Goal: Task Accomplishment & Management: Manage account settings

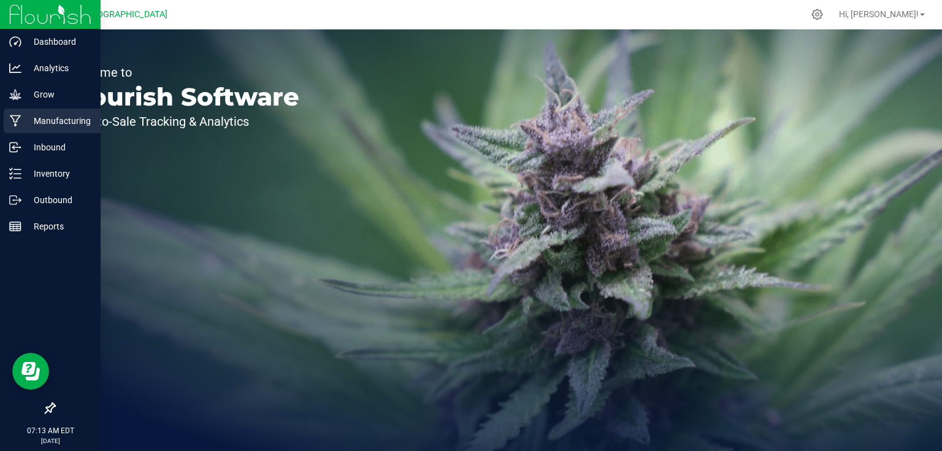
click at [21, 113] on p "Manufacturing" at bounding box center [58, 120] width 74 height 15
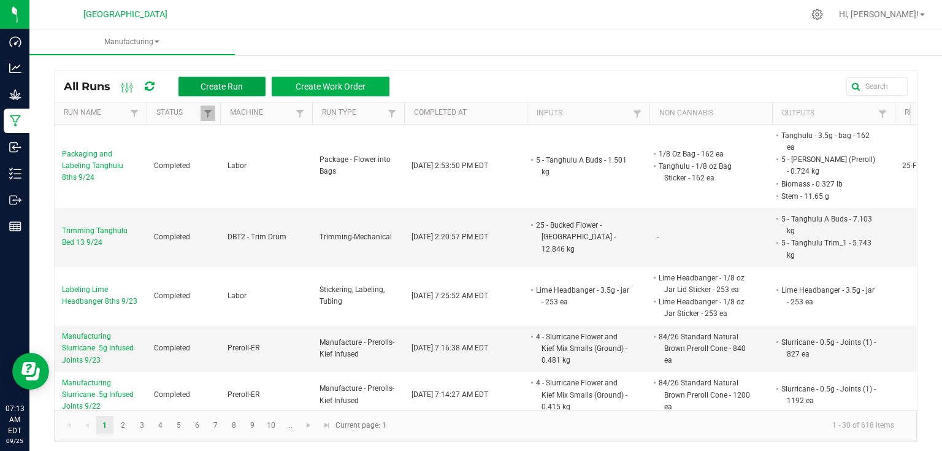
click at [204, 90] on span "Create Run" at bounding box center [222, 87] width 42 height 10
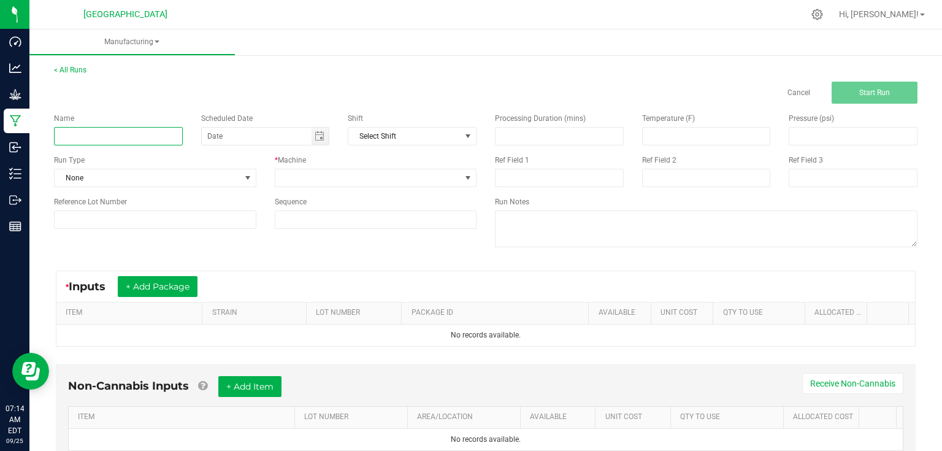
click at [140, 142] on input at bounding box center [118, 136] width 129 height 18
type input "Packaging and Labeling Lime Headbanger 14gs 9/24"
click at [248, 174] on span at bounding box center [248, 178] width 10 height 10
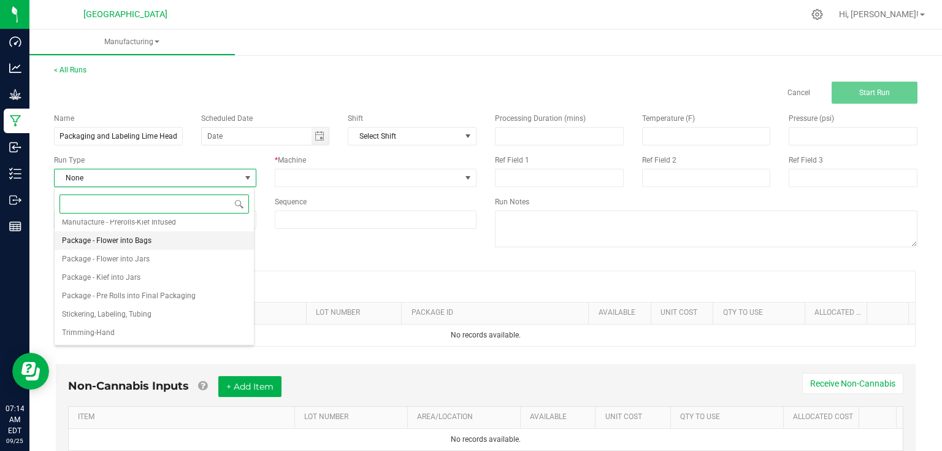
scroll to position [188, 0]
click at [175, 220] on li "Package - Flower into Bags" at bounding box center [154, 223] width 199 height 18
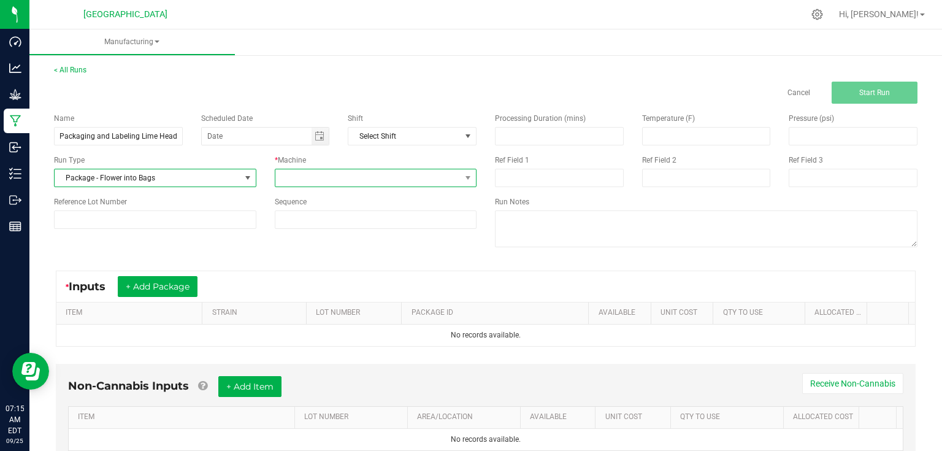
click at [295, 172] on span at bounding box center [368, 177] width 186 height 17
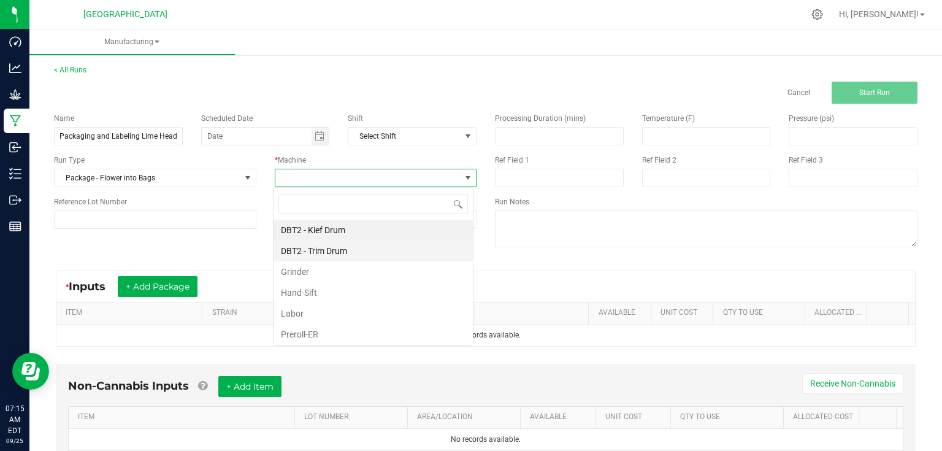
scroll to position [18, 200]
click at [305, 319] on li "Labor" at bounding box center [373, 313] width 199 height 21
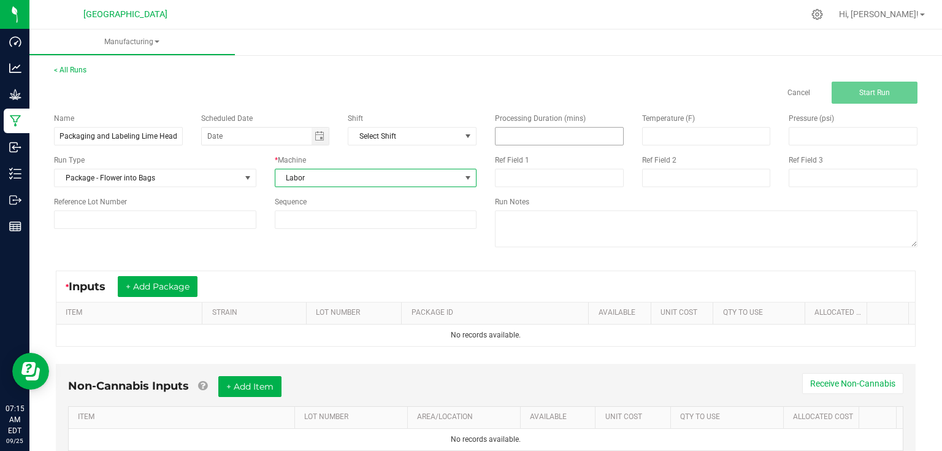
click at [519, 131] on input at bounding box center [560, 136] width 128 height 17
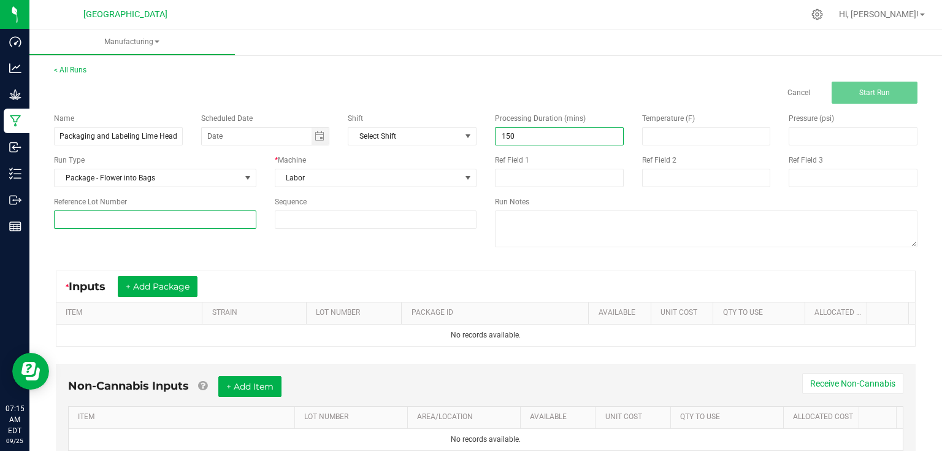
type input "150.00"
click at [191, 212] on input at bounding box center [155, 219] width 202 height 18
type input "25-F0044-2"
click at [253, 253] on div "Name Packaging and Labeling Lime Headbanger 14gs 9/24 Scheduled Date Shift Sele…" at bounding box center [486, 182] width 882 height 156
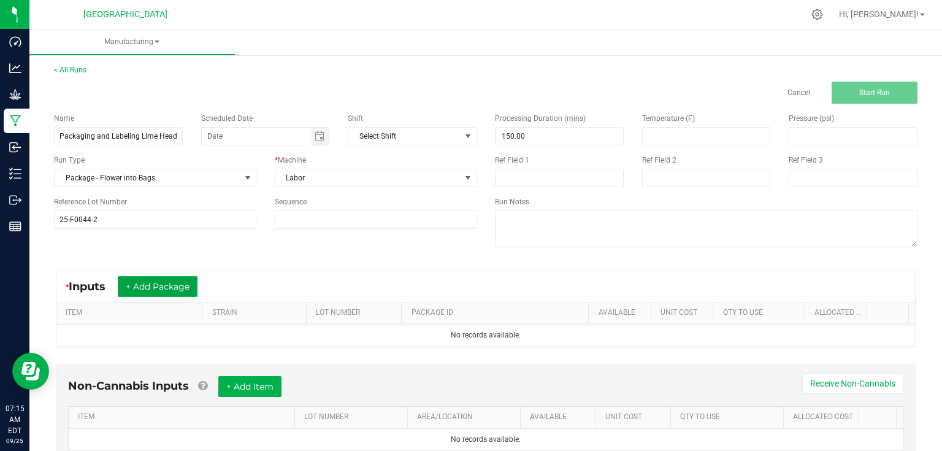
click at [183, 293] on button "+ Add Package" at bounding box center [158, 286] width 80 height 21
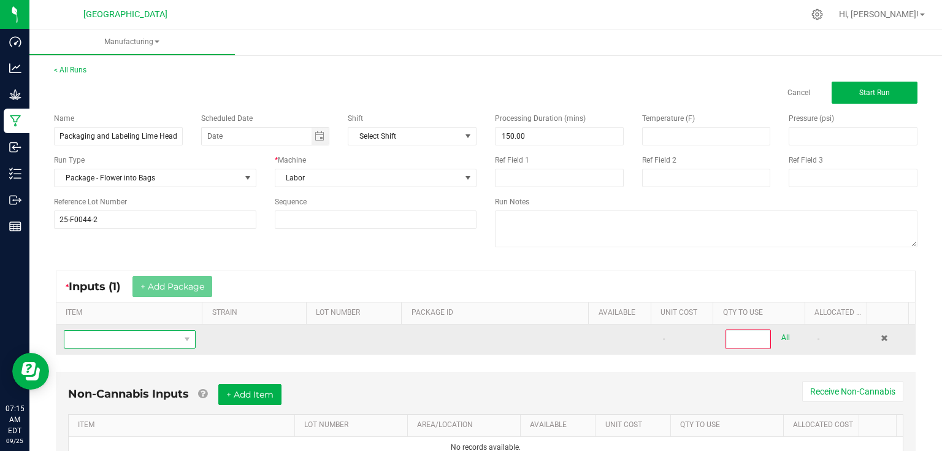
click at [145, 334] on span "NO DATA FOUND" at bounding box center [121, 339] width 115 height 17
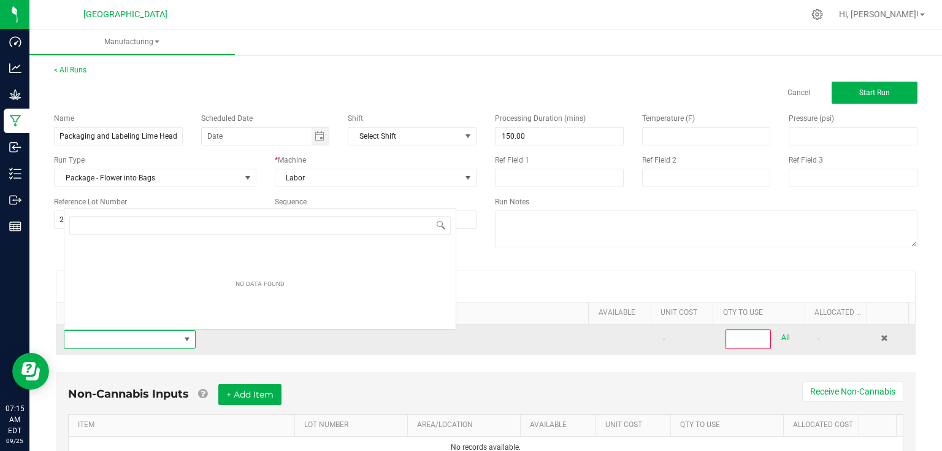
scroll to position [18, 128]
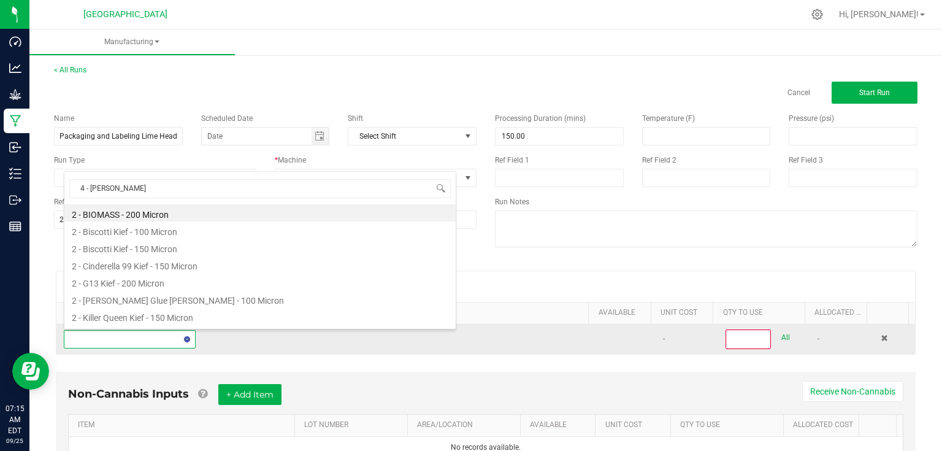
type input "4 - lime"
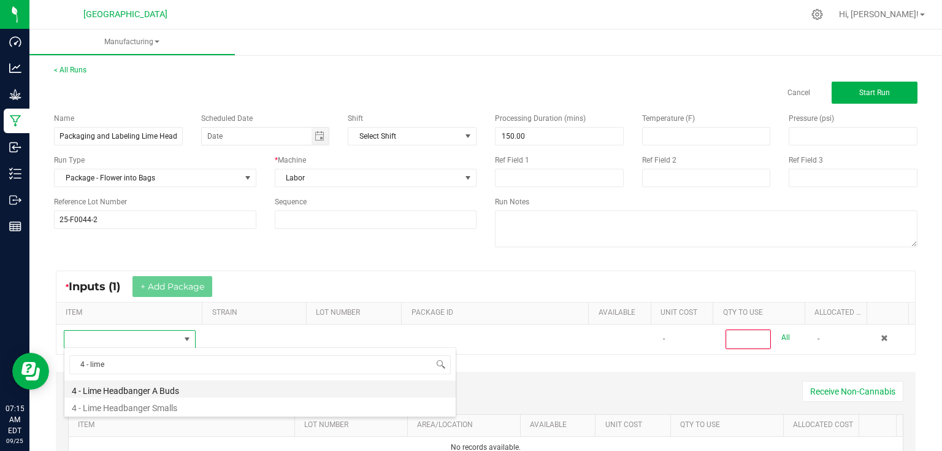
click at [211, 391] on li "4 - Lime Headbanger A Buds" at bounding box center [259, 388] width 391 height 17
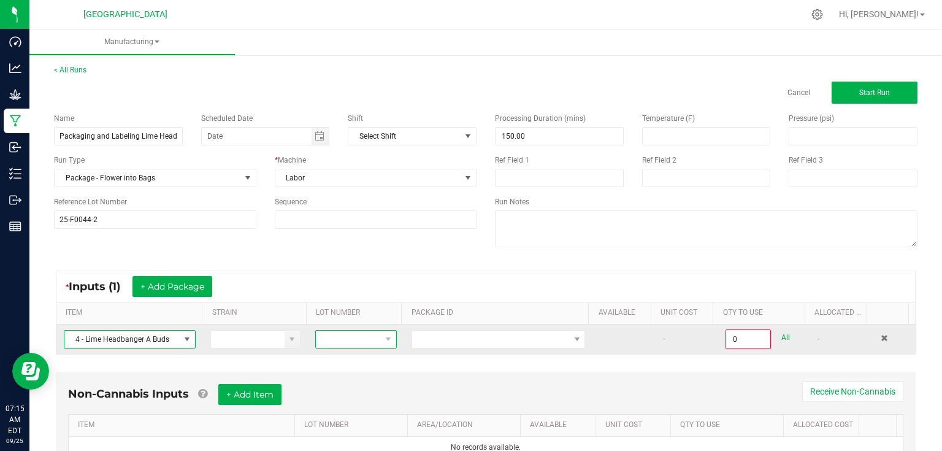
click at [374, 332] on span at bounding box center [348, 339] width 65 height 17
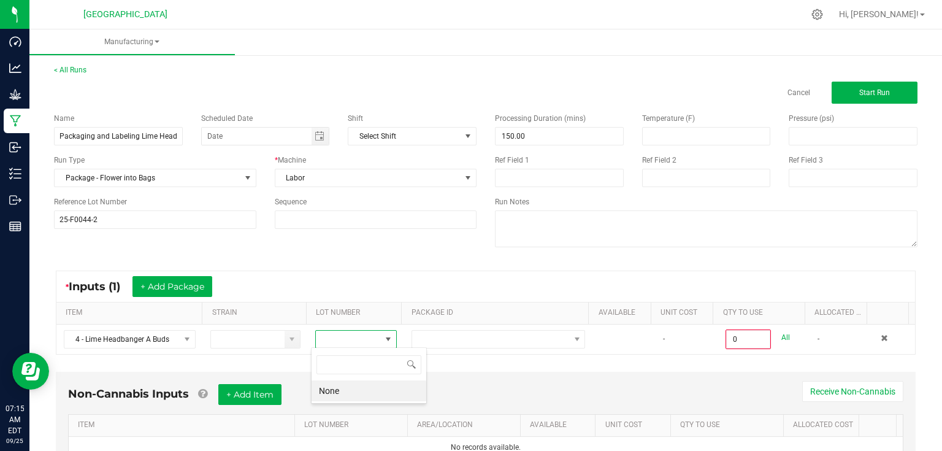
click at [389, 294] on div "* Inputs (1) + Add Package" at bounding box center [485, 286] width 859 height 31
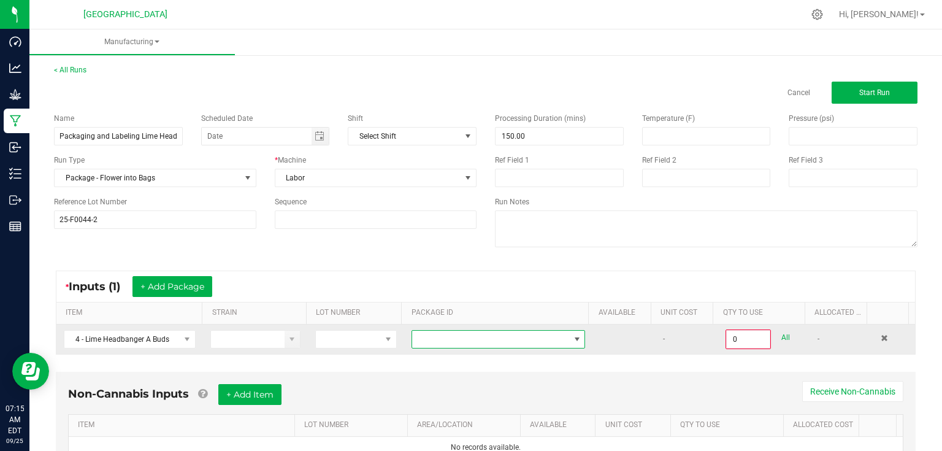
click at [435, 346] on span at bounding box center [490, 339] width 157 height 17
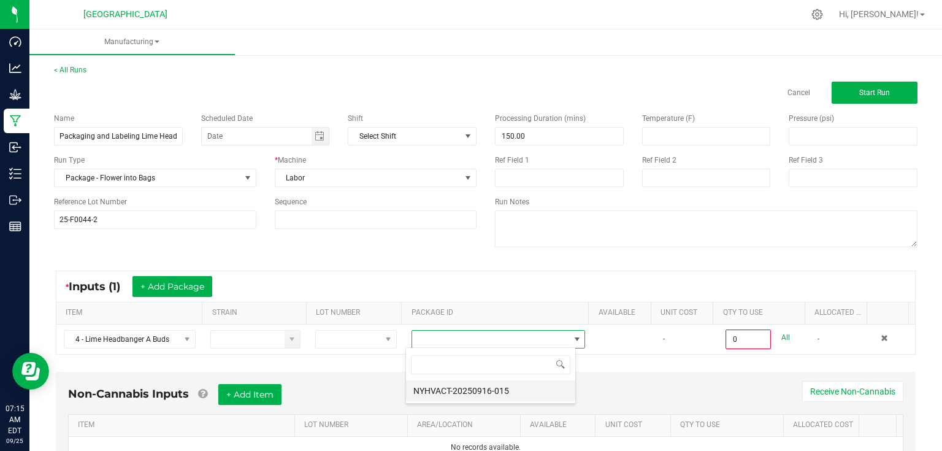
click at [450, 395] on li "NYHVACT-20250916-015" at bounding box center [490, 390] width 169 height 21
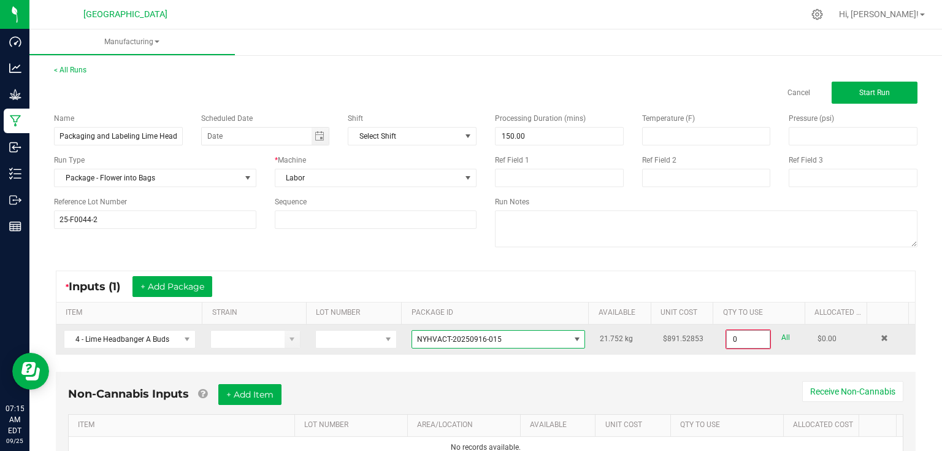
click at [745, 343] on input "0" at bounding box center [748, 339] width 43 height 17
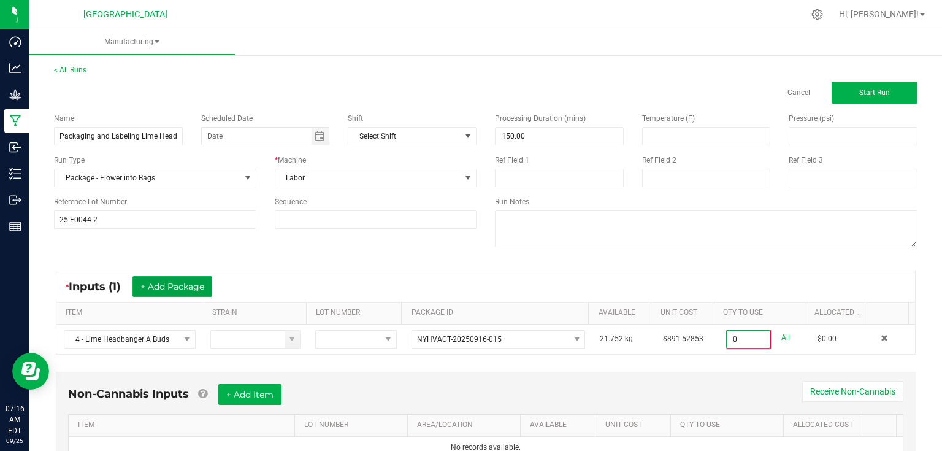
type input "0.0000 kg"
click at [206, 285] on button "+ Add Package" at bounding box center [172, 286] width 80 height 21
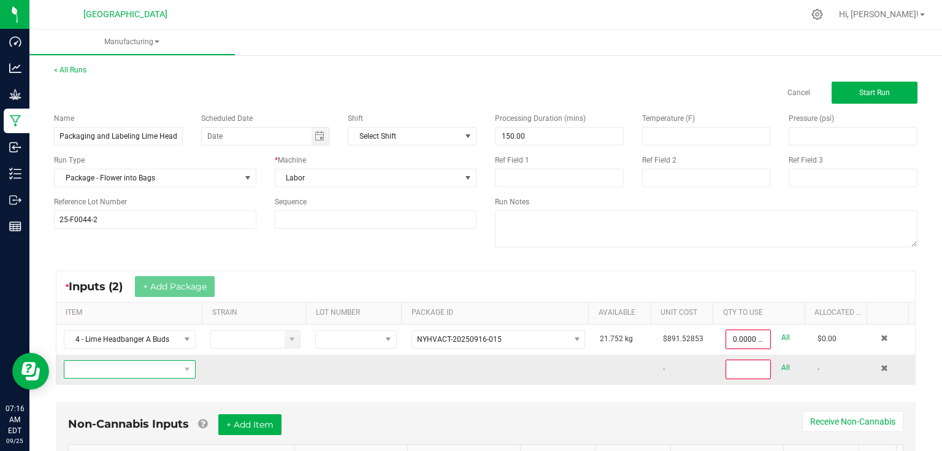
click at [145, 369] on span "NO DATA FOUND" at bounding box center [121, 369] width 115 height 17
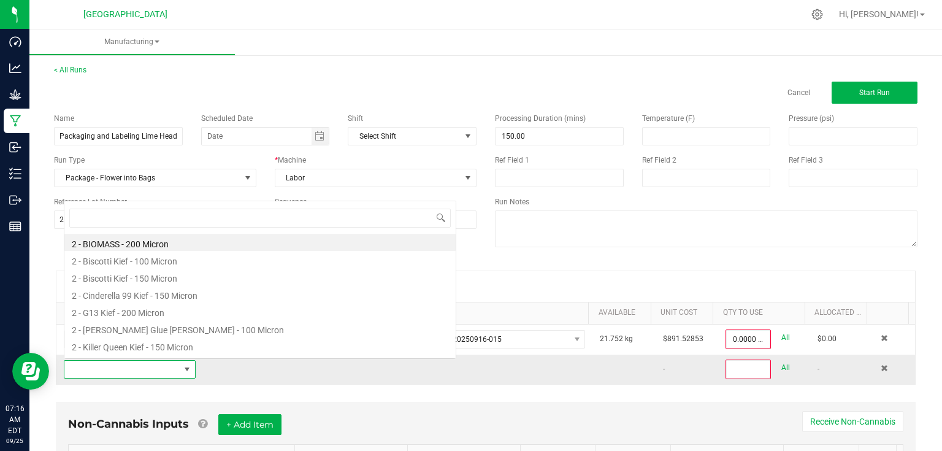
scroll to position [18, 128]
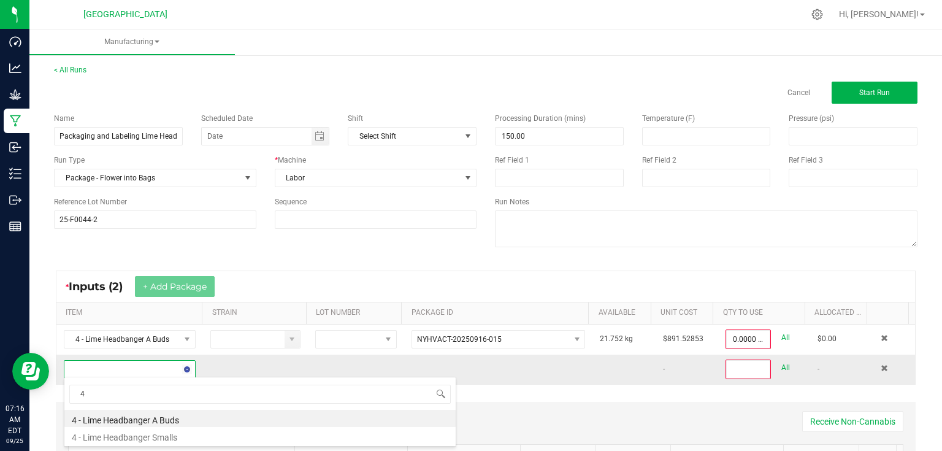
type input "4"
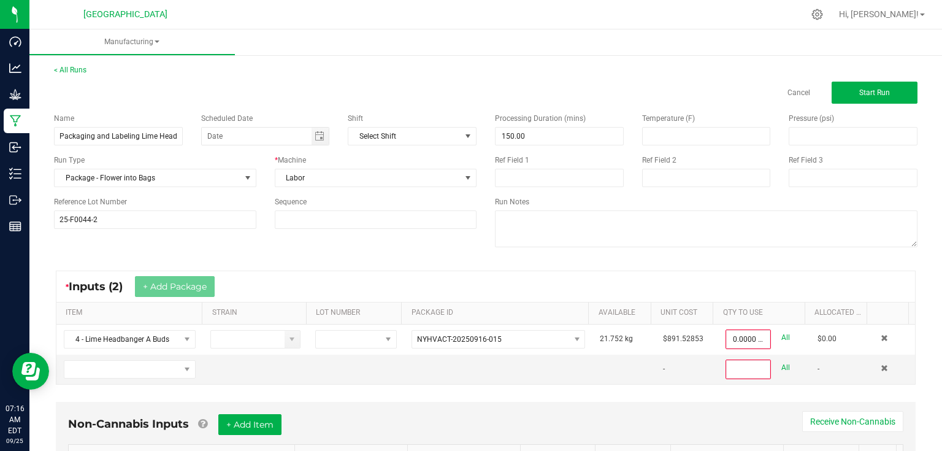
click at [531, 255] on div "Processing Duration (mins) 150.00 Temperature (F) Pressure (psi) Ref Field 1 Re…" at bounding box center [706, 182] width 441 height 156
click at [881, 369] on span at bounding box center [884, 367] width 7 height 7
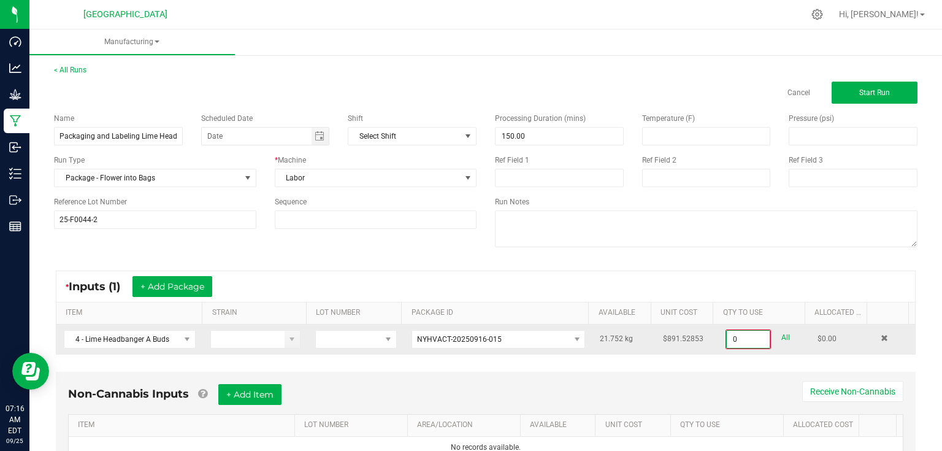
click at [756, 336] on input "0" at bounding box center [748, 339] width 43 height 17
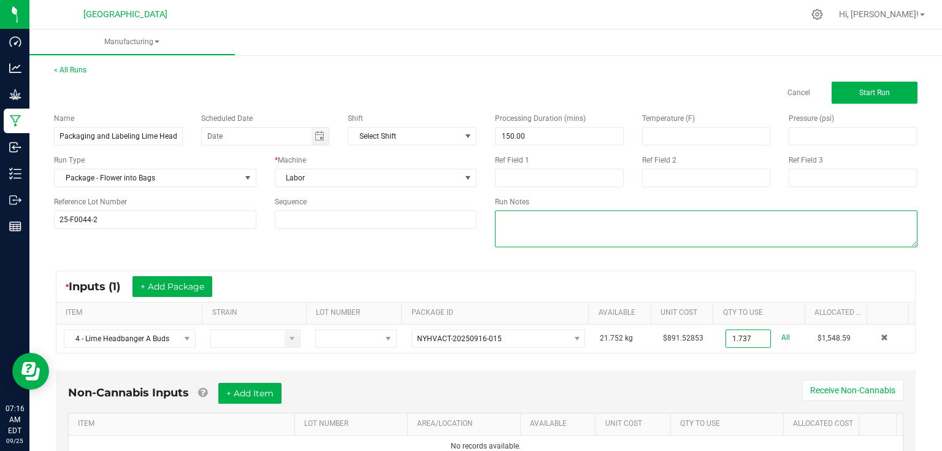
type input "1.7370 kg"
click at [741, 236] on textarea at bounding box center [706, 228] width 423 height 37
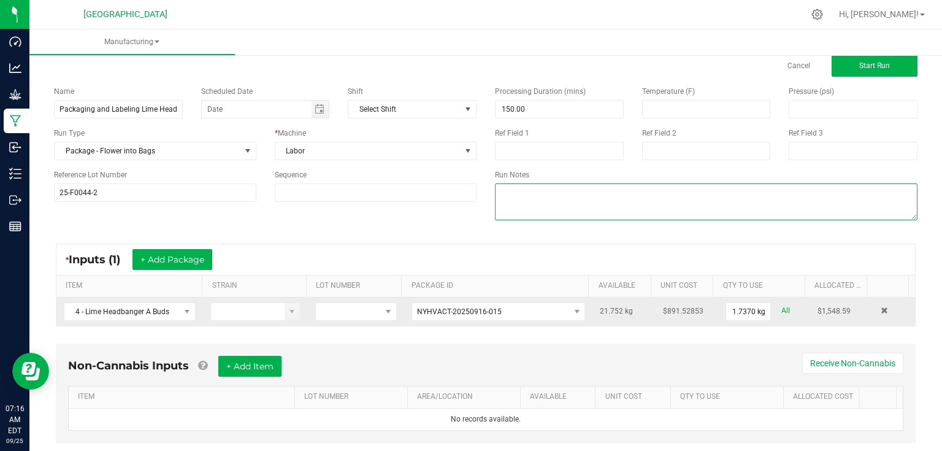
scroll to position [52, 0]
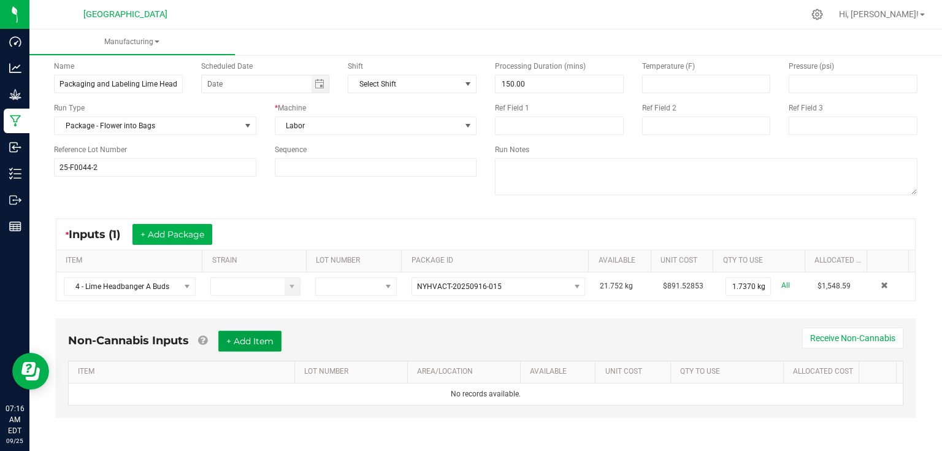
click at [241, 346] on button "+ Add Item" at bounding box center [249, 341] width 63 height 21
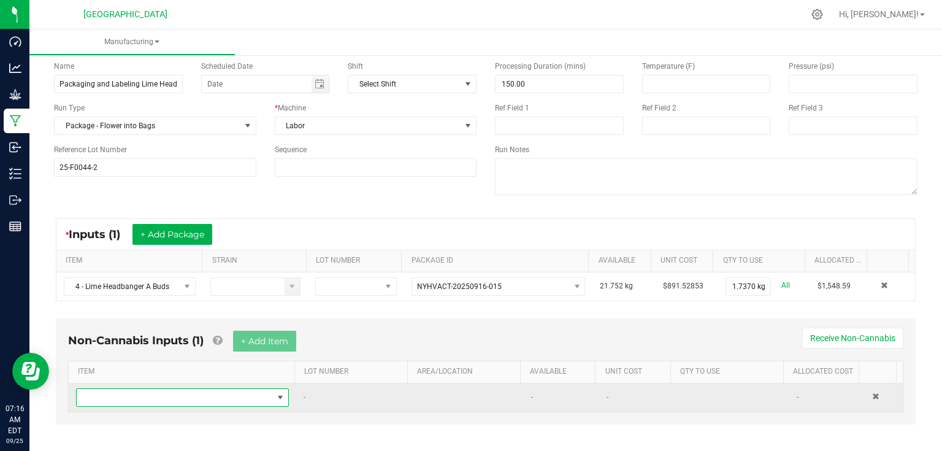
click at [202, 389] on span "NO DATA FOUND" at bounding box center [175, 397] width 196 height 17
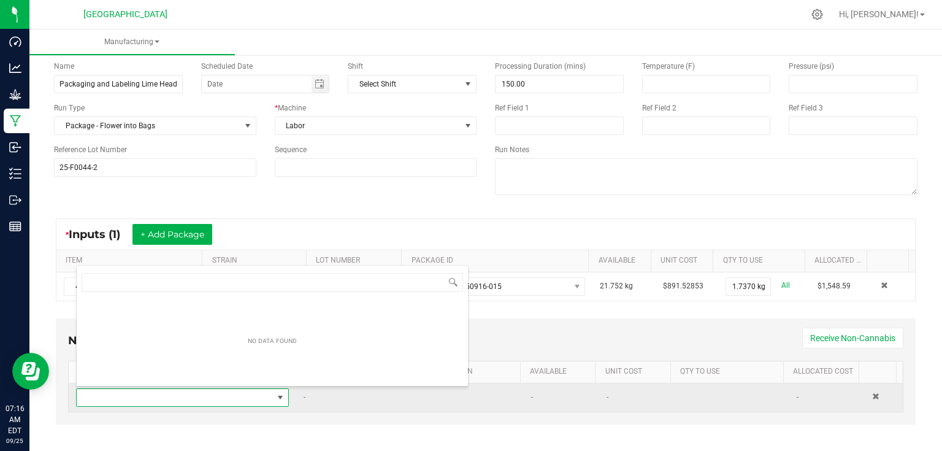
scroll to position [18, 206]
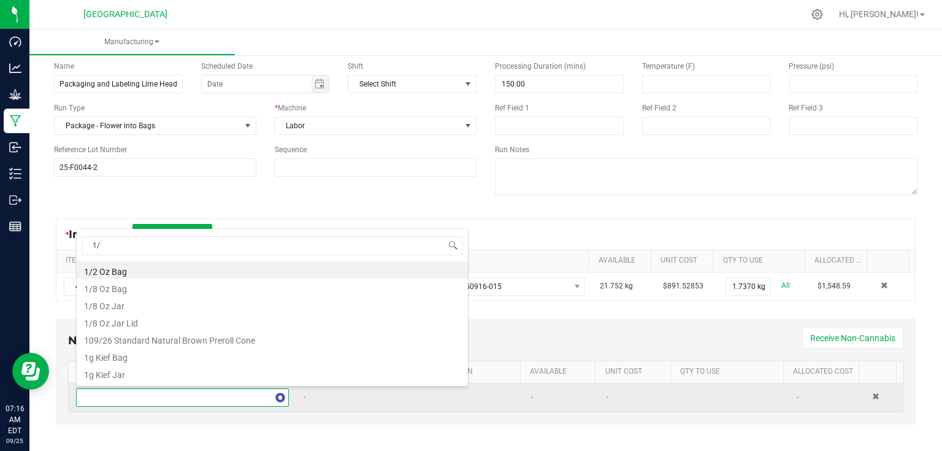
type input "1/2"
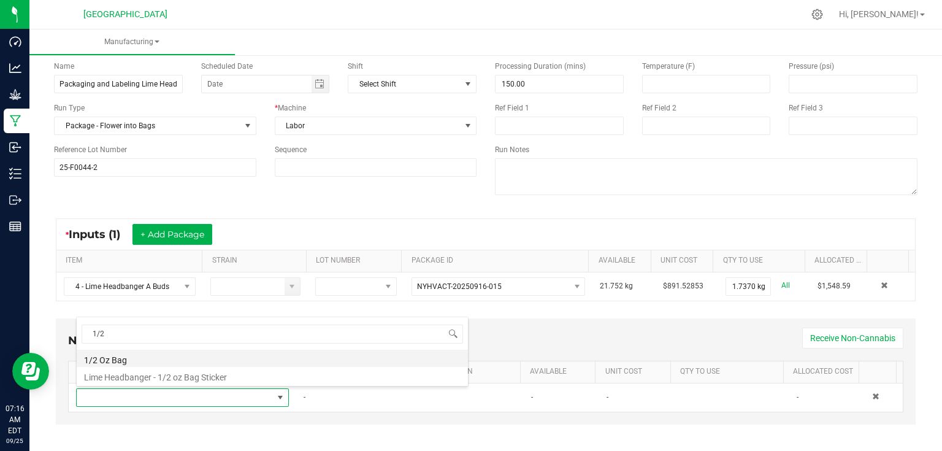
click at [109, 353] on li "1/2 Oz Bag" at bounding box center [272, 358] width 391 height 17
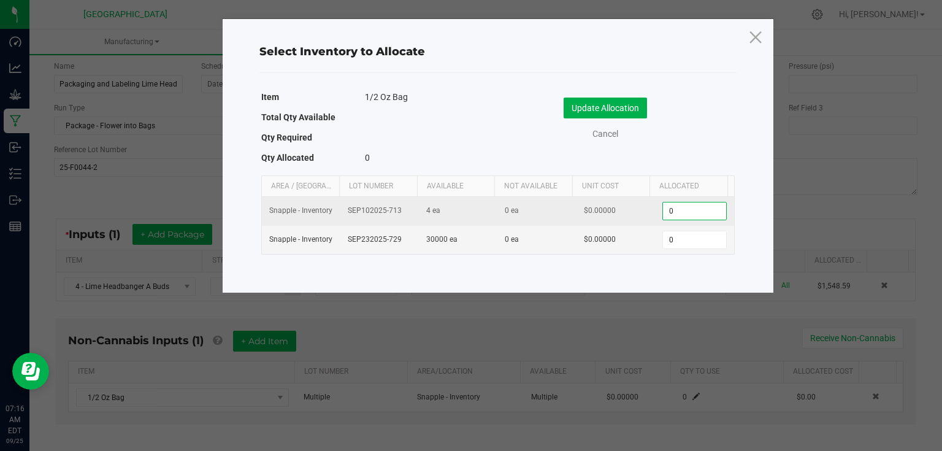
click at [702, 209] on input "0" at bounding box center [694, 210] width 63 height 17
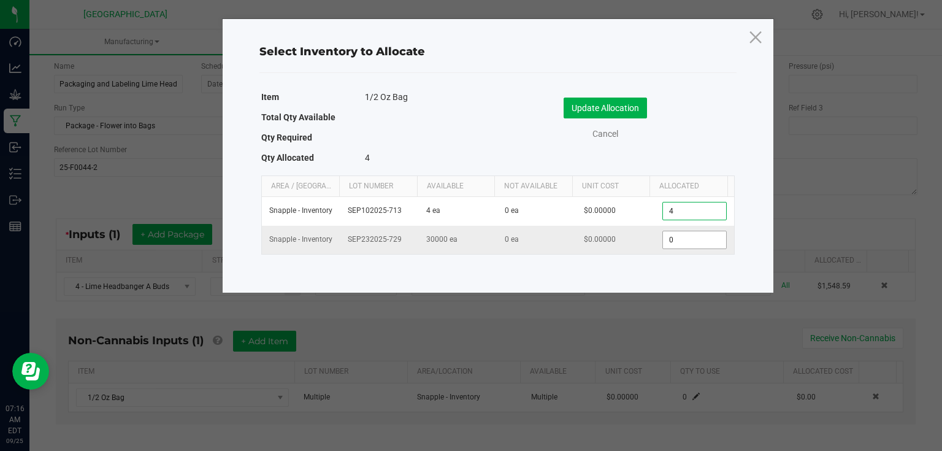
type input "4"
click at [699, 245] on input "0" at bounding box center [694, 239] width 63 height 17
type input "116"
click at [710, 137] on div "Cancel" at bounding box center [616, 134] width 218 height 13
click at [628, 116] on button "Update Allocation" at bounding box center [605, 108] width 83 height 21
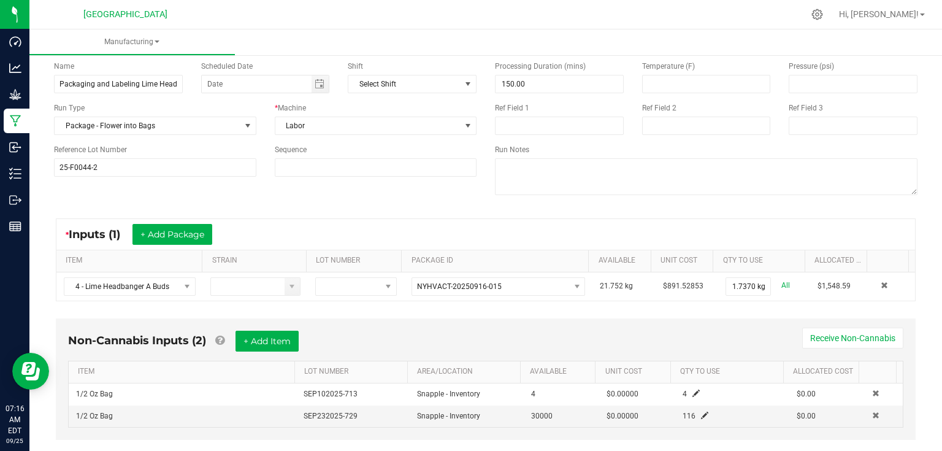
scroll to position [74, 0]
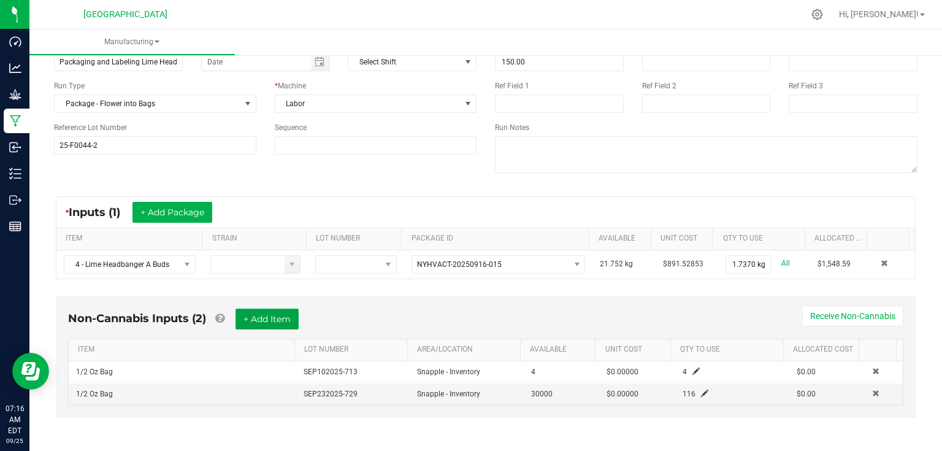
click at [255, 310] on button "+ Add Item" at bounding box center [267, 319] width 63 height 21
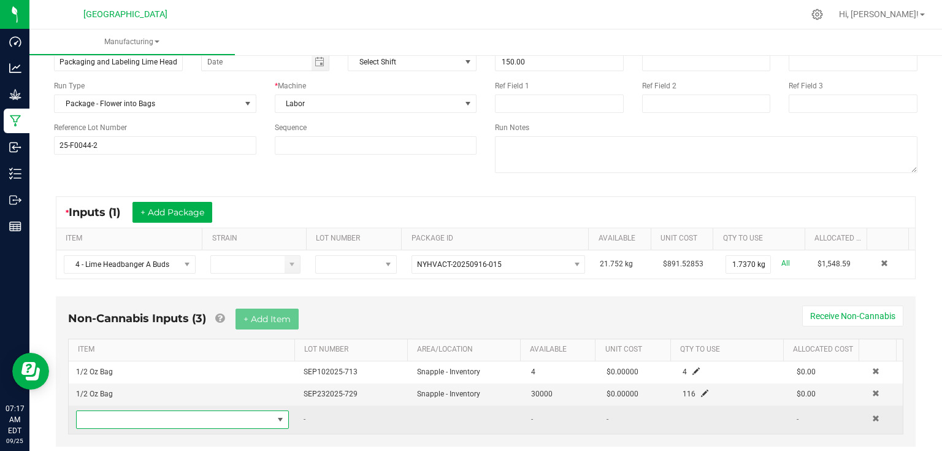
click at [241, 417] on span "NO DATA FOUND" at bounding box center [175, 419] width 196 height 17
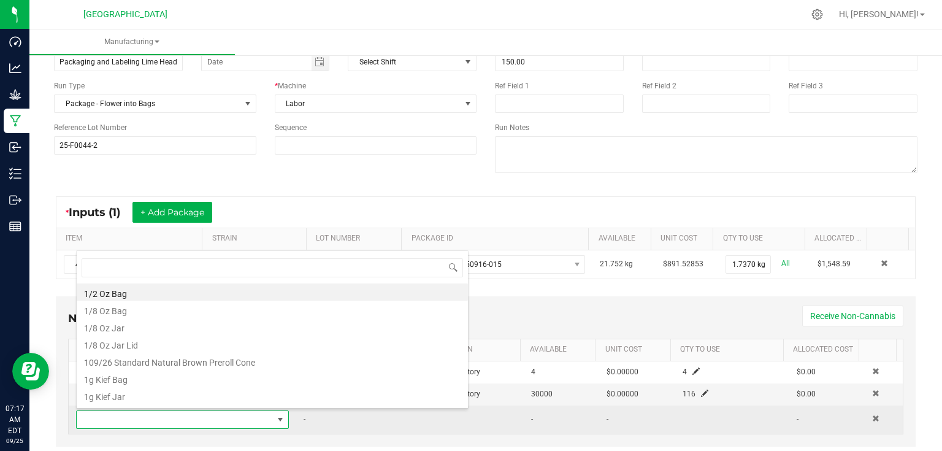
scroll to position [18, 206]
type input "lime"
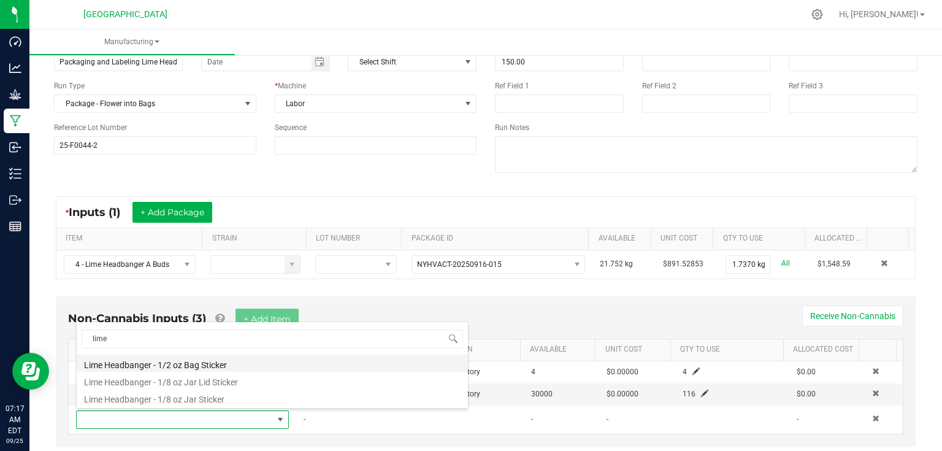
click at [205, 358] on li "Lime Headbanger - 1/2 oz Bag Sticker" at bounding box center [272, 363] width 391 height 17
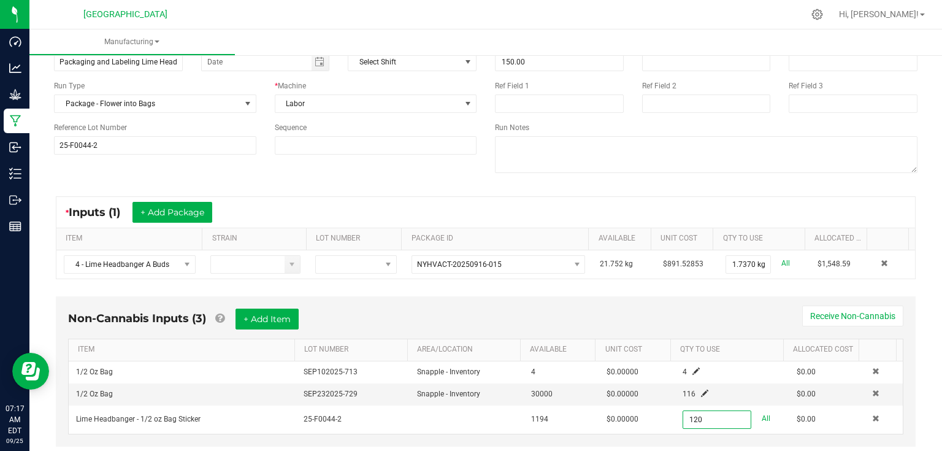
type input "120 ea"
click at [654, 319] on div "Non-Cannabis Inputs (3) + Add Item Receive Non-Cannabis" at bounding box center [485, 324] width 835 height 30
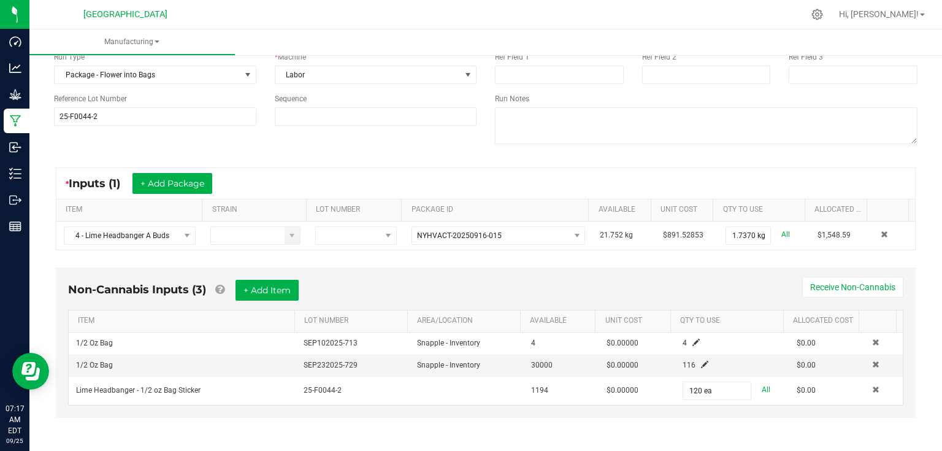
scroll to position [0, 0]
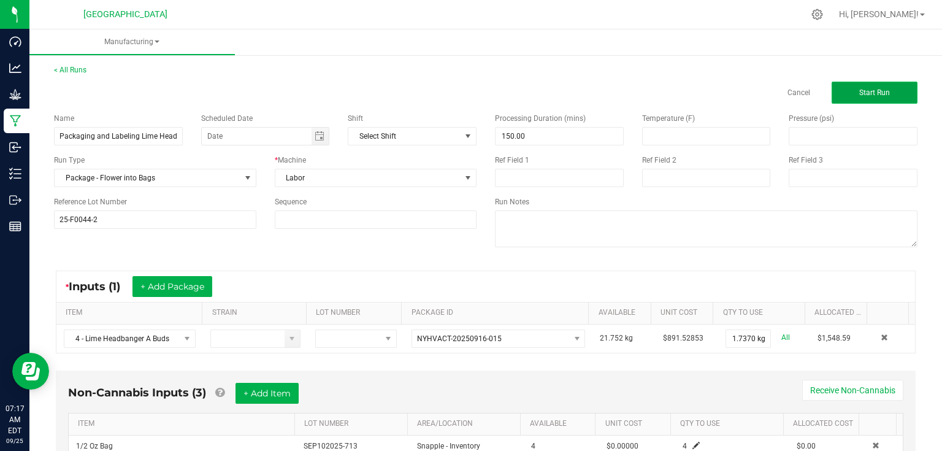
click at [859, 96] on span "Start Run" at bounding box center [874, 92] width 31 height 9
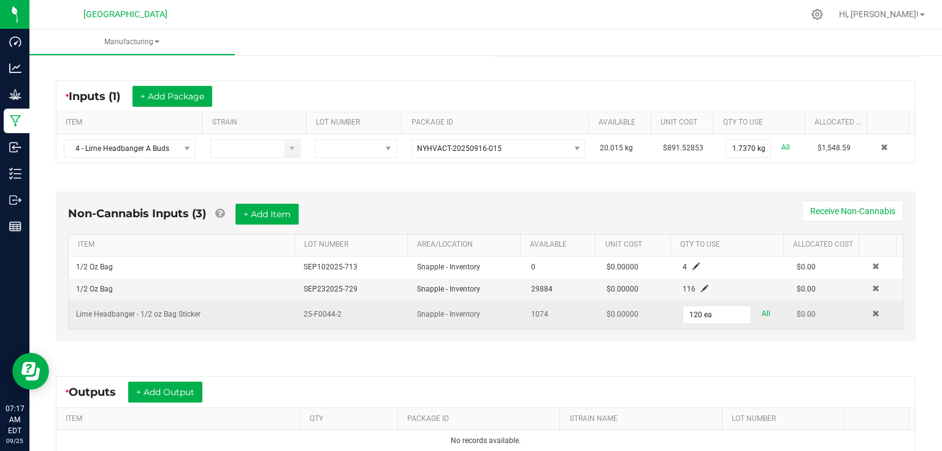
scroll to position [245, 0]
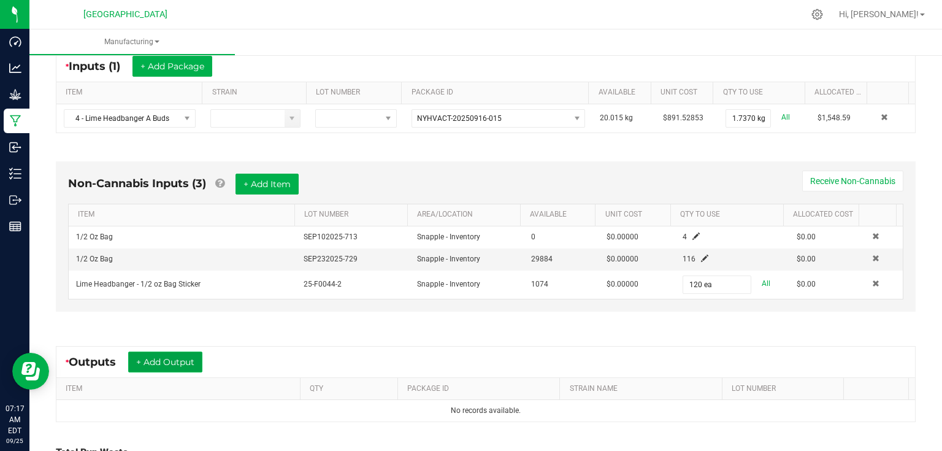
click at [184, 351] on button "+ Add Output" at bounding box center [165, 361] width 74 height 21
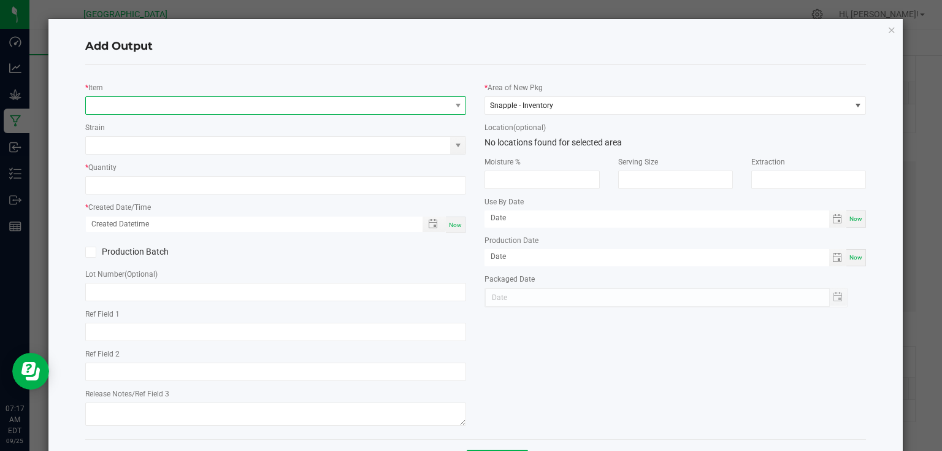
click at [189, 110] on span "NO DATA FOUND" at bounding box center [268, 105] width 365 height 17
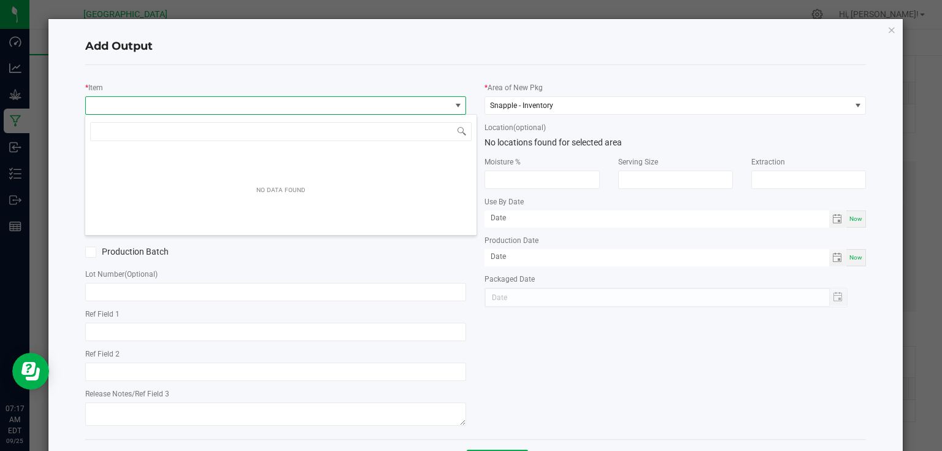
scroll to position [18, 378]
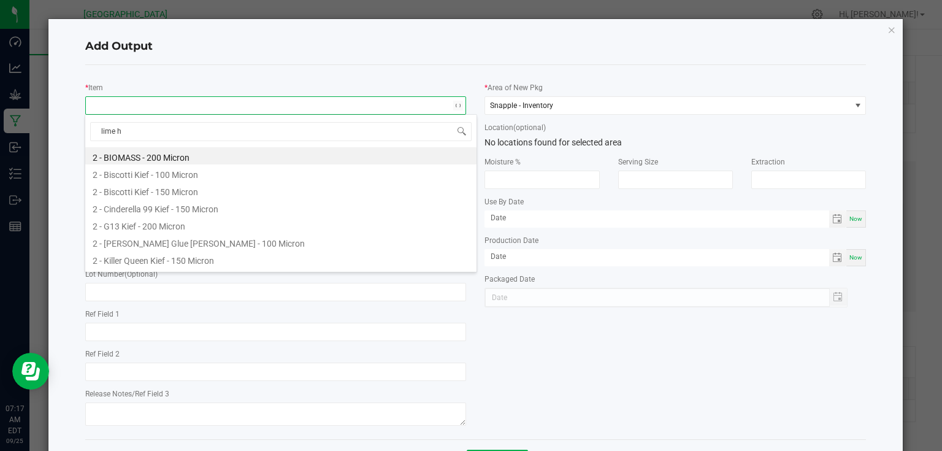
type input "lime he"
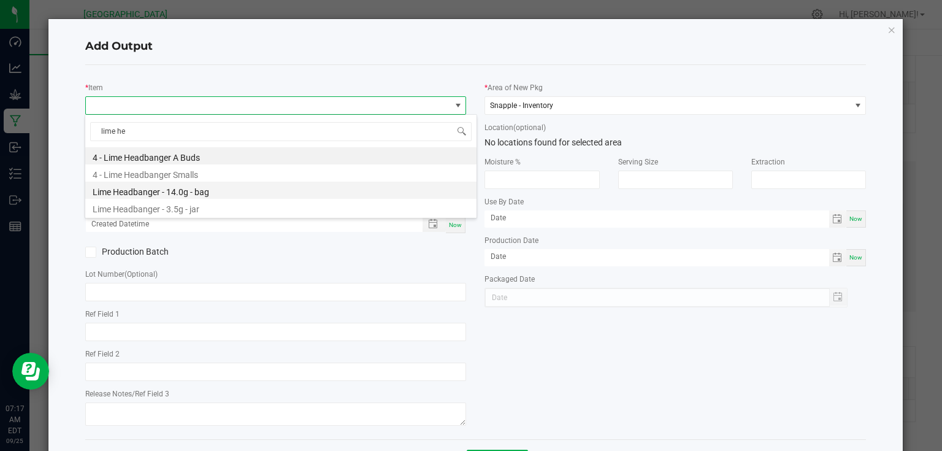
click at [191, 193] on li "Lime Headbanger - 14.0g - bag" at bounding box center [280, 190] width 391 height 17
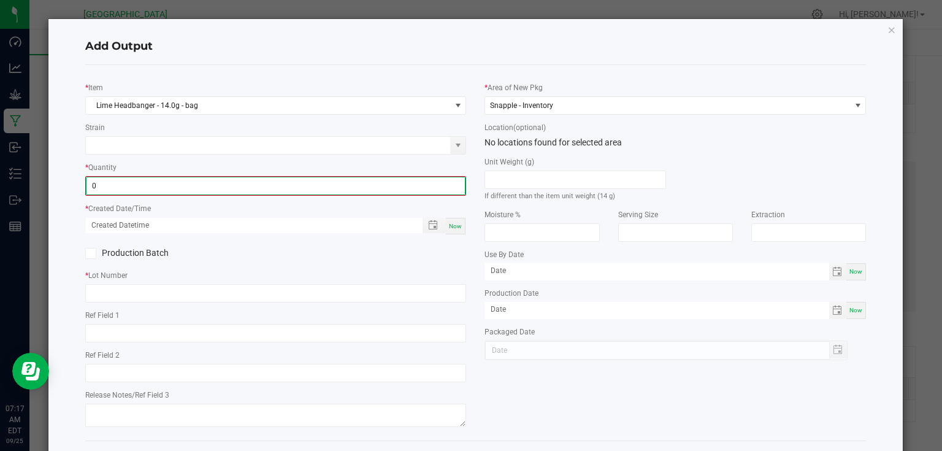
click at [198, 186] on input "0" at bounding box center [275, 185] width 379 height 17
type input "120 ea"
click at [451, 228] on div "Now" at bounding box center [456, 225] width 20 height 17
type input "[DATE] 7:17 AM"
type input "[DATE]"
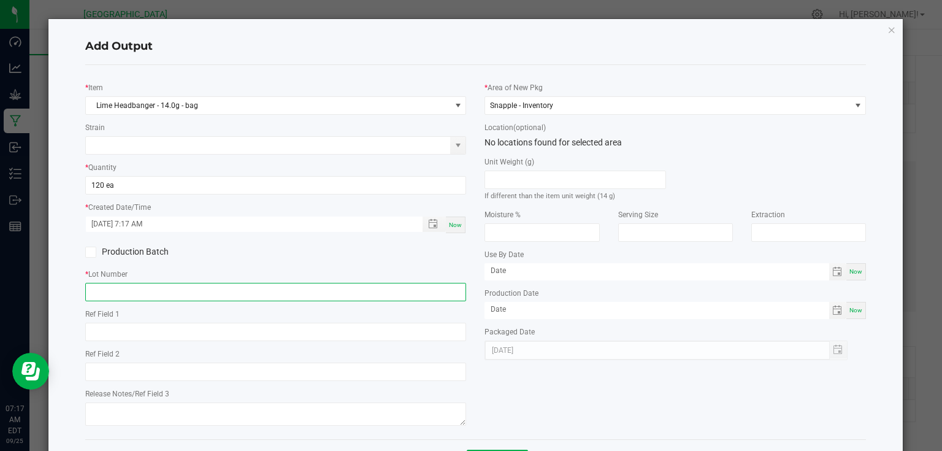
click at [428, 289] on input "text" at bounding box center [275, 292] width 381 height 18
type input "25-F0044-2"
click at [456, 260] on div "Production Batch" at bounding box center [276, 252] width 400 height 18
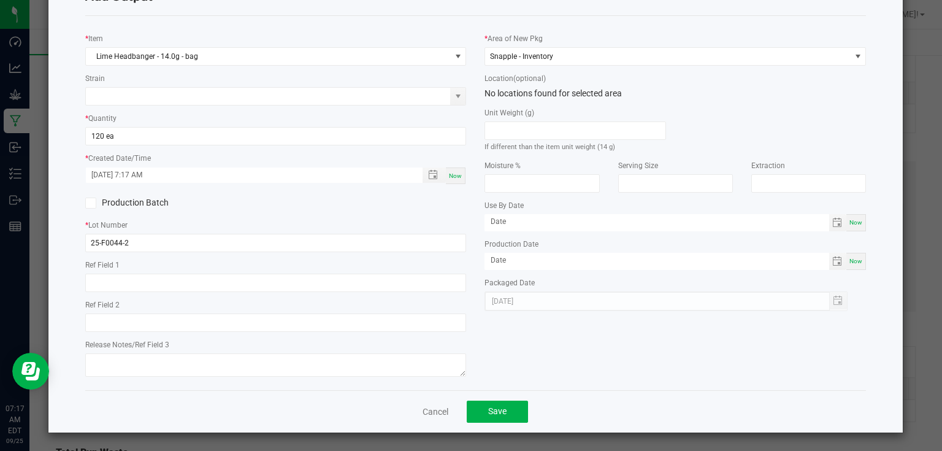
scroll to position [50, 0]
click at [494, 410] on span "Save" at bounding box center [497, 410] width 18 height 10
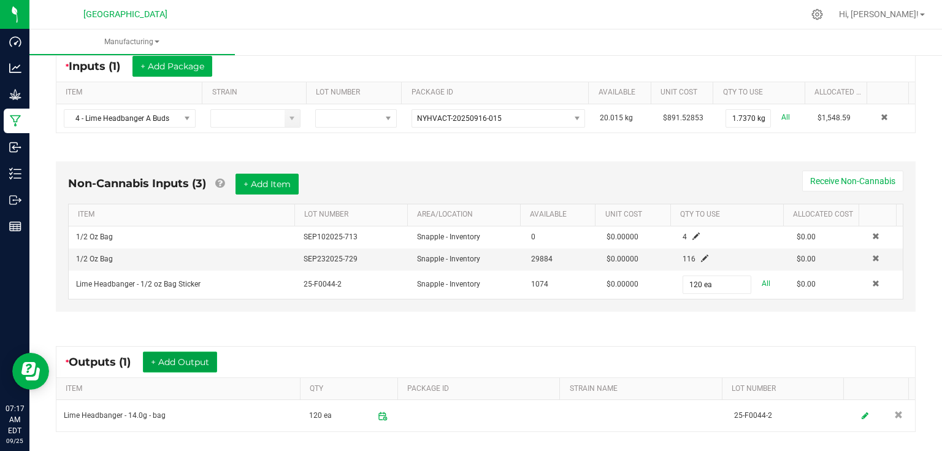
click at [183, 366] on button "+ Add Output" at bounding box center [180, 361] width 74 height 21
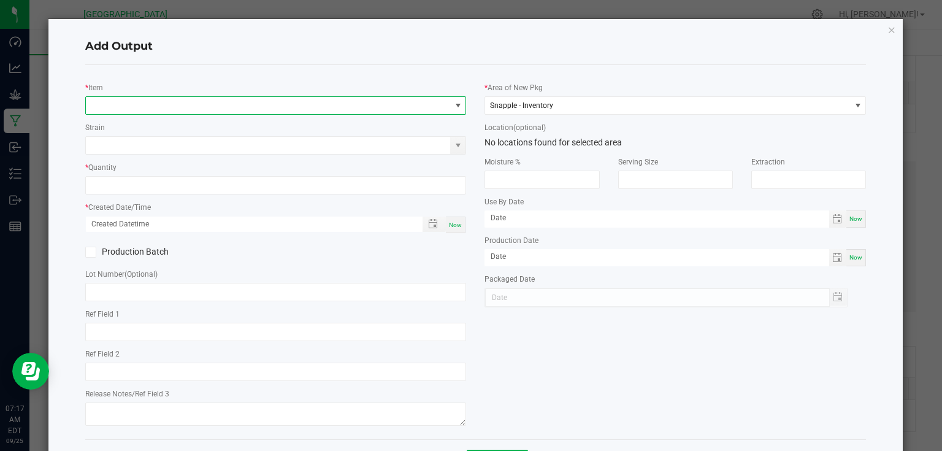
click at [289, 107] on span "NO DATA FOUND" at bounding box center [268, 105] width 365 height 17
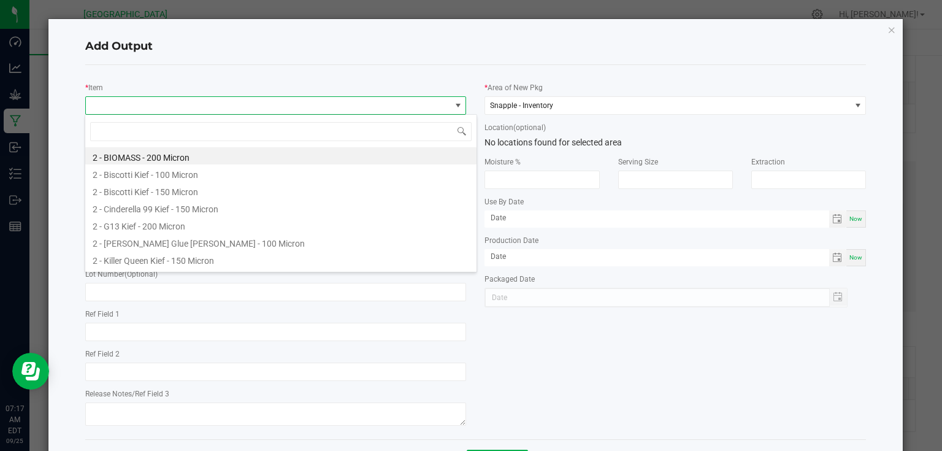
scroll to position [18, 378]
type input "biomass"
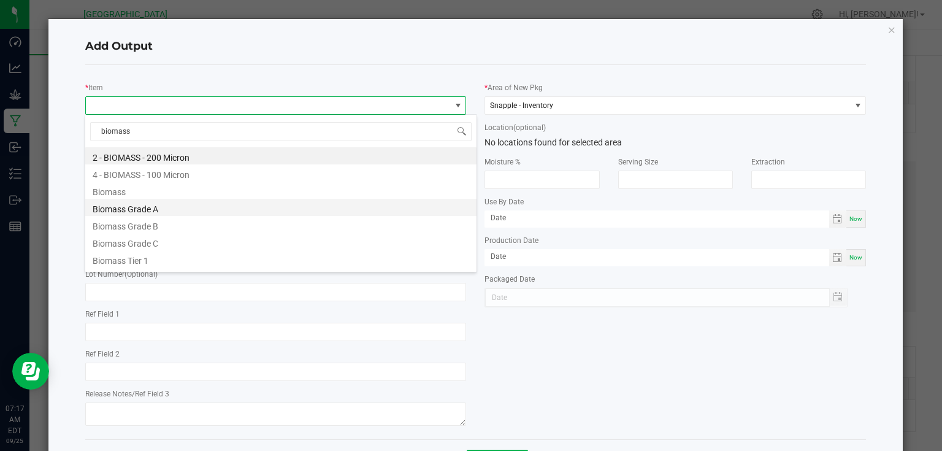
click at [166, 212] on li "Biomass Grade A" at bounding box center [280, 207] width 391 height 17
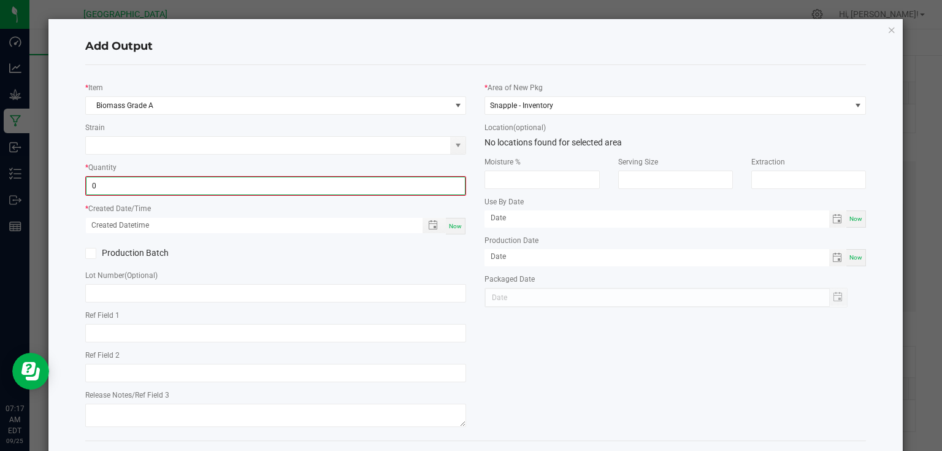
click at [180, 186] on input "0" at bounding box center [275, 185] width 379 height 17
type input "0.0139 lb"
click at [454, 229] on div "Now" at bounding box center [456, 225] width 20 height 17
type input "[DATE] 7:18 AM"
type input "[DATE]"
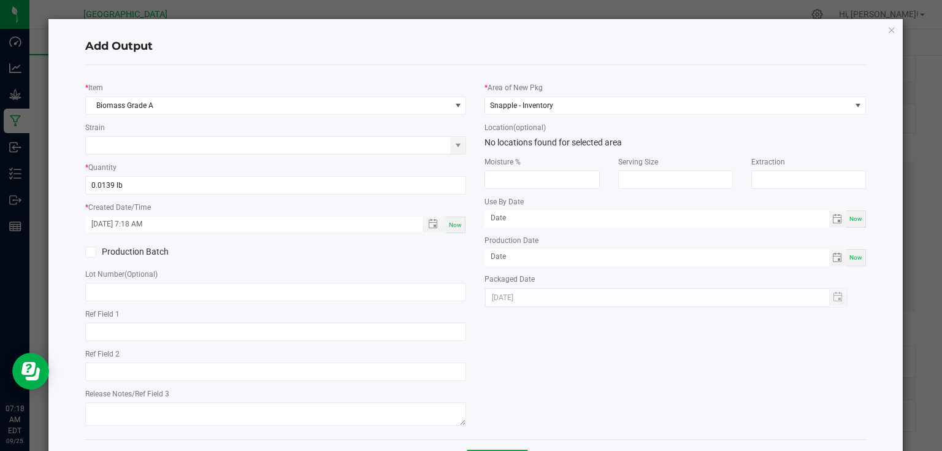
click at [456, 240] on div "* Item Biomass Grade A Strain * Quantity 0.0139 lb * Created Date/Time [DATE] 7…" at bounding box center [276, 252] width 400 height 355
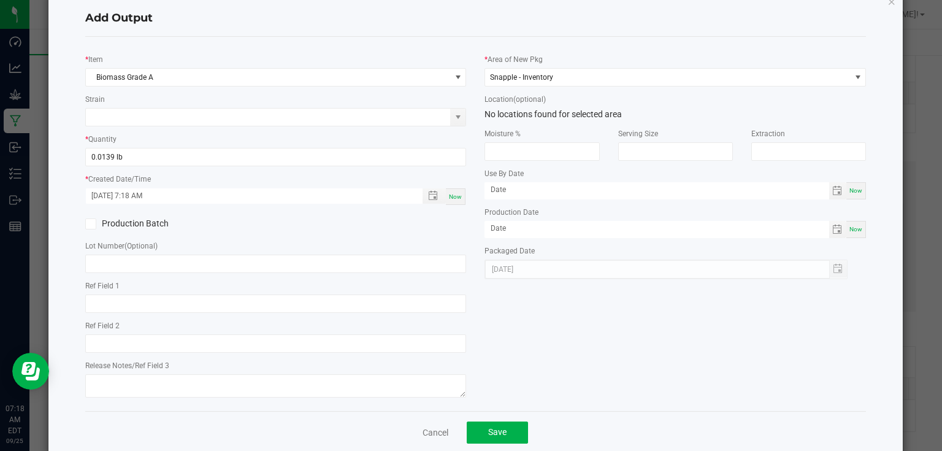
scroll to position [50, 0]
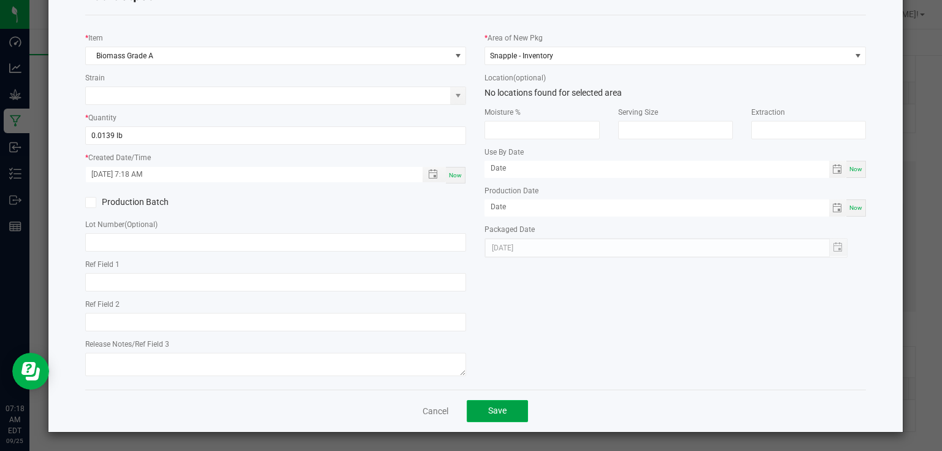
click at [494, 420] on button "Save" at bounding box center [497, 411] width 61 height 22
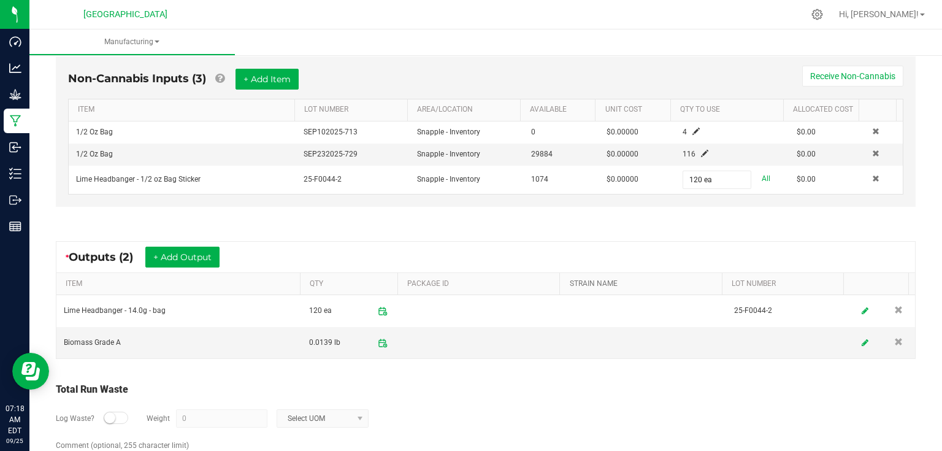
scroll to position [393, 0]
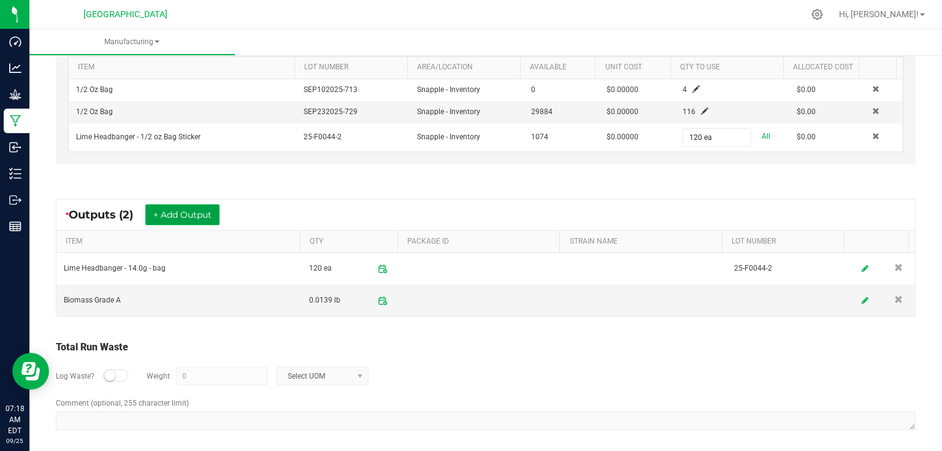
click at [178, 213] on button "+ Add Output" at bounding box center [182, 214] width 74 height 21
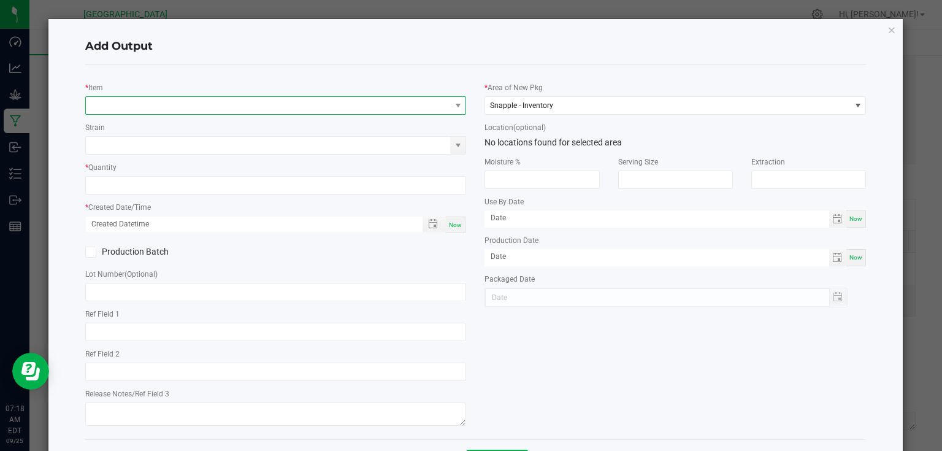
click at [189, 98] on span "NO DATA FOUND" at bounding box center [268, 105] width 365 height 17
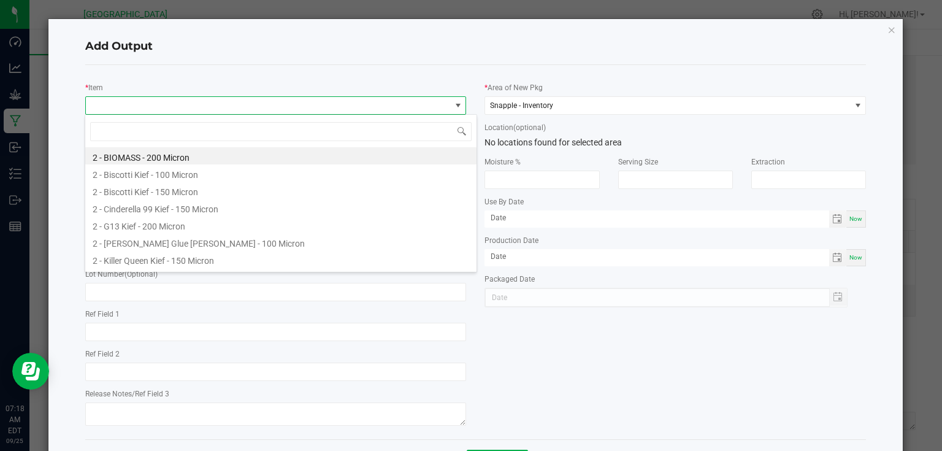
scroll to position [18, 378]
type input "4 - lime"
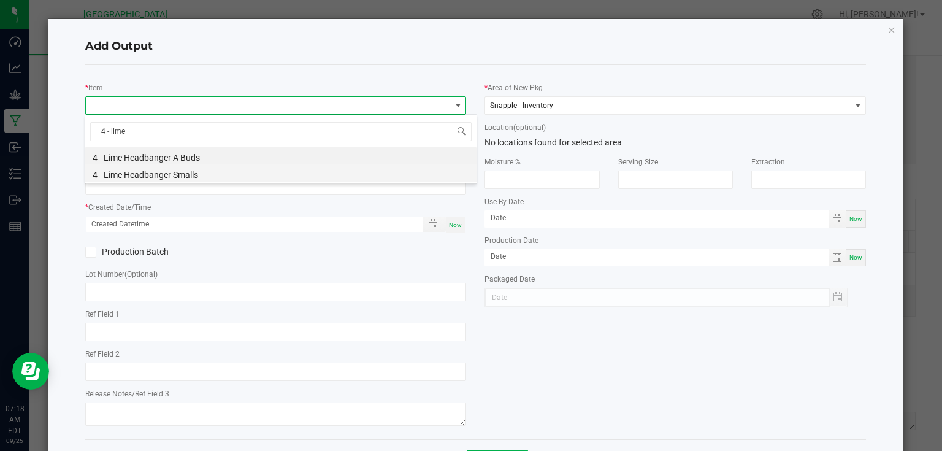
click at [196, 175] on li "4 - Lime Headbanger Smalls" at bounding box center [280, 172] width 391 height 17
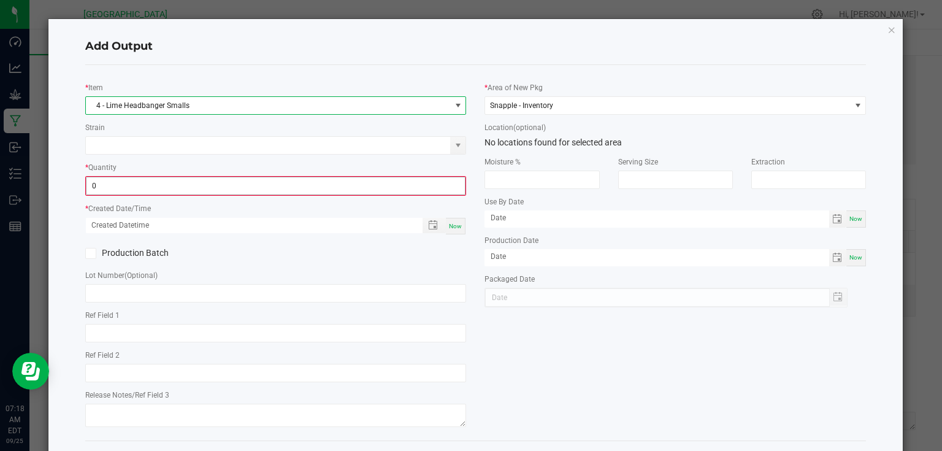
click at [196, 178] on input "0" at bounding box center [275, 185] width 379 height 17
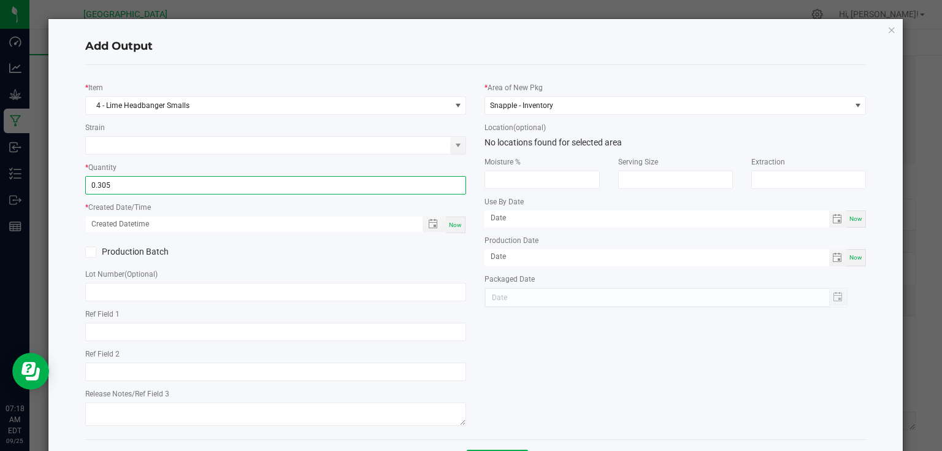
type input "0.3050 kg"
click at [453, 225] on span "Now" at bounding box center [455, 224] width 13 height 7
type input "[DATE] 7:18 AM"
type input "[DATE]"
click at [453, 248] on div "Production Batch" at bounding box center [276, 252] width 400 height 18
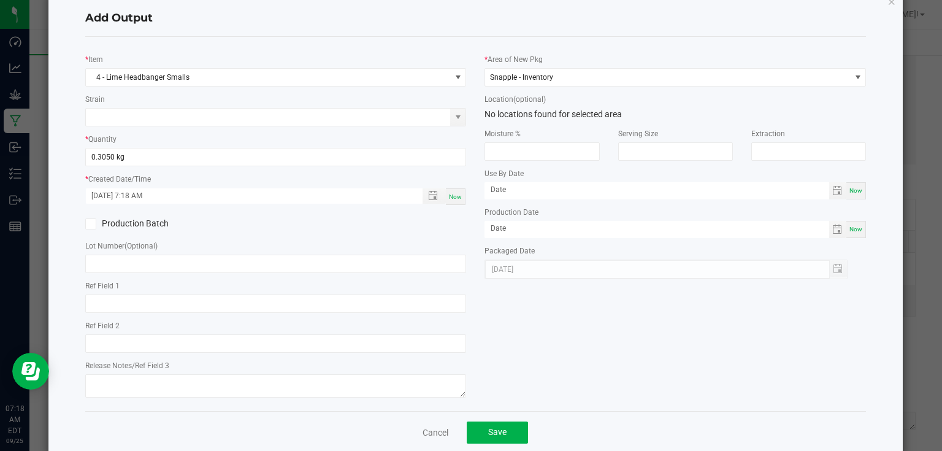
scroll to position [50, 0]
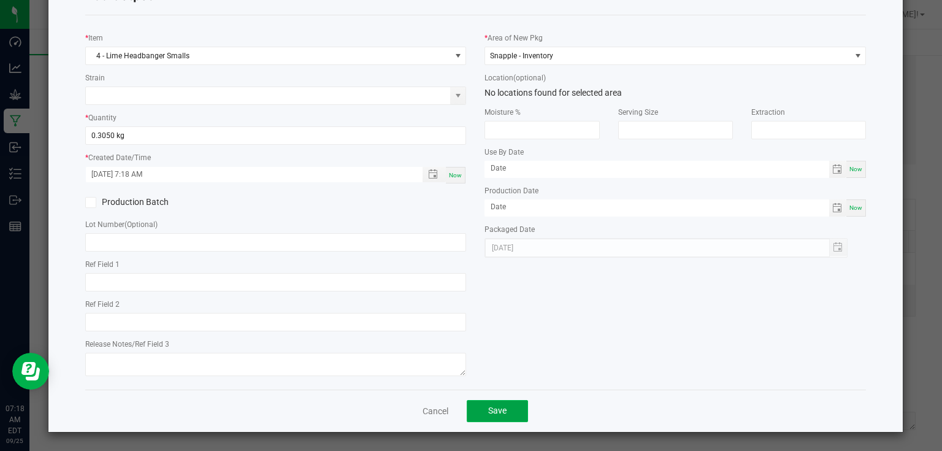
click at [505, 417] on button "Save" at bounding box center [497, 411] width 61 height 22
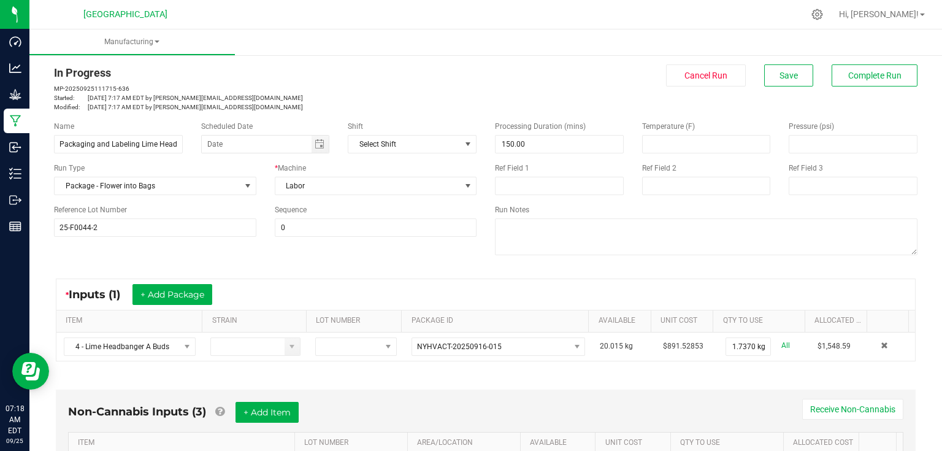
scroll to position [0, 0]
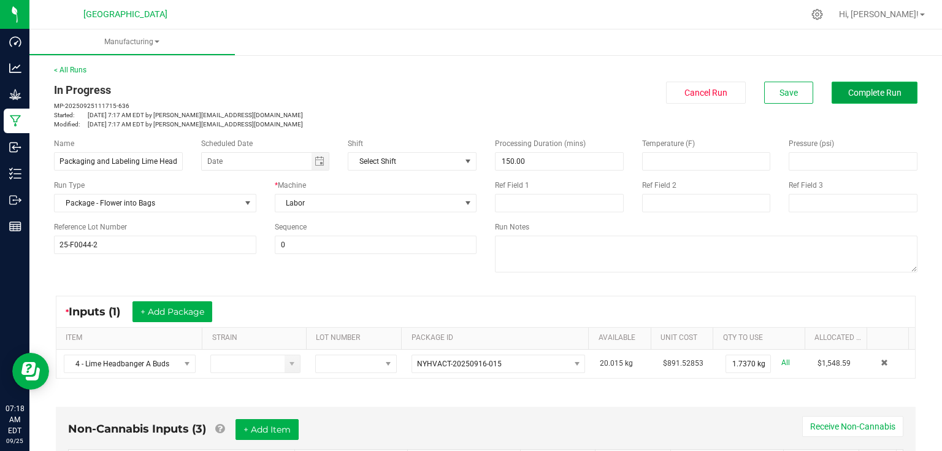
click at [873, 98] on button "Complete Run" at bounding box center [875, 93] width 86 height 22
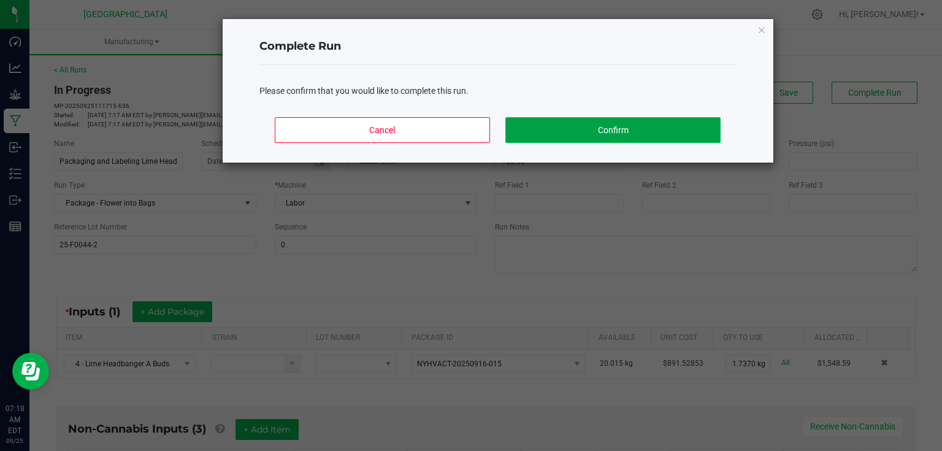
click at [648, 139] on button "Confirm" at bounding box center [612, 130] width 215 height 26
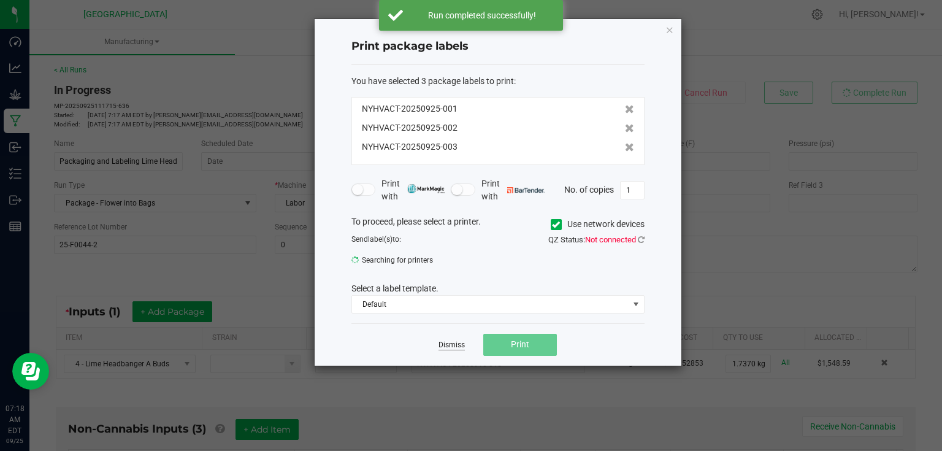
click at [451, 348] on link "Dismiss" at bounding box center [452, 345] width 26 height 10
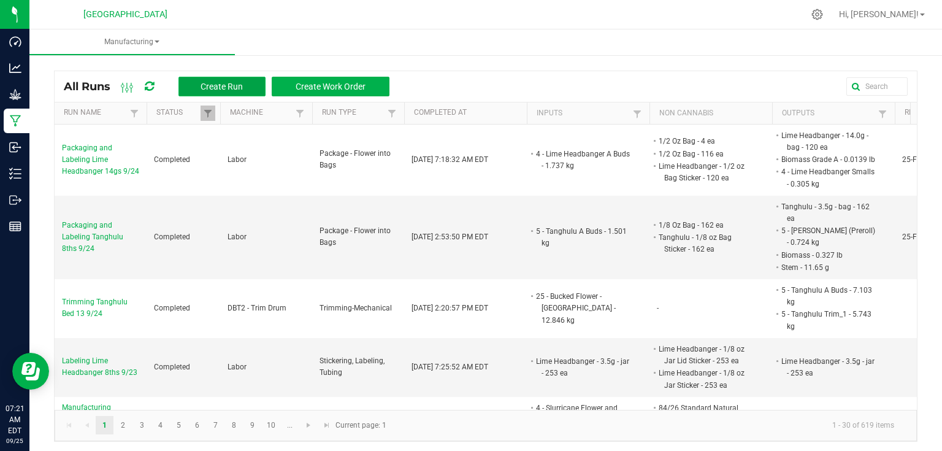
click at [239, 80] on button "Create Run" at bounding box center [221, 87] width 87 height 20
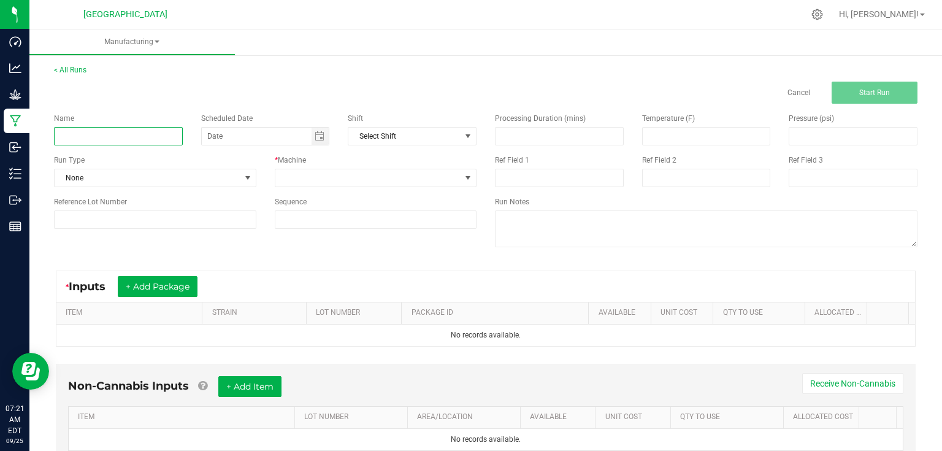
click at [143, 140] on input at bounding box center [118, 136] width 129 height 18
type input "4"
click at [153, 129] on input "Manufacturing Slurricane .5g Infused Joints" at bounding box center [118, 136] width 129 height 18
type input "Manufacturing Slurricane .5g Infused Joints 9/24"
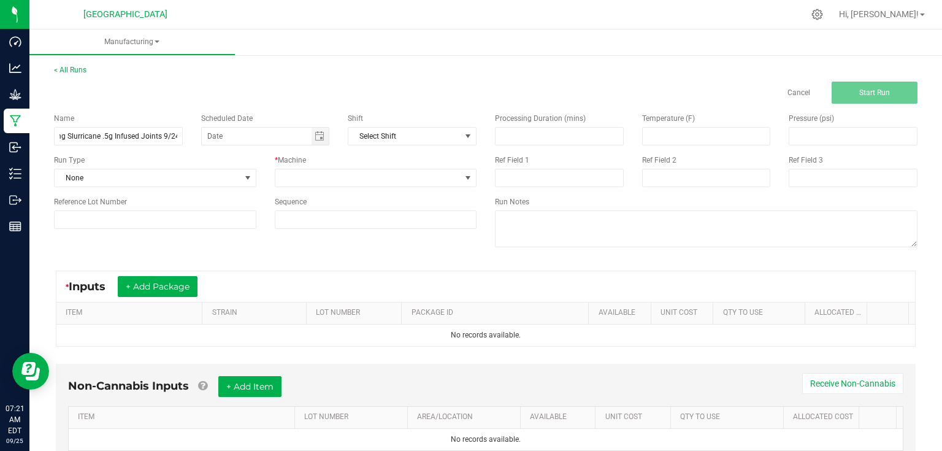
scroll to position [0, 0]
click at [253, 163] on div "Run Type" at bounding box center [155, 160] width 202 height 11
click at [248, 183] on span at bounding box center [247, 177] width 15 height 17
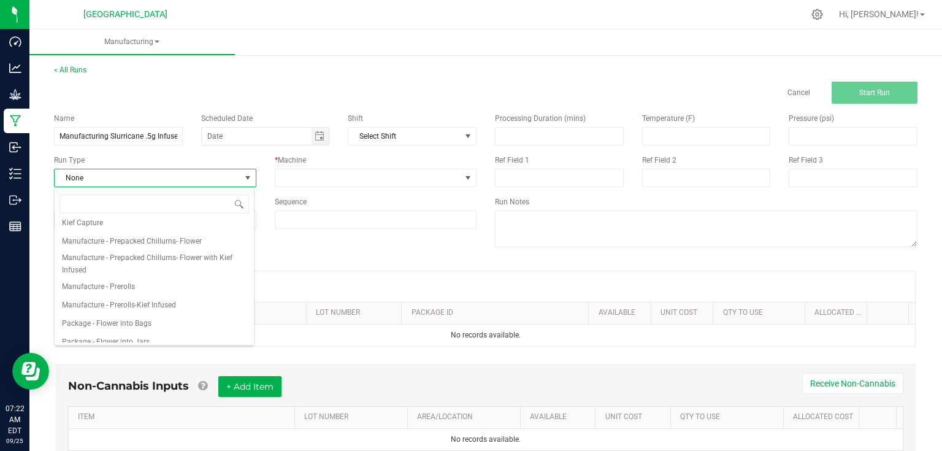
scroll to position [98, 0]
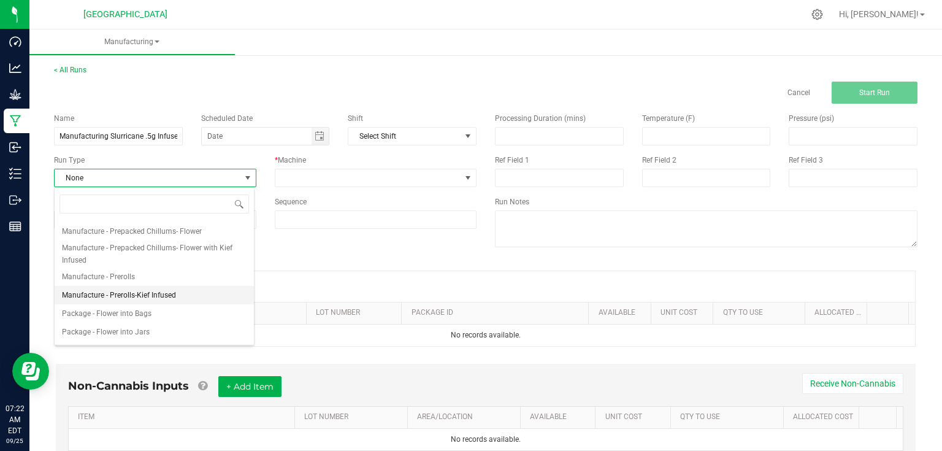
click at [158, 296] on span "Manufacture - Prerolls-Kief Infused" at bounding box center [119, 295] width 114 height 12
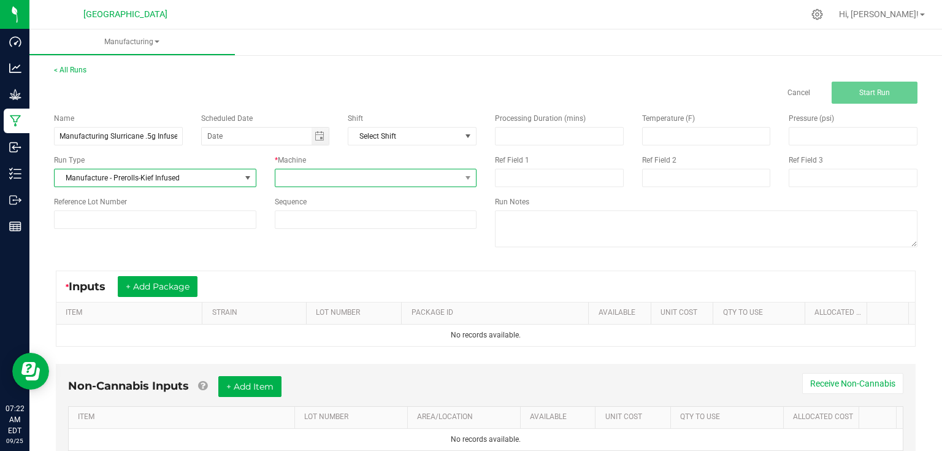
click at [294, 176] on span at bounding box center [368, 177] width 186 height 17
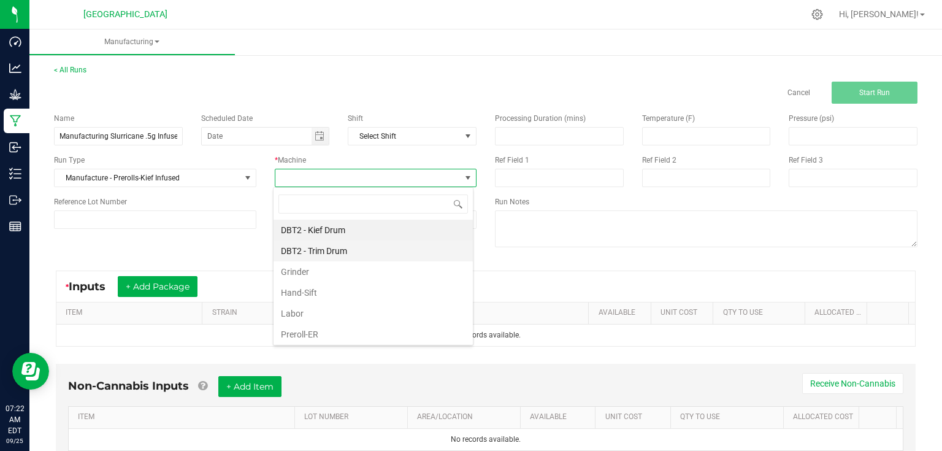
scroll to position [18, 200]
click at [297, 337] on li "Preroll-ER" at bounding box center [373, 334] width 199 height 21
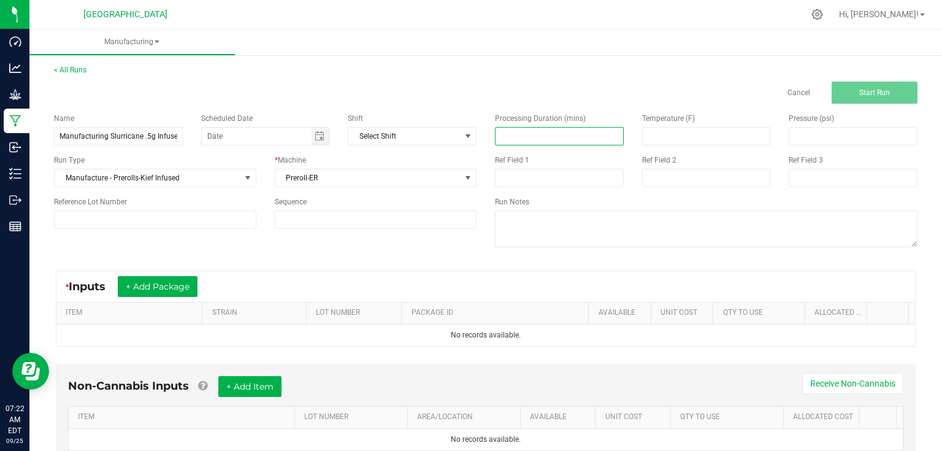
click at [515, 141] on input at bounding box center [560, 136] width 128 height 17
type input "360.00"
click at [193, 252] on div "Name Manufacturing Slurricane .5g Infused Joints 9/24 Scheduled Date Shift Sele…" at bounding box center [486, 182] width 882 height 156
click at [564, 171] on input at bounding box center [559, 178] width 129 height 18
type input "7 rejects"
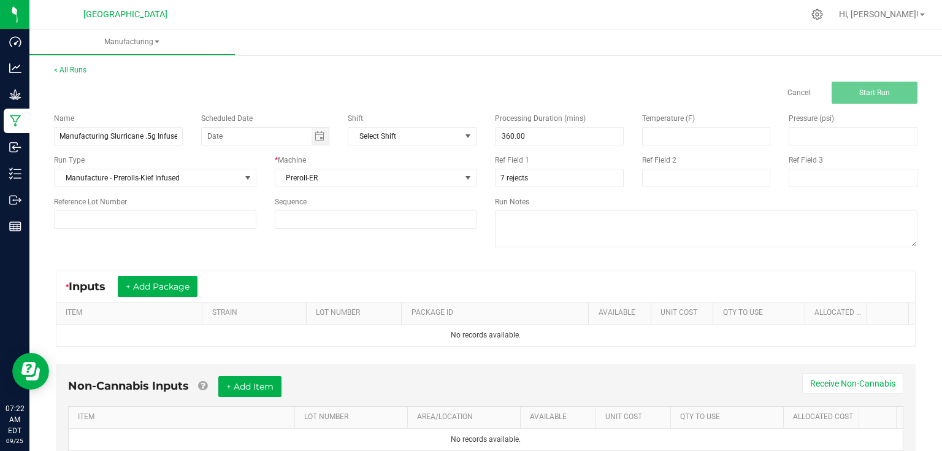
click at [175, 274] on div "* Inputs + Add Package" at bounding box center [485, 286] width 859 height 31
click at [175, 275] on div "* Inputs + Add Package" at bounding box center [485, 286] width 859 height 31
click at [172, 279] on button "+ Add Package" at bounding box center [158, 286] width 80 height 21
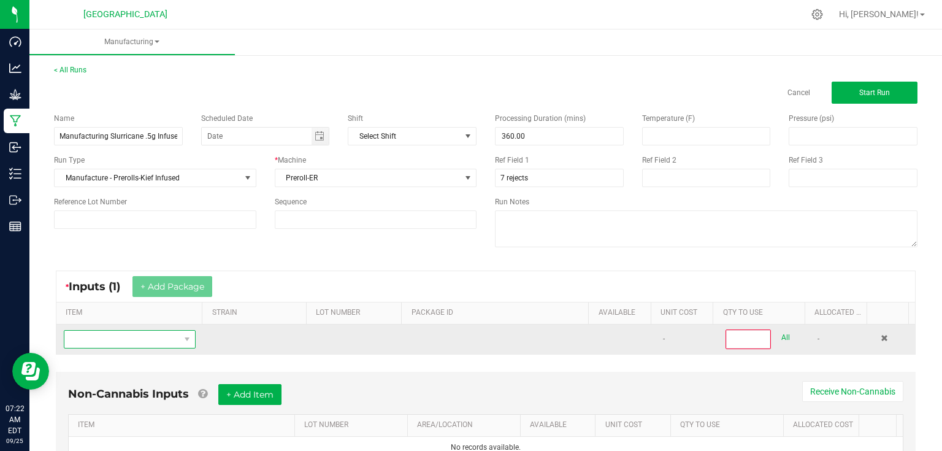
click at [139, 344] on span "NO DATA FOUND" at bounding box center [121, 339] width 115 height 17
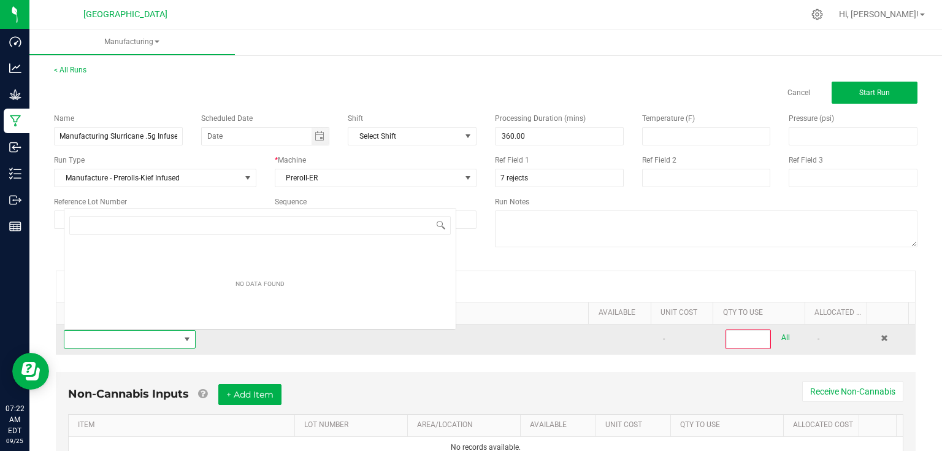
scroll to position [18, 128]
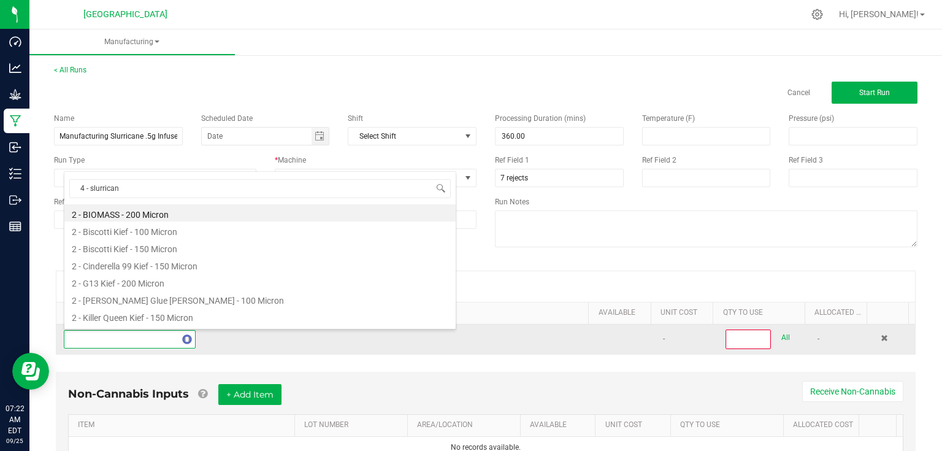
type input "4 - slurricane"
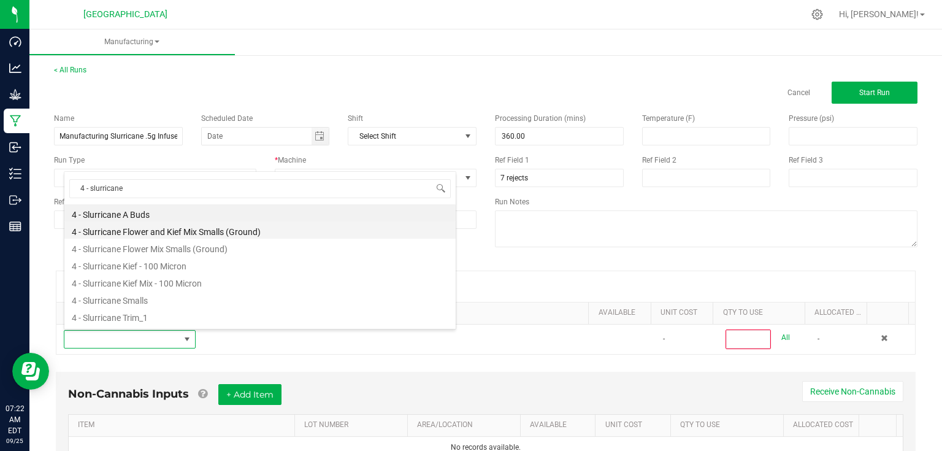
click at [206, 228] on li "4 - Slurricane Flower and Kief Mix Smalls (Ground)" at bounding box center [259, 229] width 391 height 17
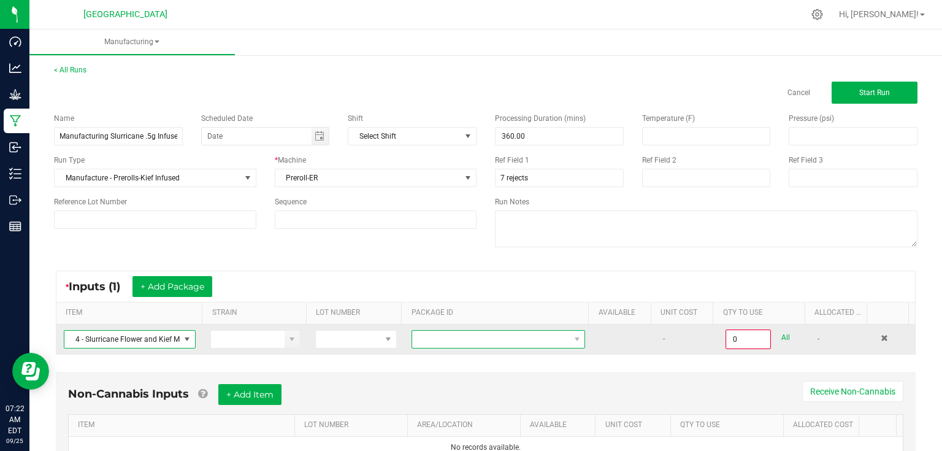
click at [412, 337] on span at bounding box center [490, 339] width 157 height 17
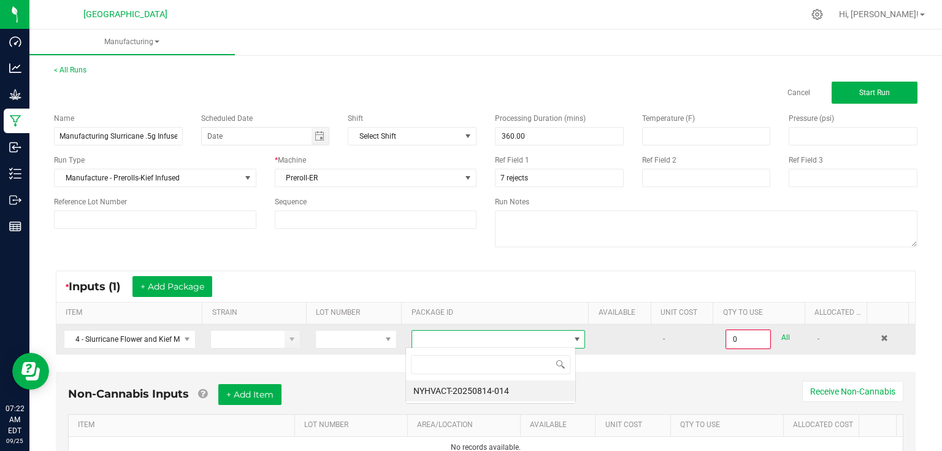
scroll to position [18, 170]
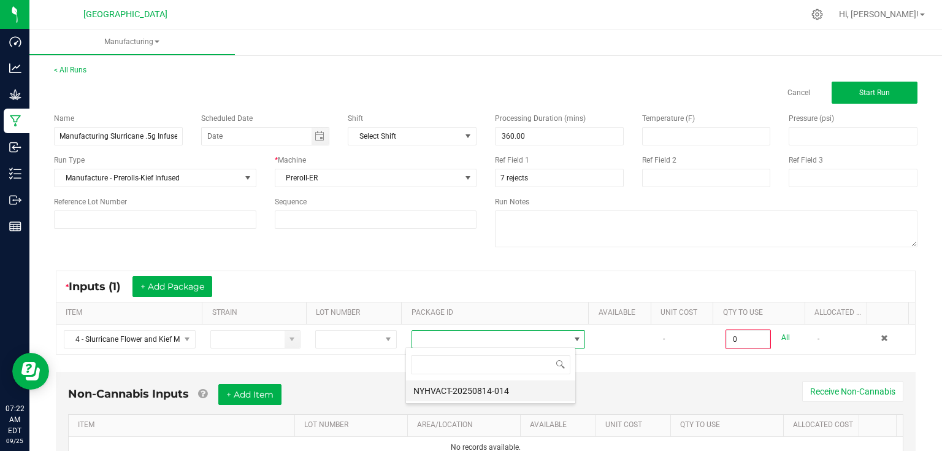
click at [431, 385] on li "NYHVACT-20250814-014" at bounding box center [490, 390] width 169 height 21
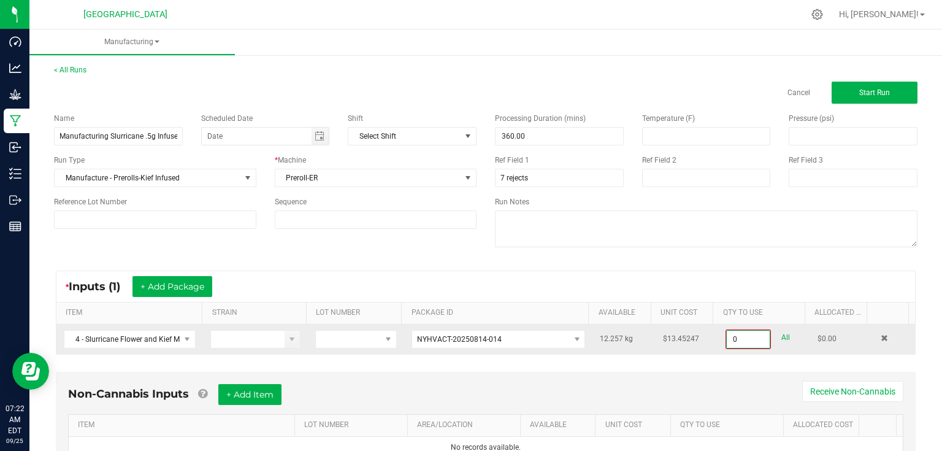
click at [753, 345] on input "0" at bounding box center [748, 339] width 43 height 17
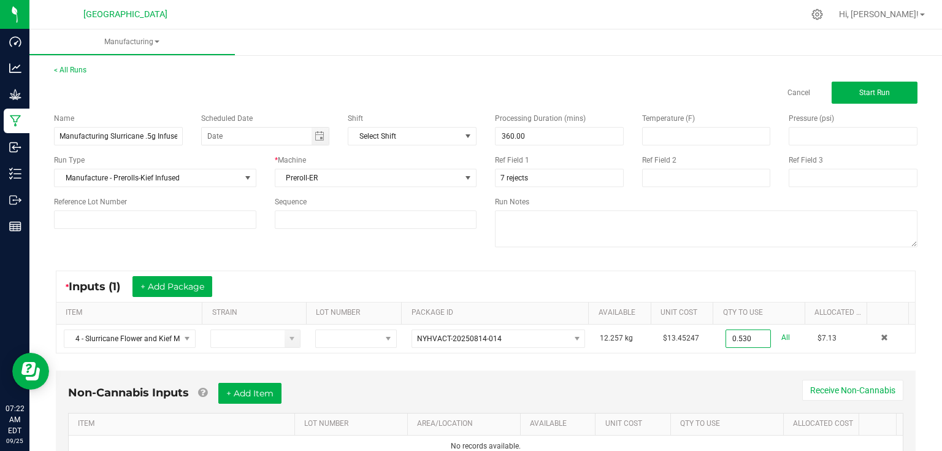
type input "0.5300 kg"
click at [740, 370] on div "Non-Cannabis Inputs + Add Item Receive Non-Cannabis ITEM LOT NUMBER AREA/LOCATI…" at bounding box center [486, 419] width 860 height 99
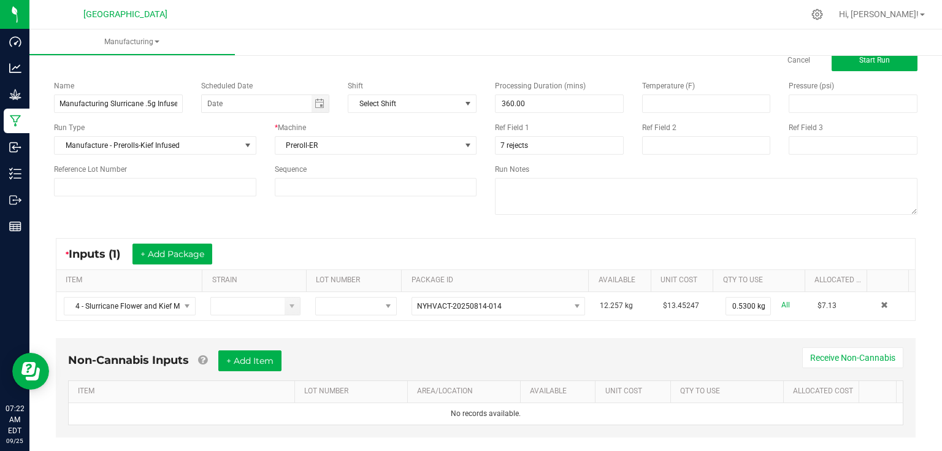
scroll to position [49, 0]
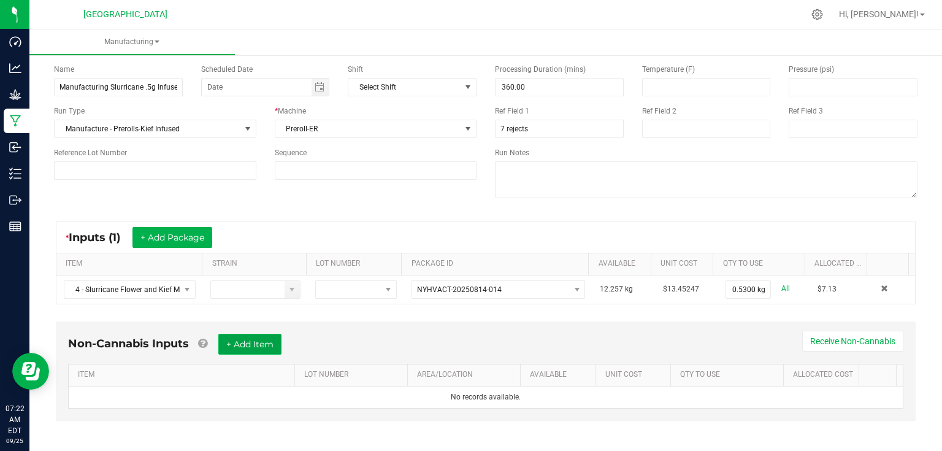
click at [274, 346] on button "+ Add Item" at bounding box center [249, 344] width 63 height 21
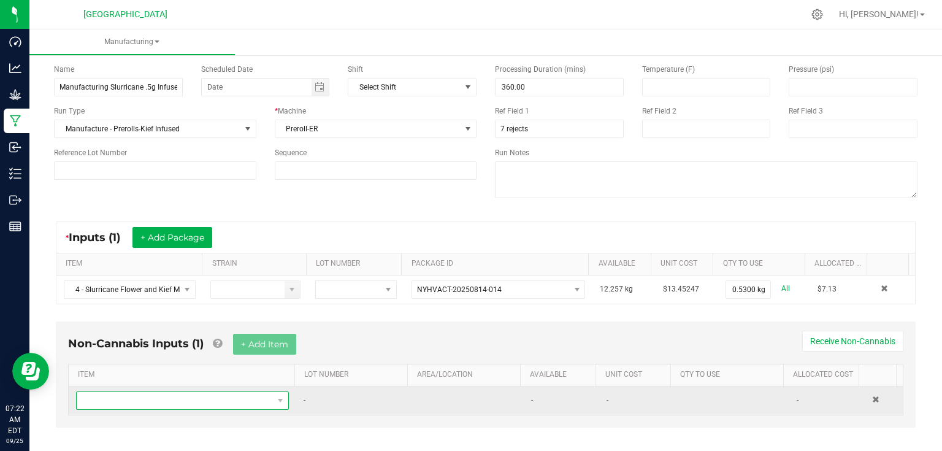
click at [228, 394] on span "NO DATA FOUND" at bounding box center [175, 400] width 196 height 17
click at [228, 394] on span at bounding box center [175, 400] width 196 height 17
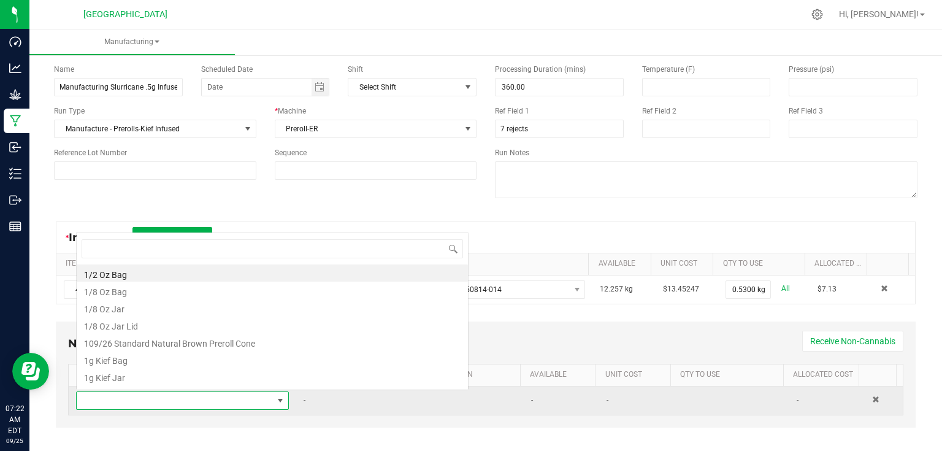
scroll to position [18, 206]
type input "84"
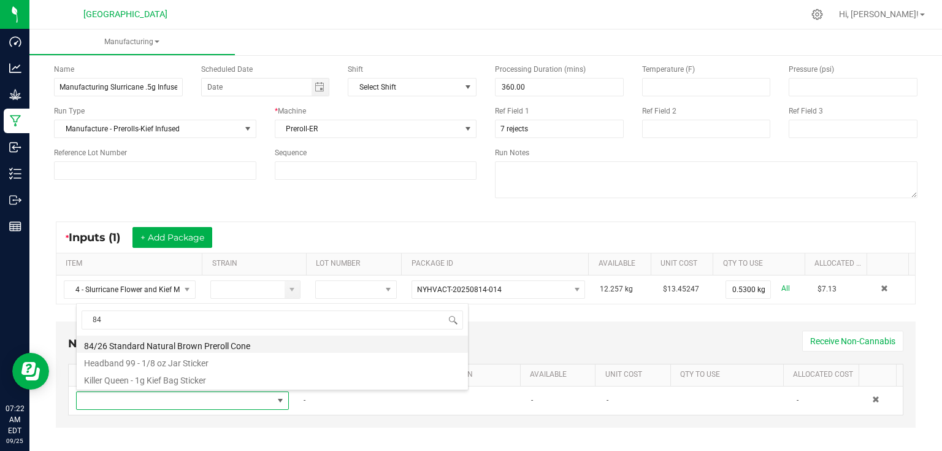
click at [153, 346] on li "84/26 Standard Natural Brown Preroll Cone" at bounding box center [272, 343] width 391 height 17
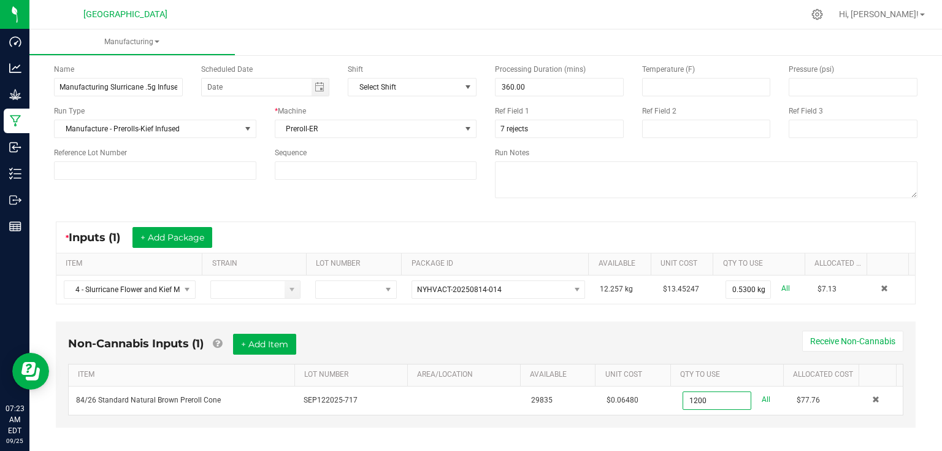
type input "1200 ea"
click at [747, 350] on div "Non-Cannabis Inputs (1) + Add Item Receive Non-Cannabis" at bounding box center [485, 349] width 835 height 30
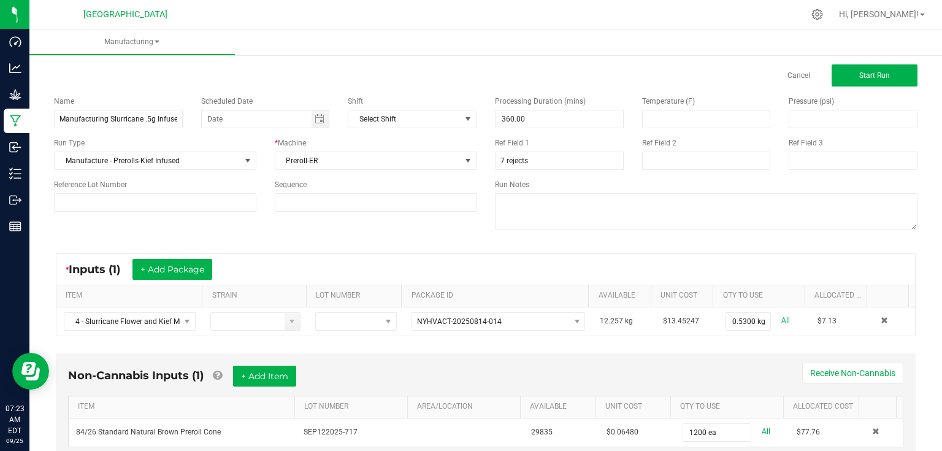
scroll to position [0, 0]
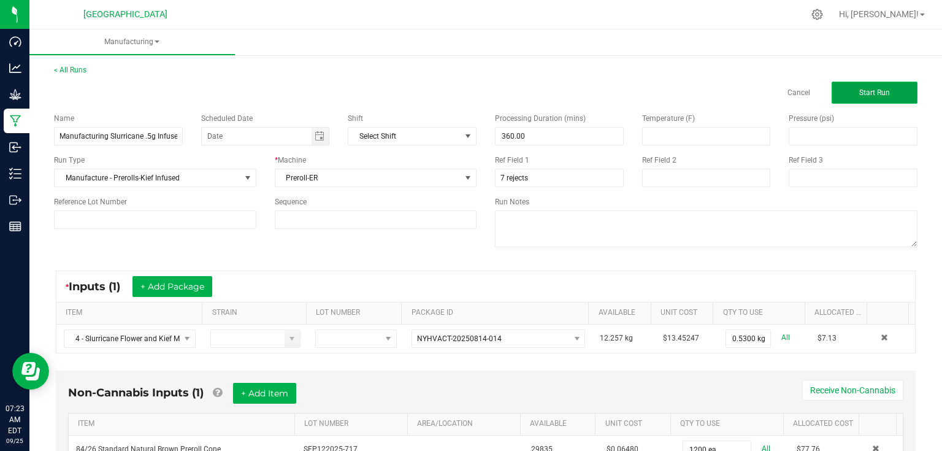
click at [873, 100] on button "Start Run" at bounding box center [875, 93] width 86 height 22
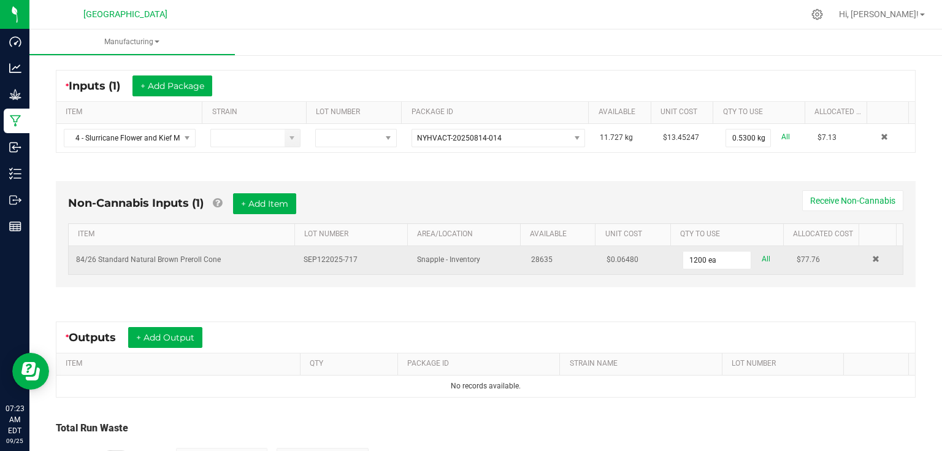
scroll to position [245, 0]
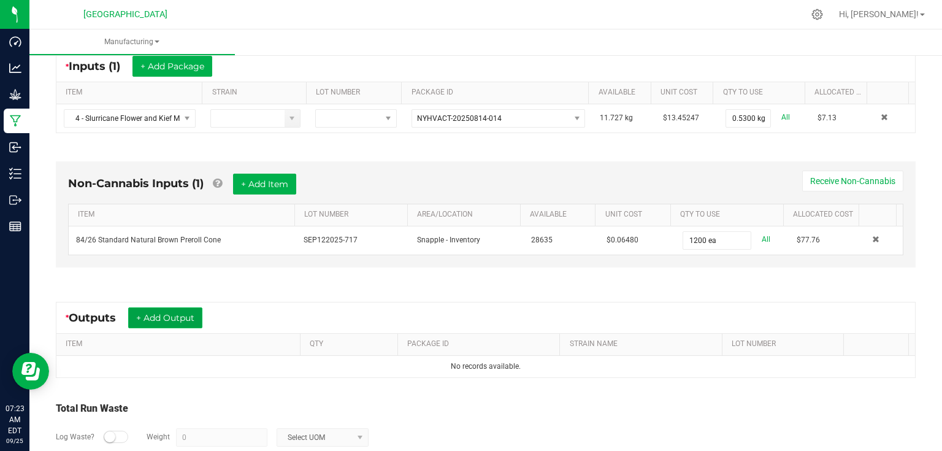
click at [177, 314] on button "+ Add Output" at bounding box center [165, 317] width 74 height 21
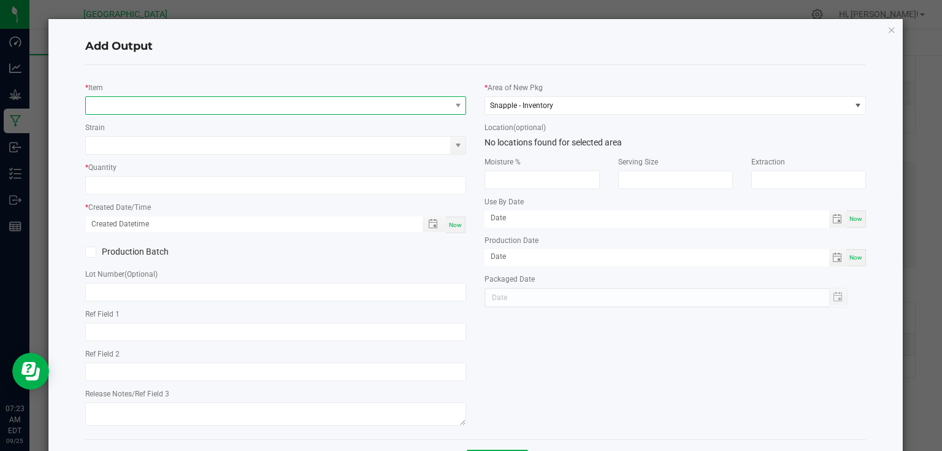
click at [319, 108] on span "NO DATA FOUND" at bounding box center [268, 105] width 365 height 17
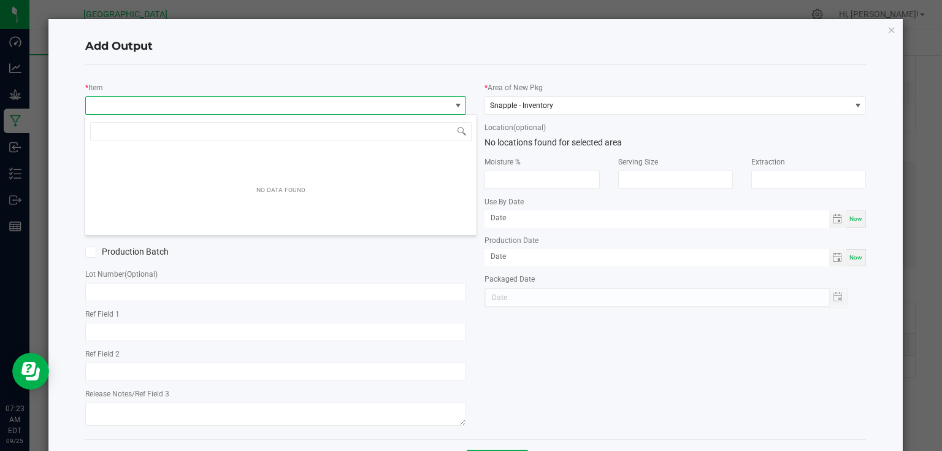
scroll to position [18, 378]
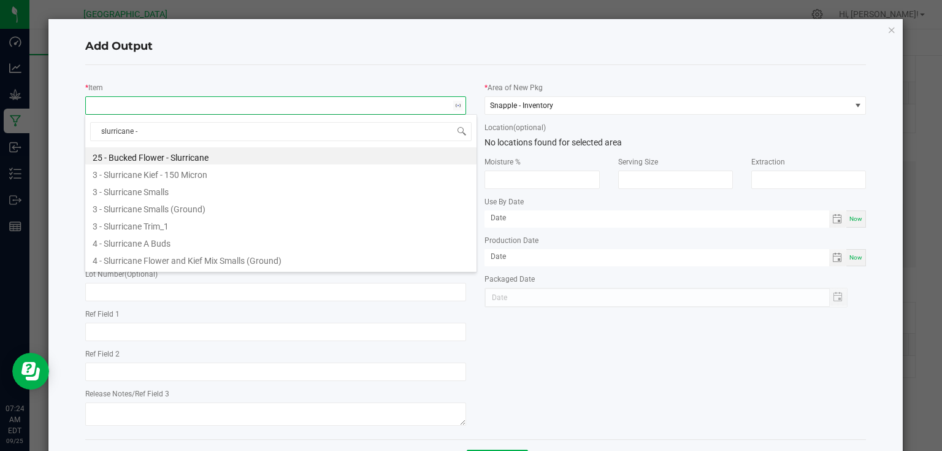
type input "slurricane -"
click at [150, 206] on li "Slurricane - 0.5g - Joints (1)" at bounding box center [280, 207] width 391 height 17
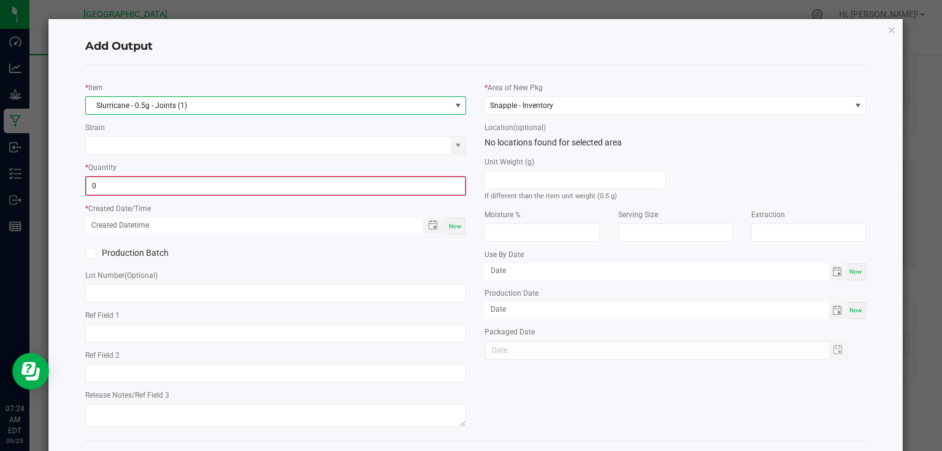
click at [167, 180] on input "0" at bounding box center [275, 185] width 379 height 17
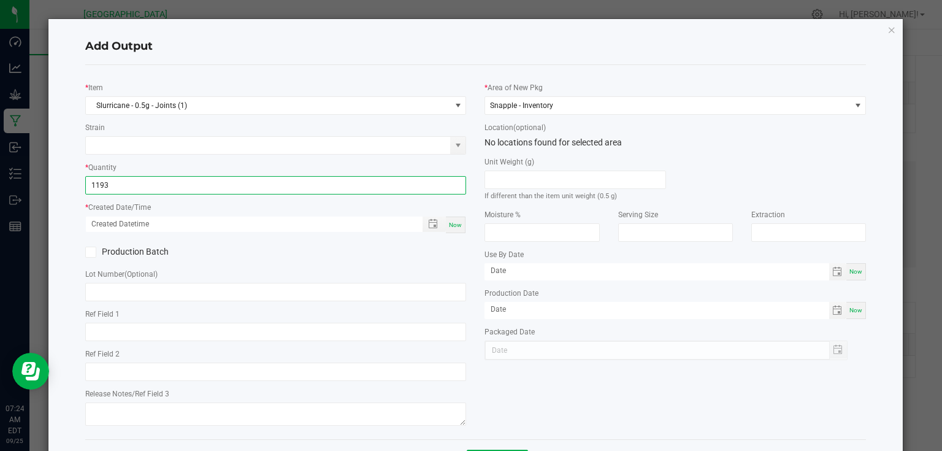
type input "1193 ea"
click at [449, 226] on span "Now" at bounding box center [455, 224] width 13 height 7
type input "[DATE] 7:24 AM"
type input "[DATE]"
click at [442, 241] on div "* Item Slurricane - 0.5g - Joints (1) Strain * Quantity 1193 ea * Created Date/…" at bounding box center [276, 252] width 400 height 355
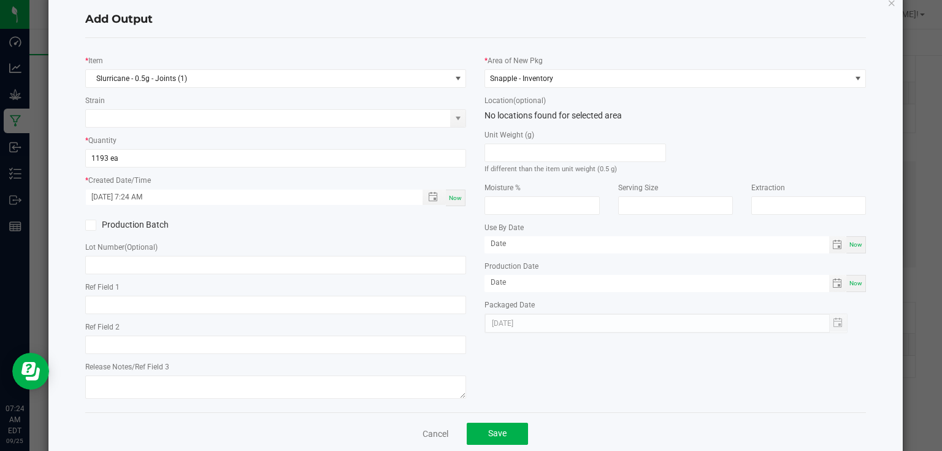
scroll to position [50, 0]
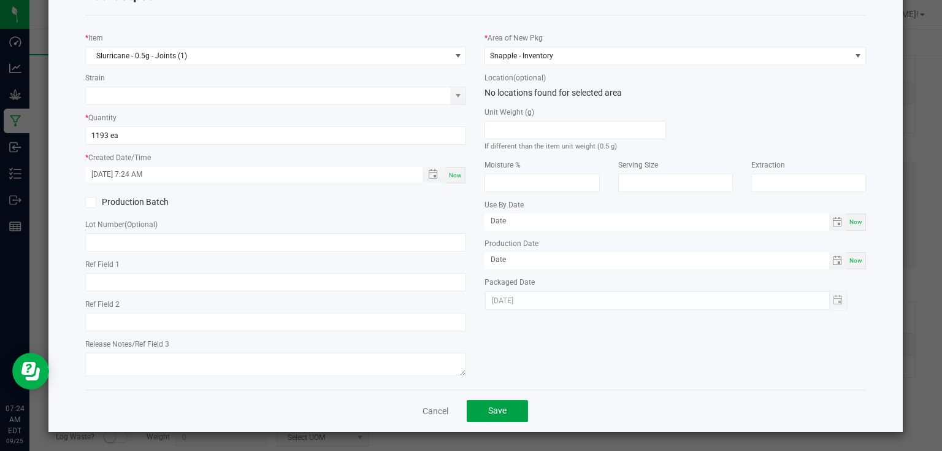
click at [488, 407] on span "Save" at bounding box center [497, 410] width 18 height 10
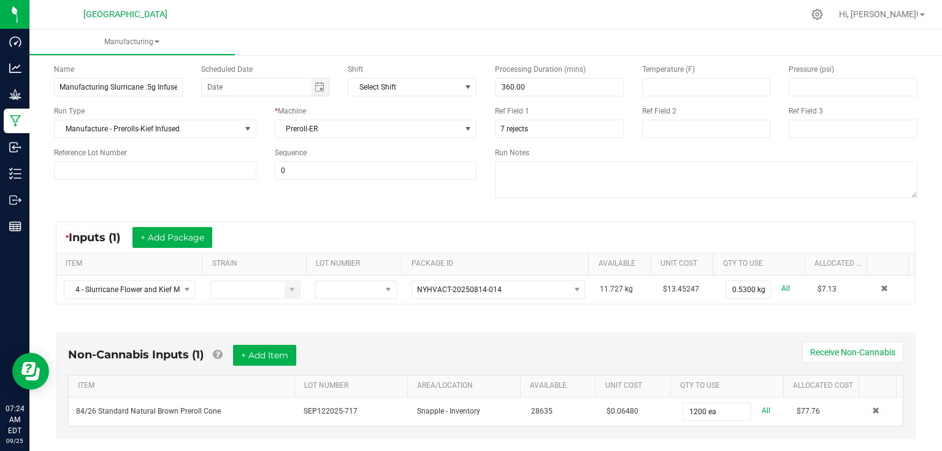
scroll to position [0, 0]
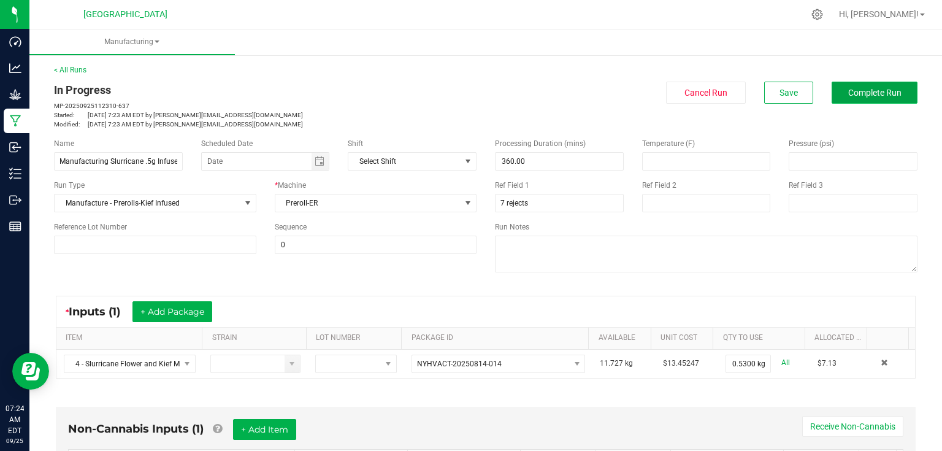
click at [857, 96] on span "Complete Run" at bounding box center [874, 93] width 53 height 10
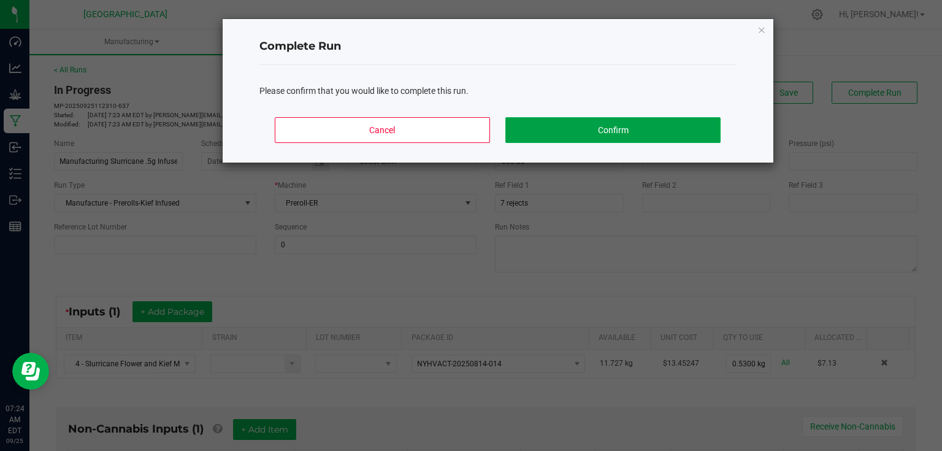
click at [593, 120] on button "Confirm" at bounding box center [612, 130] width 215 height 26
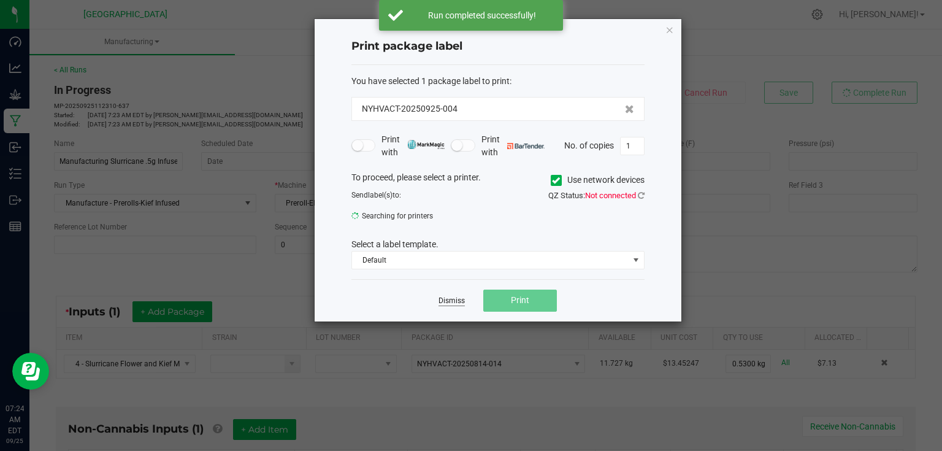
click at [447, 299] on link "Dismiss" at bounding box center [452, 301] width 26 height 10
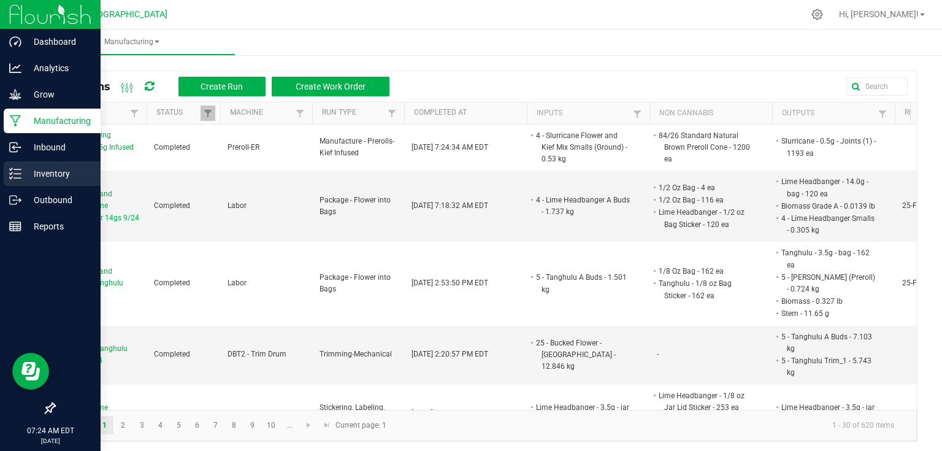
click at [21, 164] on div "Inventory" at bounding box center [52, 173] width 97 height 25
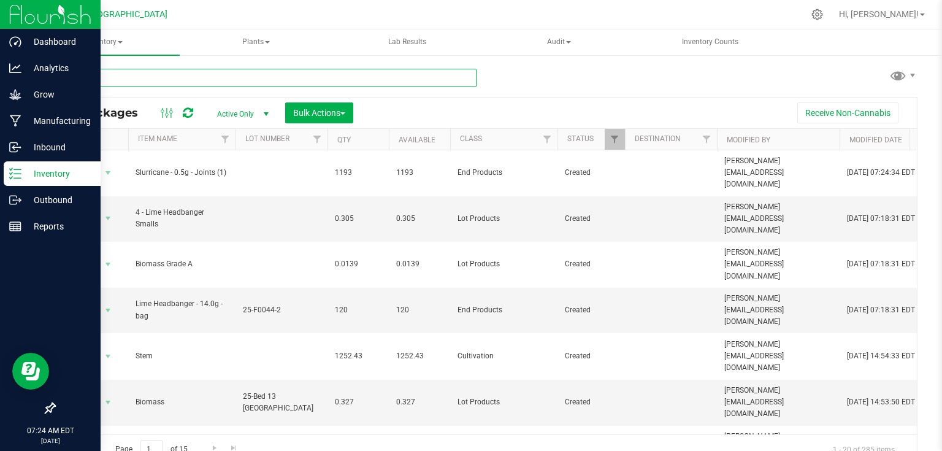
click at [130, 79] on input "text" at bounding box center [265, 78] width 423 height 18
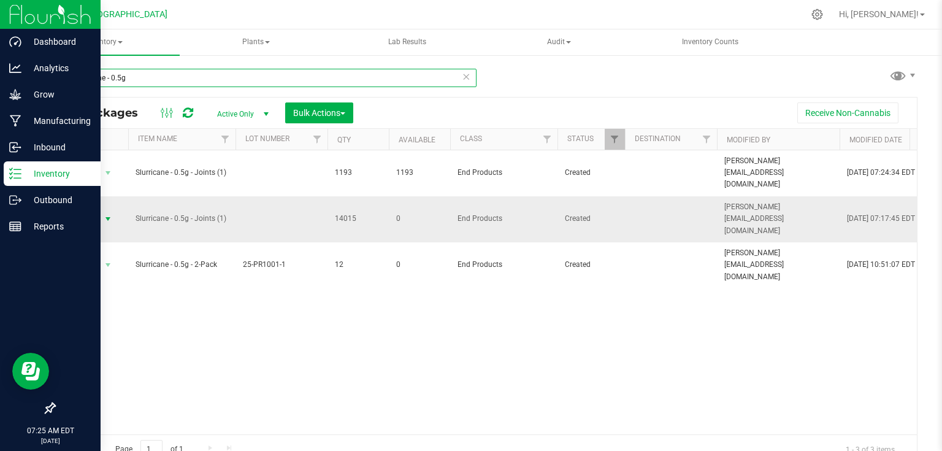
type input "slurricane - 0.5g"
click at [98, 210] on span "Action" at bounding box center [83, 218] width 33 height 17
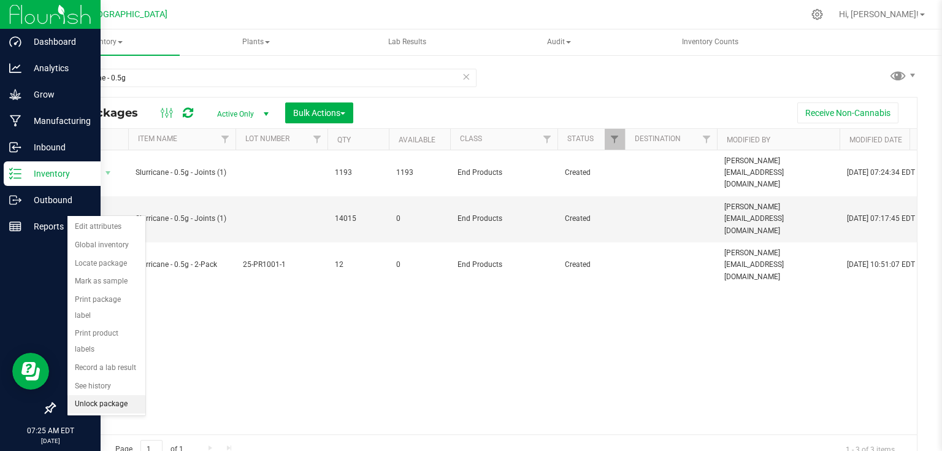
click at [98, 395] on li "Unlock package" at bounding box center [106, 404] width 78 height 18
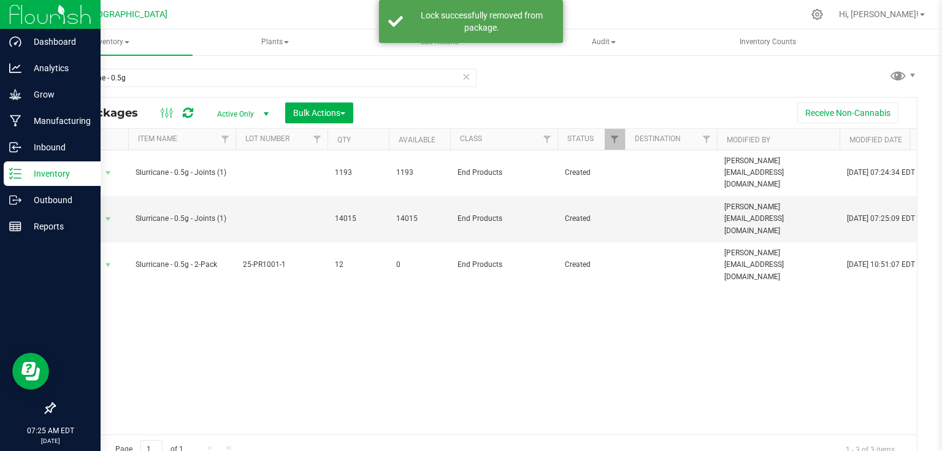
click at [319, 123] on div "All Packages Active Only Active Only Lab Samples Locked All Bulk Actions Add to…" at bounding box center [486, 113] width 862 height 31
click at [325, 113] on span "Bulk Actions" at bounding box center [319, 113] width 52 height 10
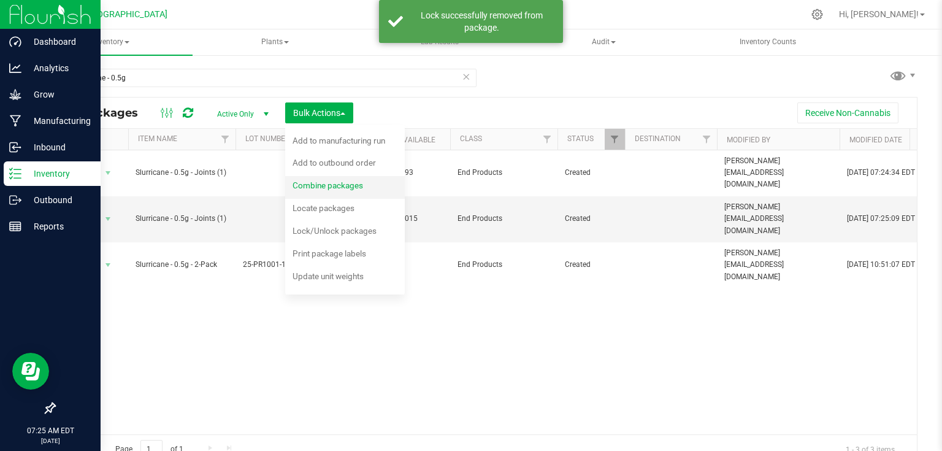
click at [313, 186] on span "Combine packages" at bounding box center [328, 185] width 71 height 10
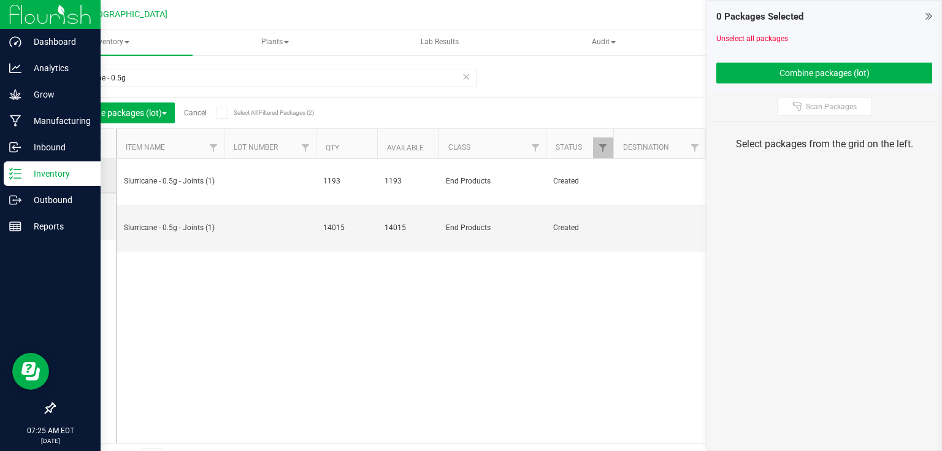
click at [80, 175] on icon at bounding box center [82, 175] width 8 height 0
click at [0, 0] on input "checkbox" at bounding box center [0, 0] width 0 height 0
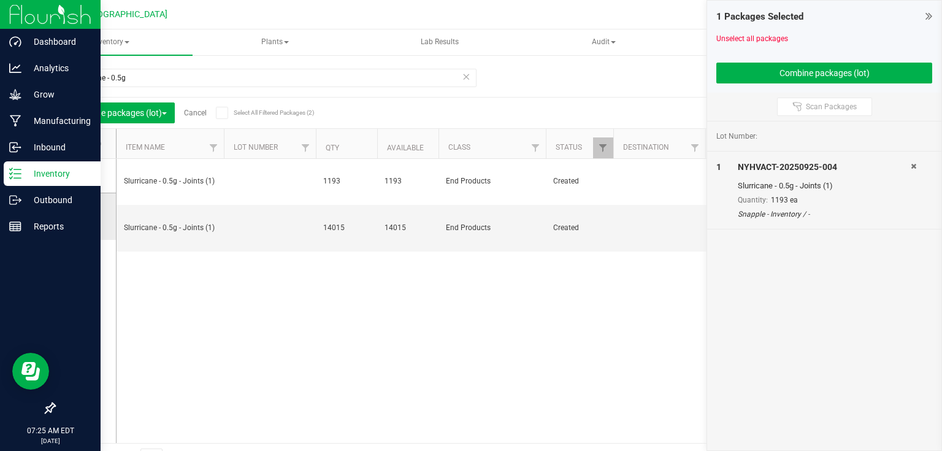
click at [84, 223] on td at bounding box center [85, 216] width 61 height 47
click at [84, 221] on span at bounding box center [83, 216] width 12 height 12
click at [0, 0] on input "checkbox" at bounding box center [0, 0] width 0 height 0
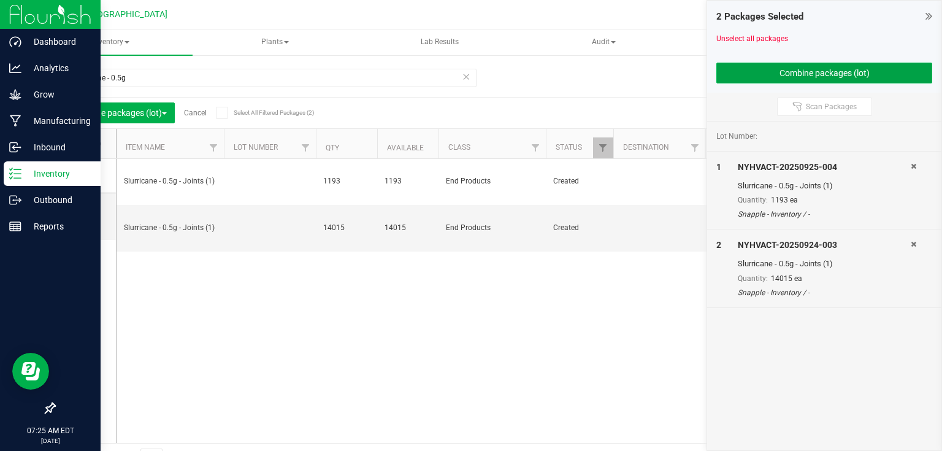
click at [749, 75] on button "Combine packages (lot)" at bounding box center [824, 73] width 216 height 21
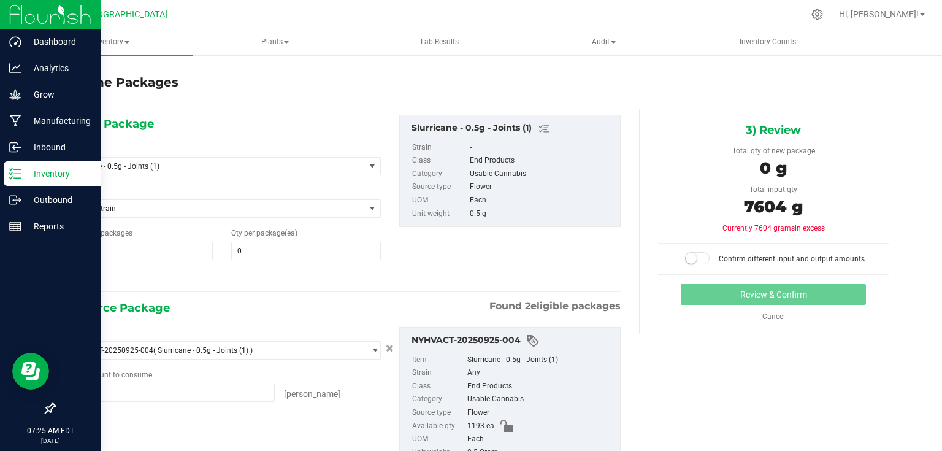
type input "1193 ea"
type input "14015 ea"
click at [257, 253] on span at bounding box center [306, 251] width 150 height 18
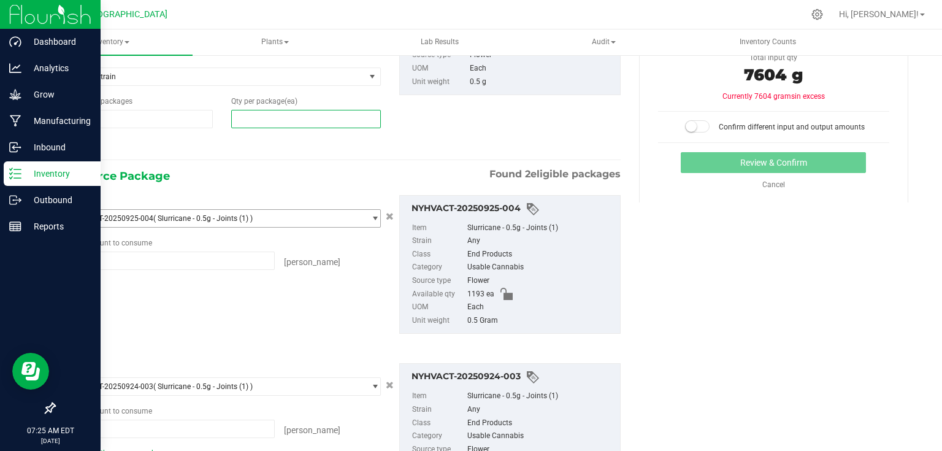
scroll to position [147, 0]
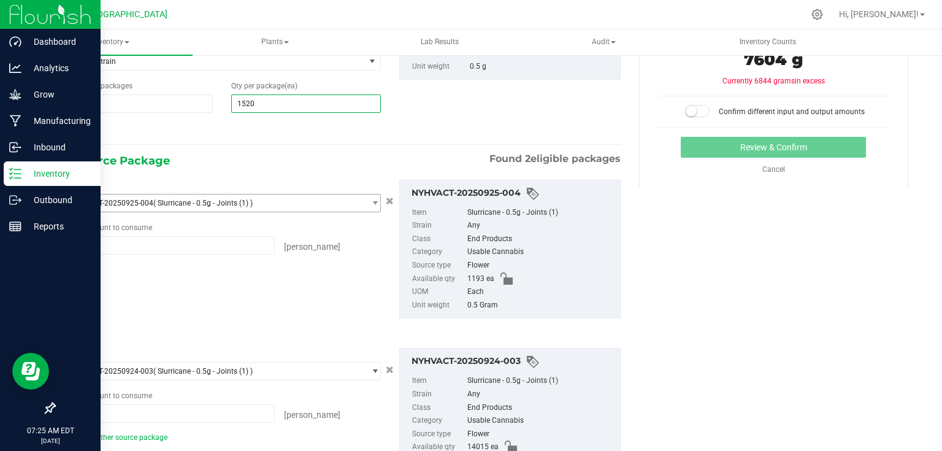
type input "15208"
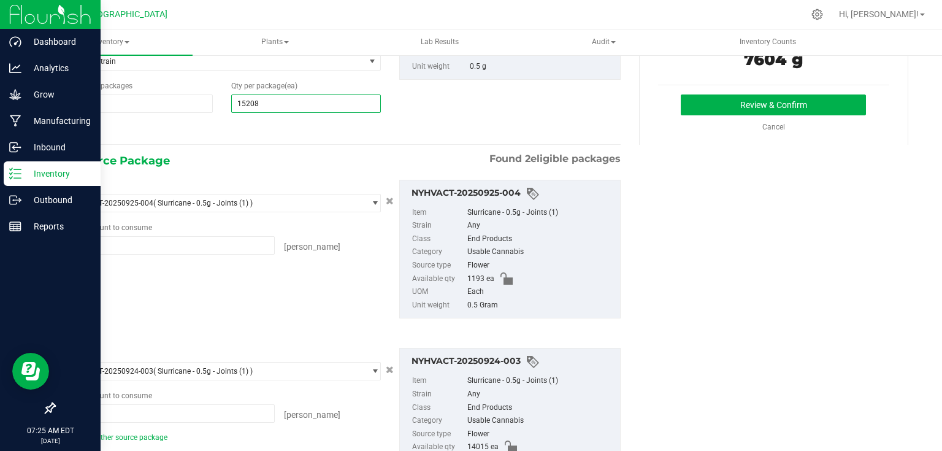
type input "15,208"
click at [703, 190] on div "1) New Package Select Item Slurricane - 0.5g - Joints (1) 2 - BIOMASS - 200 Mic…" at bounding box center [486, 237] width 864 height 552
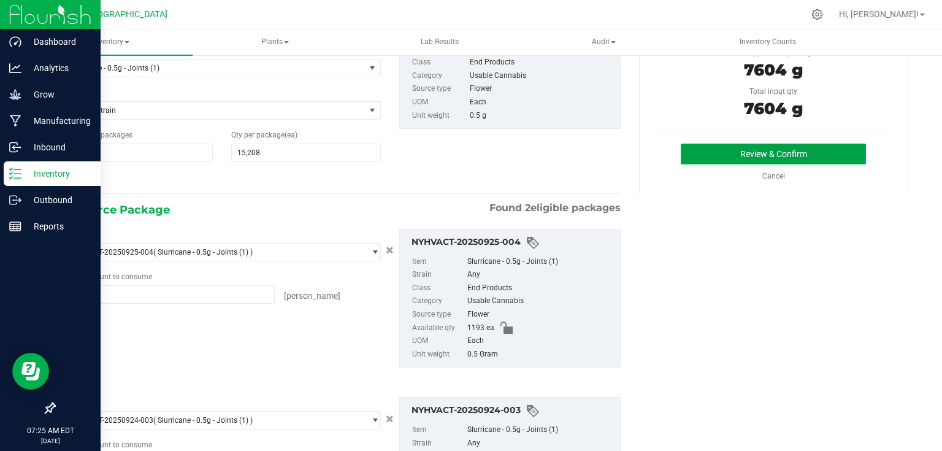
click at [716, 158] on button "Review & Confirm" at bounding box center [773, 154] width 185 height 21
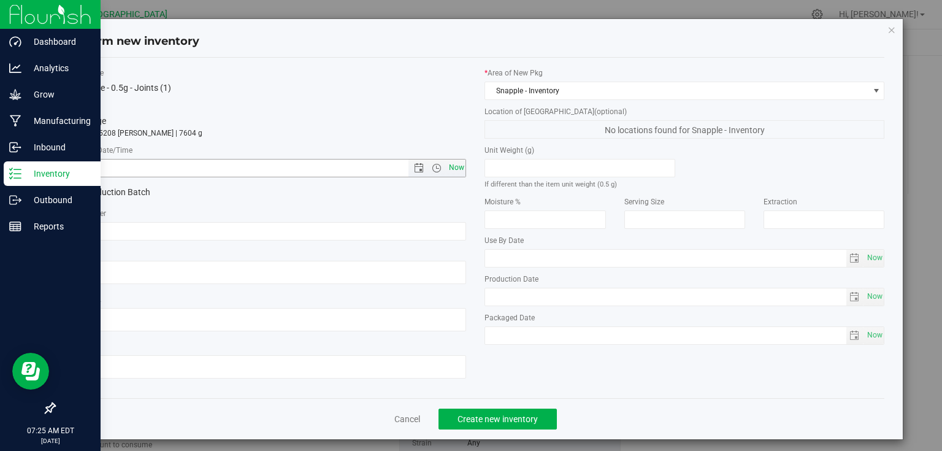
click at [452, 164] on span "Now" at bounding box center [456, 168] width 21 height 18
type input "[DATE] 7:25 AM"
click at [483, 411] on button "Create new inventory" at bounding box center [498, 418] width 118 height 21
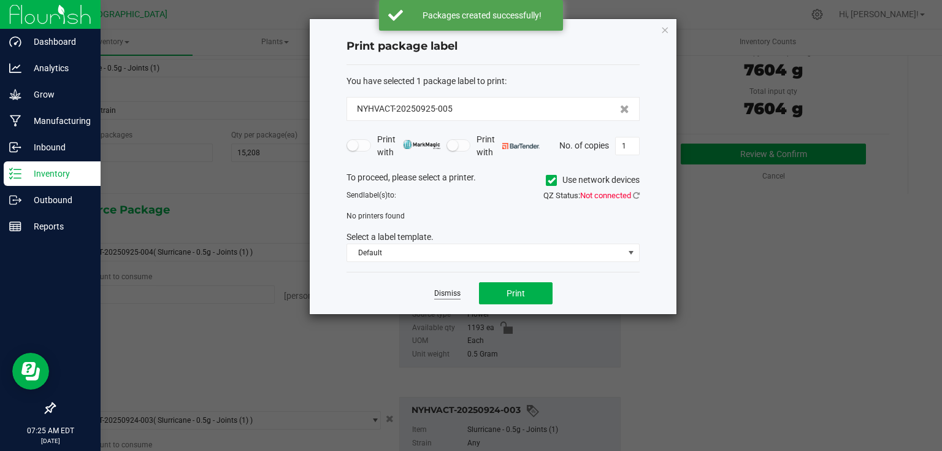
click at [454, 293] on link "Dismiss" at bounding box center [447, 293] width 26 height 10
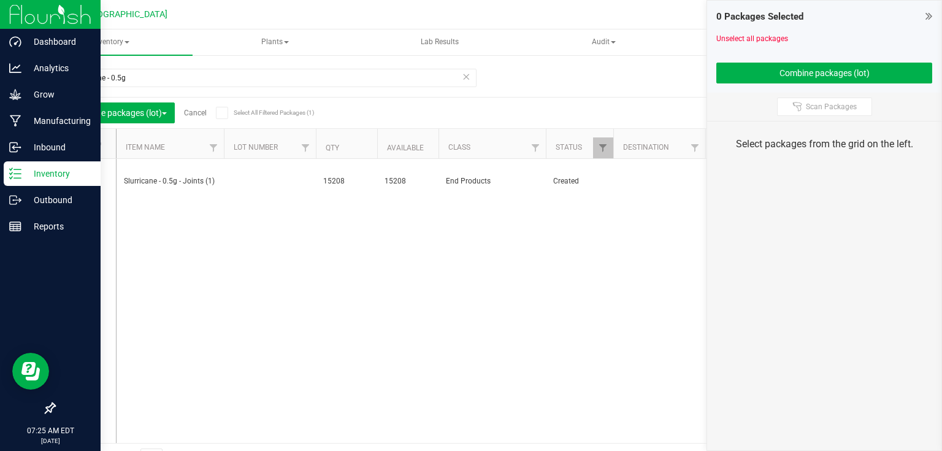
click at [926, 14] on icon at bounding box center [929, 16] width 7 height 12
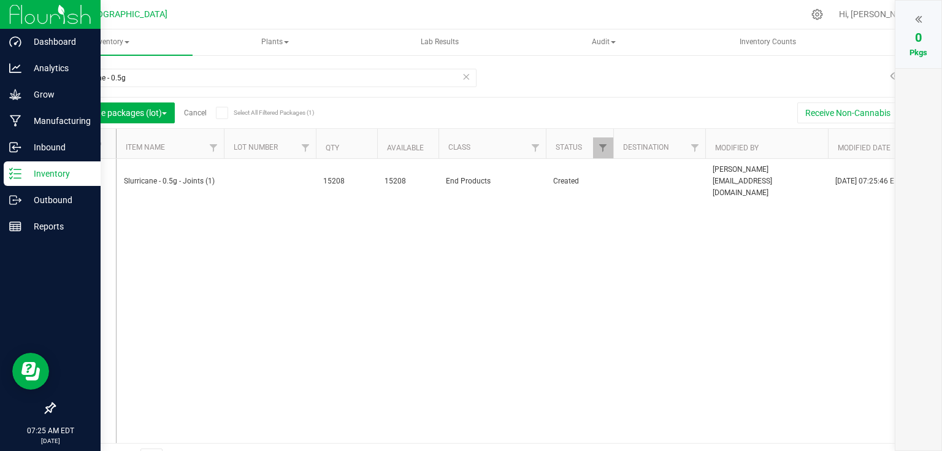
click at [199, 113] on link "Cancel" at bounding box center [195, 113] width 23 height 9
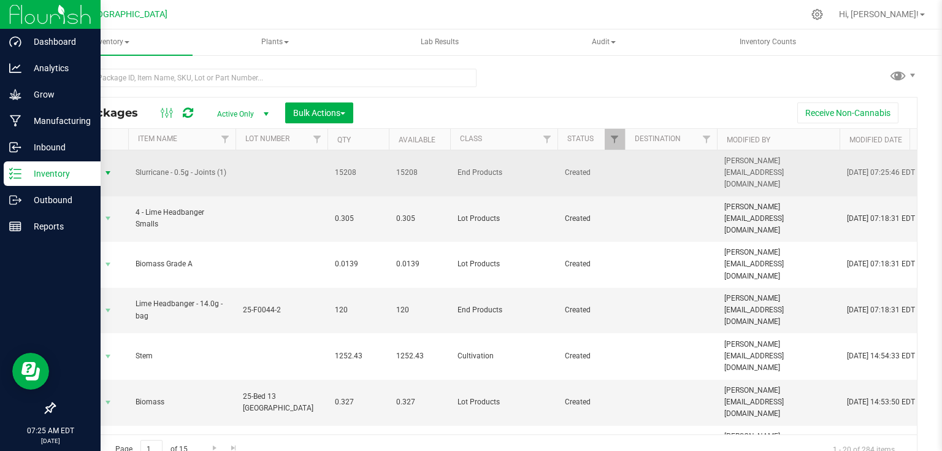
click at [112, 168] on span "select" at bounding box center [108, 173] width 10 height 10
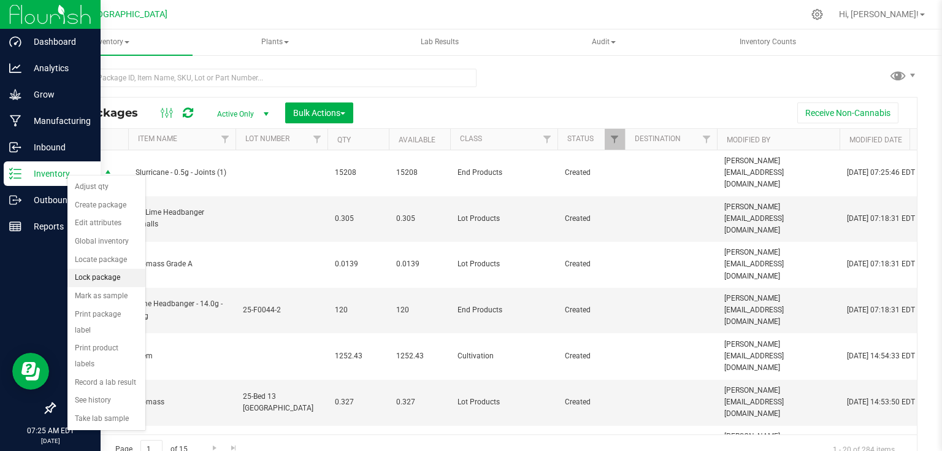
click at [118, 280] on li "Lock package" at bounding box center [106, 278] width 78 height 18
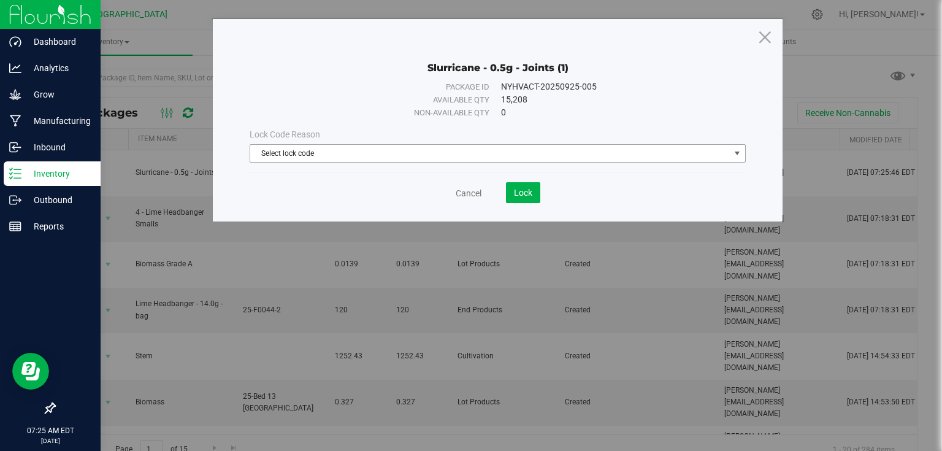
click at [366, 150] on span "Select lock code" at bounding box center [490, 153] width 480 height 17
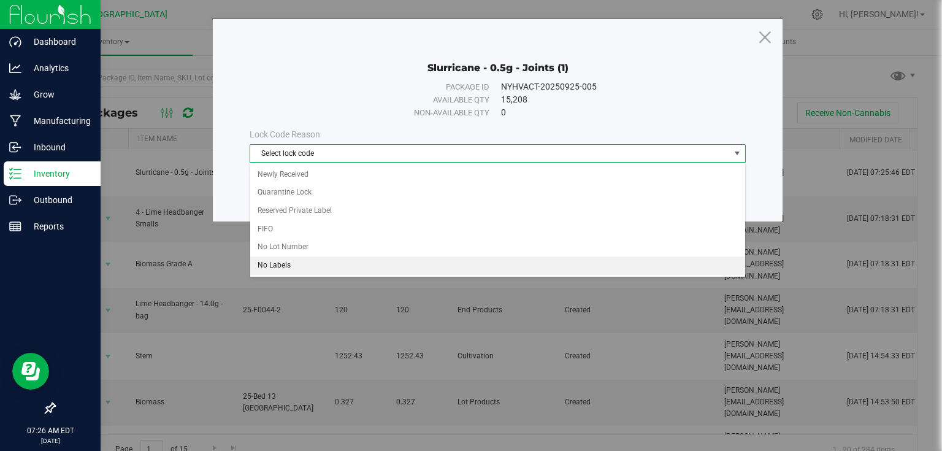
click at [286, 266] on li "No Labels" at bounding box center [497, 265] width 495 height 18
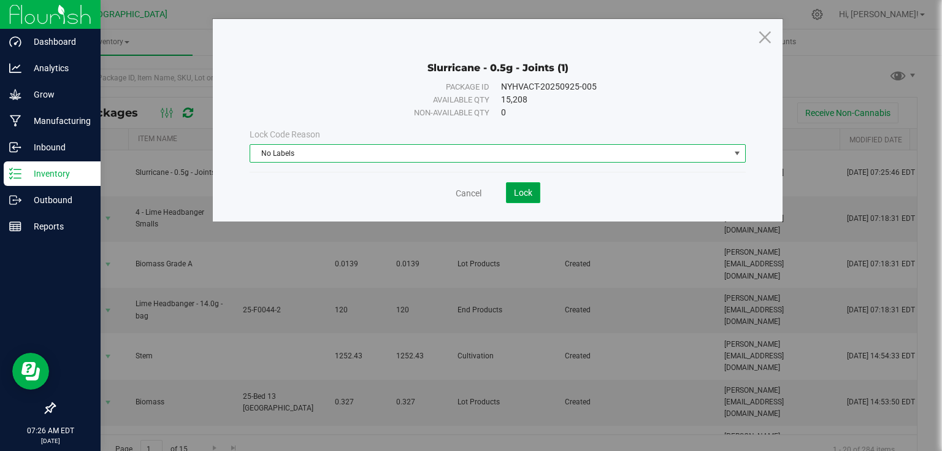
click at [519, 198] on button "Lock" at bounding box center [523, 192] width 34 height 21
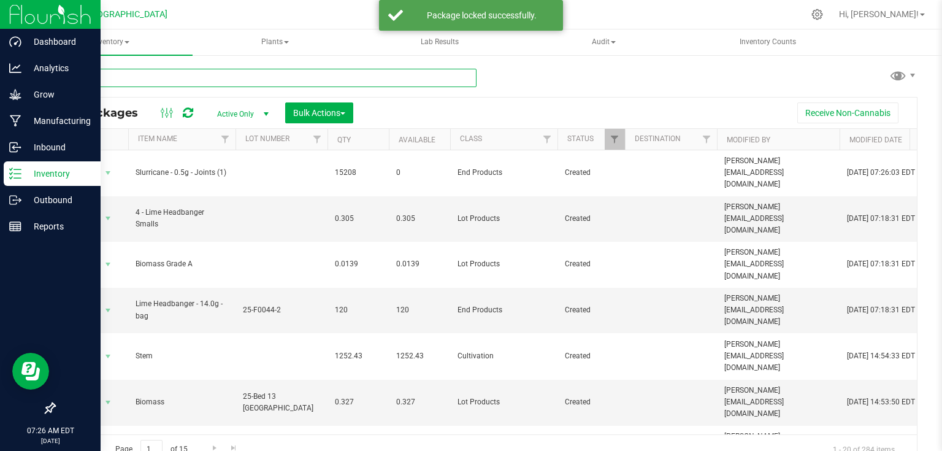
click at [275, 79] on input "text" at bounding box center [265, 78] width 423 height 18
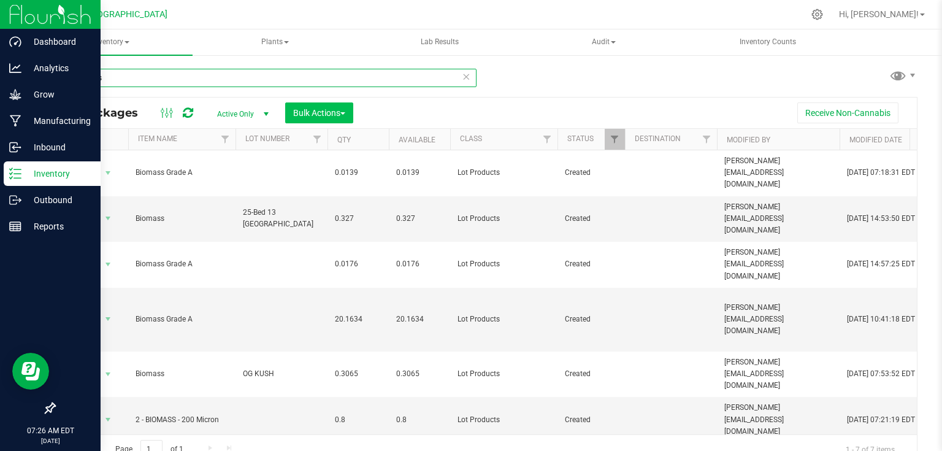
type input "biomass"
click at [309, 115] on span "Bulk Actions" at bounding box center [319, 113] width 52 height 10
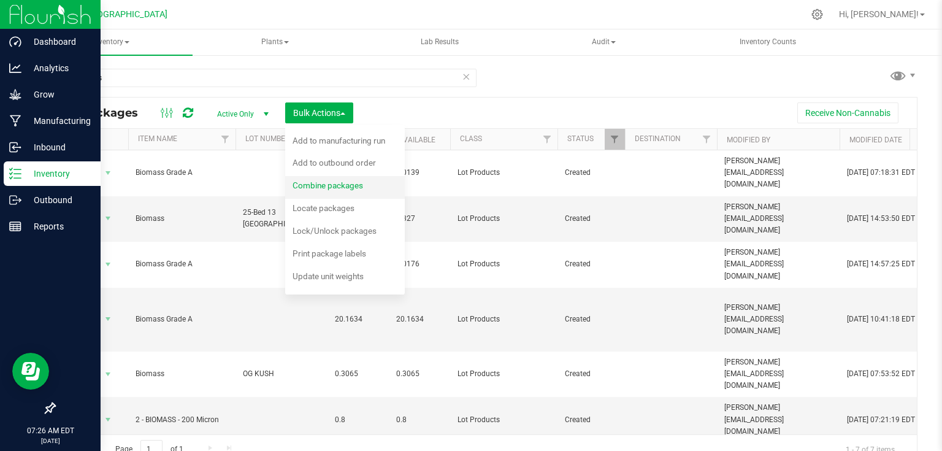
click at [307, 186] on span "Combine packages" at bounding box center [328, 185] width 71 height 10
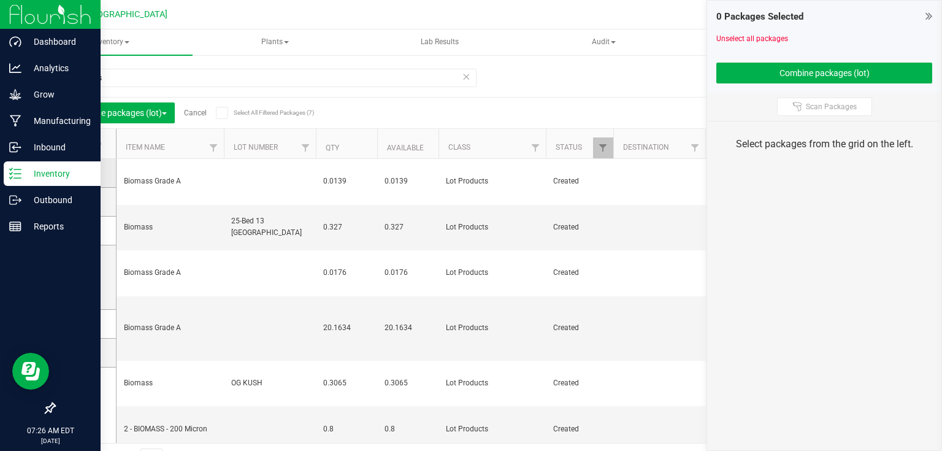
click at [83, 173] on icon at bounding box center [82, 173] width 8 height 0
click at [0, 0] on input "checkbox" at bounding box center [0, 0] width 0 height 0
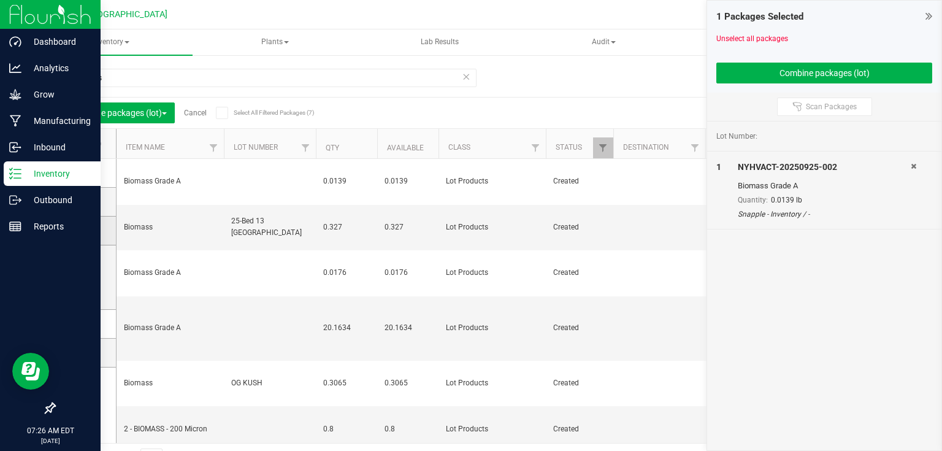
click at [79, 236] on span at bounding box center [83, 230] width 12 height 12
click at [0, 0] on input "checkbox" at bounding box center [0, 0] width 0 height 0
click at [81, 281] on span at bounding box center [83, 277] width 12 height 12
click at [0, 0] on input "checkbox" at bounding box center [0, 0] width 0 height 0
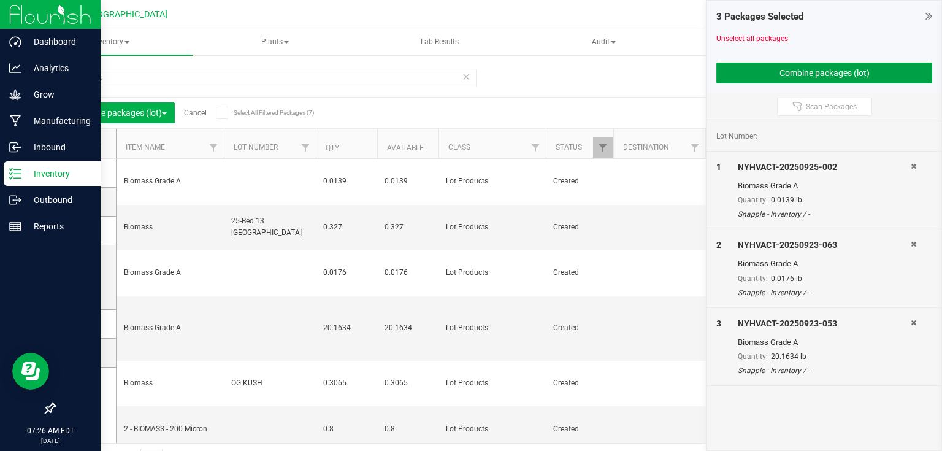
click at [724, 67] on button "Combine packages (lot)" at bounding box center [824, 73] width 216 height 21
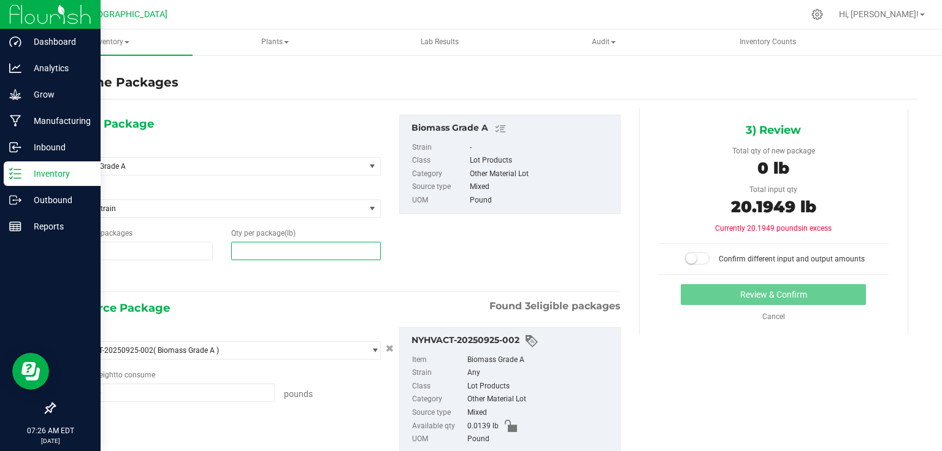
click at [316, 252] on span at bounding box center [306, 251] width 150 height 18
type input "20.1949"
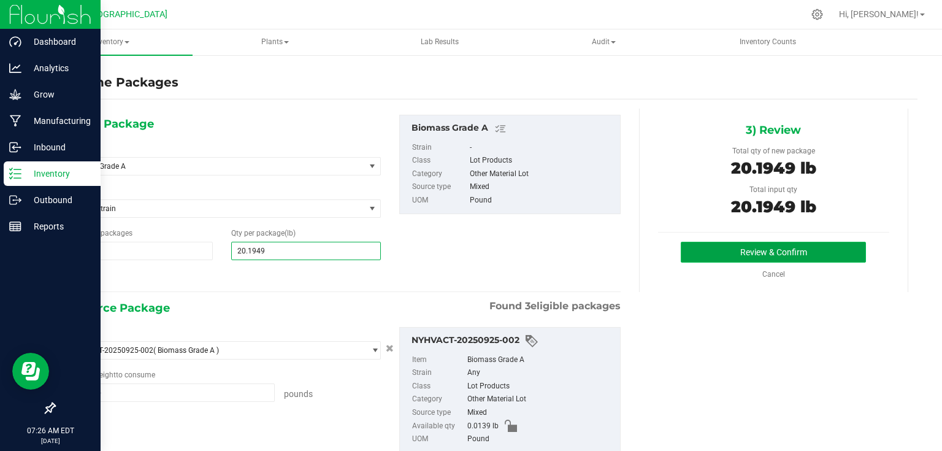
type input "20"
click at [730, 260] on button "Review & Confirm" at bounding box center [773, 252] width 185 height 21
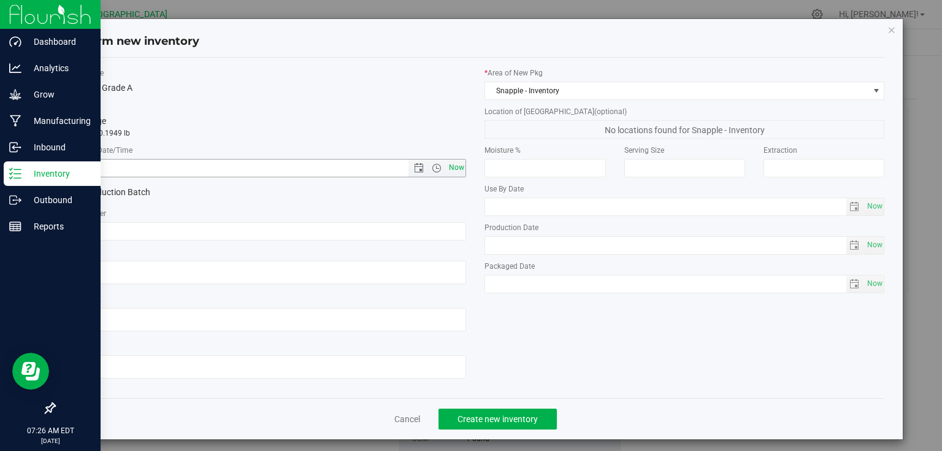
click at [458, 166] on span "Now" at bounding box center [456, 168] width 21 height 18
type input "[DATE] 7:26 AM"
click at [510, 422] on span "Create new inventory" at bounding box center [498, 419] width 80 height 10
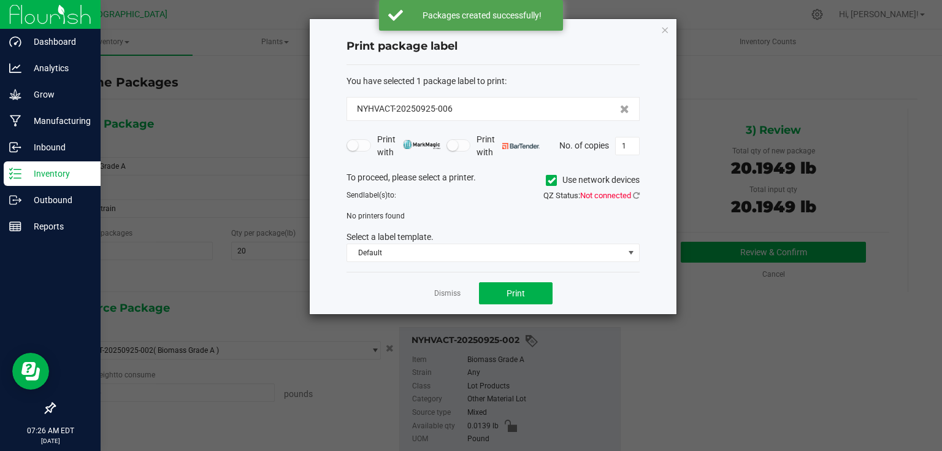
click at [447, 281] on div "Dismiss Print" at bounding box center [493, 293] width 293 height 42
click at [447, 288] on link "Dismiss" at bounding box center [447, 293] width 26 height 10
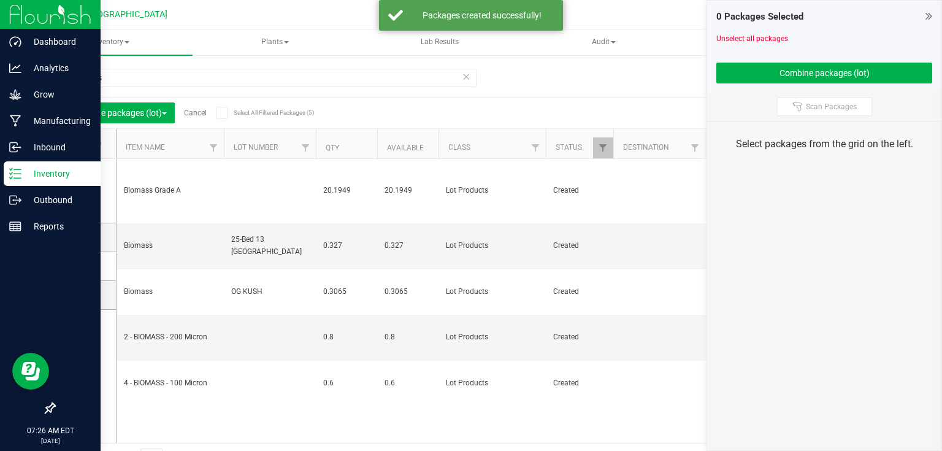
click at [932, 16] on icon at bounding box center [929, 16] width 7 height 12
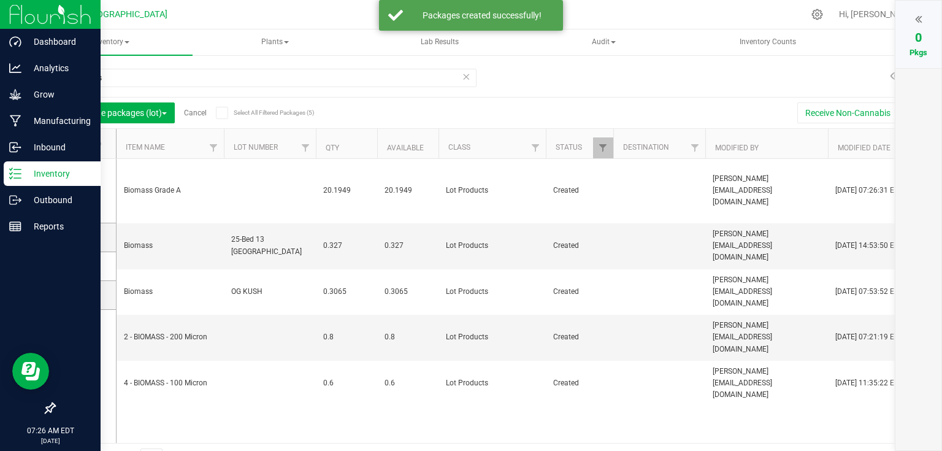
click at [193, 113] on link "Cancel" at bounding box center [195, 113] width 23 height 9
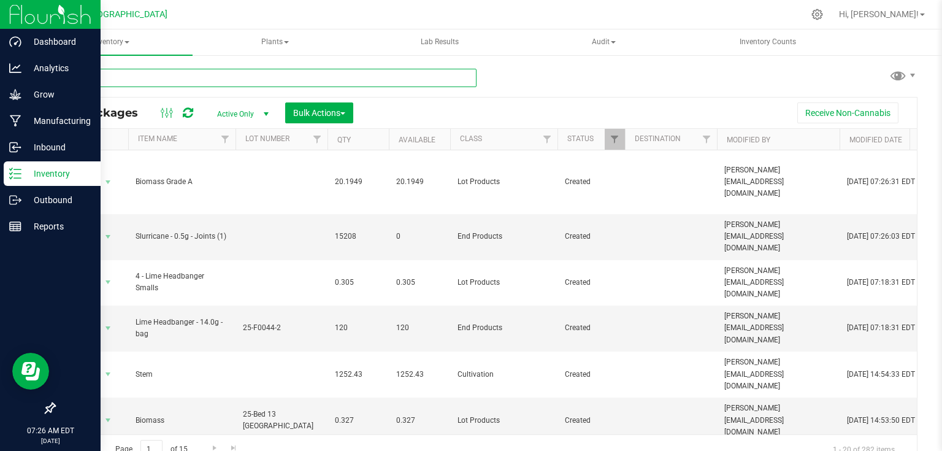
click at [205, 83] on input "text" at bounding box center [265, 78] width 423 height 18
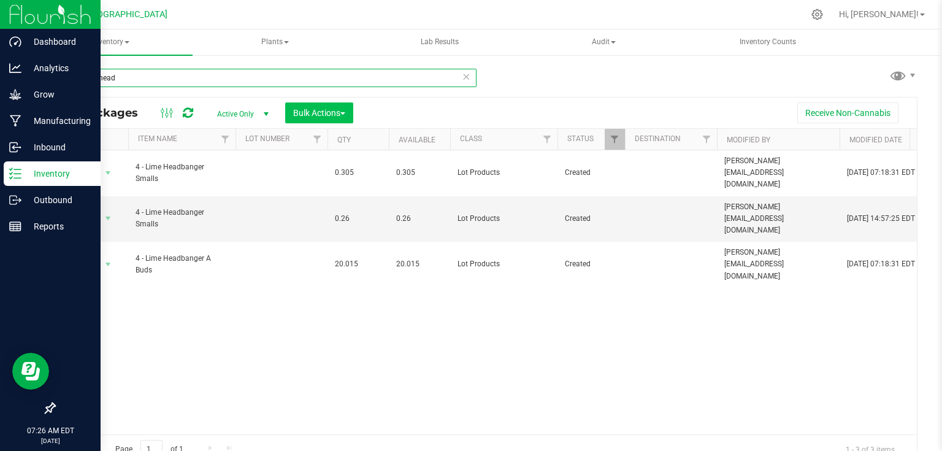
type input "4 - lime head"
click at [305, 114] on span "Bulk Actions" at bounding box center [319, 113] width 52 height 10
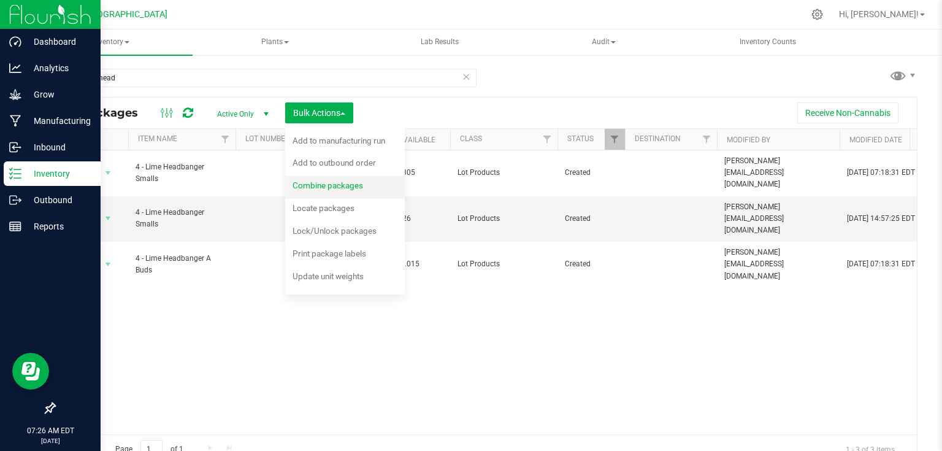
click at [315, 180] on span "Combine packages" at bounding box center [328, 185] width 71 height 10
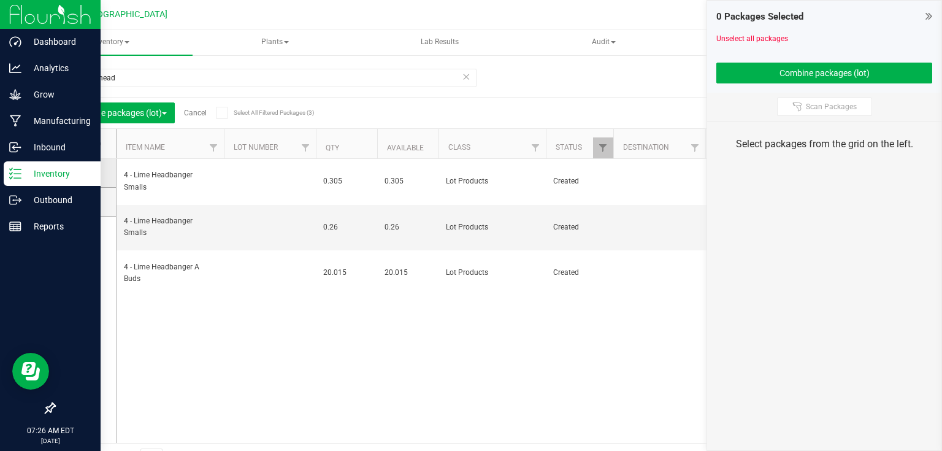
click at [77, 175] on span at bounding box center [83, 173] width 12 height 12
click at [0, 0] on input "checkbox" at bounding box center [0, 0] width 0 height 0
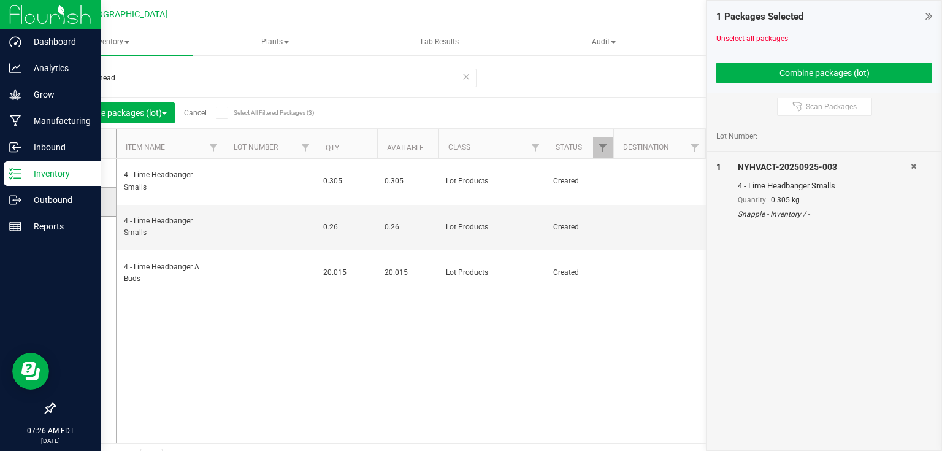
click at [80, 202] on icon at bounding box center [82, 202] width 8 height 0
click at [0, 0] on input "checkbox" at bounding box center [0, 0] width 0 height 0
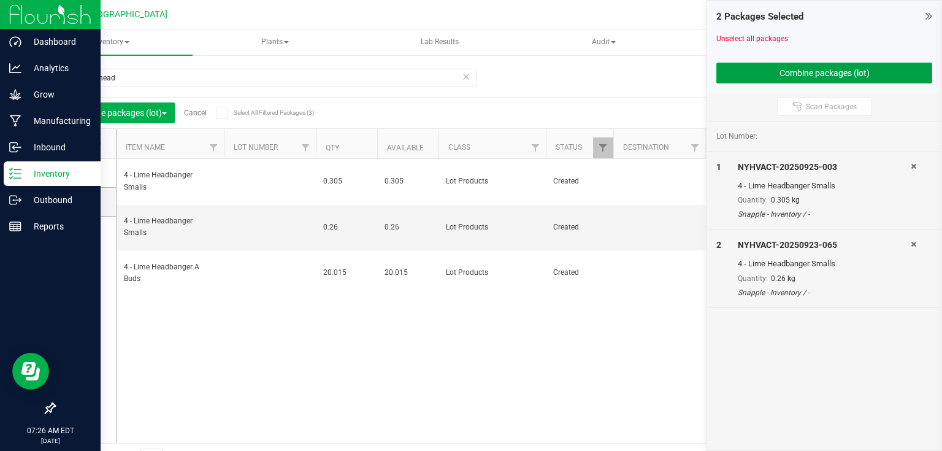
click at [748, 80] on button "Combine packages (lot)" at bounding box center [824, 73] width 216 height 21
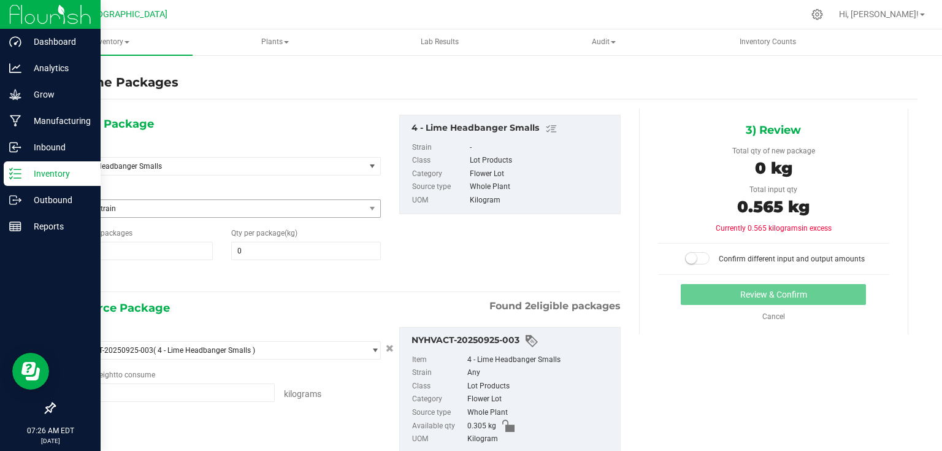
type input "0.3050 kg"
type input "0.2600 kg"
click at [273, 252] on span at bounding box center [306, 251] width 150 height 18
type input "0.565"
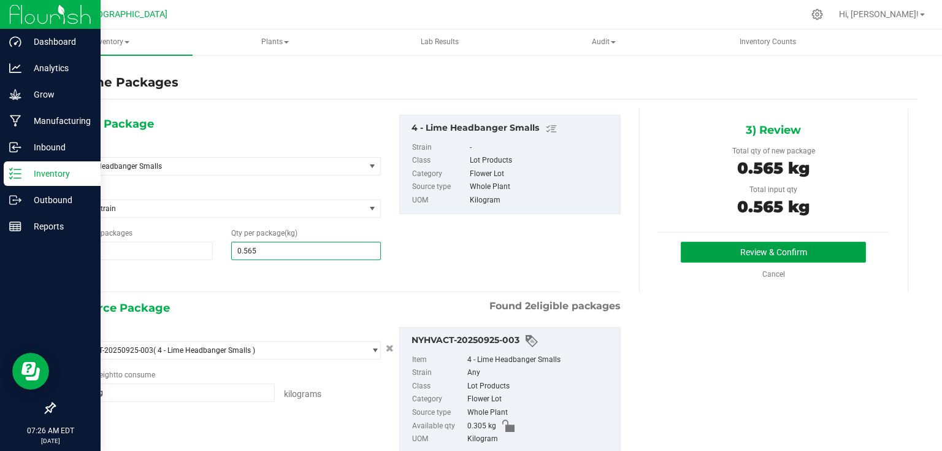
type input "1"
click at [716, 250] on button "Review & Confirm" at bounding box center [773, 252] width 185 height 21
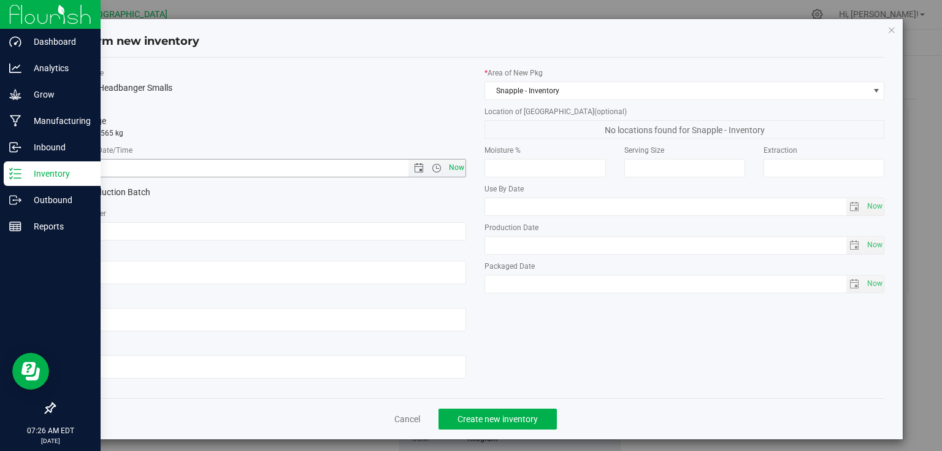
click at [459, 169] on span "Now" at bounding box center [456, 168] width 21 height 18
type input "[DATE] 7:26 AM"
click at [493, 435] on div "Cancel Create new inventory" at bounding box center [476, 418] width 818 height 41
click at [519, 415] on span "Create new inventory" at bounding box center [498, 419] width 80 height 10
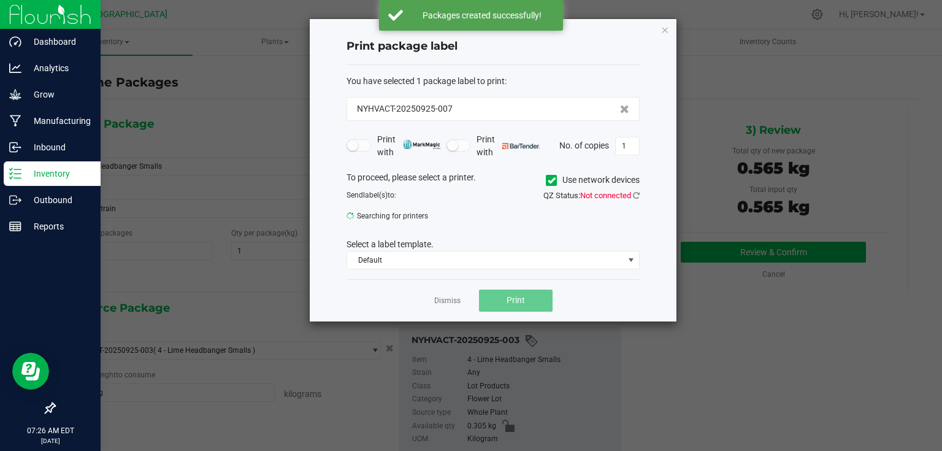
click at [458, 309] on div "Dismiss Print" at bounding box center [493, 300] width 293 height 42
click at [457, 304] on link "Dismiss" at bounding box center [447, 301] width 26 height 10
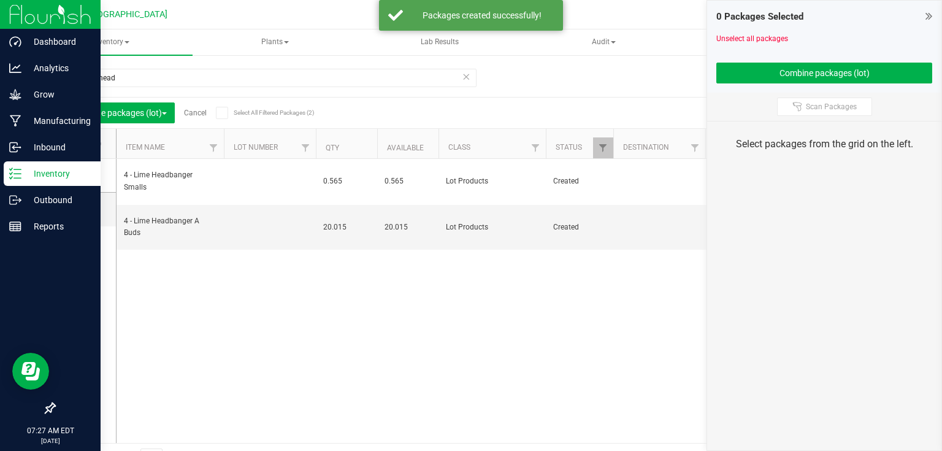
click at [931, 18] on icon at bounding box center [929, 16] width 7 height 12
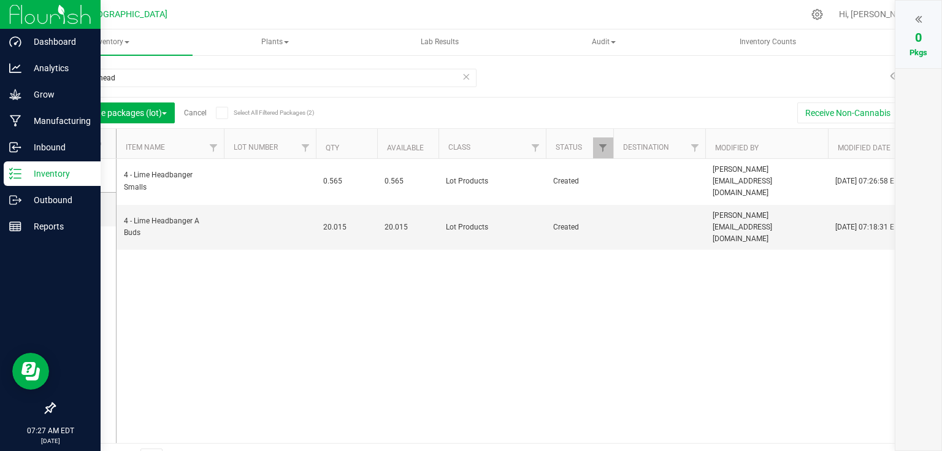
click at [203, 113] on link "Cancel" at bounding box center [195, 113] width 23 height 9
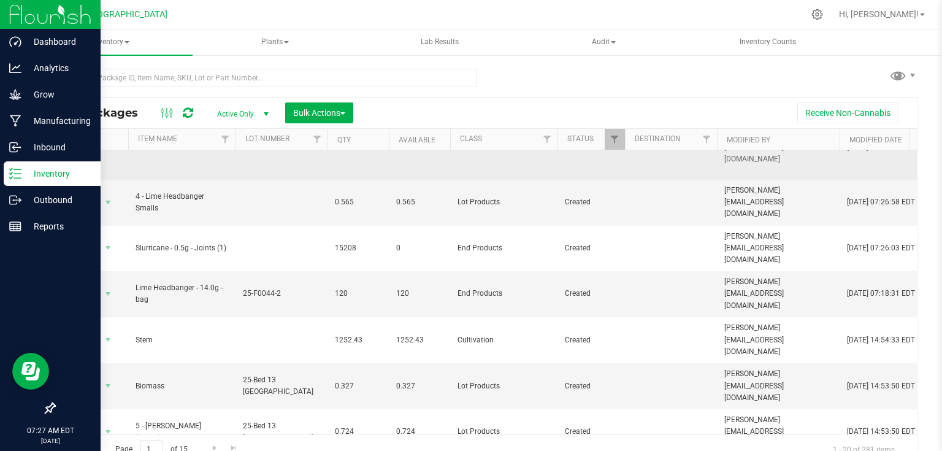
scroll to position [49, 0]
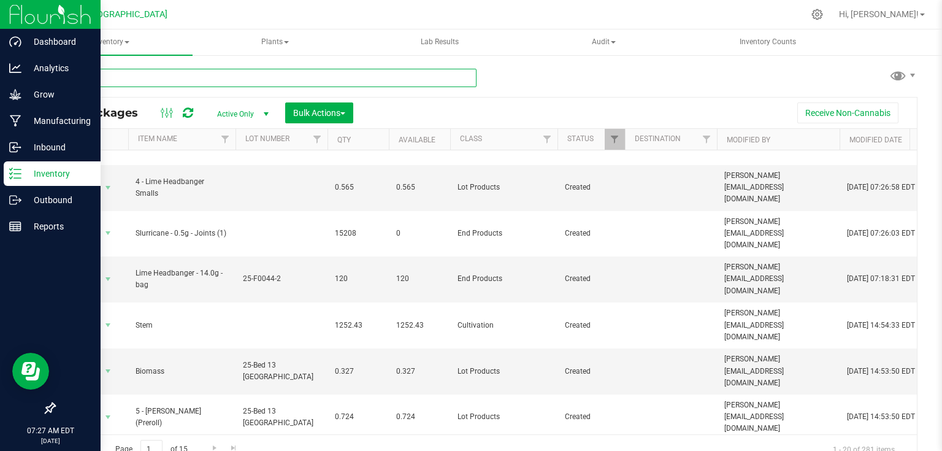
click at [113, 80] on input "text" at bounding box center [265, 78] width 423 height 18
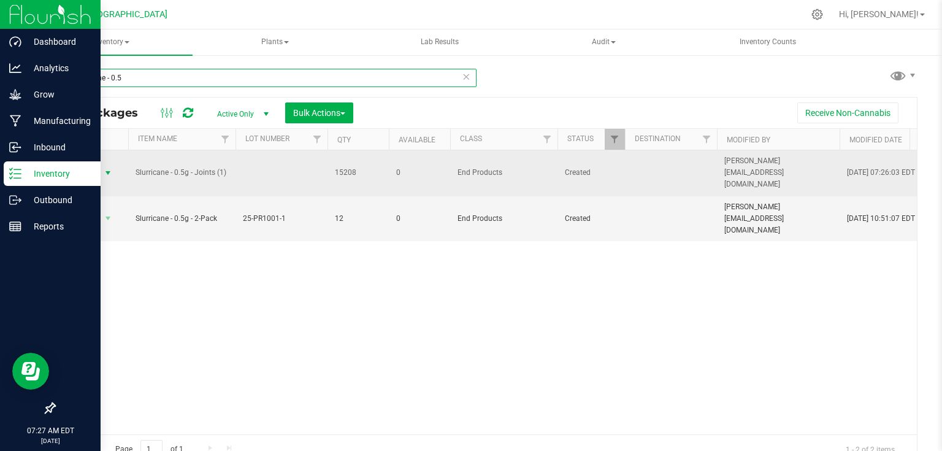
type input "slurricane - 0.5"
click at [110, 168] on span "select" at bounding box center [108, 173] width 10 height 10
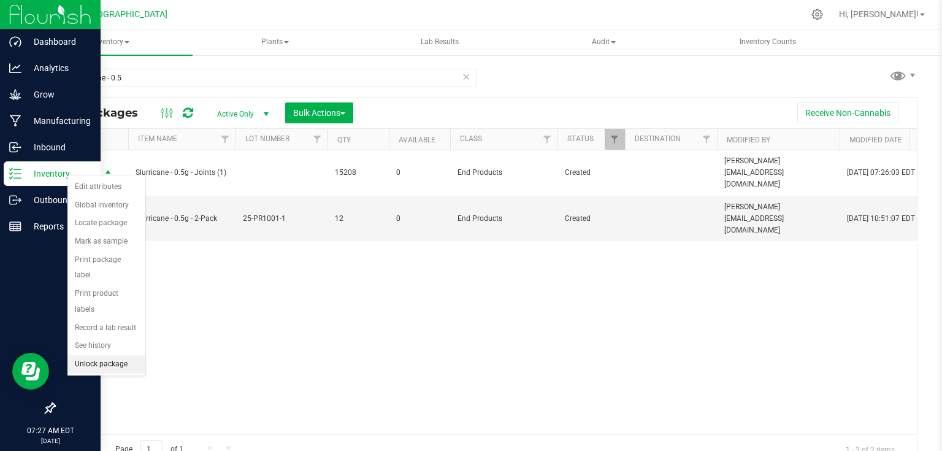
click at [104, 355] on li "Unlock package" at bounding box center [106, 364] width 78 height 18
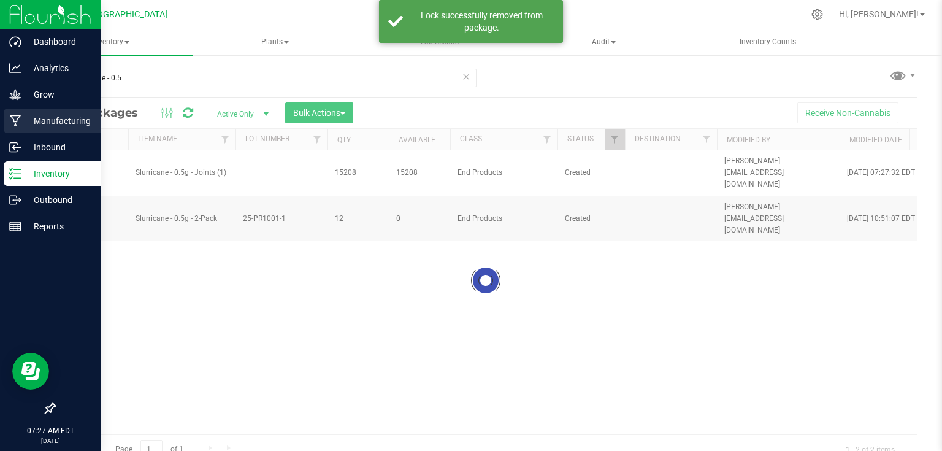
click at [25, 125] on p "Manufacturing" at bounding box center [58, 120] width 74 height 15
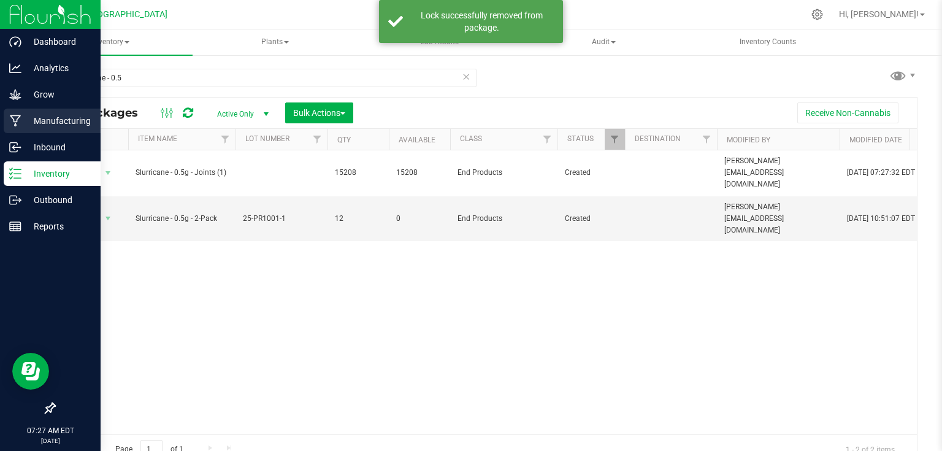
click at [18, 118] on icon at bounding box center [15, 121] width 11 height 12
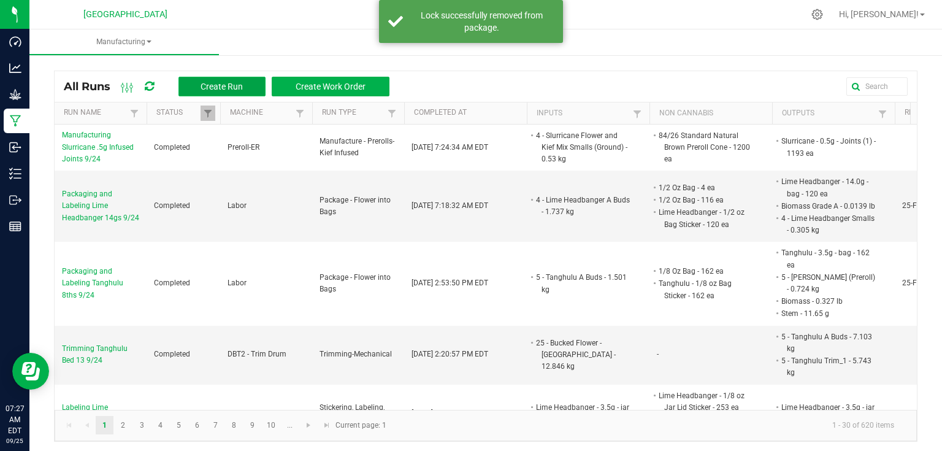
click at [201, 78] on button "Create Run" at bounding box center [221, 87] width 87 height 20
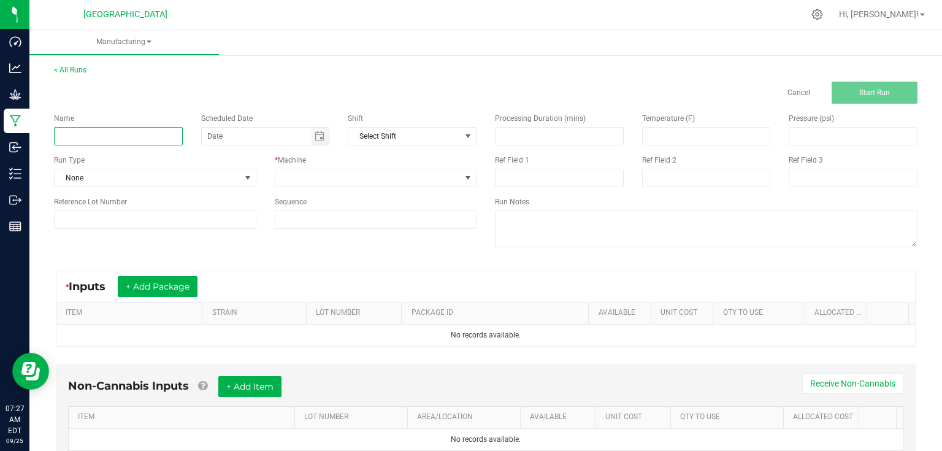
click at [145, 132] on input at bounding box center [118, 136] width 129 height 18
type input "Packaging and Labeling Slurricane 7-pack 9/24"
click at [245, 175] on span at bounding box center [248, 178] width 10 height 10
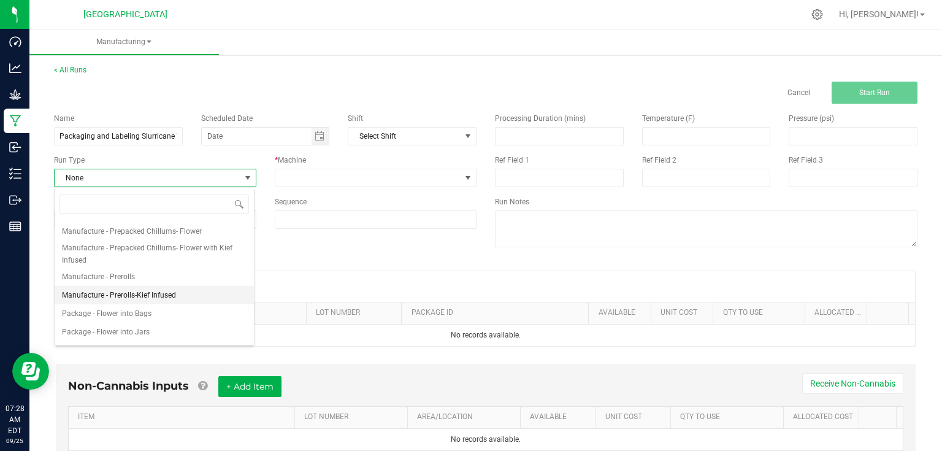
scroll to position [188, 0]
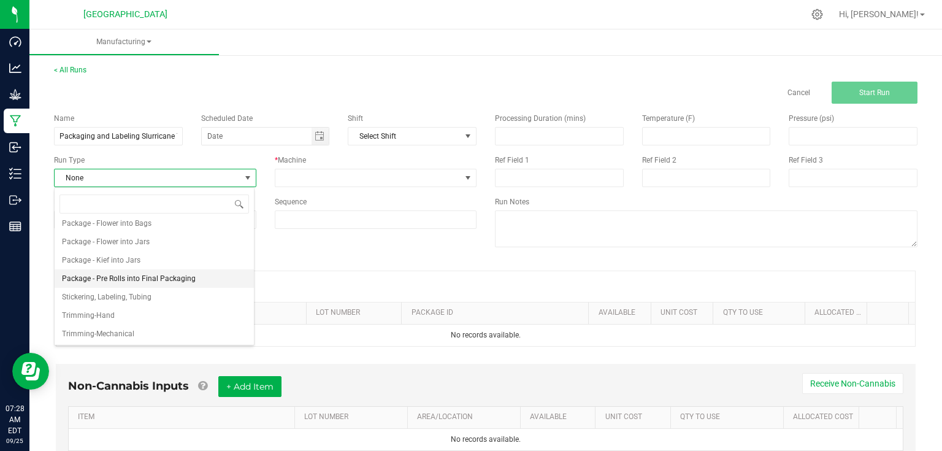
click at [193, 282] on li "Package - Pre Rolls into Final Packaging" at bounding box center [154, 278] width 199 height 18
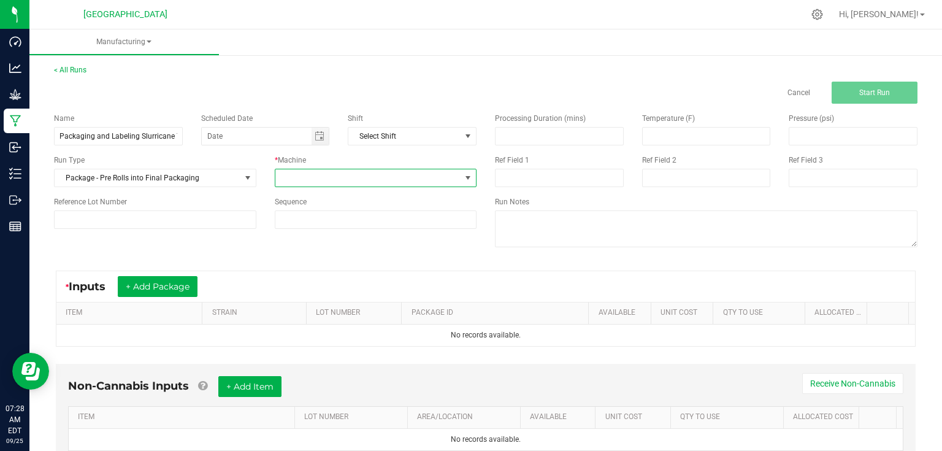
click at [331, 174] on span at bounding box center [368, 177] width 186 height 17
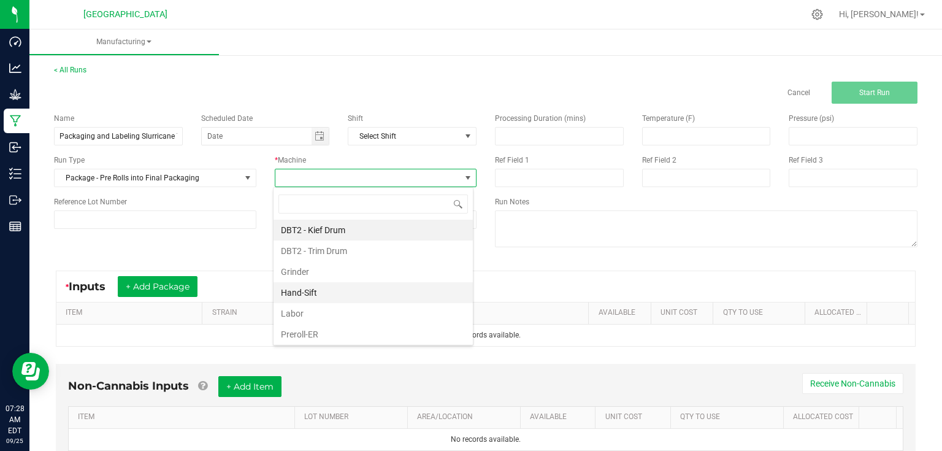
scroll to position [18, 200]
click at [327, 312] on li "Labor" at bounding box center [373, 313] width 199 height 21
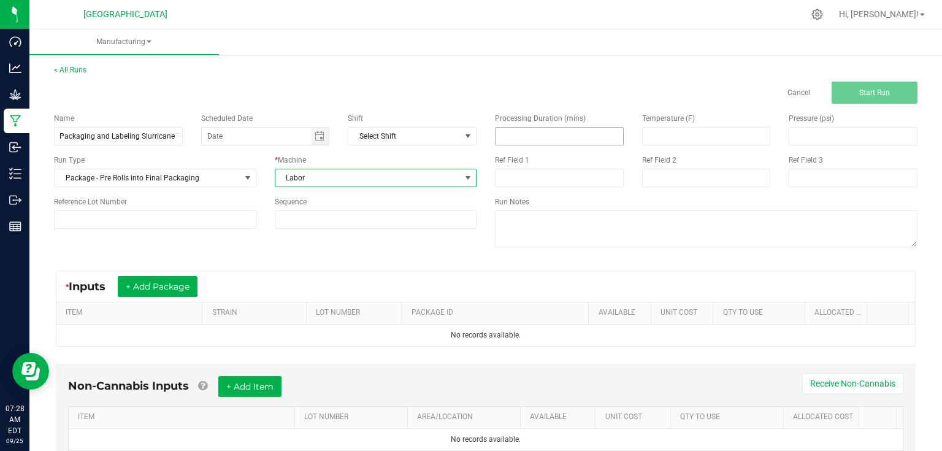
click at [546, 141] on input at bounding box center [560, 136] width 128 height 17
type input "360.00"
click at [315, 243] on div "Name Packaging and Labeling Slurricane 7-pack 9/24 Scheduled Date Shift Select …" at bounding box center [486, 182] width 882 height 156
click at [195, 207] on div "Reference Lot Number" at bounding box center [155, 212] width 221 height 33
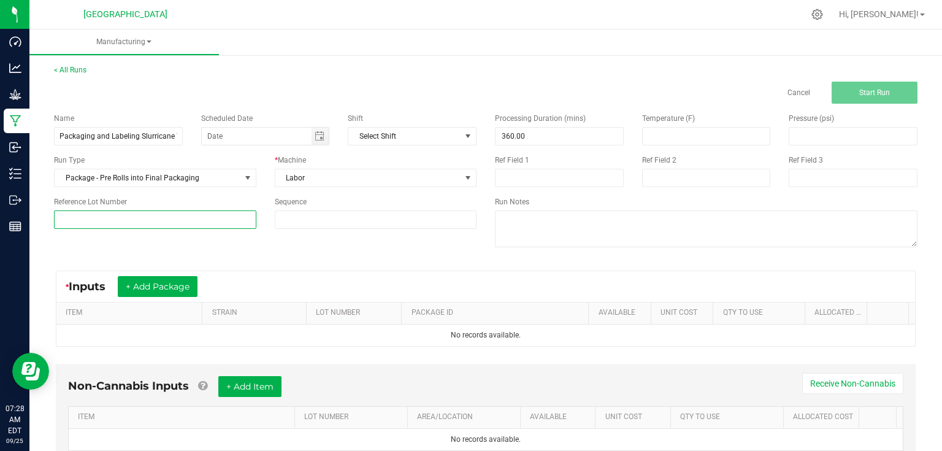
click at [213, 224] on input at bounding box center [155, 219] width 202 height 18
click at [161, 83] on div "Cancel Start Run" at bounding box center [486, 93] width 882 height 22
click at [204, 212] on input "25-F" at bounding box center [155, 219] width 202 height 18
type input "25-PR1001-2"
click at [221, 239] on div "Name Packaging and Labeling Slurricane 7-pack 9/24 Scheduled Date Shift Select …" at bounding box center [486, 182] width 882 height 156
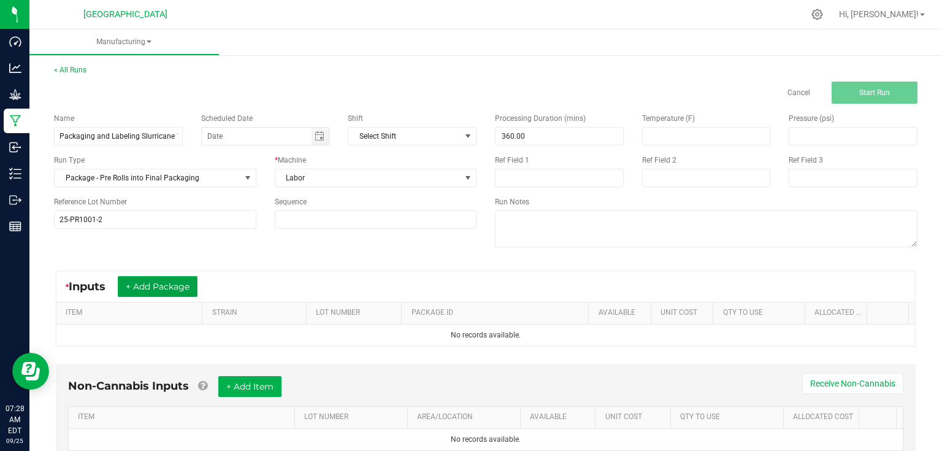
click at [184, 276] on button "+ Add Package" at bounding box center [158, 286] width 80 height 21
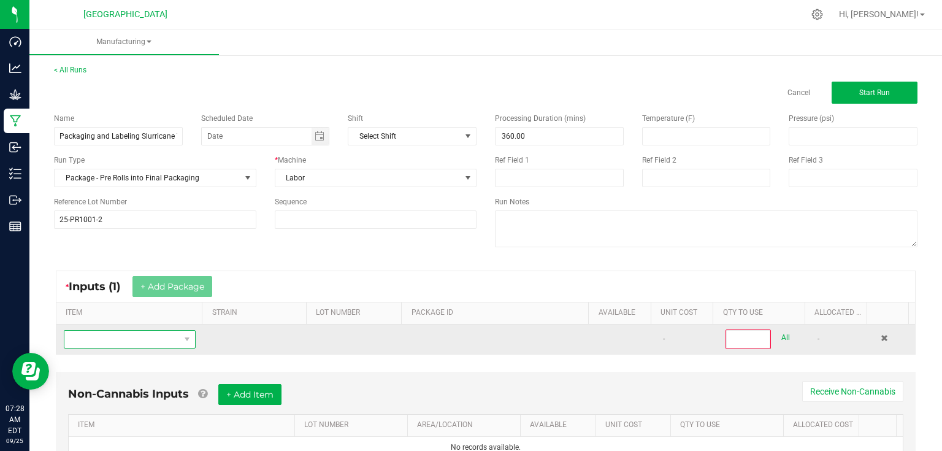
click at [147, 341] on span "NO DATA FOUND" at bounding box center [121, 339] width 115 height 17
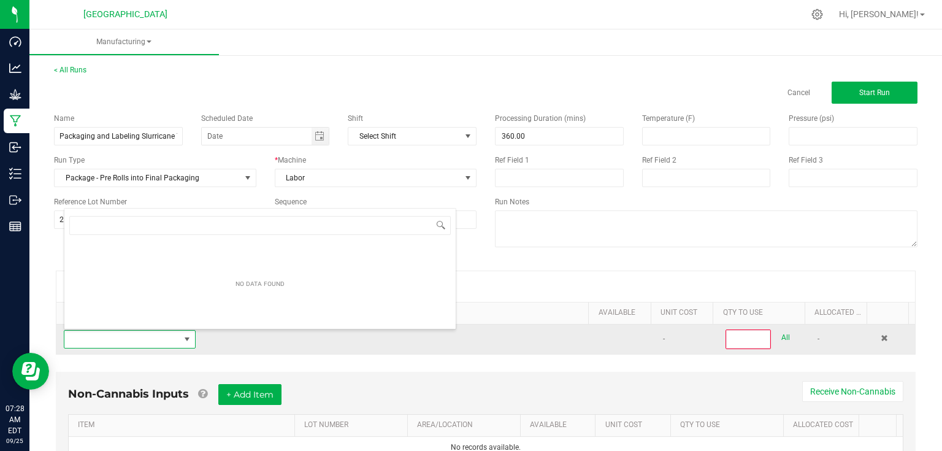
scroll to position [18, 128]
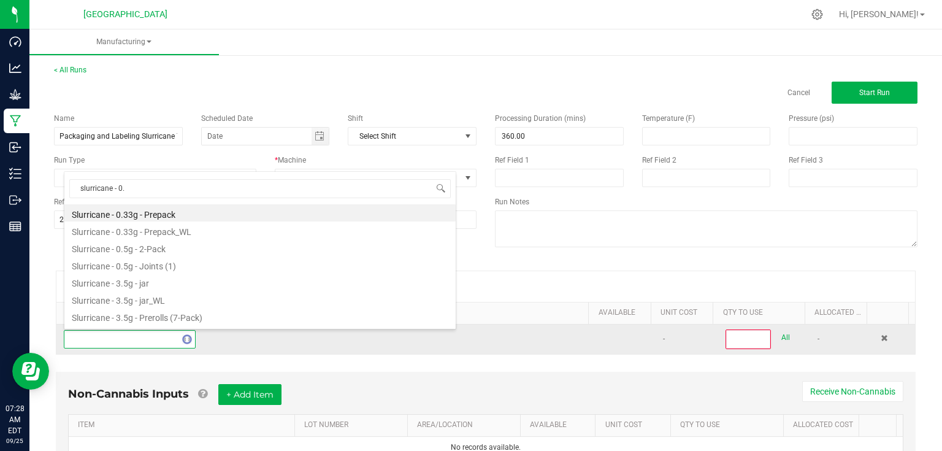
type input "slurricane - 0.5"
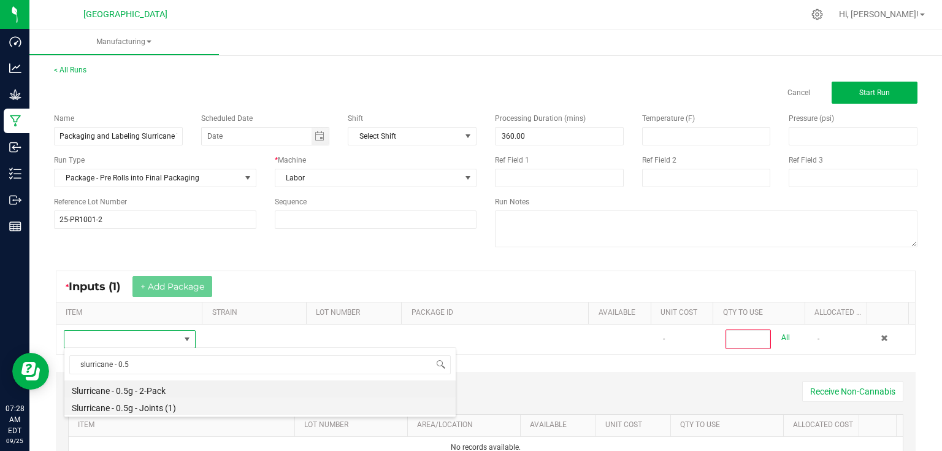
click at [156, 406] on li "Slurricane - 0.5g - Joints (1)" at bounding box center [259, 405] width 391 height 17
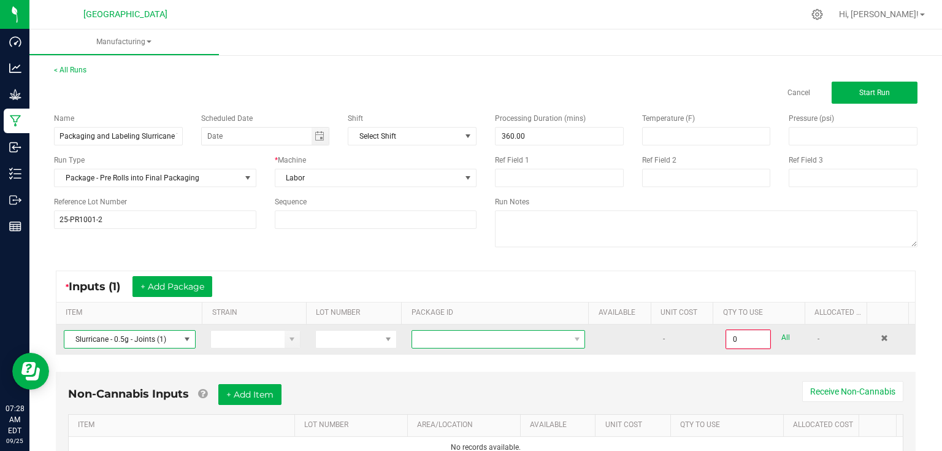
click at [454, 341] on span at bounding box center [490, 339] width 157 height 17
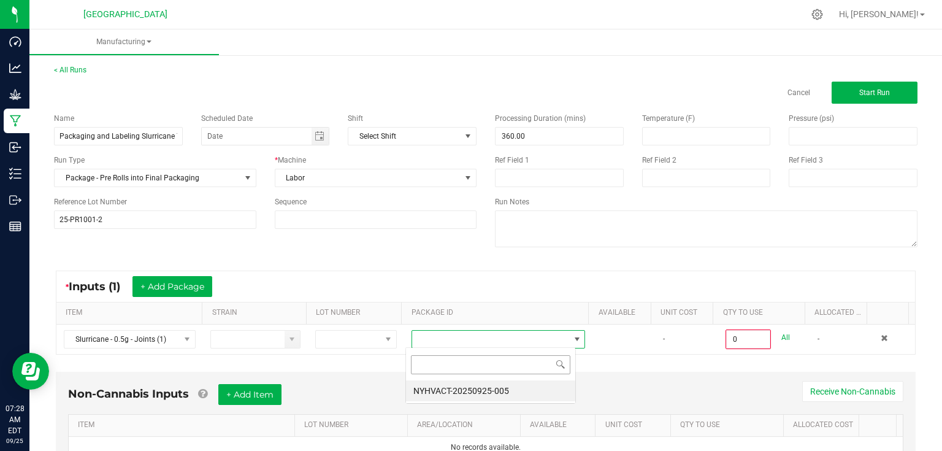
scroll to position [18, 170]
drag, startPoint x: 451, startPoint y: 389, endPoint x: 557, endPoint y: 363, distance: 108.6
click at [452, 389] on li "NYHVACT-20250925-005" at bounding box center [490, 390] width 169 height 21
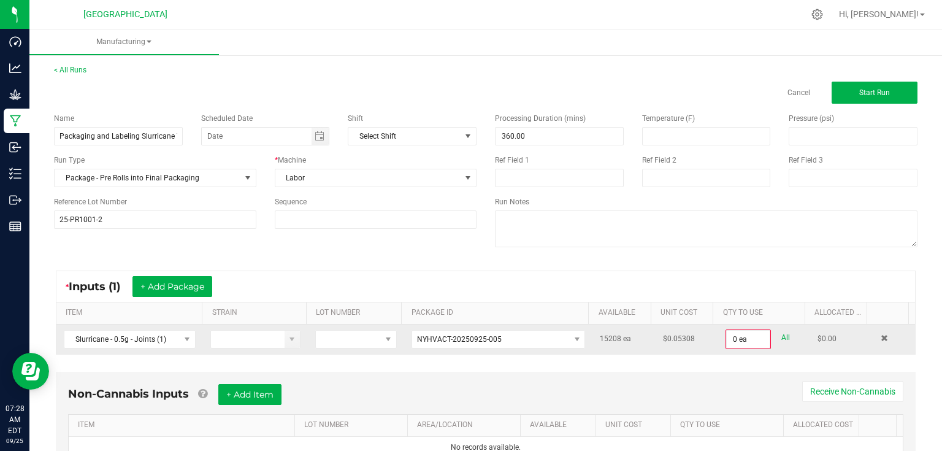
click at [771, 343] on div "All" at bounding box center [781, 337] width 20 height 17
click at [743, 341] on input "0" at bounding box center [748, 339] width 43 height 17
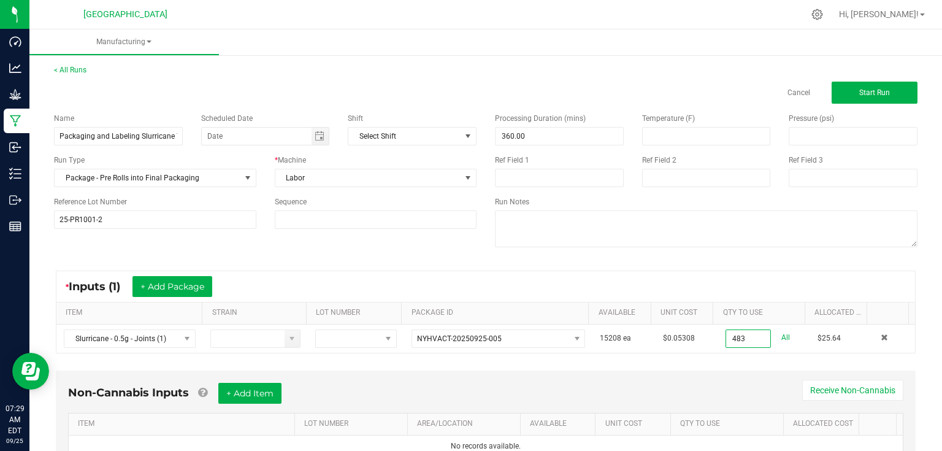
type input "483 ea"
click at [616, 370] on div "Non-Cannabis Inputs + Add Item Receive Non-Cannabis ITEM LOT NUMBER AREA/LOCATI…" at bounding box center [486, 419] width 860 height 99
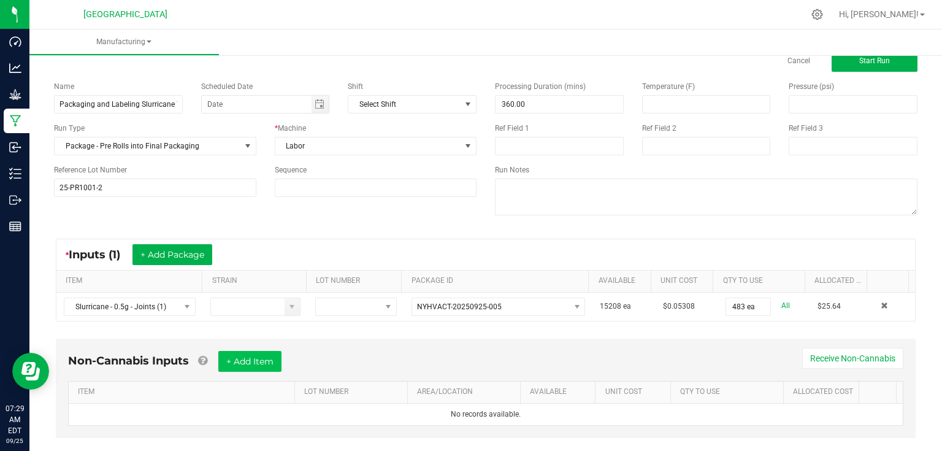
scroll to position [49, 0]
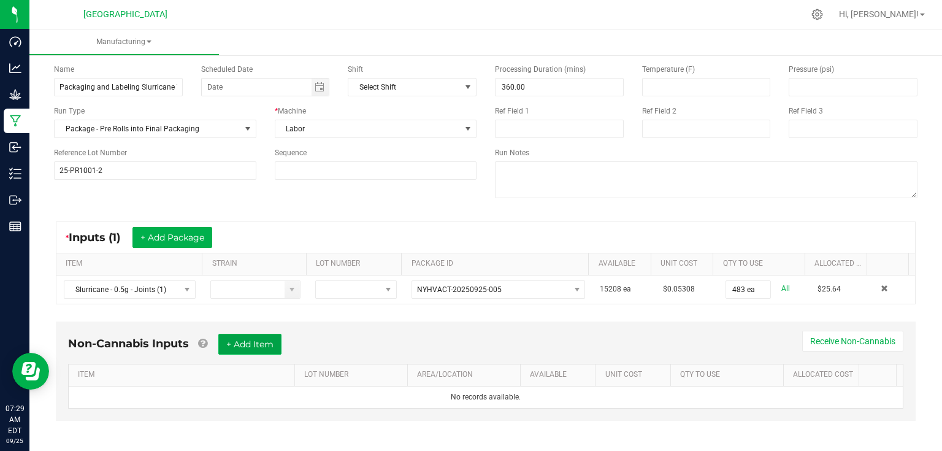
click at [267, 338] on button "+ Add Item" at bounding box center [249, 344] width 63 height 21
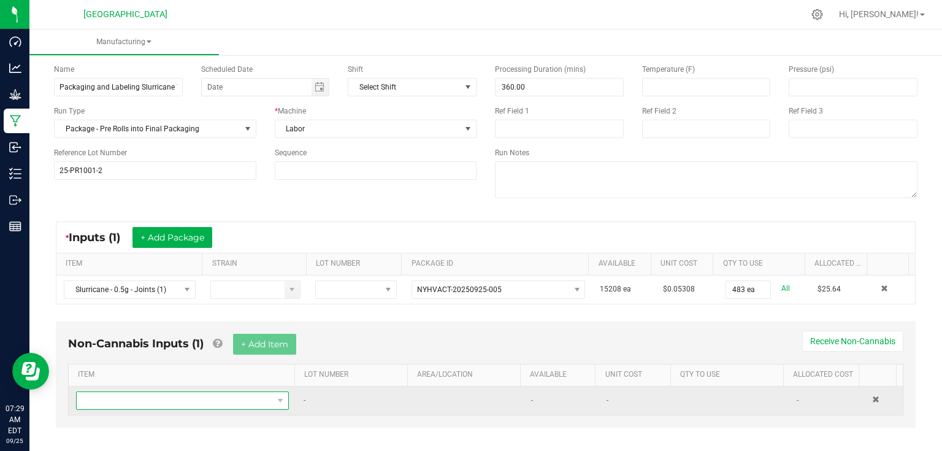
click at [185, 398] on span "NO DATA FOUND" at bounding box center [175, 400] width 196 height 17
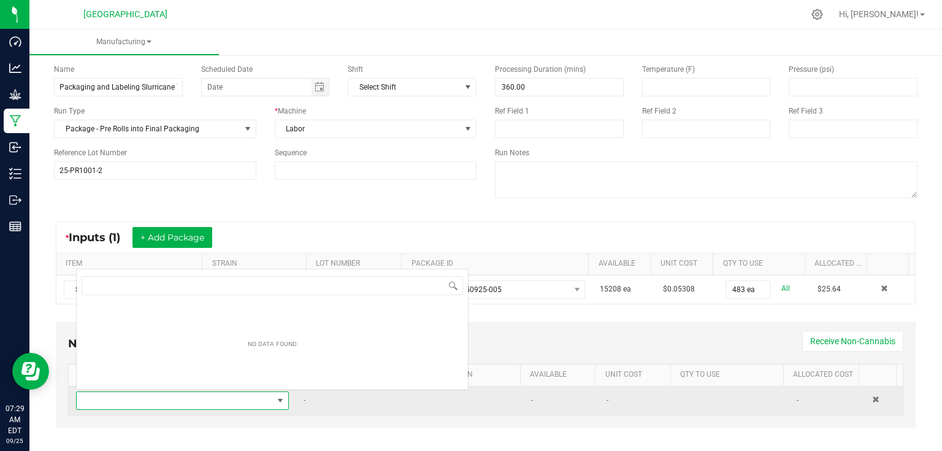
scroll to position [18, 206]
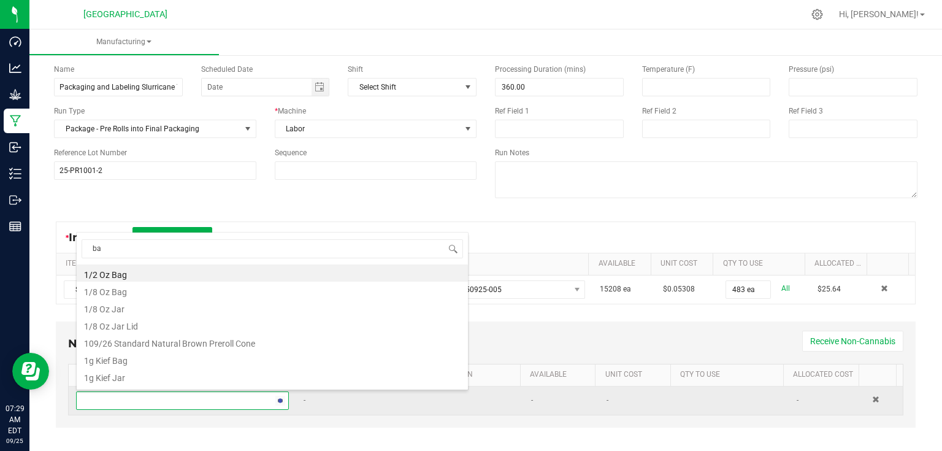
type input "bag"
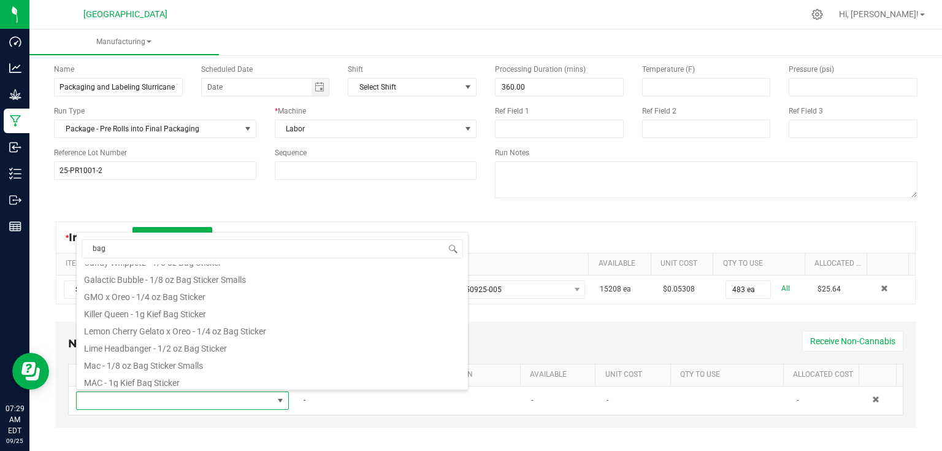
scroll to position [196, 0]
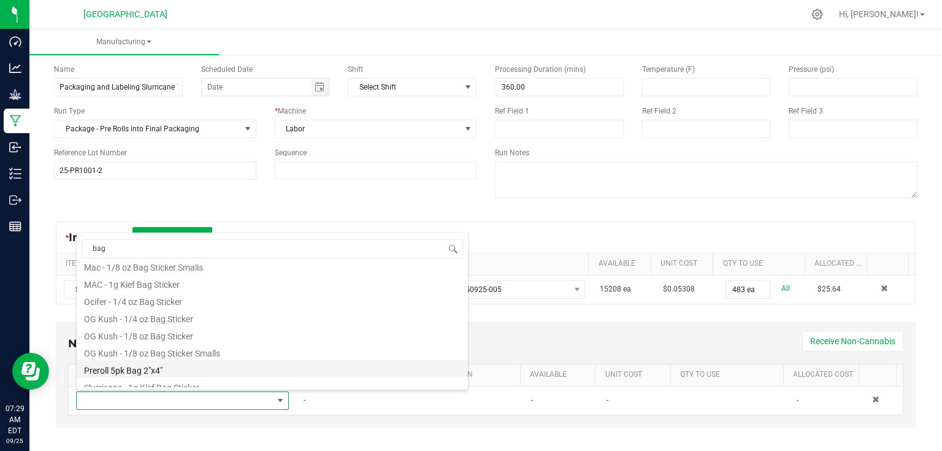
click at [129, 368] on li "Preroll 5pk Bag 2"x4"" at bounding box center [272, 368] width 391 height 17
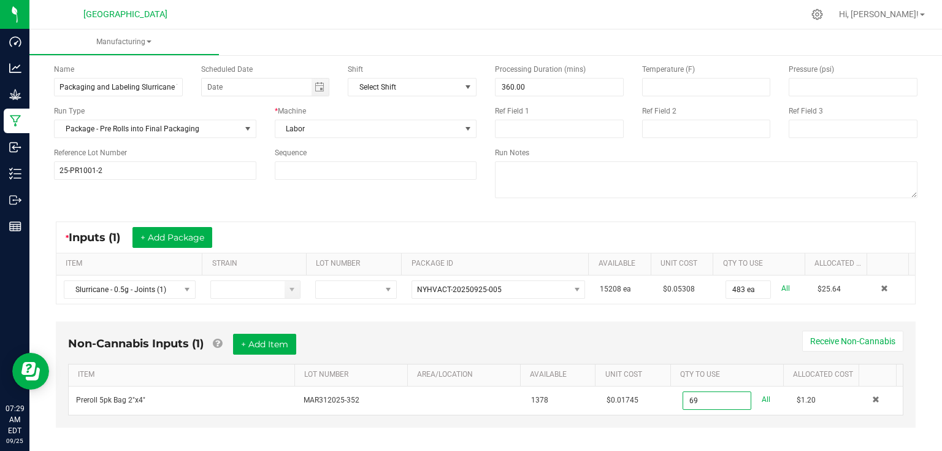
type input "69 ea"
click at [280, 353] on div "Non-Cannabis Inputs (1) + Add Item Receive Non-Cannabis" at bounding box center [485, 349] width 835 height 30
click at [282, 350] on button "+ Add Item" at bounding box center [264, 344] width 63 height 21
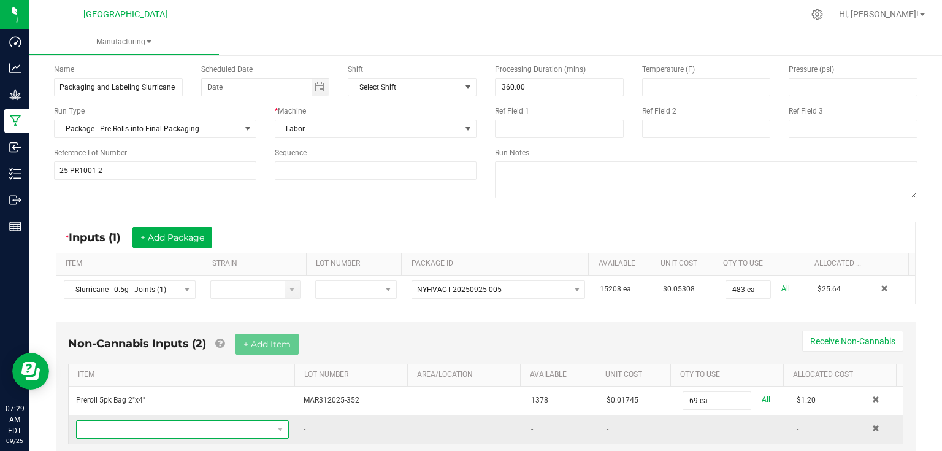
click at [172, 424] on span "NO DATA FOUND" at bounding box center [175, 429] width 196 height 17
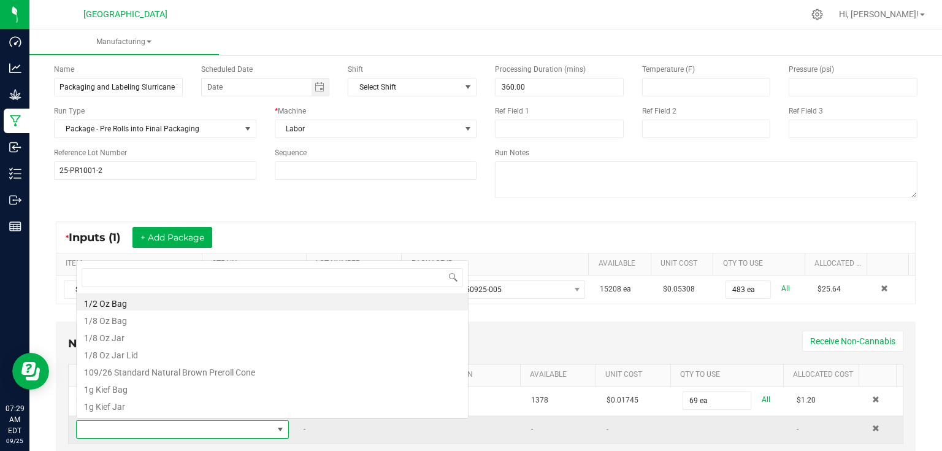
scroll to position [18, 206]
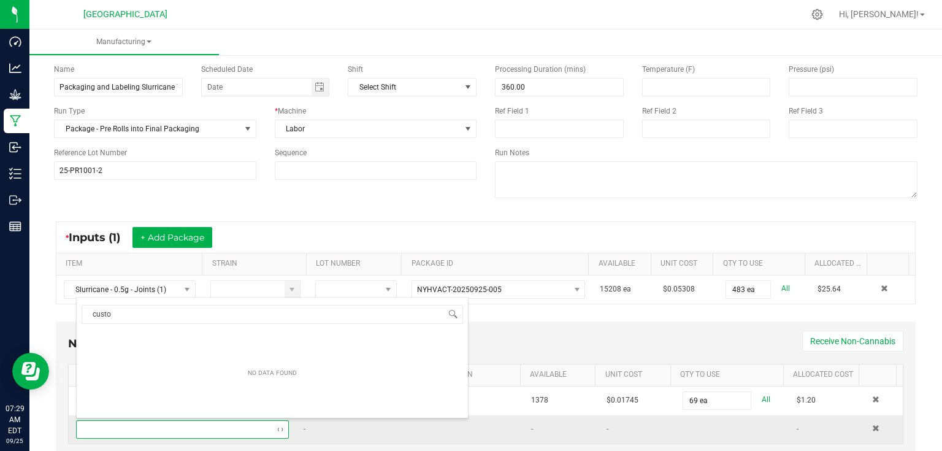
type input "custom"
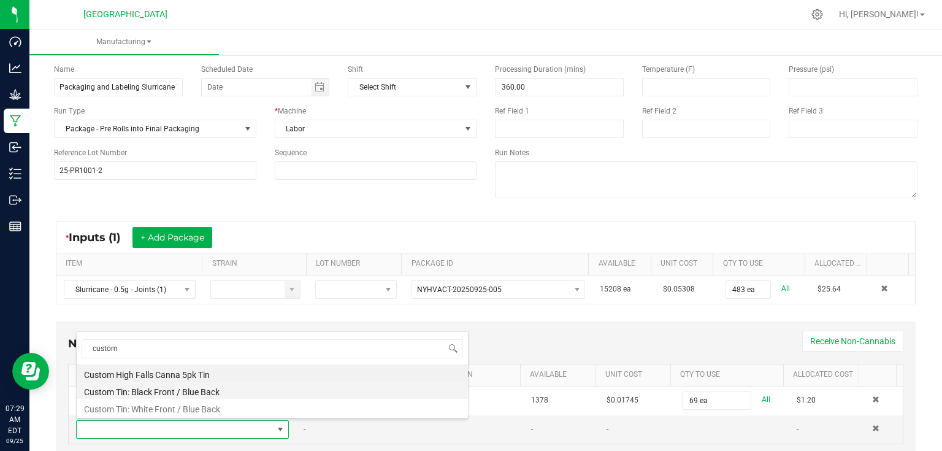
click at [203, 393] on li "Custom Tin: Black Front / Blue Back" at bounding box center [272, 389] width 391 height 17
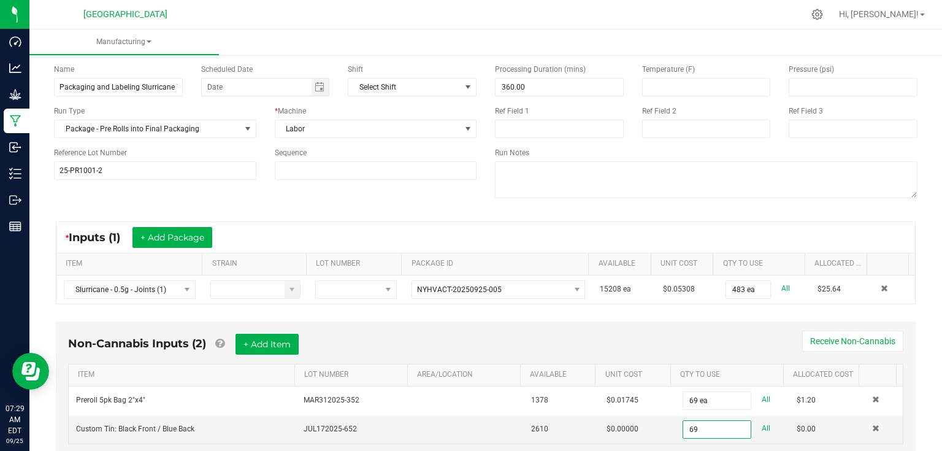
type input "69 ea"
click at [263, 353] on div "Non-Cannabis Inputs (2) + Add Item Receive Non-Cannabis" at bounding box center [485, 349] width 835 height 30
click at [275, 343] on button "+ Add Item" at bounding box center [267, 344] width 63 height 21
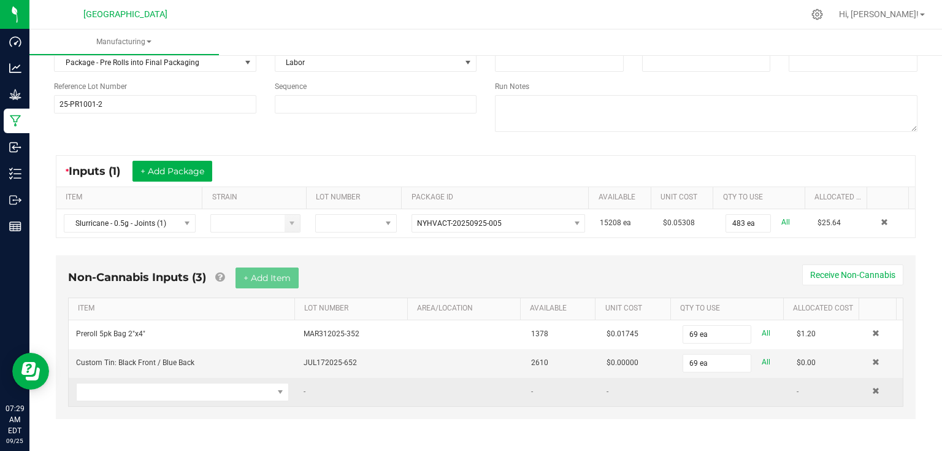
scroll to position [115, 0]
click at [147, 385] on span "NO DATA FOUND" at bounding box center [175, 391] width 196 height 17
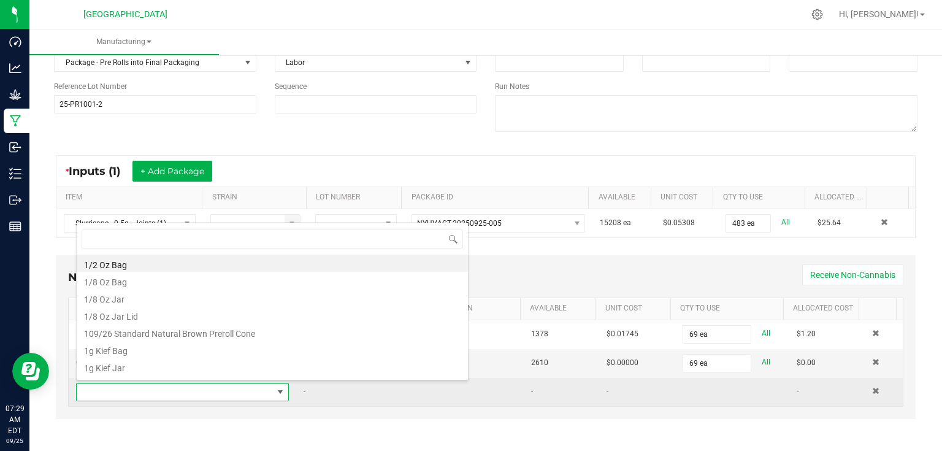
scroll to position [18, 206]
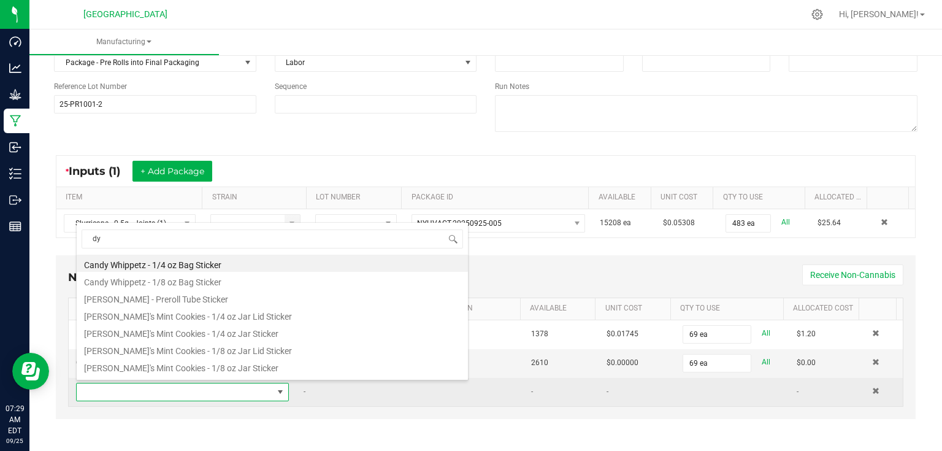
type input "dyn"
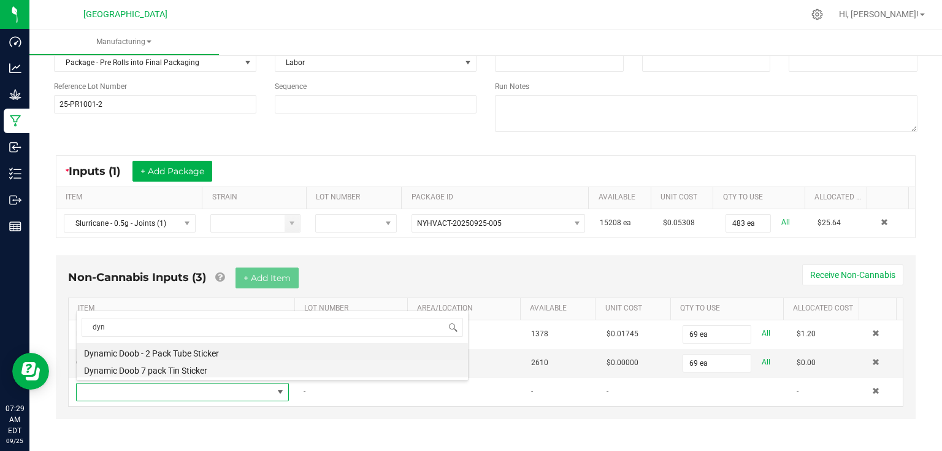
click at [161, 370] on li "Dynamic Doob 7 pack Tin Sticker" at bounding box center [272, 368] width 391 height 17
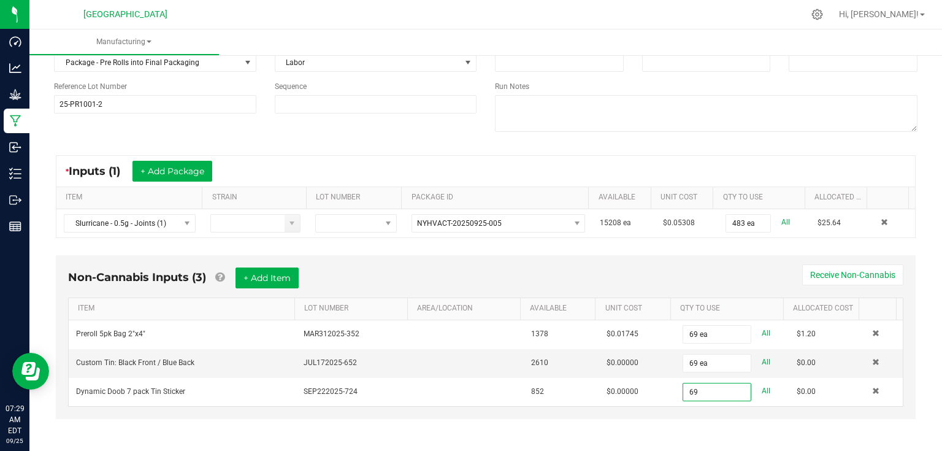
type input "69 ea"
click at [624, 253] on div "Non-Cannabis Inputs (3) + Add Item Receive Non-Cannabis ITEM LOT NUMBER AREA/LO…" at bounding box center [486, 345] width 882 height 193
click at [286, 277] on button "+ Add Item" at bounding box center [267, 277] width 63 height 21
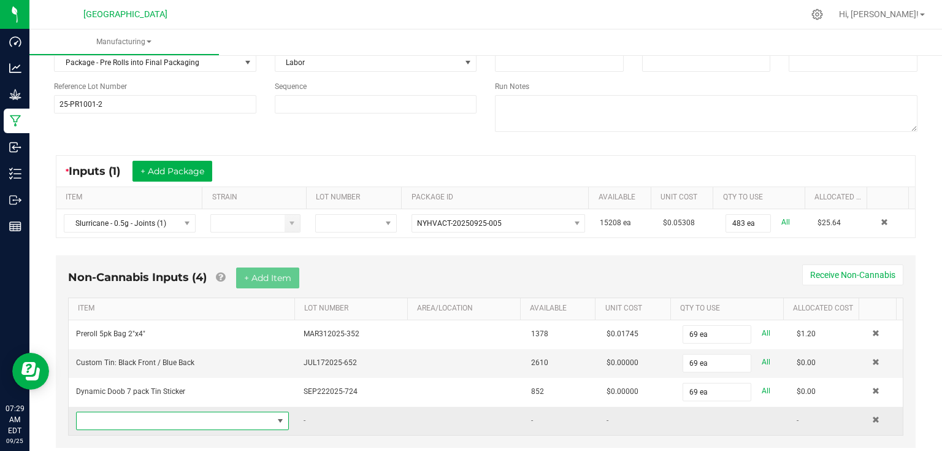
click at [166, 420] on span "NO DATA FOUND" at bounding box center [175, 420] width 196 height 17
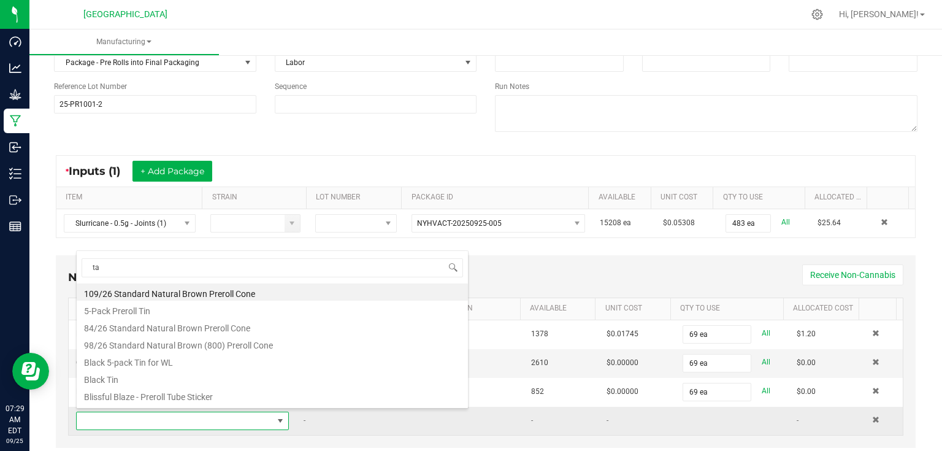
type input "tam"
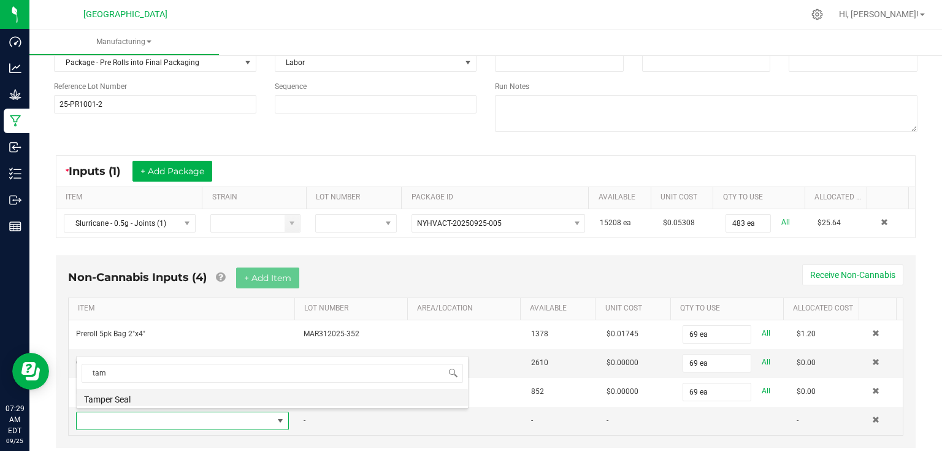
click at [154, 399] on li "Tamper Seal" at bounding box center [272, 397] width 391 height 17
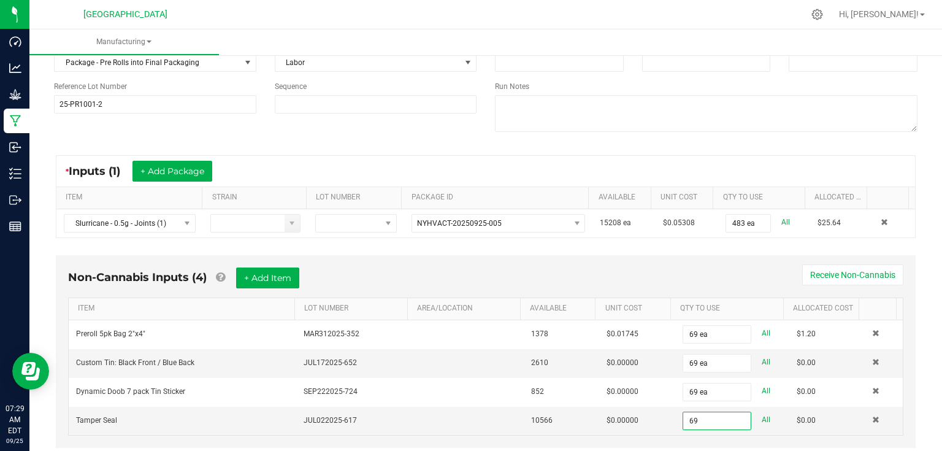
type input "69 ea"
click at [732, 280] on div "Non-Cannabis Inputs (4) + Add Item Receive Non-Cannabis" at bounding box center [485, 282] width 835 height 30
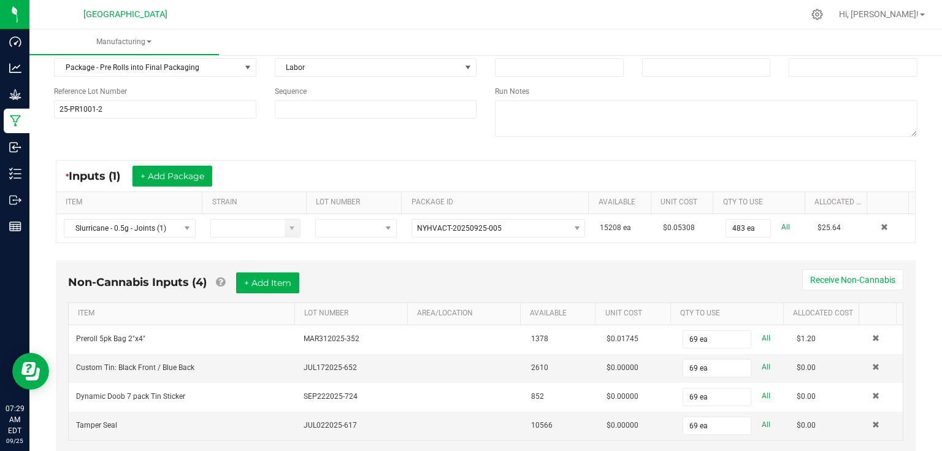
scroll to position [0, 0]
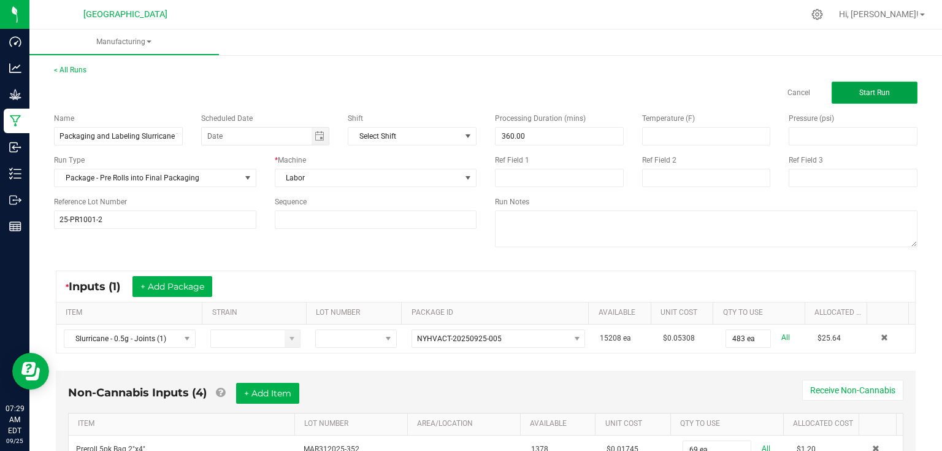
click at [870, 92] on span "Start Run" at bounding box center [874, 92] width 31 height 9
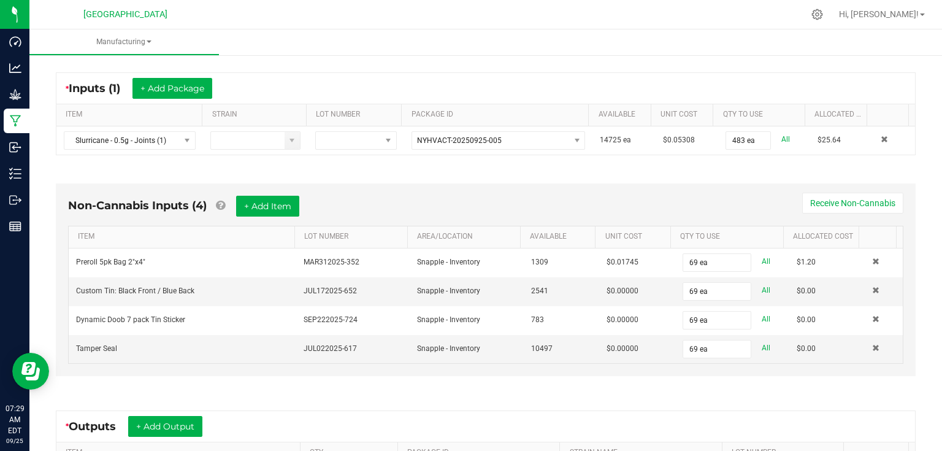
scroll to position [245, 0]
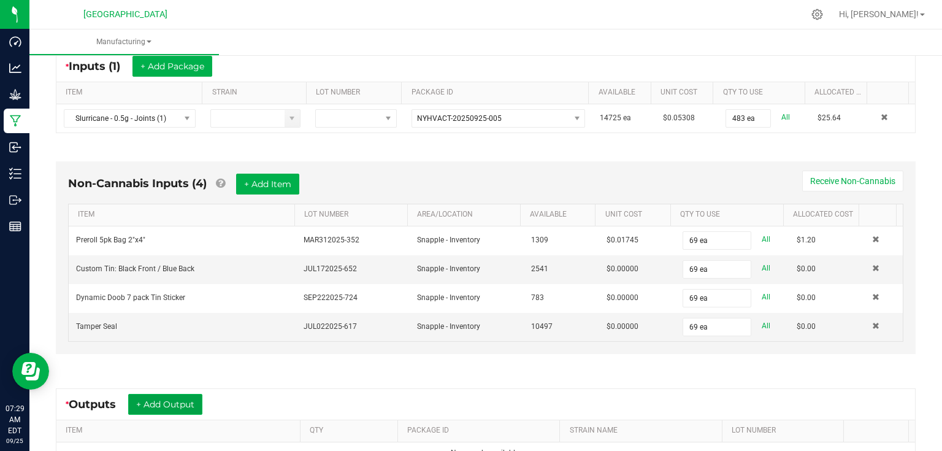
click at [186, 399] on button "+ Add Output" at bounding box center [165, 404] width 74 height 21
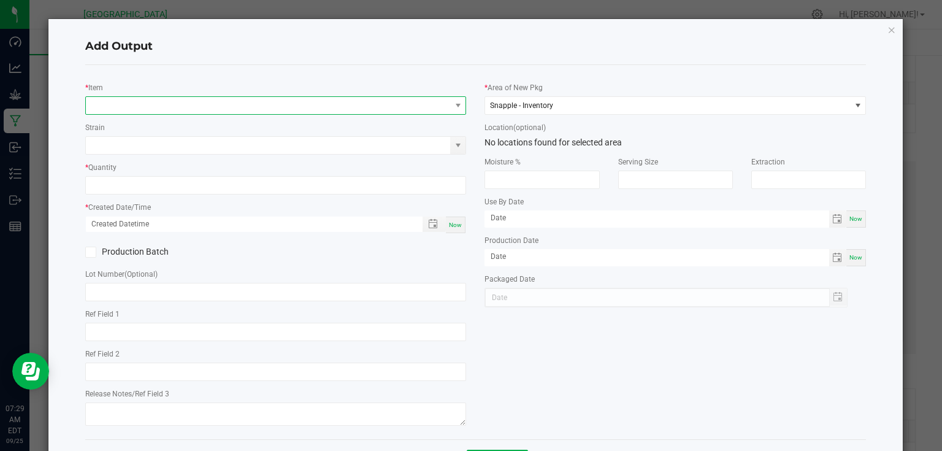
click at [190, 102] on span "NO DATA FOUND" at bounding box center [268, 105] width 365 height 17
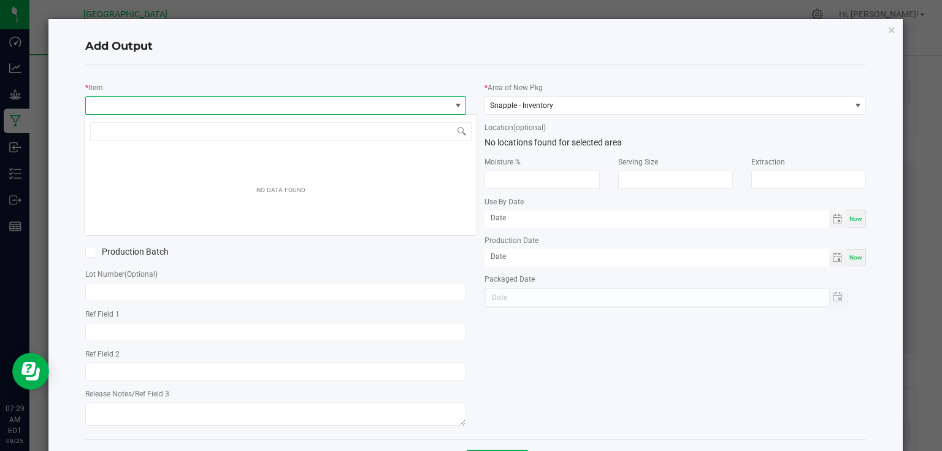
scroll to position [18, 378]
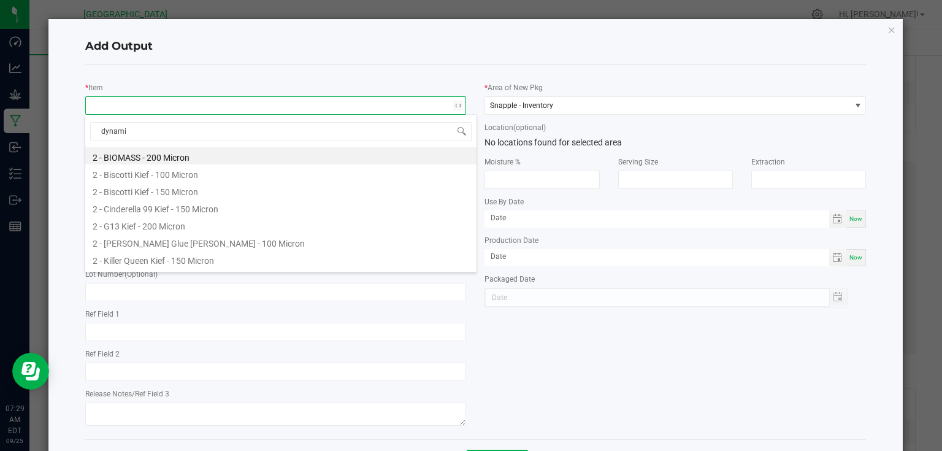
type input "dynamic"
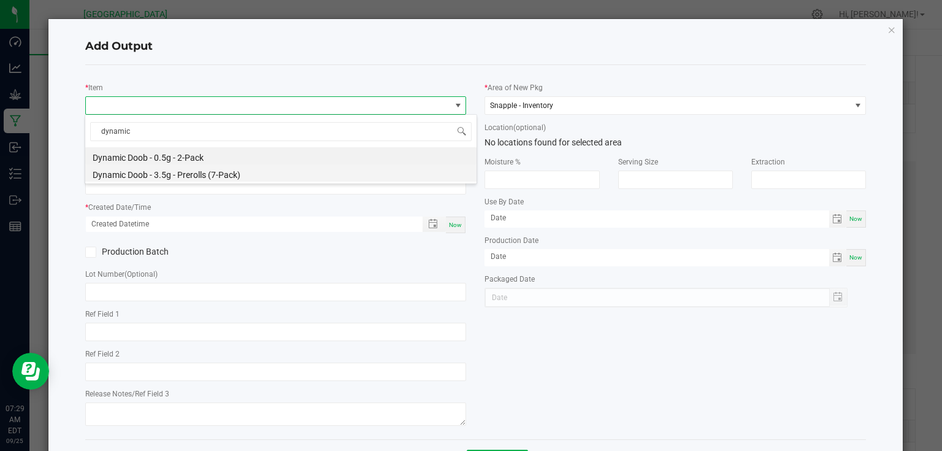
click at [210, 174] on li "Dynamic Doob - 3.5g - Prerolls (7-Pack)" at bounding box center [280, 172] width 391 height 17
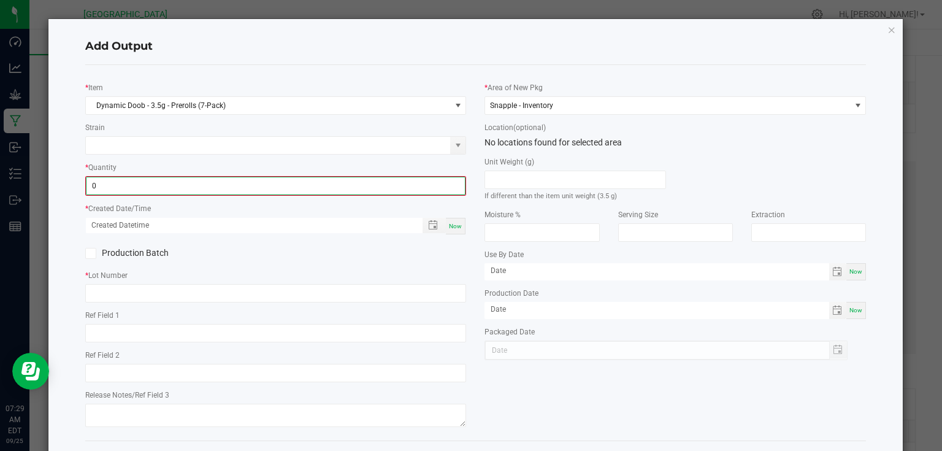
click at [199, 188] on input "0" at bounding box center [275, 185] width 379 height 17
type input "69 ea"
click at [447, 219] on div "Now" at bounding box center [456, 225] width 20 height 17
type input "[DATE] 7:29 AM"
type input "[DATE]"
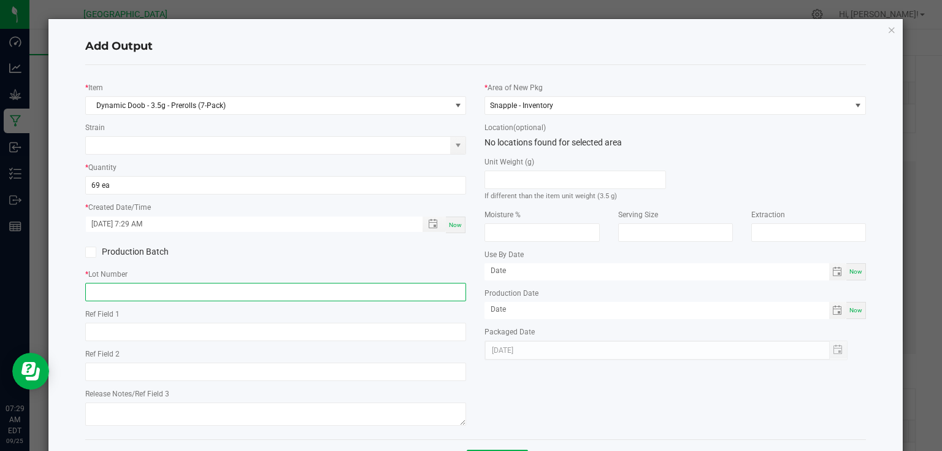
click at [422, 293] on input "text" at bounding box center [275, 292] width 381 height 18
type input "25-PR1001-2"
click at [443, 282] on div "* Lot Number 25-PR1001-2" at bounding box center [275, 284] width 381 height 34
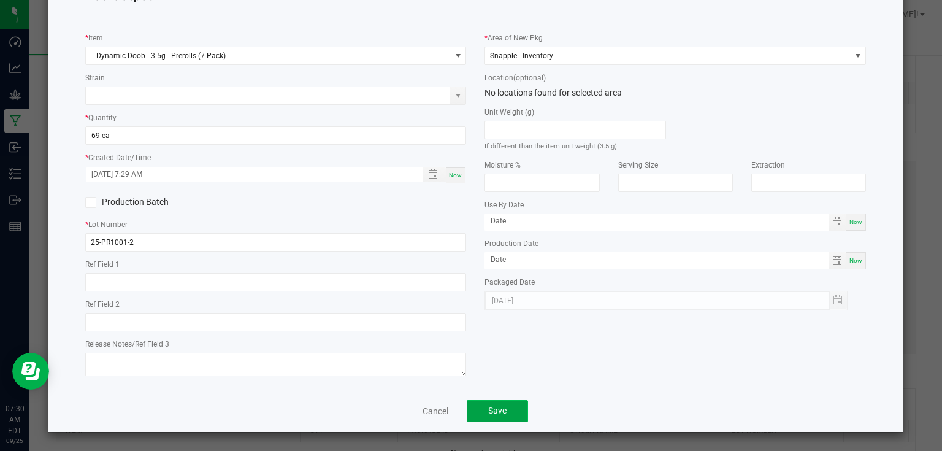
click at [501, 422] on button "Save" at bounding box center [497, 411] width 61 height 22
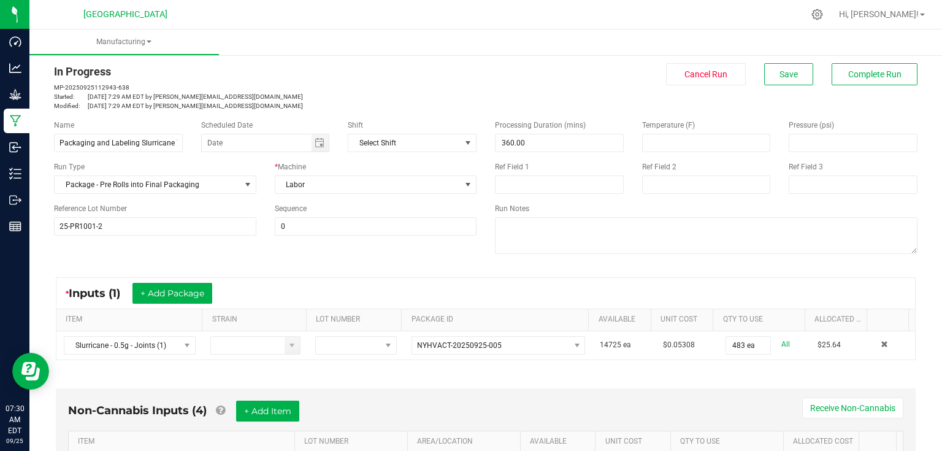
scroll to position [12, 0]
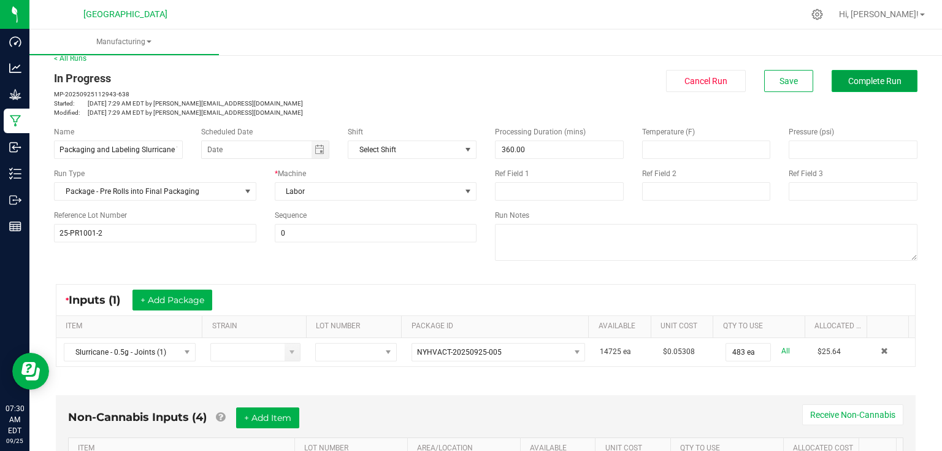
click at [870, 83] on span "Complete Run" at bounding box center [874, 81] width 53 height 10
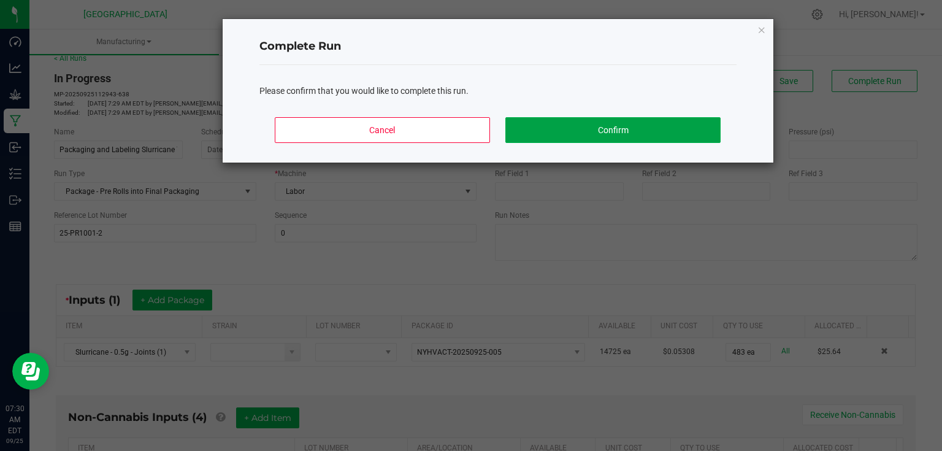
drag, startPoint x: 690, startPoint y: 129, endPoint x: 649, endPoint y: 144, distance: 43.7
click at [681, 132] on button "Confirm" at bounding box center [612, 130] width 215 height 26
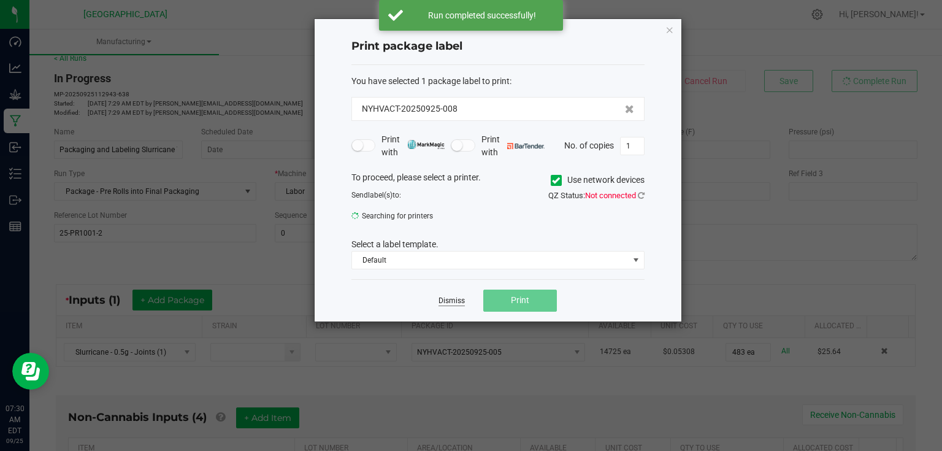
click at [457, 302] on link "Dismiss" at bounding box center [452, 301] width 26 height 10
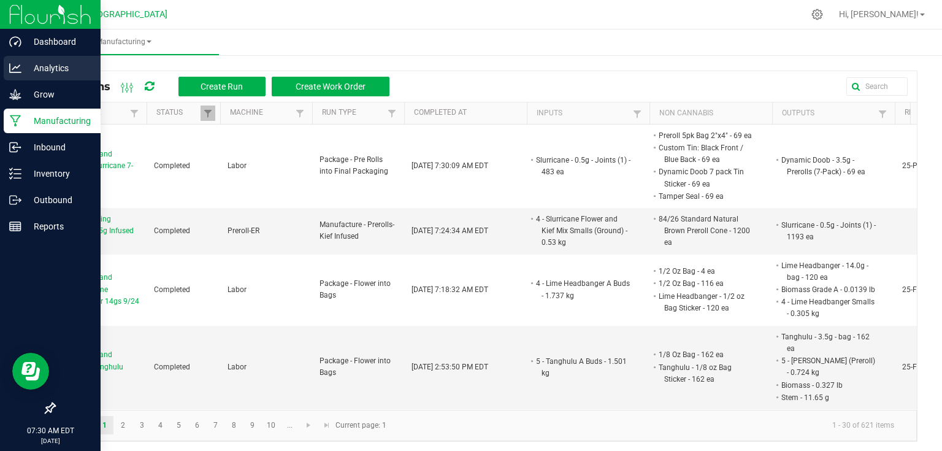
click at [16, 75] on div "Analytics" at bounding box center [52, 68] width 97 height 25
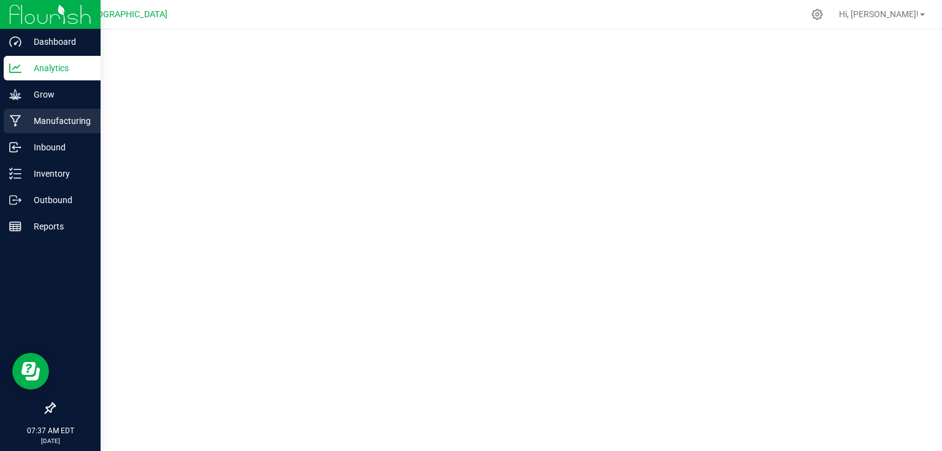
click at [33, 116] on p "Manufacturing" at bounding box center [58, 120] width 74 height 15
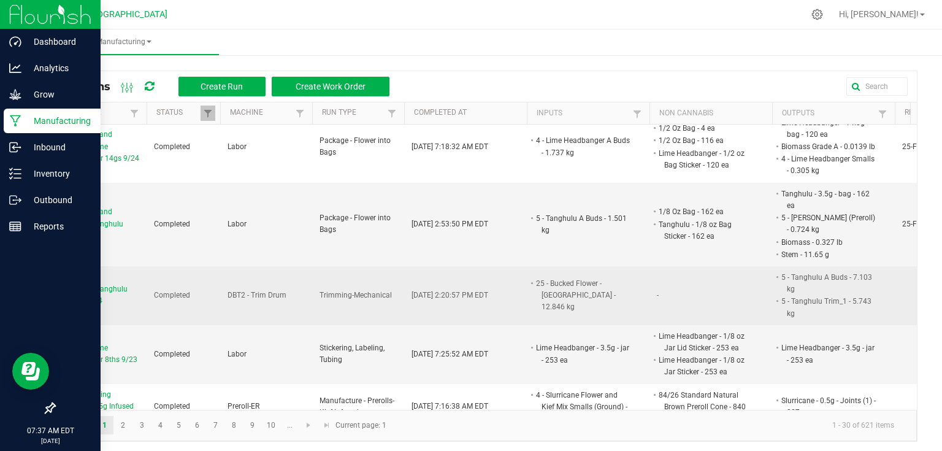
scroll to position [147, 0]
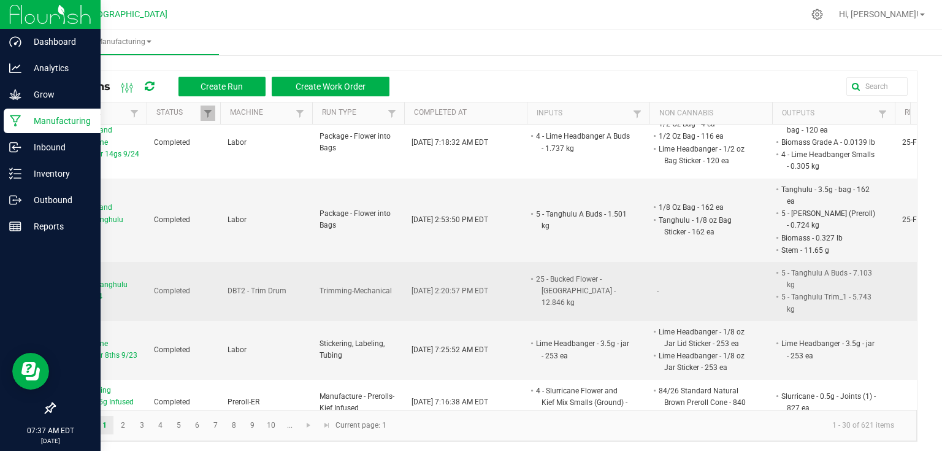
click at [93, 296] on span "Trimming Tanghulu Bed 13 9/24" at bounding box center [100, 290] width 77 height 23
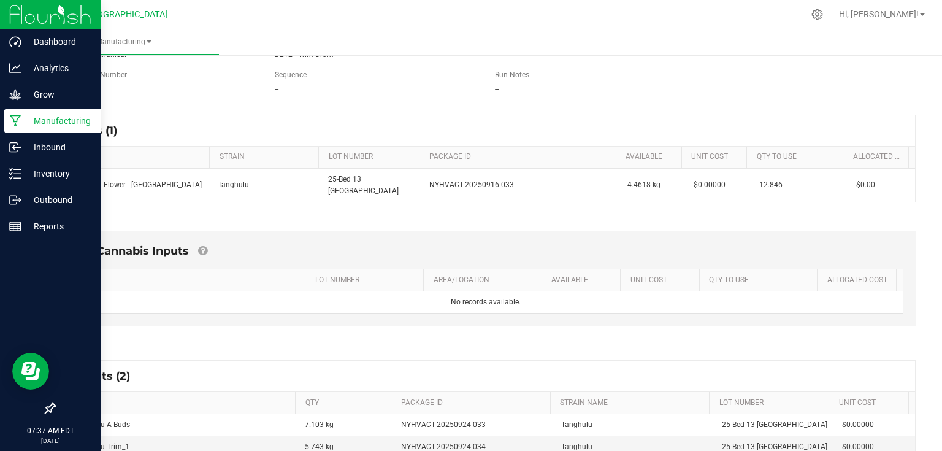
scroll to position [147, 0]
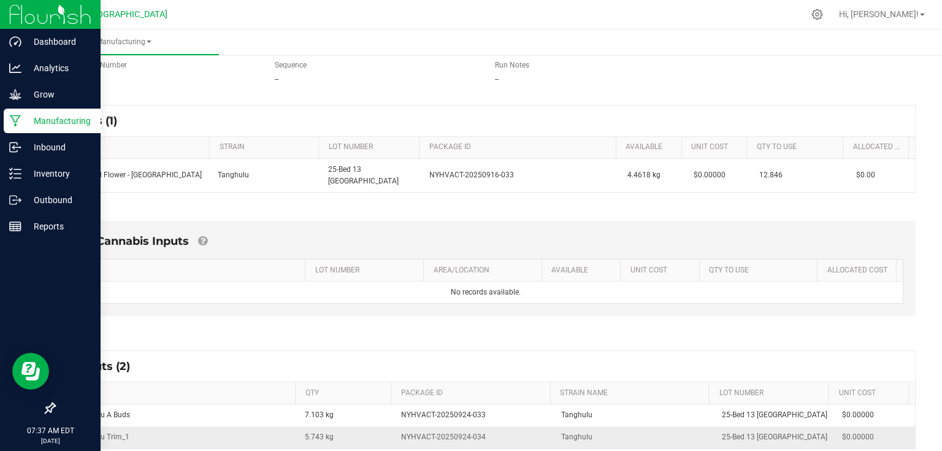
drag, startPoint x: 297, startPoint y: 427, endPoint x: 343, endPoint y: 421, distance: 46.4
click at [343, 426] on td "5.743 kg" at bounding box center [345, 436] width 96 height 21
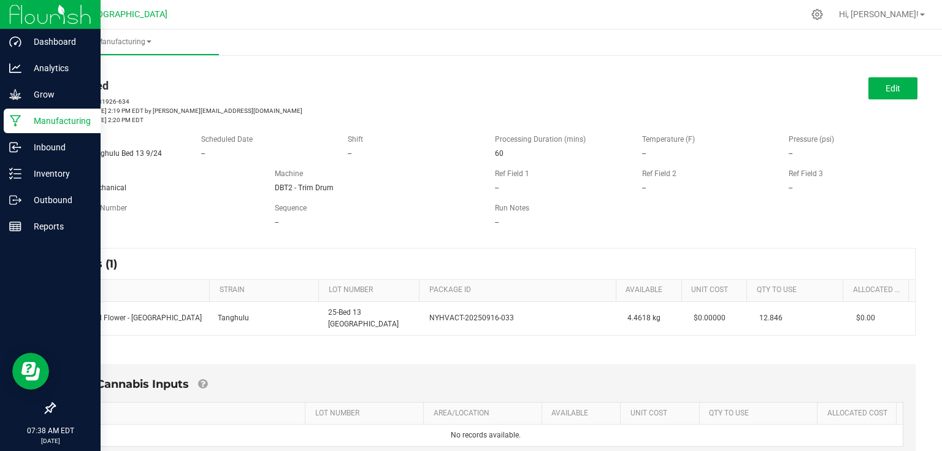
scroll to position [0, 0]
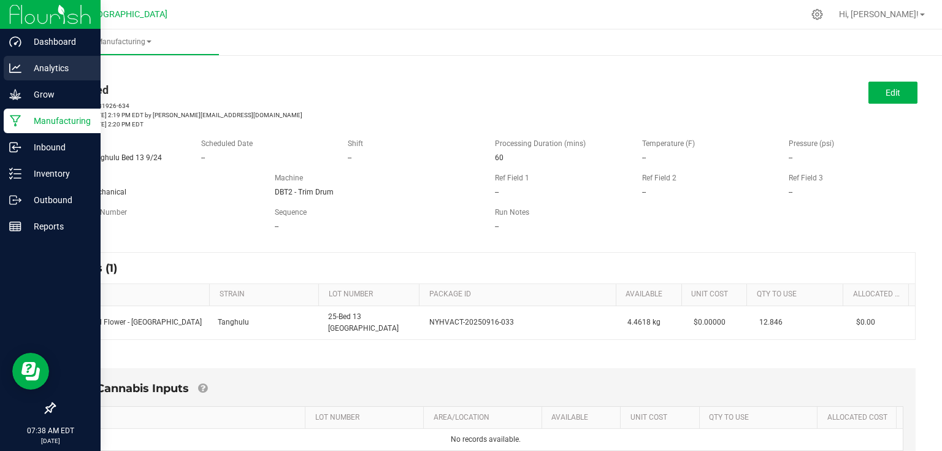
click at [23, 66] on p "Analytics" at bounding box center [58, 68] width 74 height 15
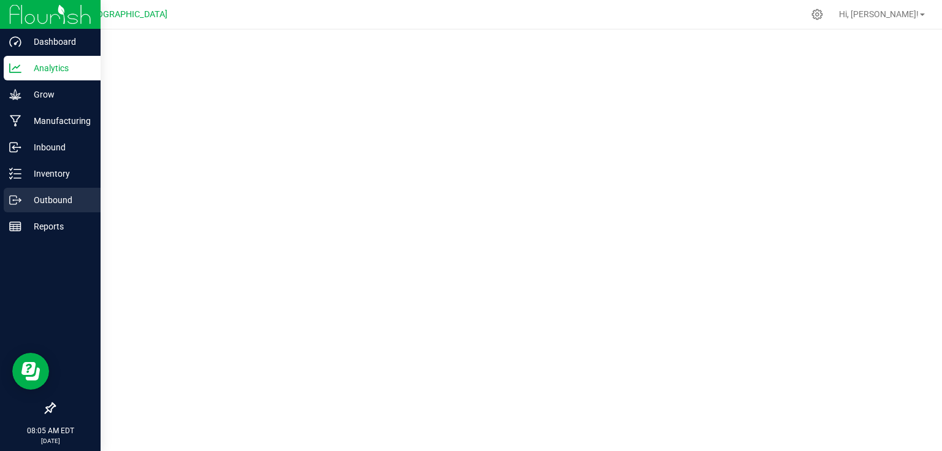
click at [49, 199] on p "Outbound" at bounding box center [58, 200] width 74 height 15
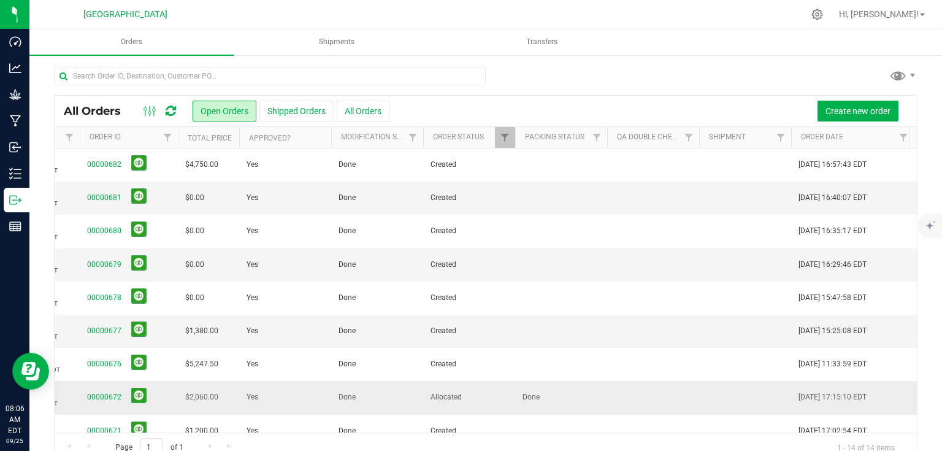
scroll to position [0, 302]
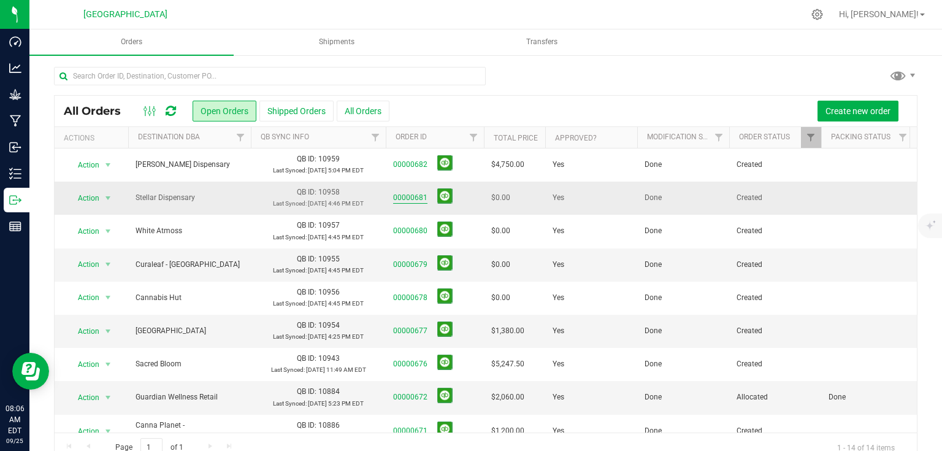
click at [418, 196] on link "00000681" at bounding box center [410, 198] width 34 height 12
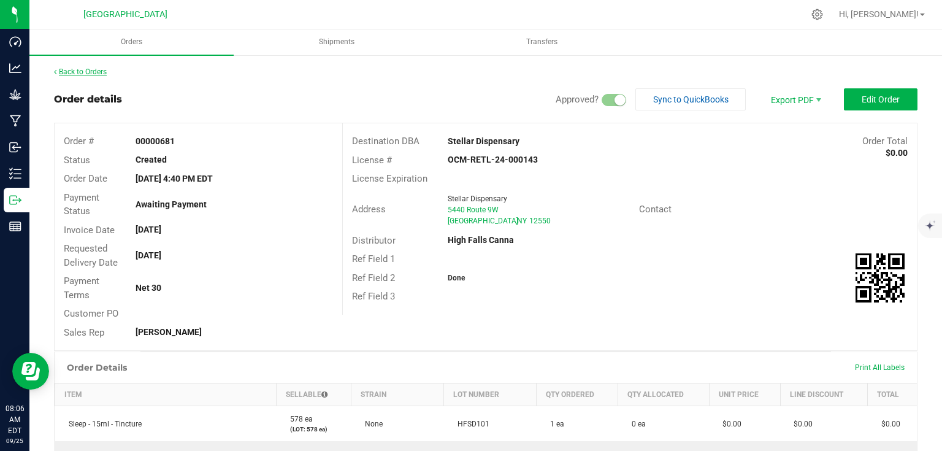
click at [93, 74] on link "Back to Orders" at bounding box center [80, 71] width 53 height 9
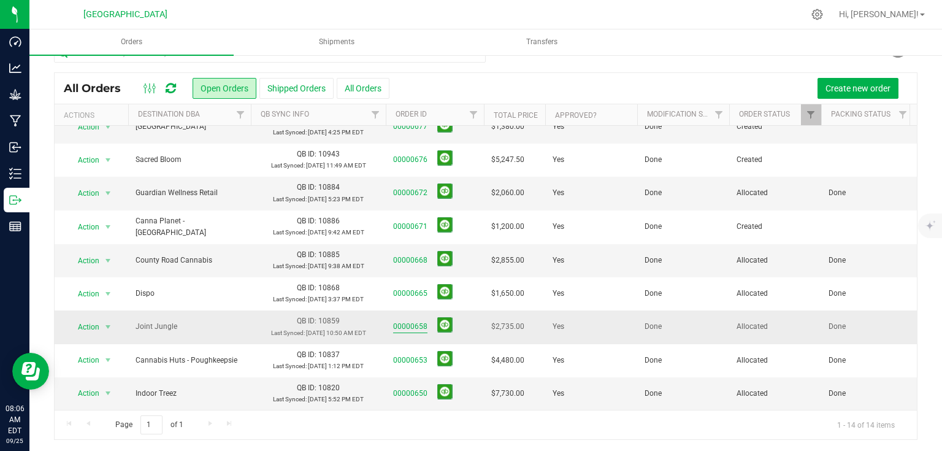
click at [408, 321] on link "00000658" at bounding box center [410, 327] width 34 height 12
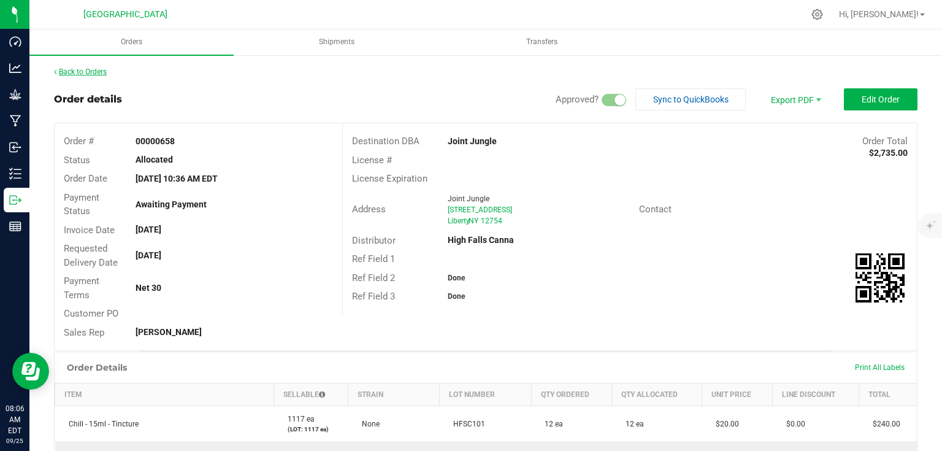
click at [88, 70] on link "Back to Orders" at bounding box center [80, 71] width 53 height 9
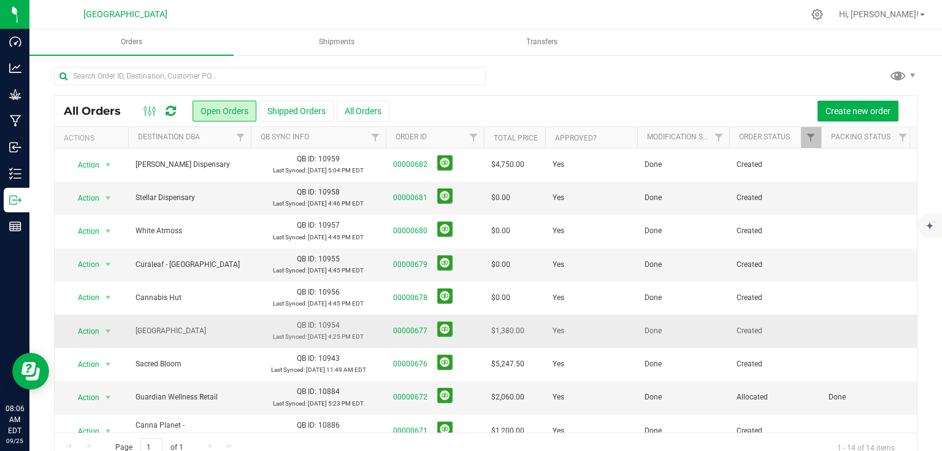
scroll to position [49, 0]
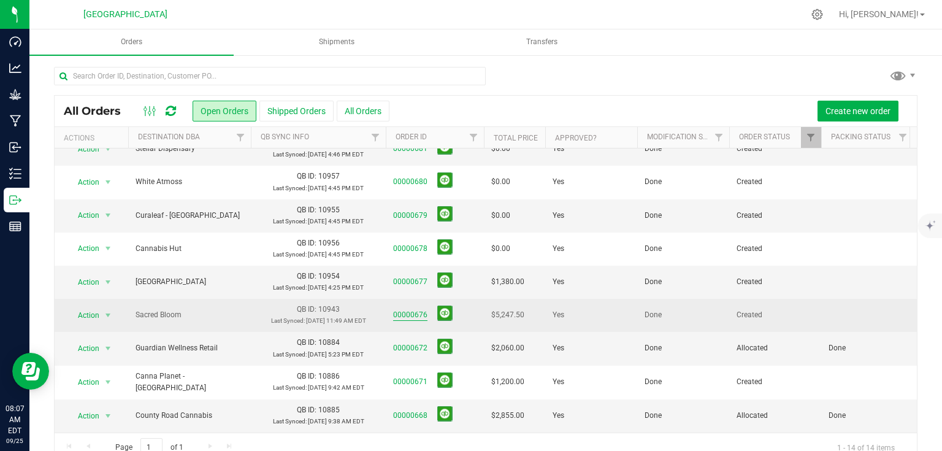
click at [405, 314] on link "00000676" at bounding box center [410, 315] width 34 height 12
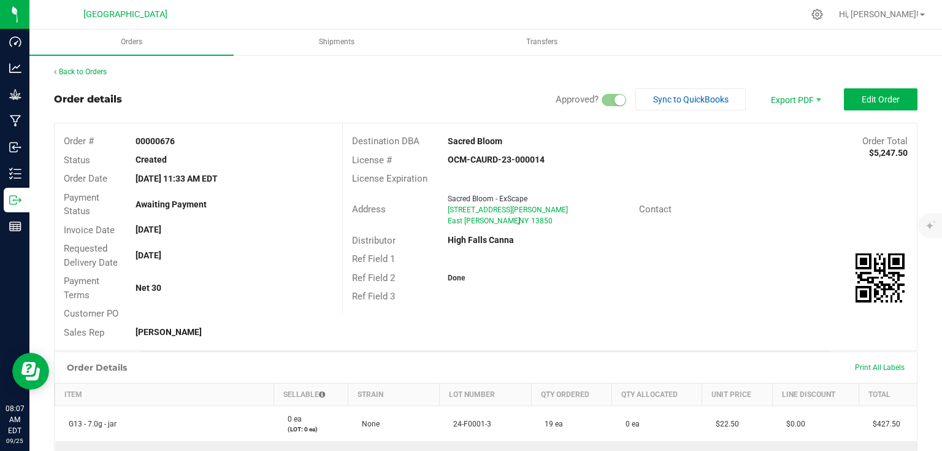
click at [96, 69] on link "Back to Orders" at bounding box center [80, 71] width 53 height 9
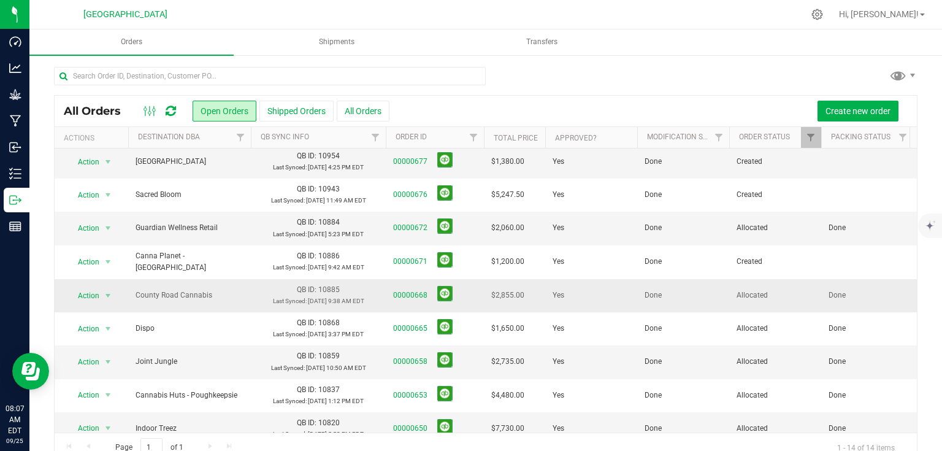
scroll to position [186, 0]
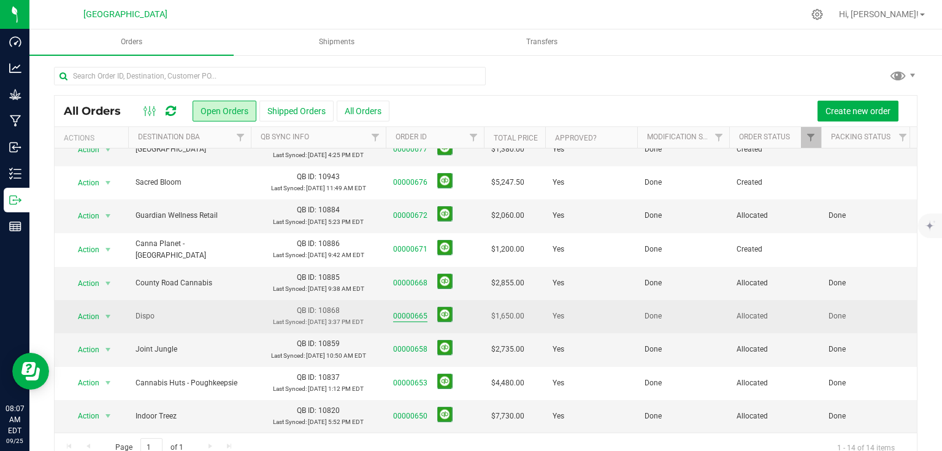
click at [402, 310] on link "00000665" at bounding box center [410, 316] width 34 height 12
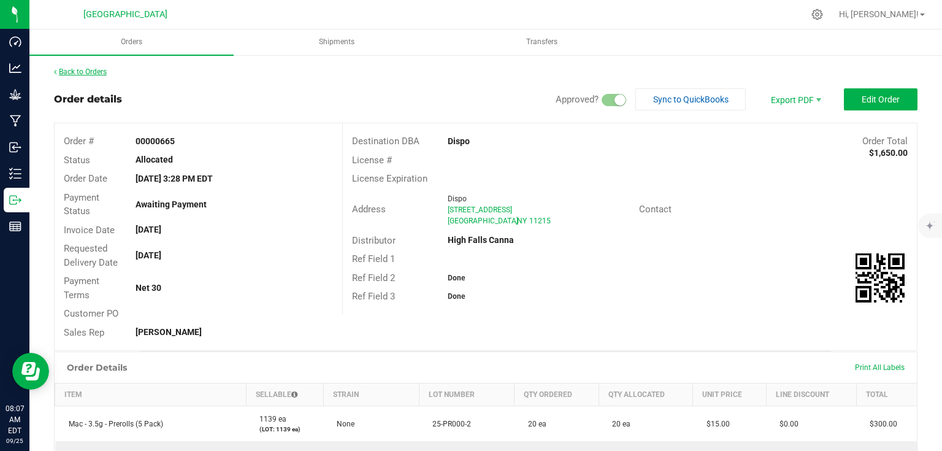
click at [88, 73] on link "Back to Orders" at bounding box center [80, 71] width 53 height 9
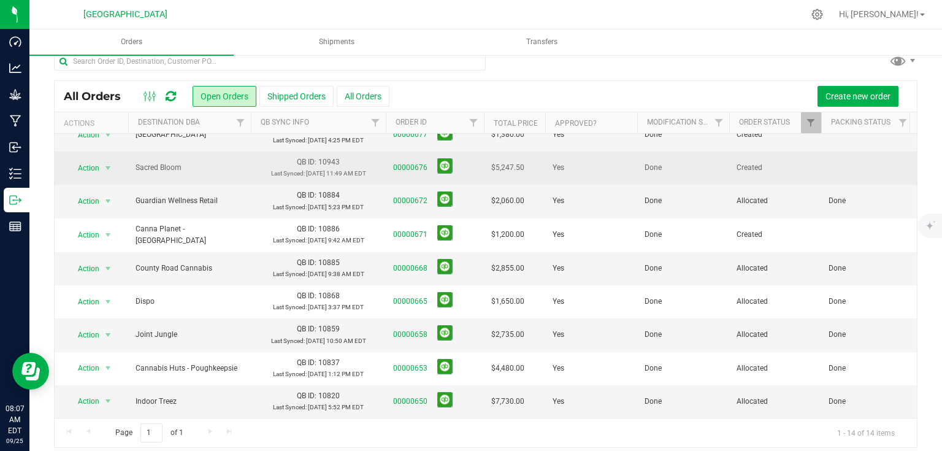
scroll to position [23, 0]
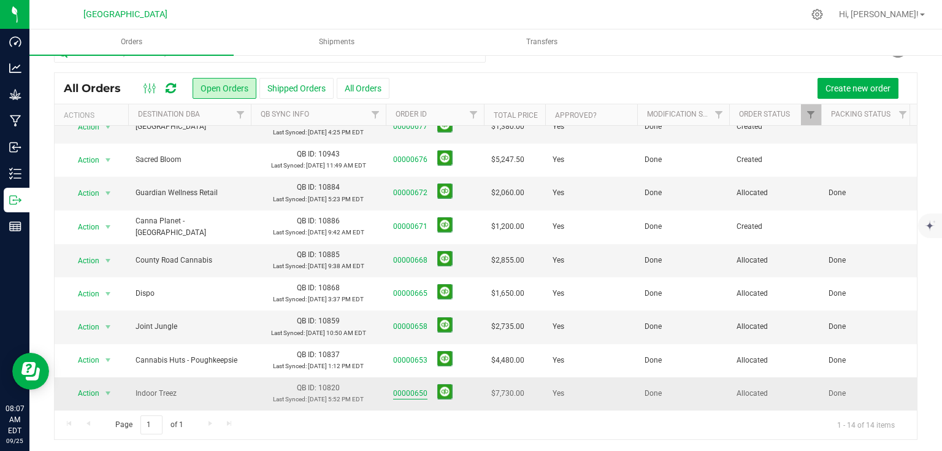
click at [415, 388] on link "00000650" at bounding box center [410, 394] width 34 height 12
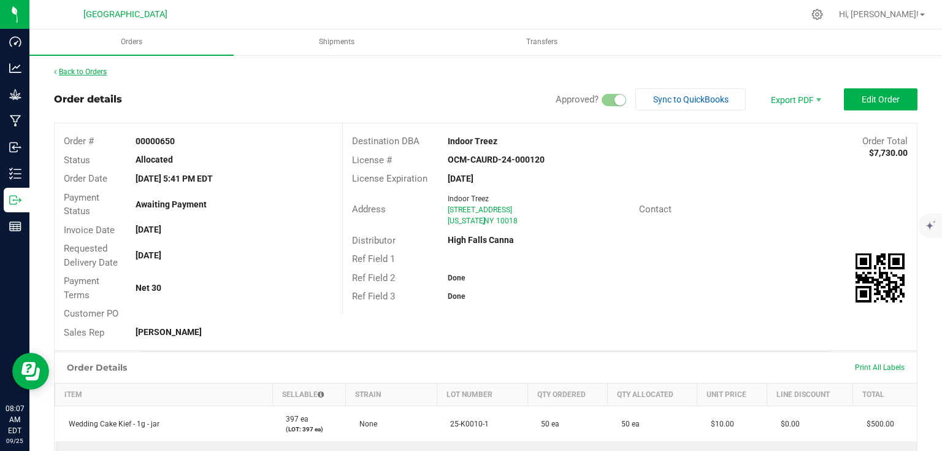
click at [91, 69] on link "Back to Orders" at bounding box center [80, 71] width 53 height 9
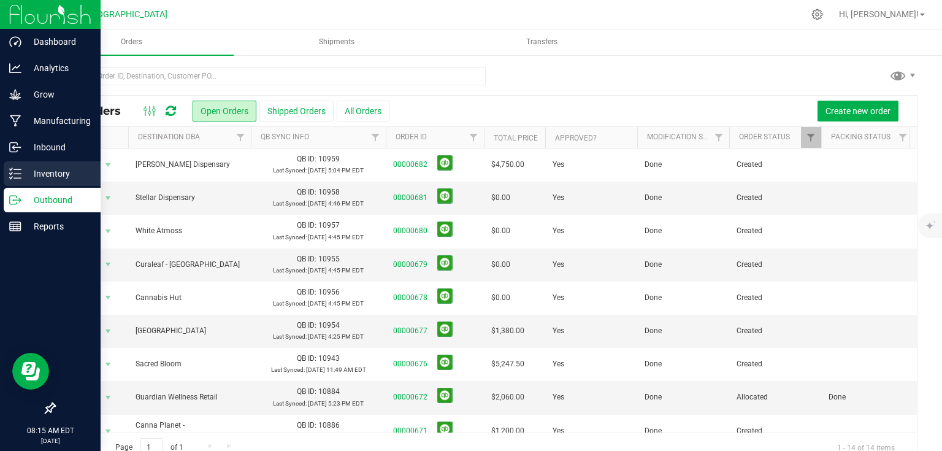
click at [56, 162] on div "Inventory" at bounding box center [52, 173] width 97 height 25
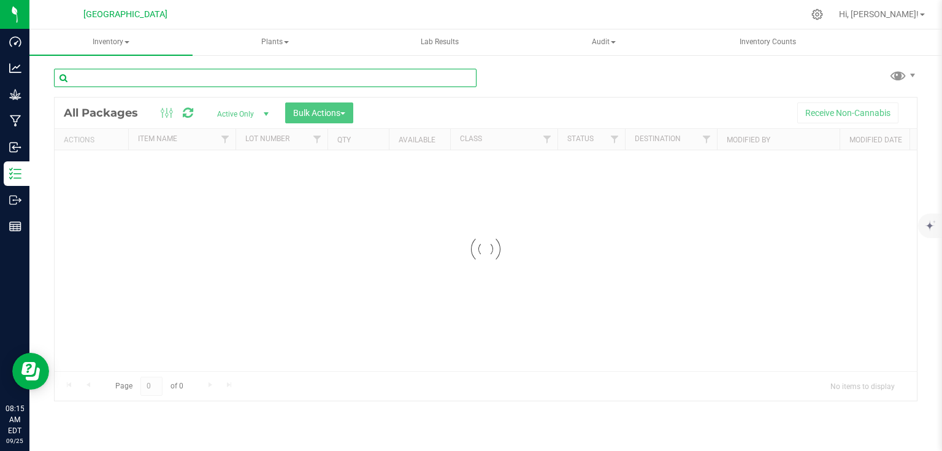
click at [147, 74] on input "text" at bounding box center [265, 78] width 423 height 18
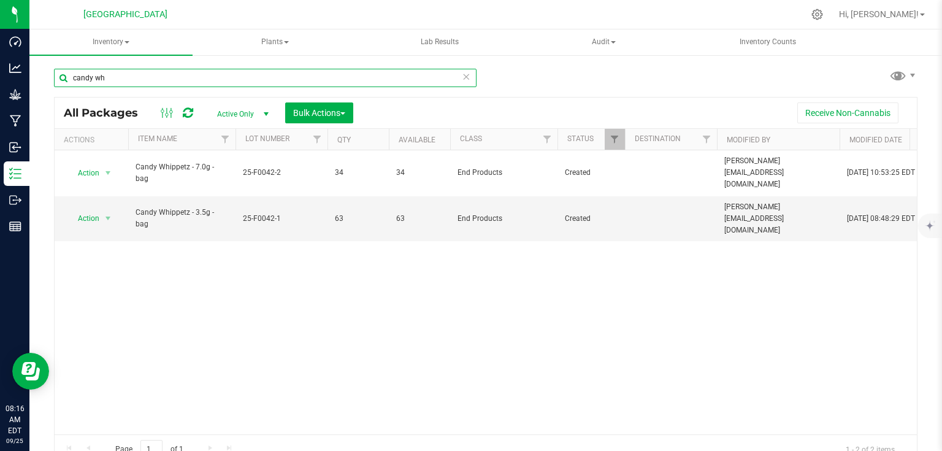
type input "candy wh"
click at [462, 79] on icon at bounding box center [466, 76] width 9 height 15
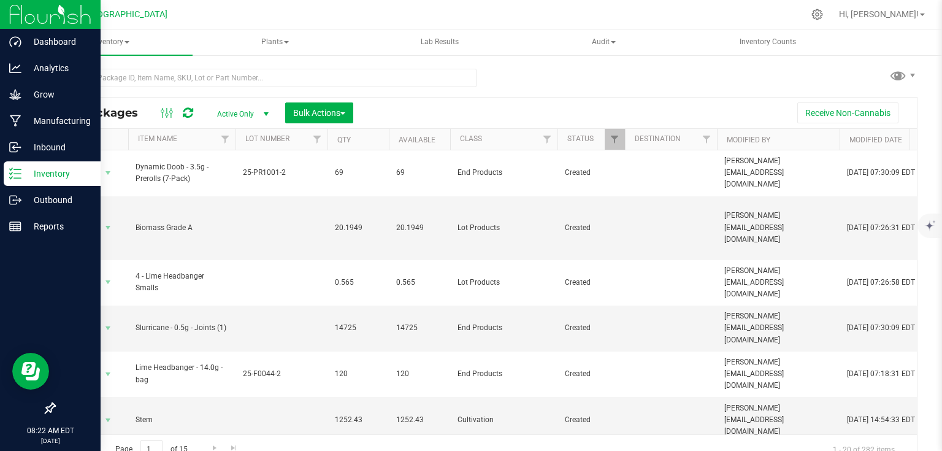
click at [17, 12] on img at bounding box center [50, 14] width 82 height 29
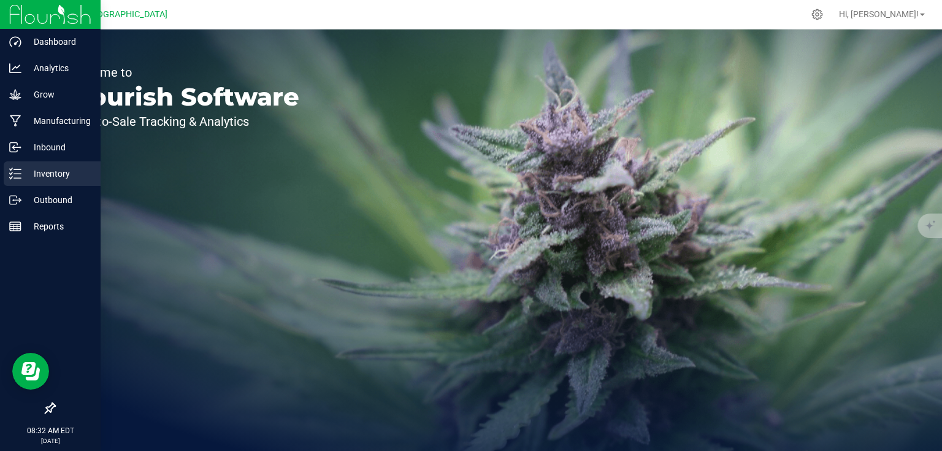
click at [42, 169] on p "Inventory" at bounding box center [58, 173] width 74 height 15
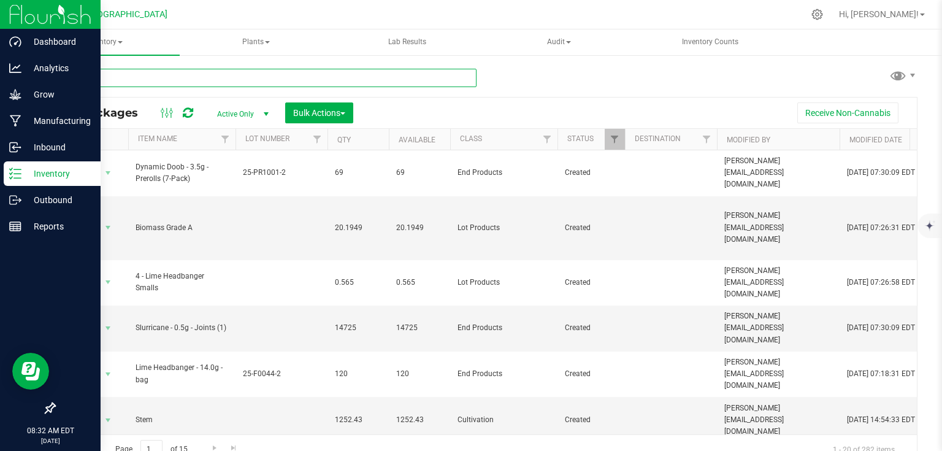
click at [170, 85] on input "text" at bounding box center [265, 78] width 423 height 18
click at [110, 40] on span "Inventory" at bounding box center [104, 42] width 150 height 26
click at [97, 86] on span "All inventory" at bounding box center [87, 88] width 83 height 10
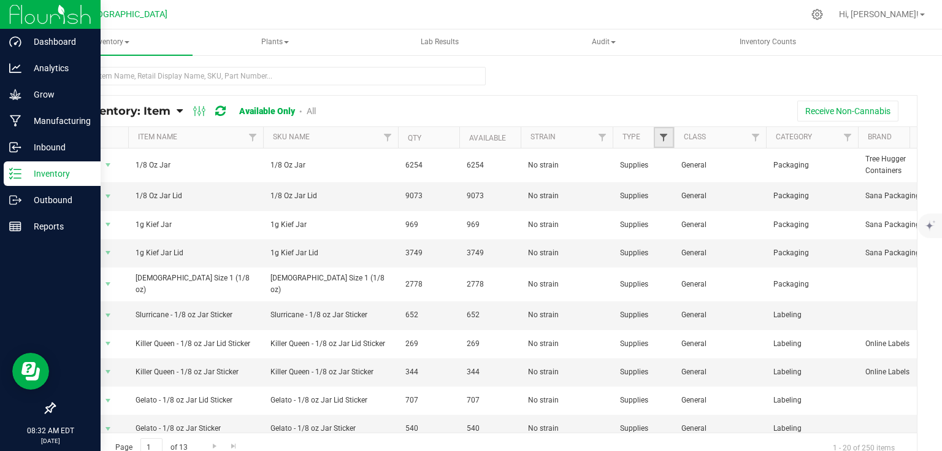
click at [662, 140] on span "Filter" at bounding box center [664, 137] width 10 height 10
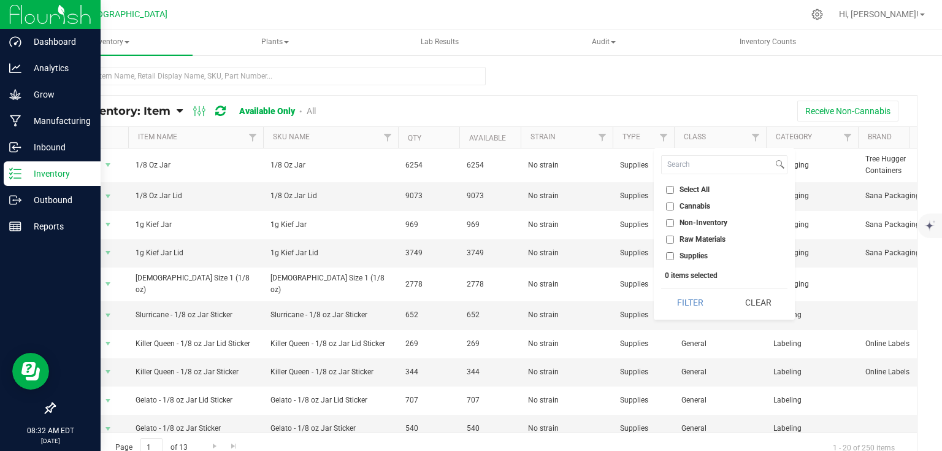
click at [670, 255] on input "Supplies" at bounding box center [670, 256] width 8 height 8
checkbox input "true"
click at [682, 302] on button "Filter" at bounding box center [690, 302] width 59 height 27
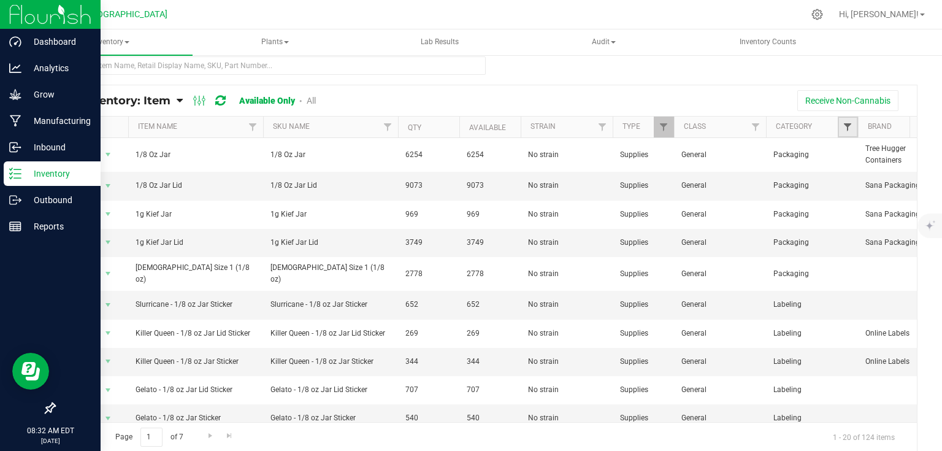
click at [848, 125] on span "Filter" at bounding box center [848, 127] width 10 height 10
click at [843, 125] on span "Filter" at bounding box center [848, 127] width 10 height 10
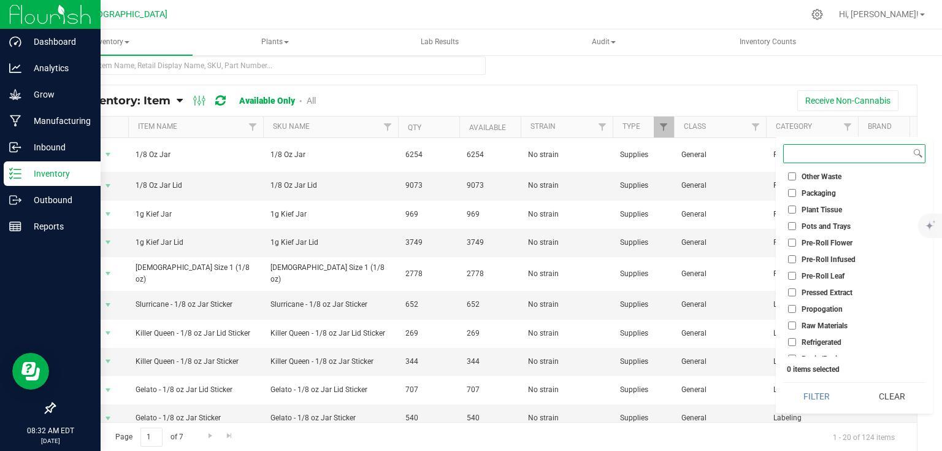
scroll to position [981, 0]
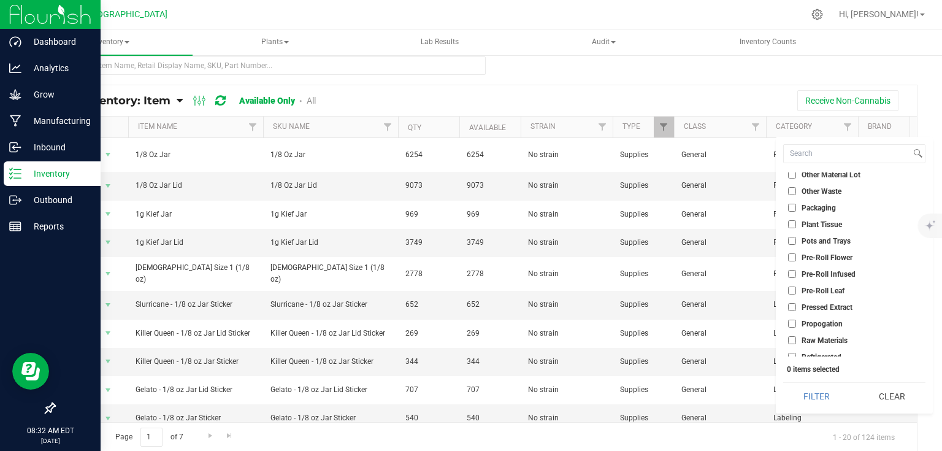
click at [787, 209] on li "Packaging" at bounding box center [854, 207] width 142 height 13
click at [790, 208] on input "Packaging" at bounding box center [792, 208] width 8 height 8
checkbox input "true"
click at [816, 394] on button "Filter" at bounding box center [816, 396] width 67 height 27
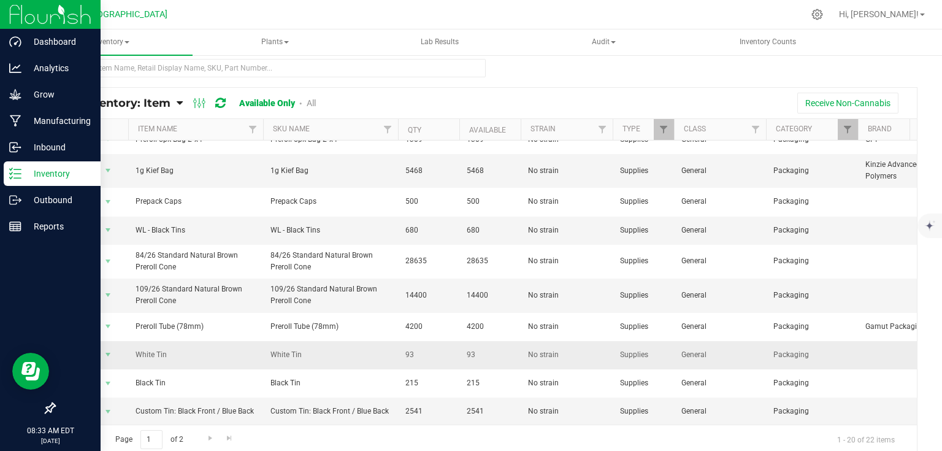
scroll to position [10, 0]
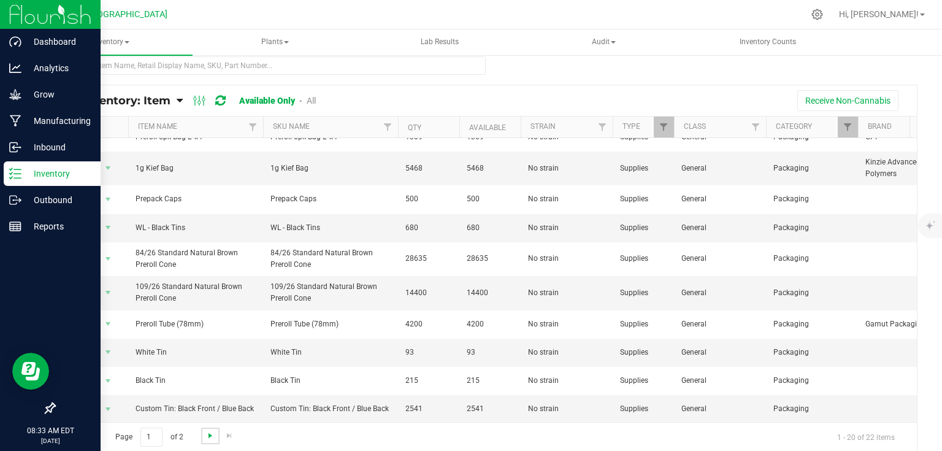
click at [208, 431] on span "Go to the next page" at bounding box center [210, 436] width 10 height 10
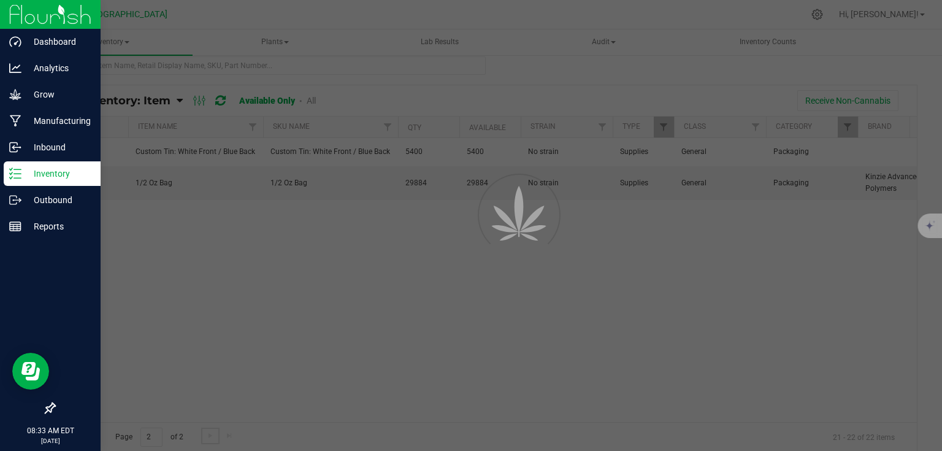
scroll to position [0, 0]
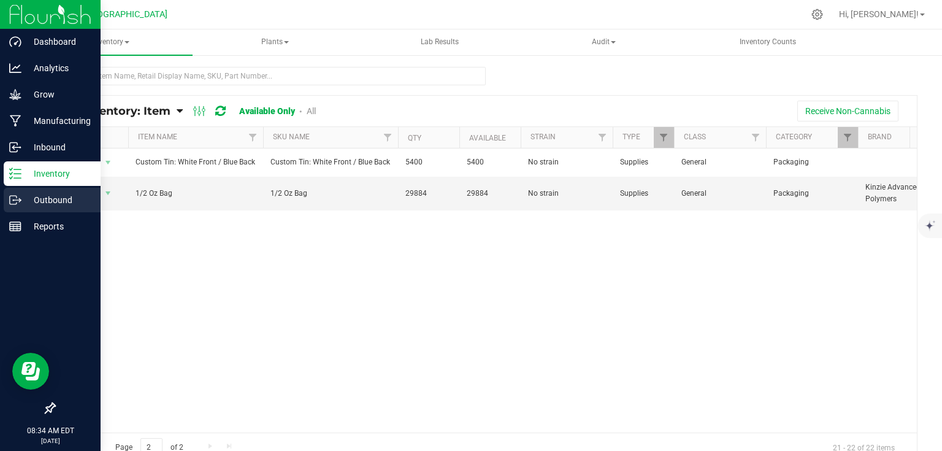
click at [44, 211] on div "Outbound" at bounding box center [52, 200] width 97 height 25
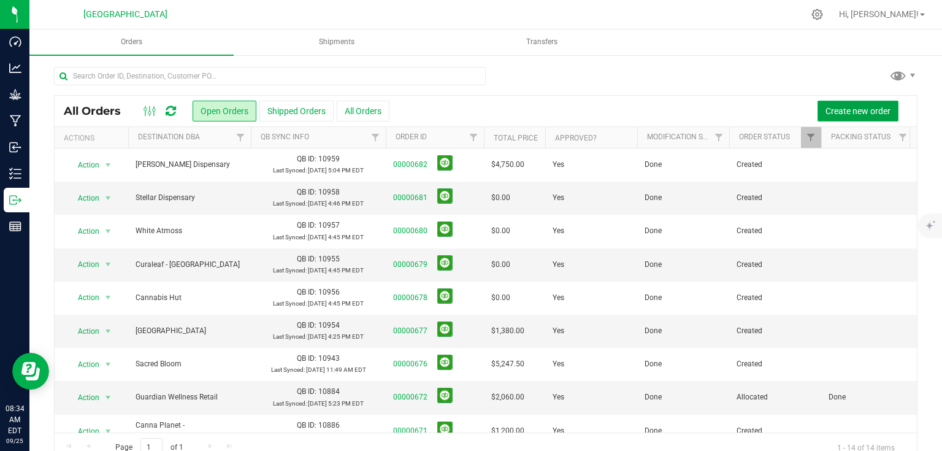
click at [863, 111] on span "Create new order" at bounding box center [858, 111] width 65 height 10
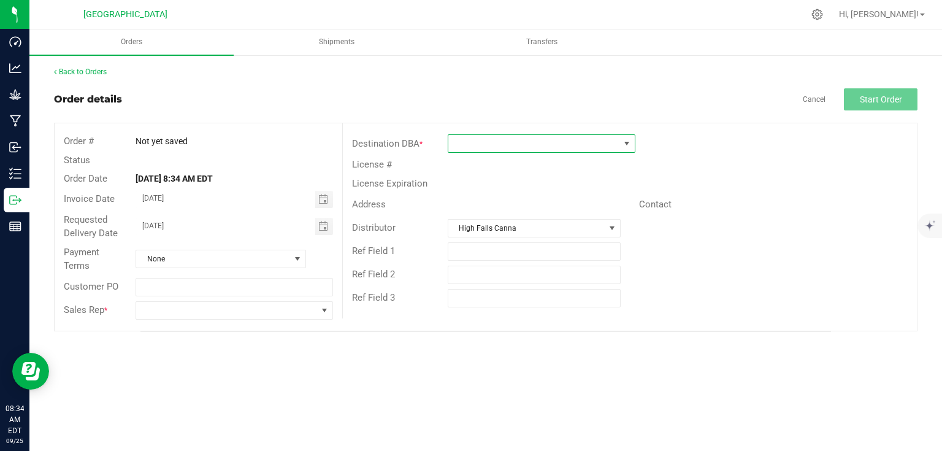
click at [477, 147] on span at bounding box center [533, 143] width 171 height 17
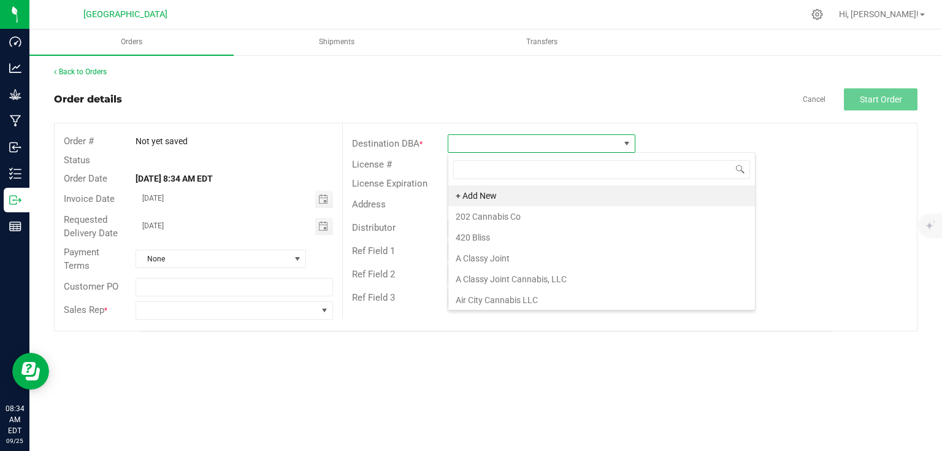
scroll to position [18, 188]
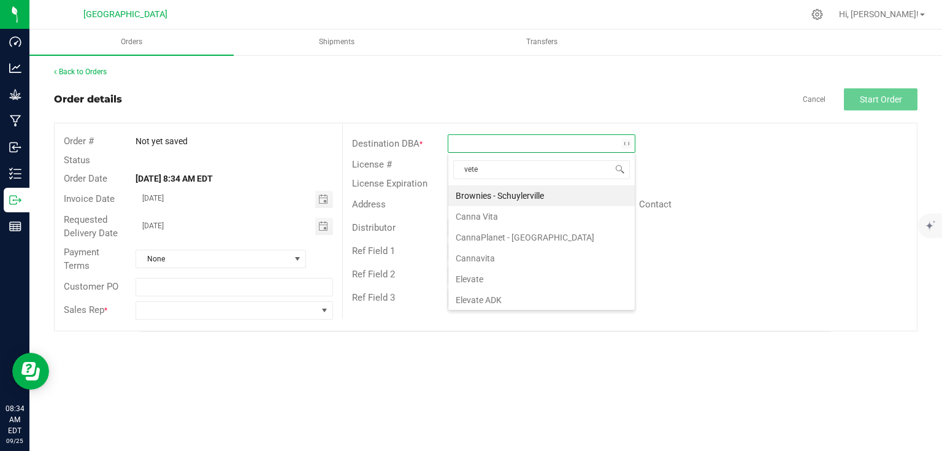
type input "veter"
click at [523, 202] on li "Veterans Holdings, Inc" at bounding box center [541, 195] width 186 height 21
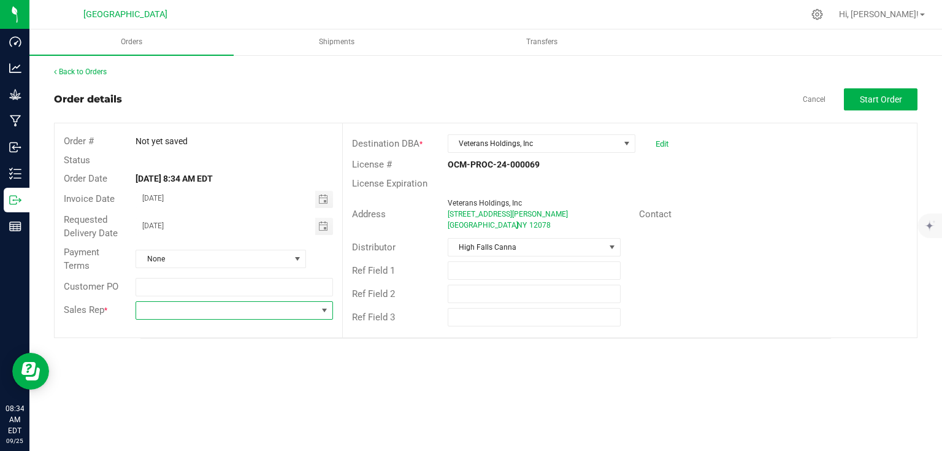
click at [218, 305] on span at bounding box center [226, 310] width 180 height 17
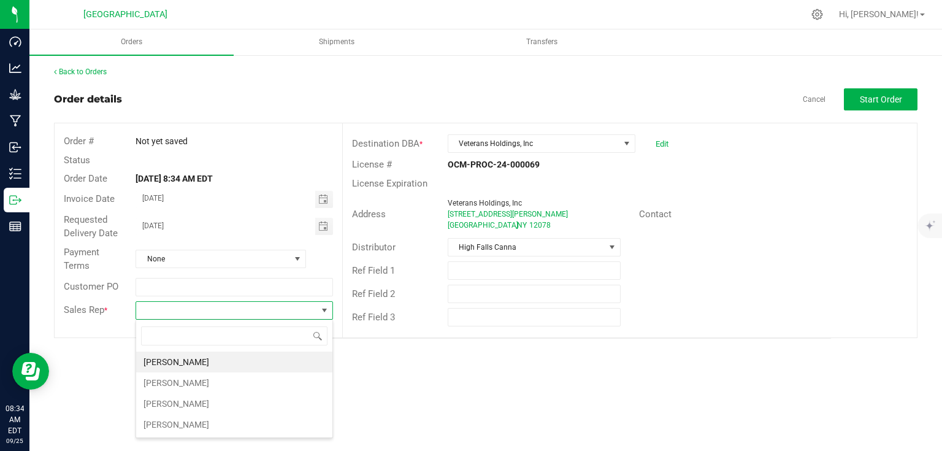
scroll to position [18, 197]
type input "r"
click at [164, 422] on li "[PERSON_NAME]" at bounding box center [234, 424] width 196 height 21
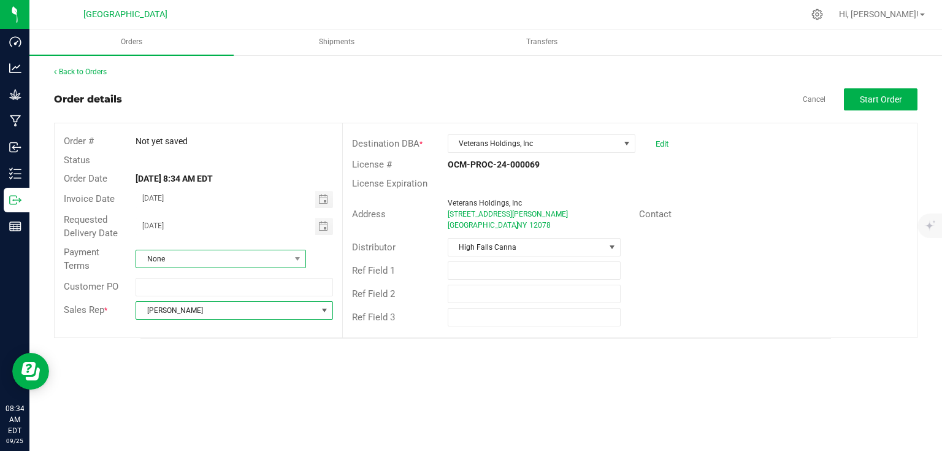
click at [248, 258] on span "None" at bounding box center [213, 258] width 154 height 17
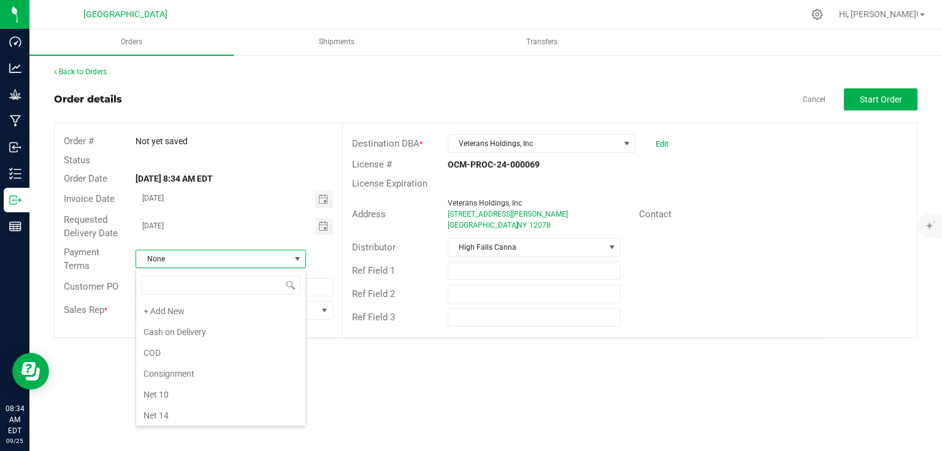
scroll to position [18, 171]
click at [168, 336] on li "Net 30" at bounding box center [220, 332] width 169 height 21
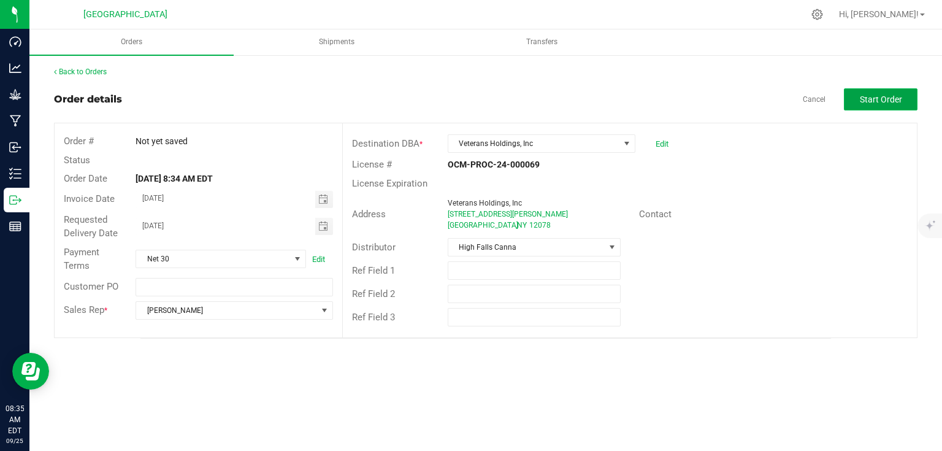
click at [881, 104] on button "Start Order" at bounding box center [881, 99] width 74 height 22
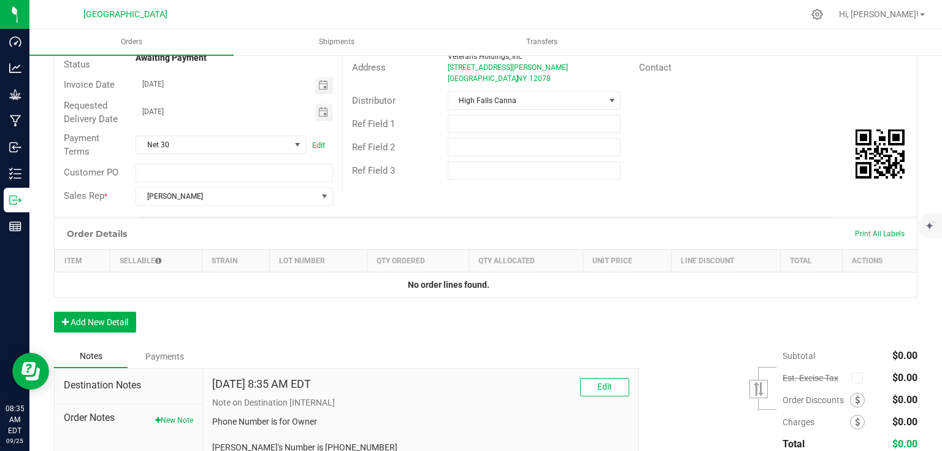
scroll to position [147, 0]
click at [88, 319] on button "Add New Detail" at bounding box center [95, 321] width 82 height 21
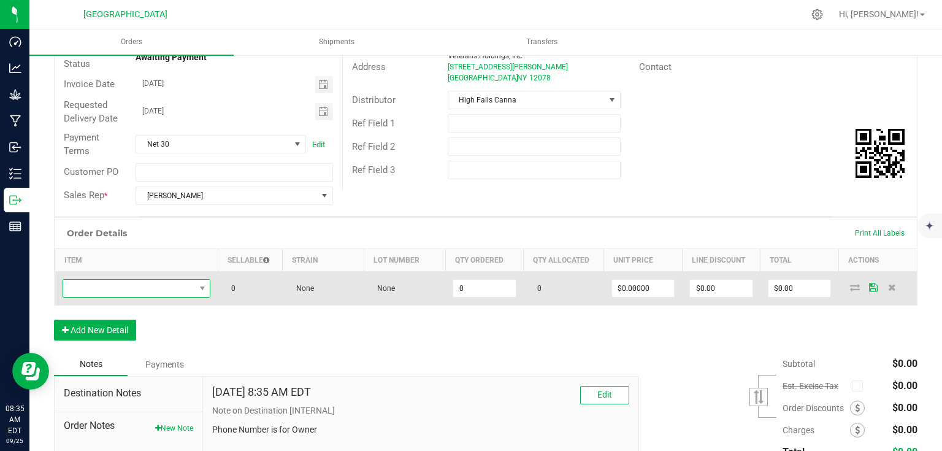
click at [109, 293] on span "NO DATA FOUND" at bounding box center [129, 288] width 132 height 17
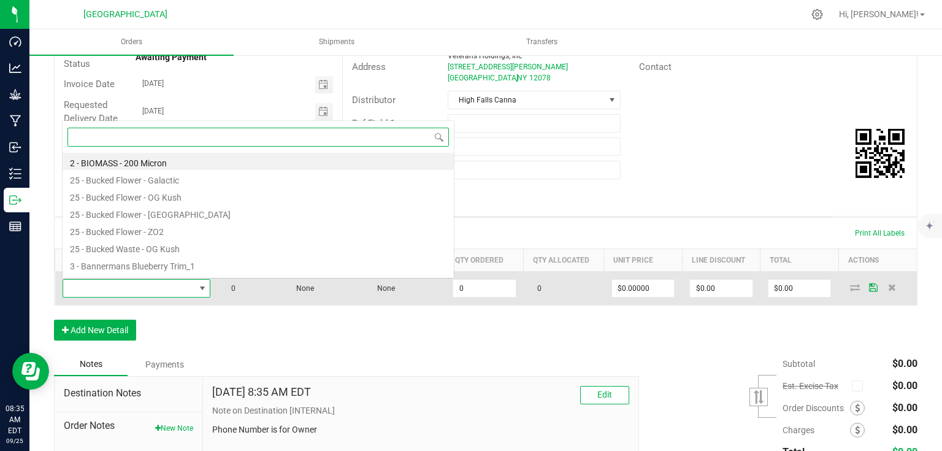
scroll to position [18, 145]
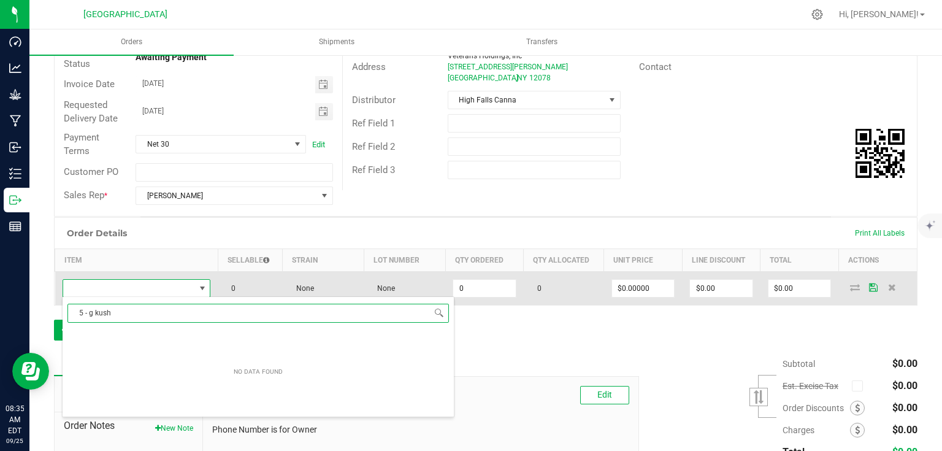
type input "5 - og kush"
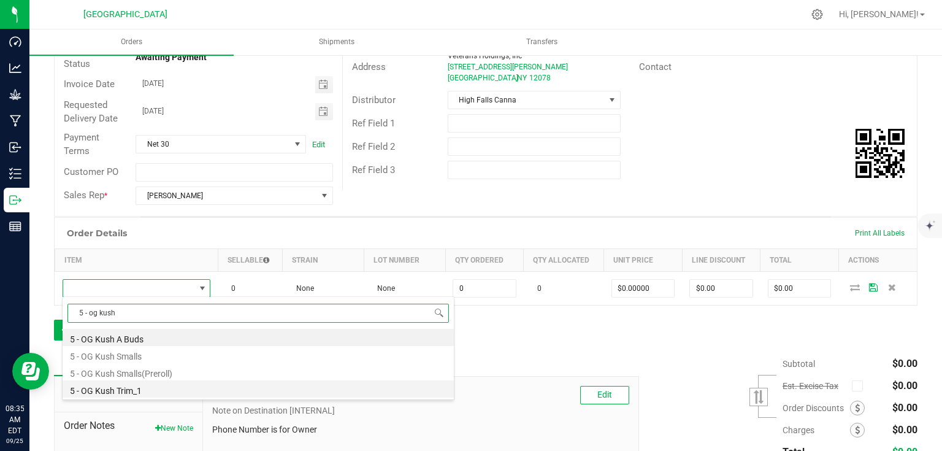
click at [147, 392] on li "5 - OG Kush Trim_1" at bounding box center [258, 388] width 391 height 17
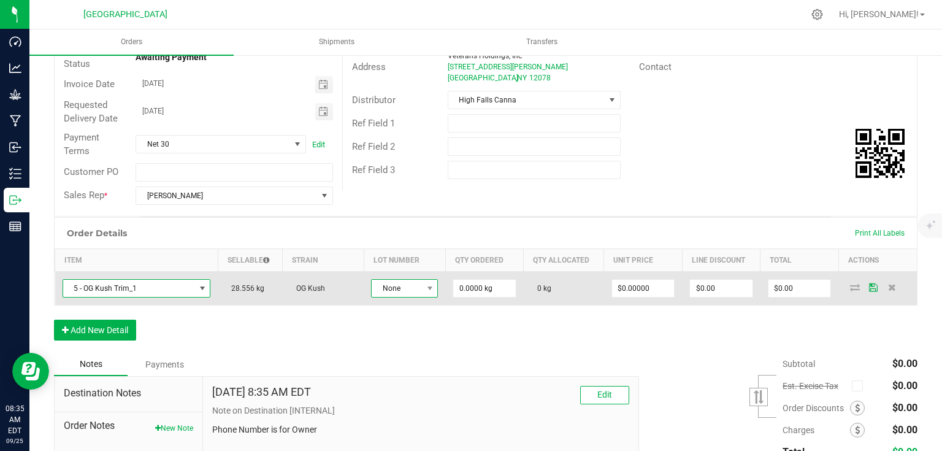
click at [414, 289] on span "None" at bounding box center [397, 288] width 50 height 17
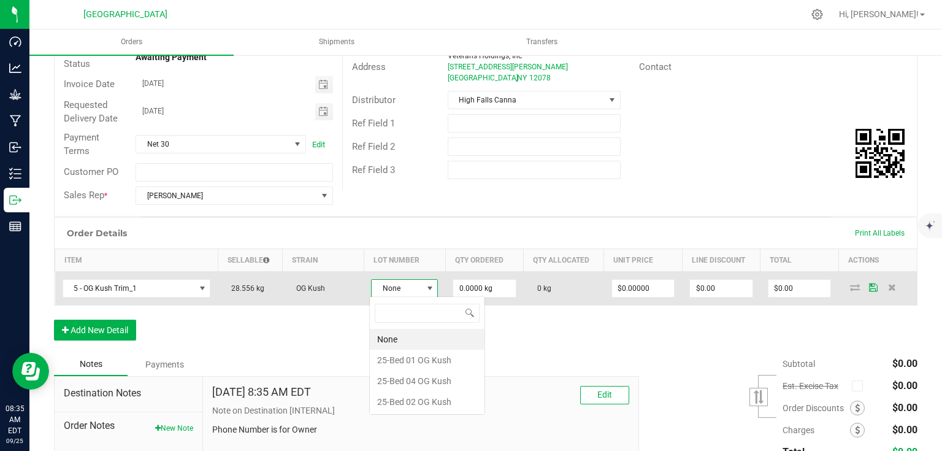
scroll to position [18, 66]
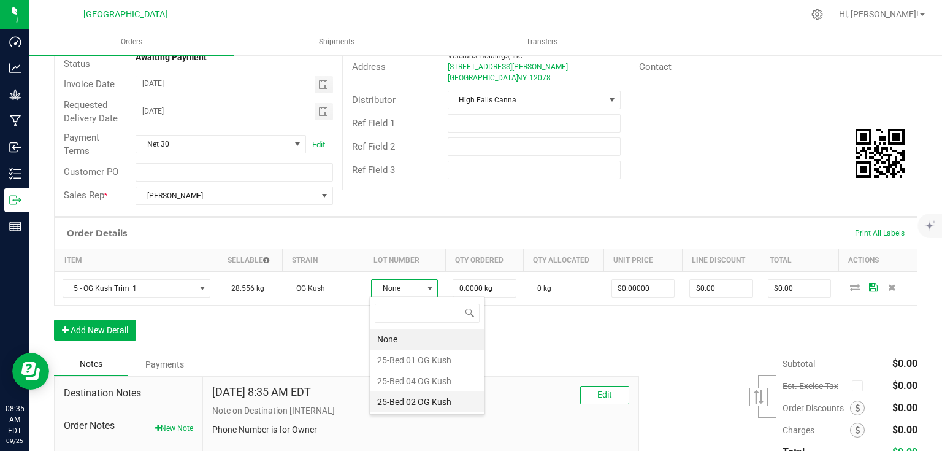
click at [412, 400] on Kush "25-Bed 02 OG Kush" at bounding box center [427, 401] width 115 height 21
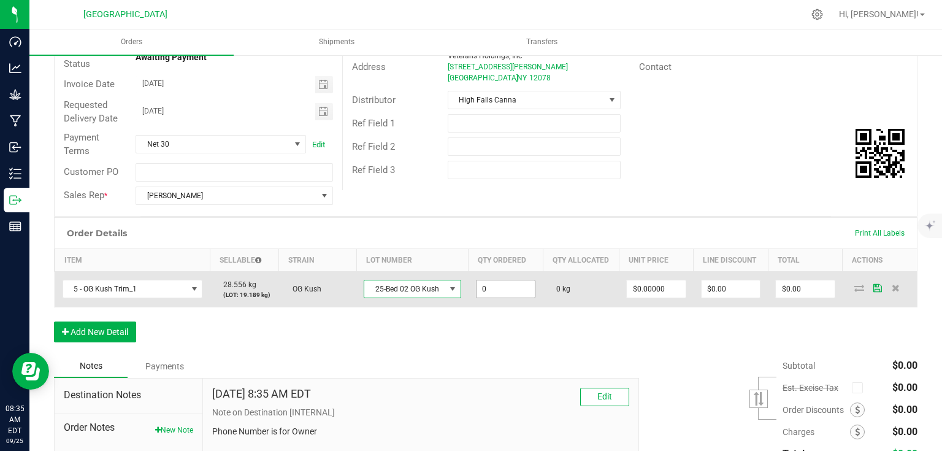
click at [508, 293] on input "0" at bounding box center [506, 288] width 58 height 17
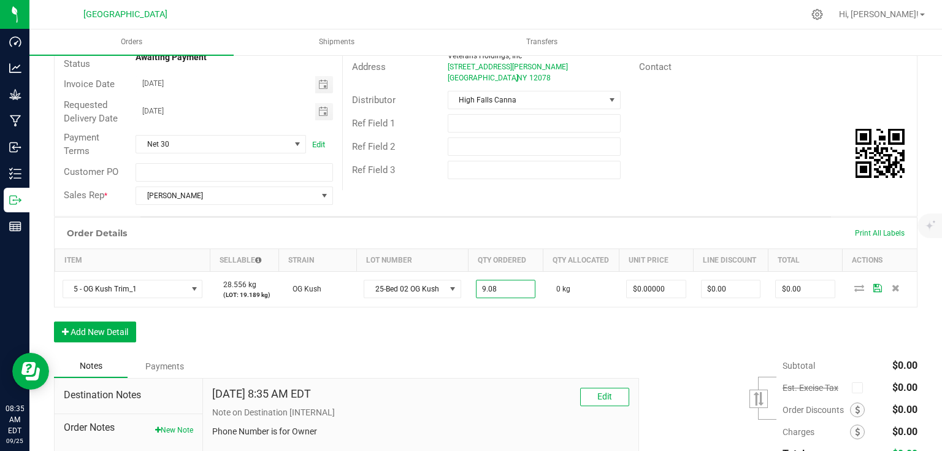
type input "9.0800 kg"
click at [526, 319] on div "Order Details Print All Labels Item Sellable Strain Lot Number Qty Ordered Qty …" at bounding box center [486, 285] width 864 height 137
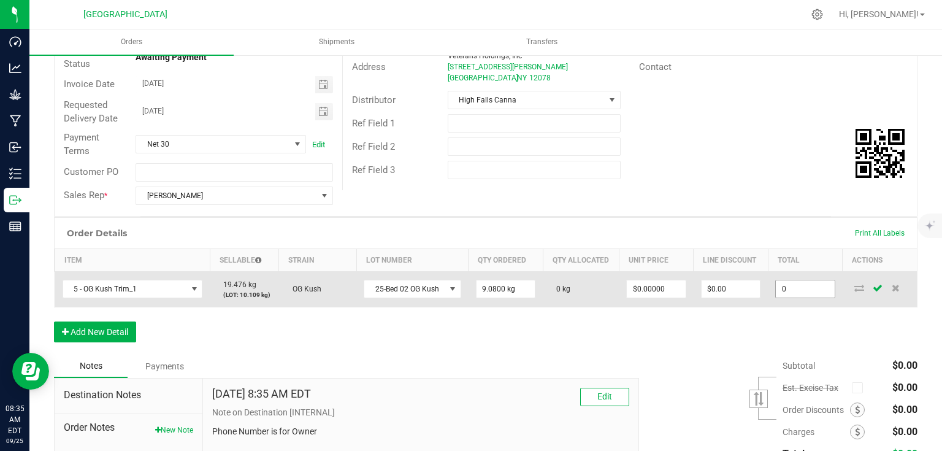
click at [798, 286] on input "0" at bounding box center [805, 288] width 58 height 17
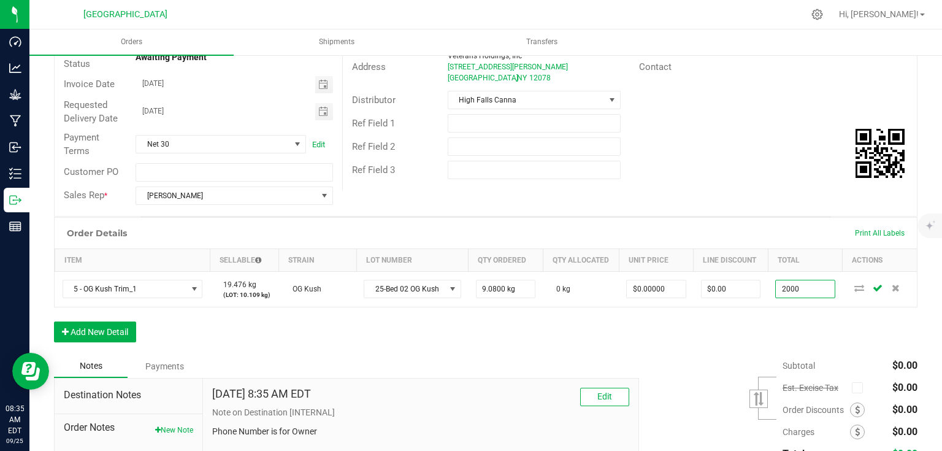
type input "2000"
type input "$220.26432"
type input "$2,000.00"
click at [771, 309] on div "Order Details Print All Labels Item Sellable Strain Lot Number Qty Ordered Qty …" at bounding box center [486, 285] width 864 height 137
click at [599, 333] on div "Order Details Print All Labels Item Sellable Strain Lot Number Qty Ordered Qty …" at bounding box center [486, 285] width 864 height 137
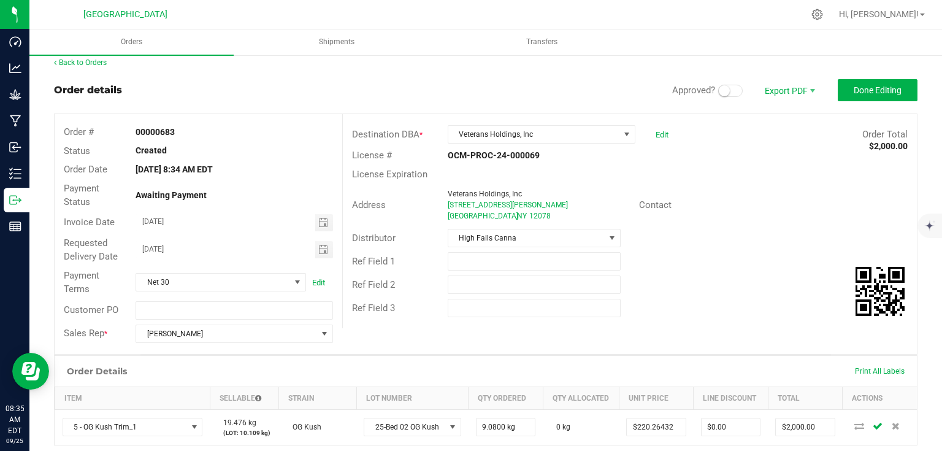
scroll to position [0, 0]
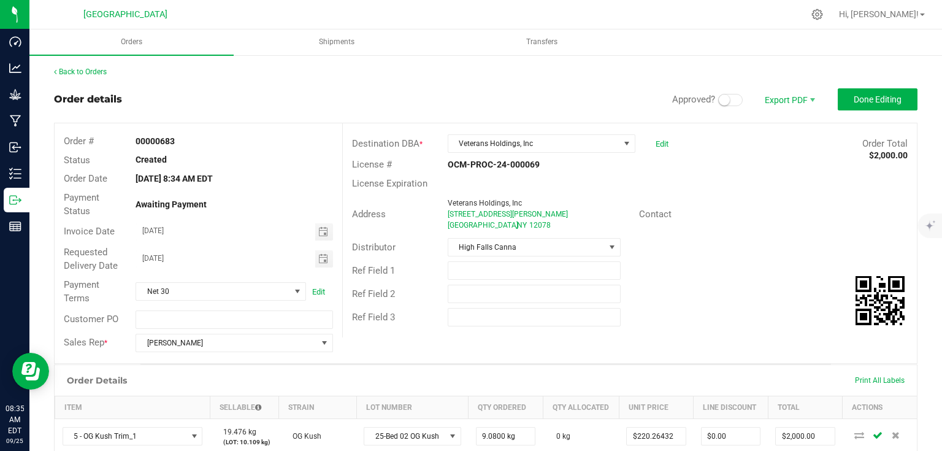
click at [719, 101] on small at bounding box center [724, 99] width 11 height 11
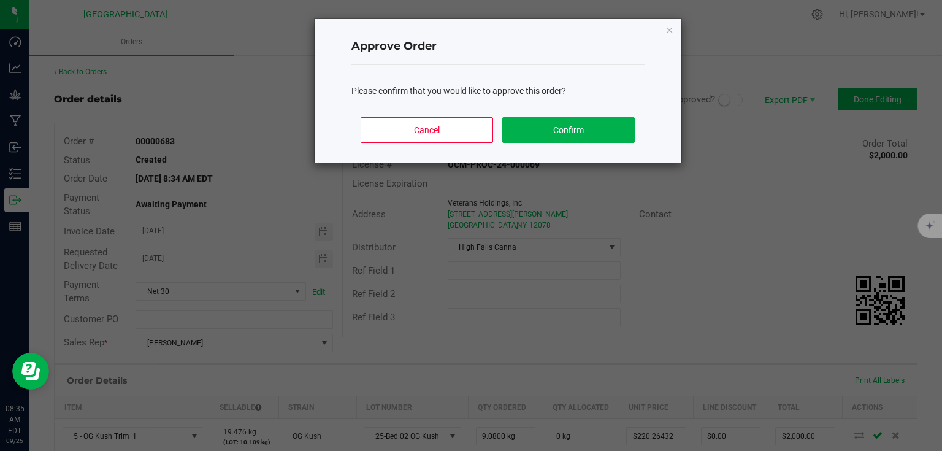
click at [542, 144] on div "Cancel Confirm" at bounding box center [497, 134] width 293 height 55
click at [556, 136] on button "Confirm" at bounding box center [568, 130] width 132 height 26
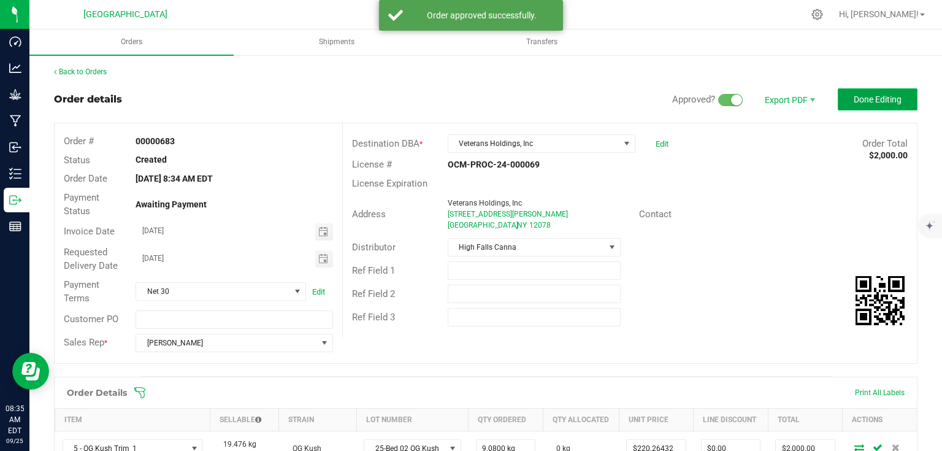
click at [872, 91] on button "Done Editing" at bounding box center [878, 99] width 80 height 22
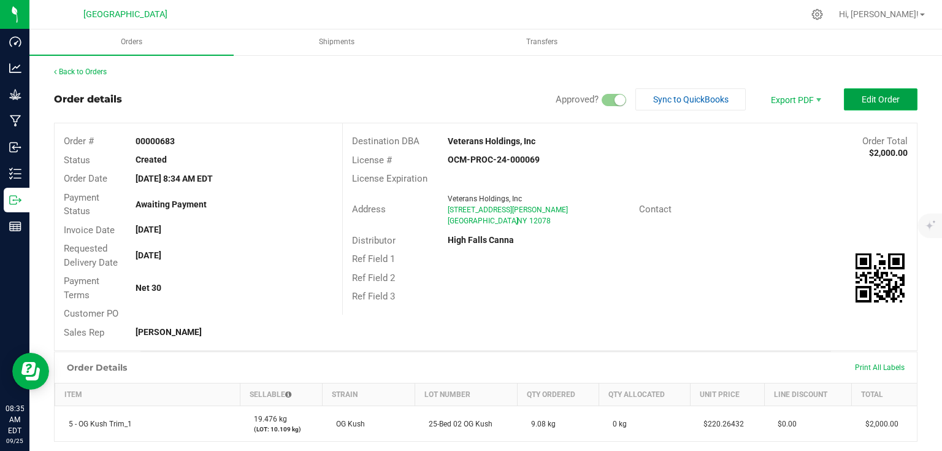
click at [847, 98] on button "Edit Order" at bounding box center [881, 99] width 74 height 22
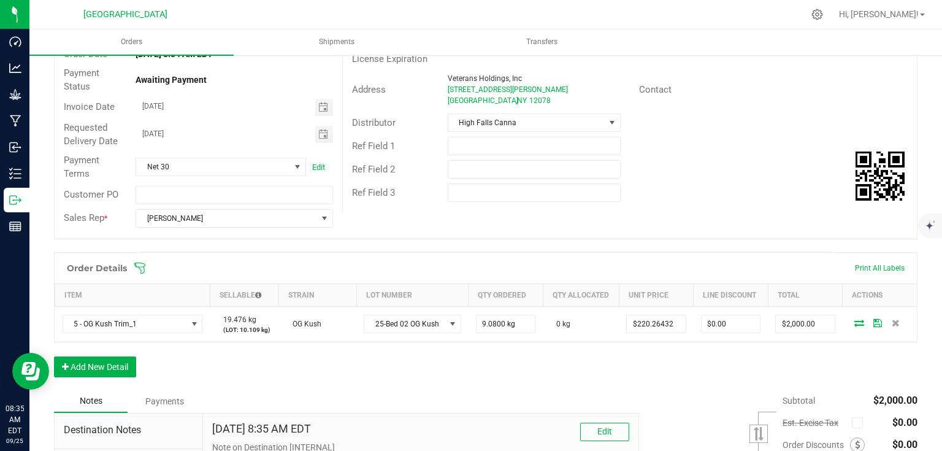
scroll to position [147, 0]
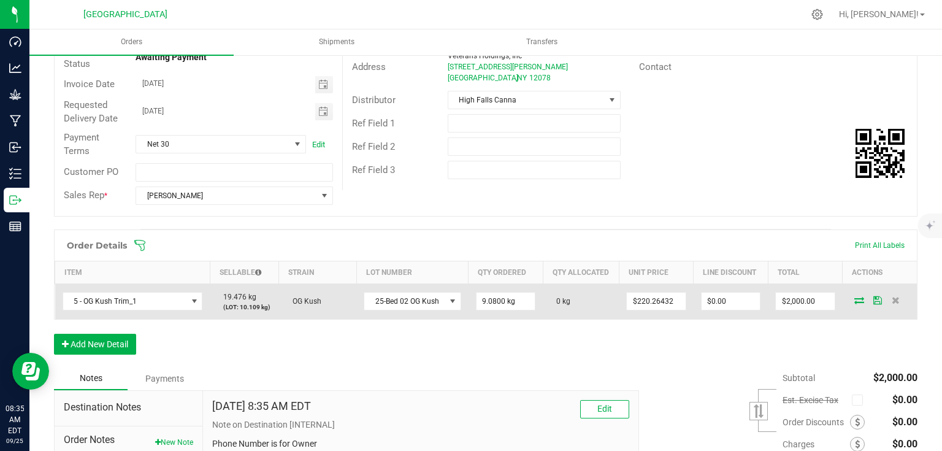
click at [854, 303] on icon at bounding box center [859, 299] width 10 height 7
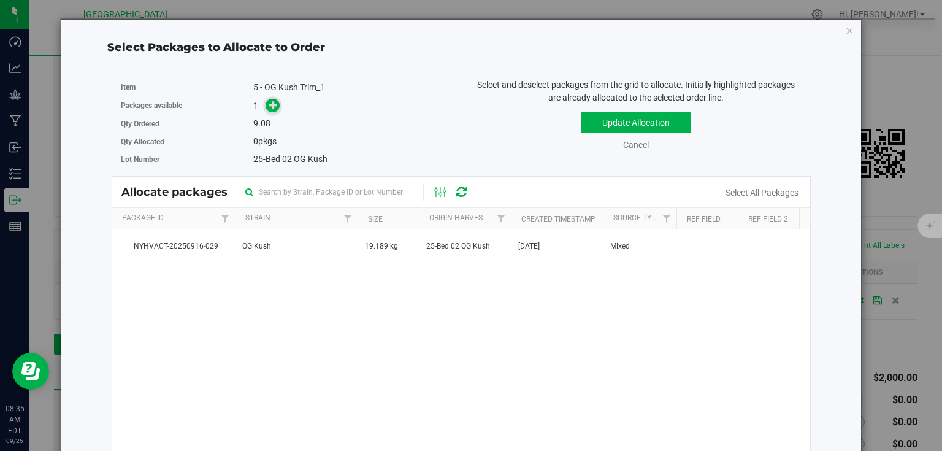
click at [269, 104] on icon at bounding box center [273, 105] width 9 height 9
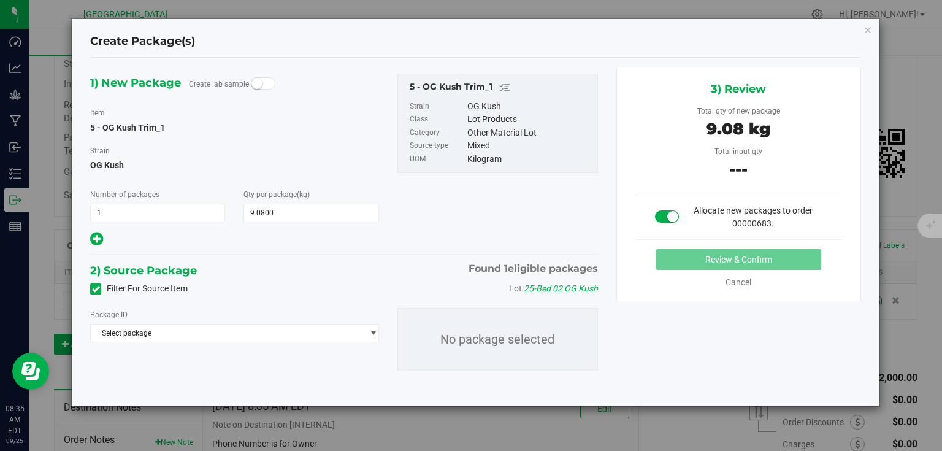
click at [233, 321] on div "Package ID Select package NYHVACT-20250916-029" at bounding box center [234, 325] width 288 height 34
click at [218, 340] on span "Select package" at bounding box center [227, 332] width 272 height 17
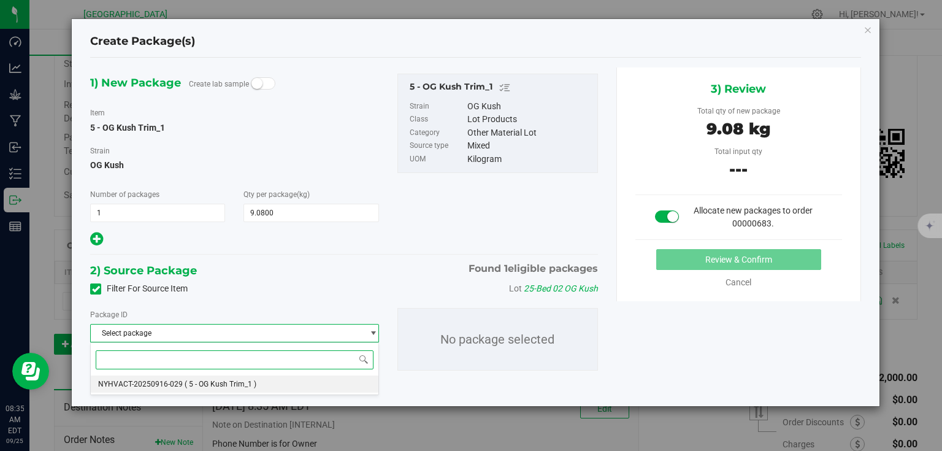
click at [164, 384] on span "NYHVACT-20250916-029" at bounding box center [140, 384] width 85 height 9
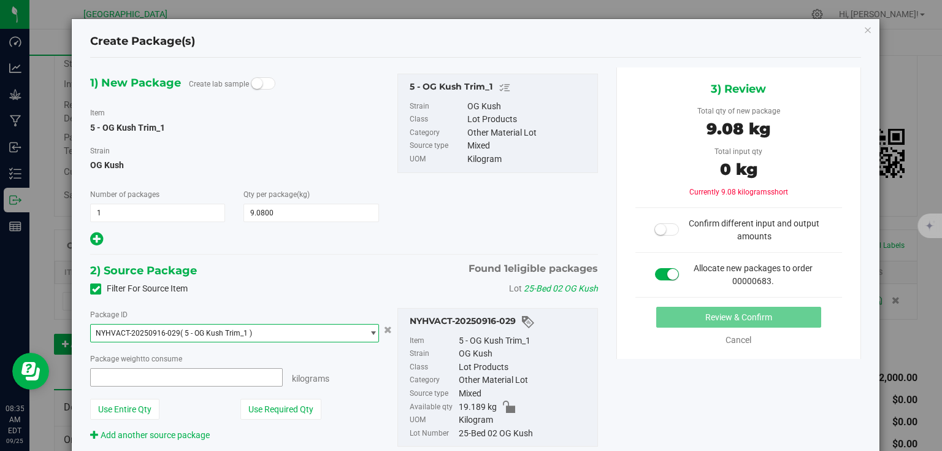
click at [164, 384] on span at bounding box center [186, 377] width 192 height 18
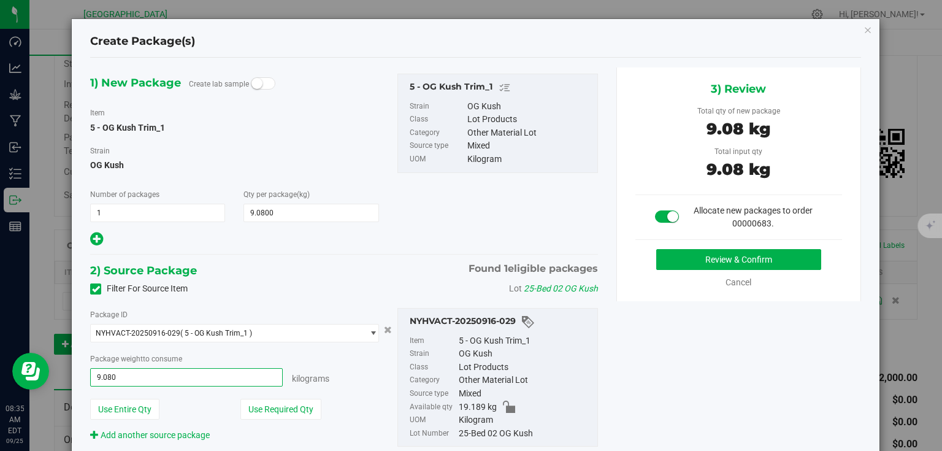
type input "9.0800"
type input "9.0800 kg"
click at [336, 378] on div "Kilograms" at bounding box center [331, 376] width 96 height 17
click at [729, 261] on button "Review & Confirm" at bounding box center [738, 259] width 165 height 21
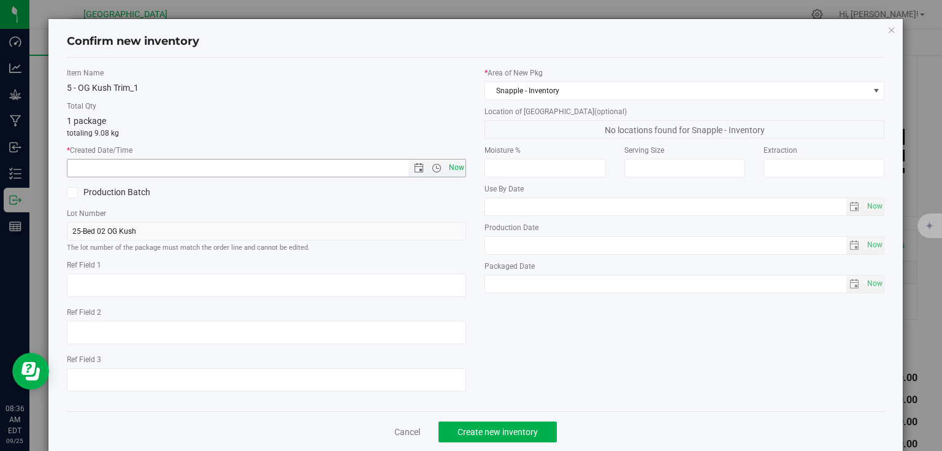
click at [453, 174] on span "Now" at bounding box center [456, 168] width 21 height 18
type input "[DATE] 8:36 AM"
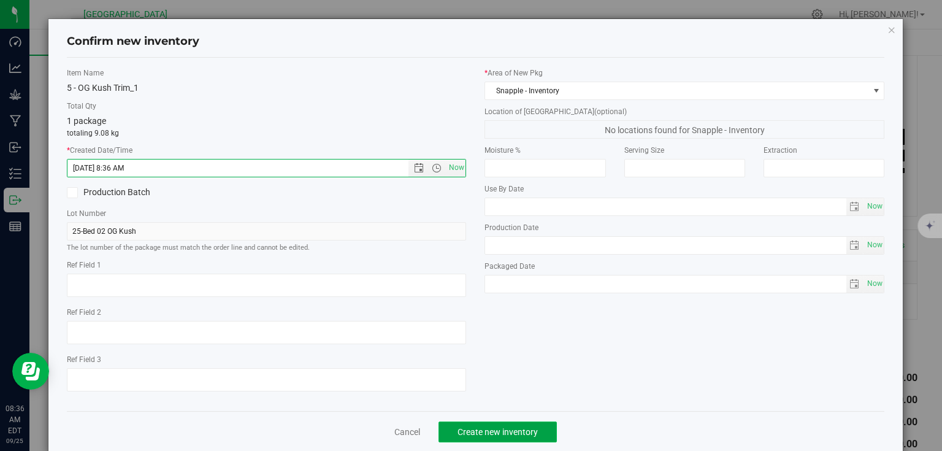
click at [486, 427] on span "Create new inventory" at bounding box center [498, 432] width 80 height 10
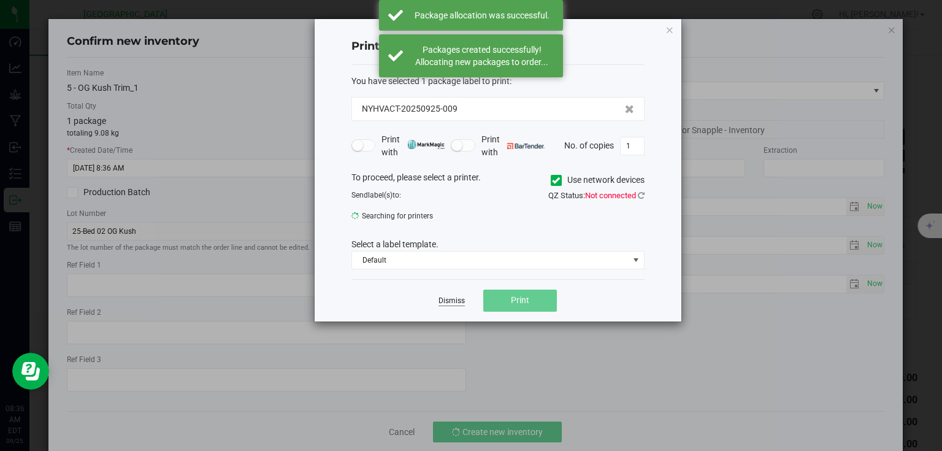
click at [445, 298] on link "Dismiss" at bounding box center [452, 301] width 26 height 10
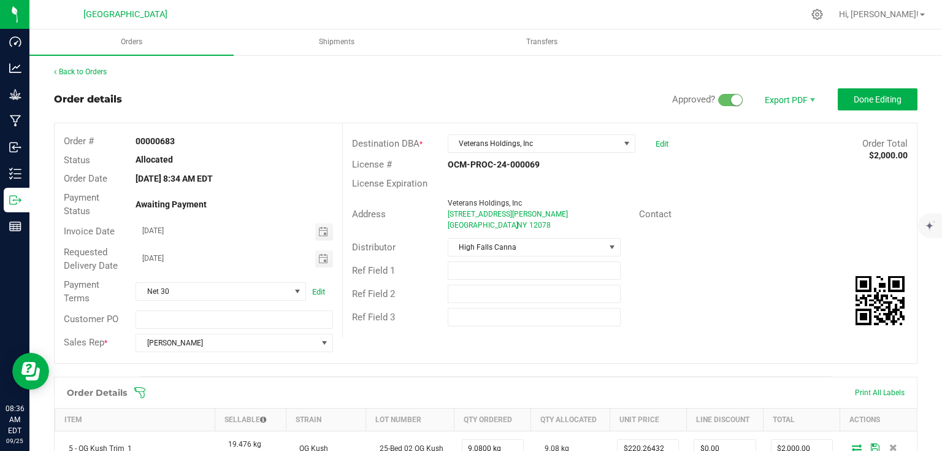
click at [886, 82] on div "Back to Orders Order details Approved? Export PDF Done Editing Order # 00000683…" at bounding box center [486, 384] width 864 height 637
click at [878, 101] on span "Done Editing" at bounding box center [878, 99] width 48 height 10
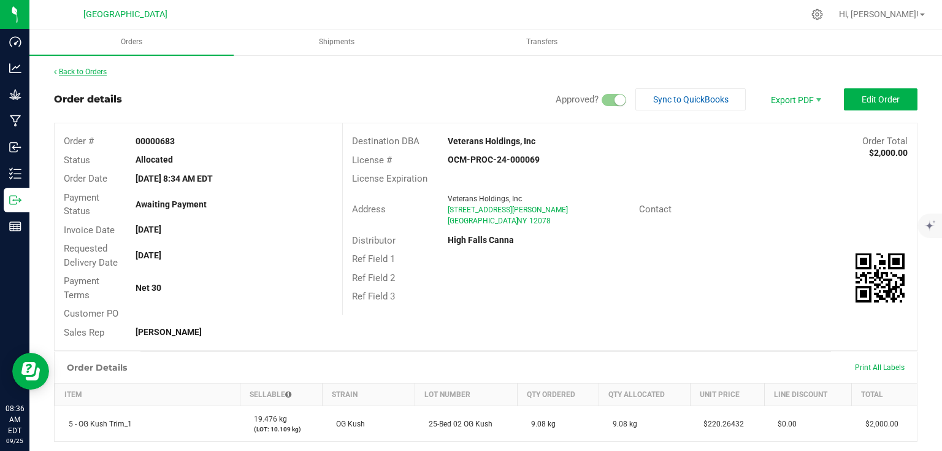
click at [98, 75] on link "Back to Orders" at bounding box center [80, 71] width 53 height 9
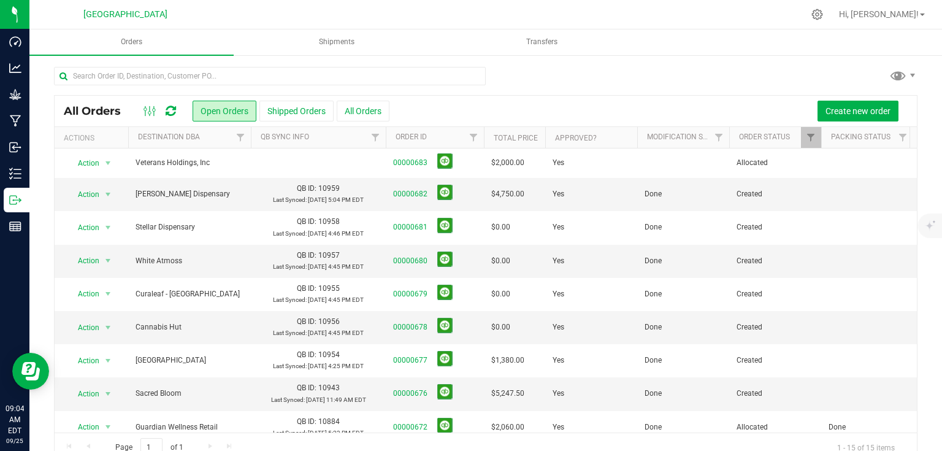
scroll to position [23, 0]
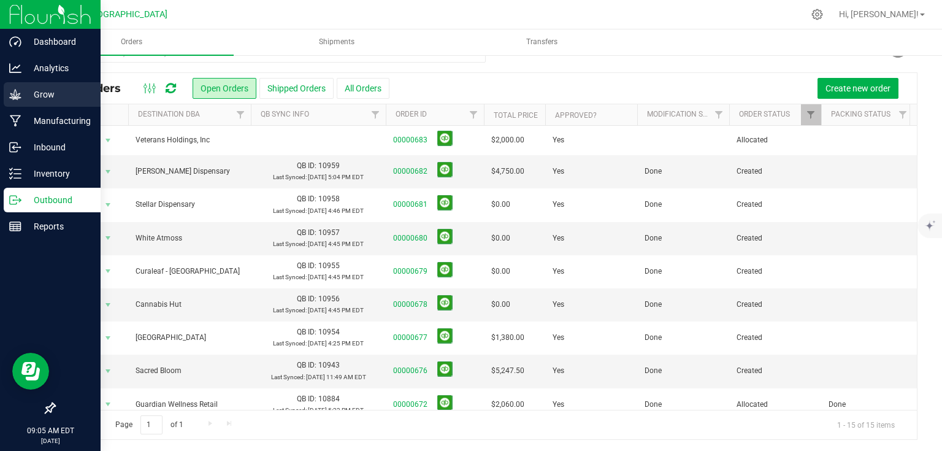
click at [10, 97] on icon at bounding box center [15, 94] width 12 height 10
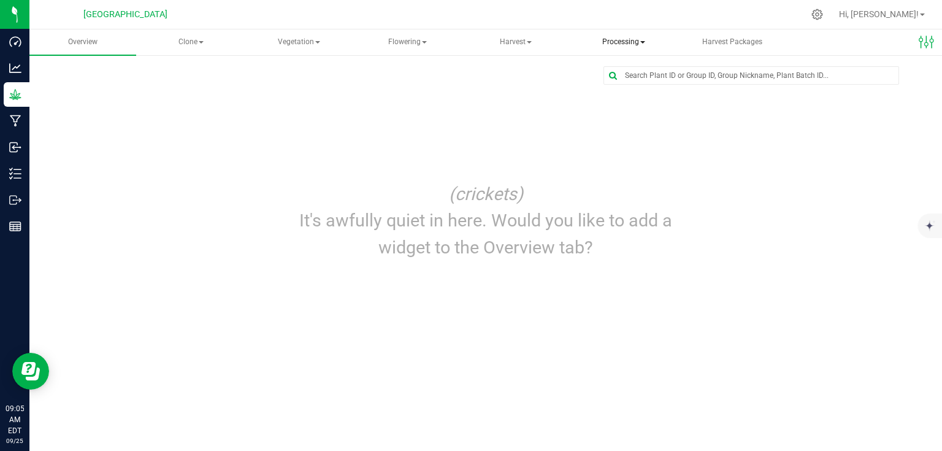
click at [605, 49] on span "Processing" at bounding box center [623, 42] width 105 height 25
click at [627, 91] on span "Processing harvests" at bounding box center [643, 88] width 113 height 10
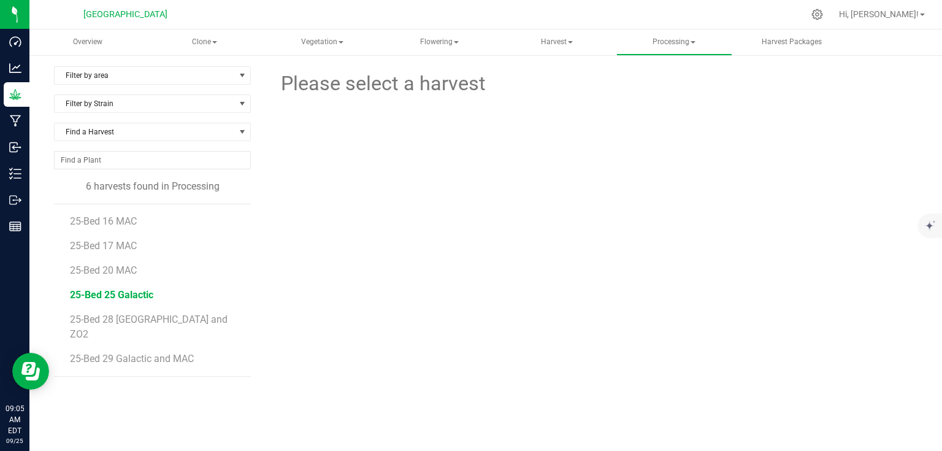
click at [113, 291] on span "25-Bed 25 Galactic" at bounding box center [111, 295] width 83 height 12
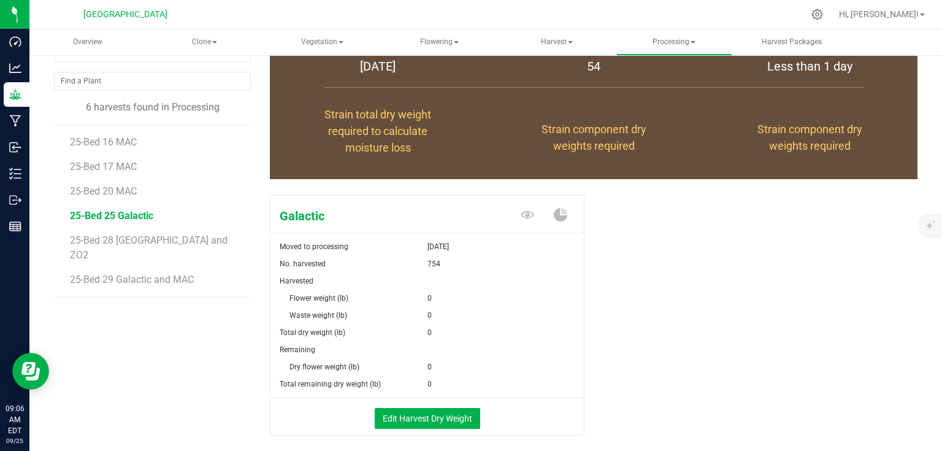
scroll to position [133, 0]
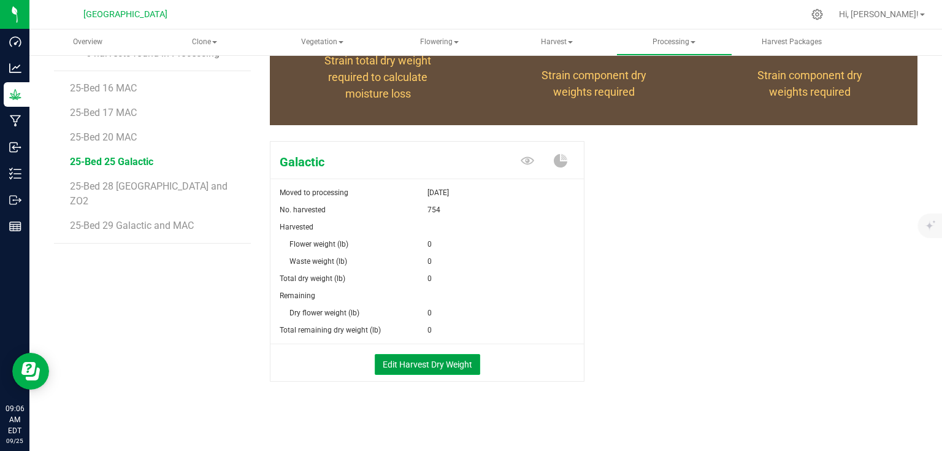
click at [451, 364] on button "Edit Harvest Dry Weight" at bounding box center [427, 364] width 105 height 21
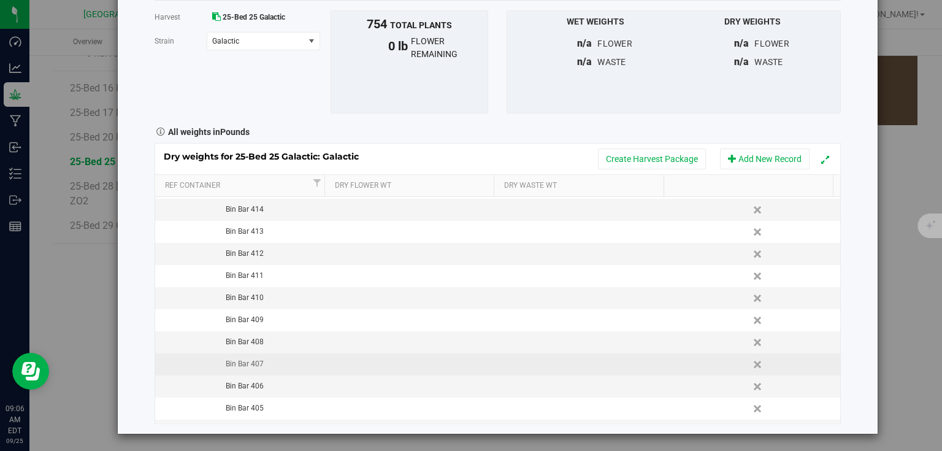
scroll to position [157, 0]
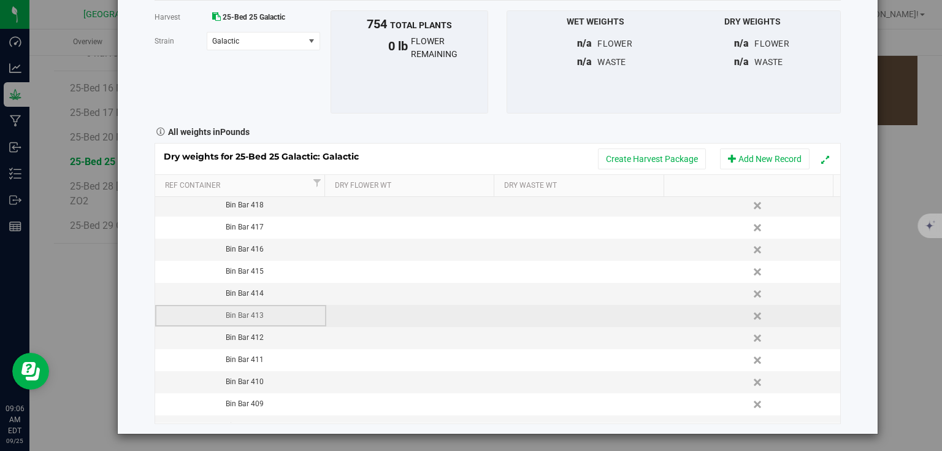
click at [316, 305] on td "Bin Bar 413" at bounding box center [240, 316] width 171 height 22
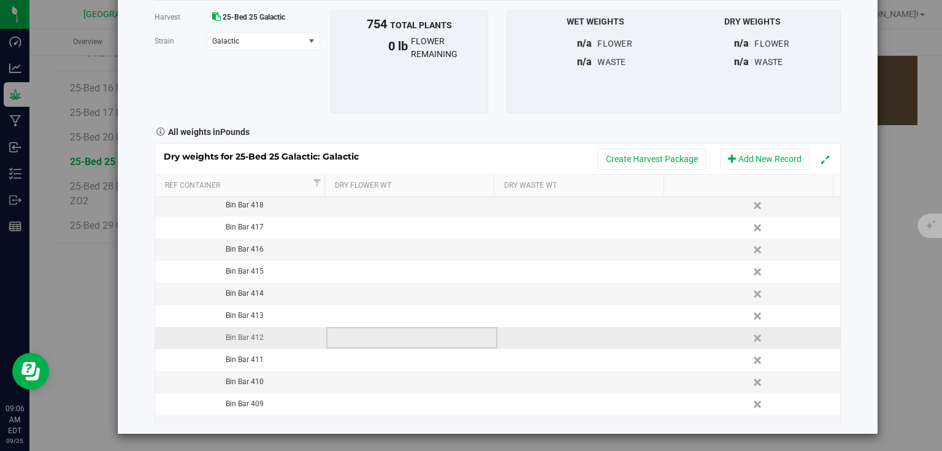
click at [377, 328] on td at bounding box center [411, 338] width 171 height 22
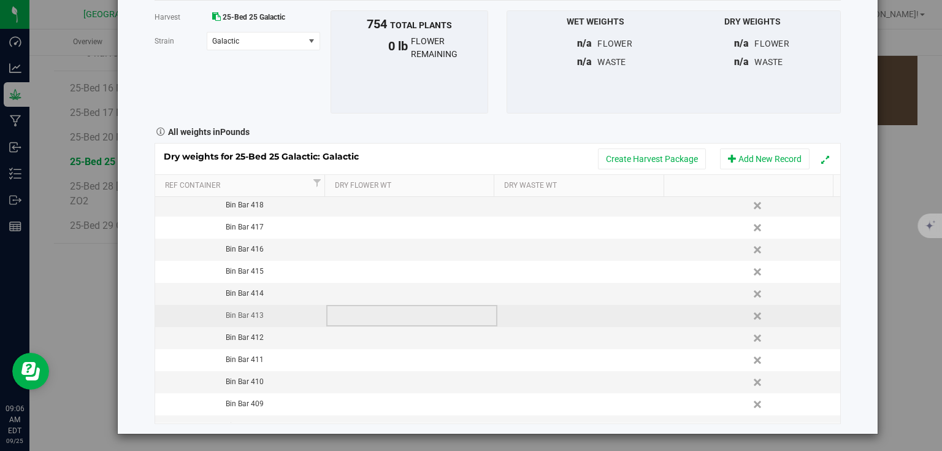
click at [380, 321] on td at bounding box center [411, 316] width 171 height 22
type input "3.585"
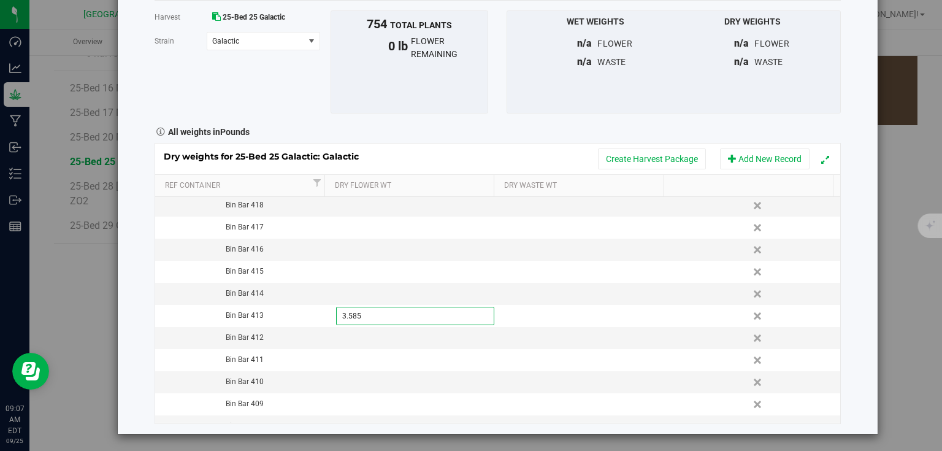
click at [841, 309] on div "Harvest log Done Harvest 25-Bed 25 Galactic [GEOGRAPHIC_DATA] Galactic Select s…" at bounding box center [498, 192] width 760 height 484
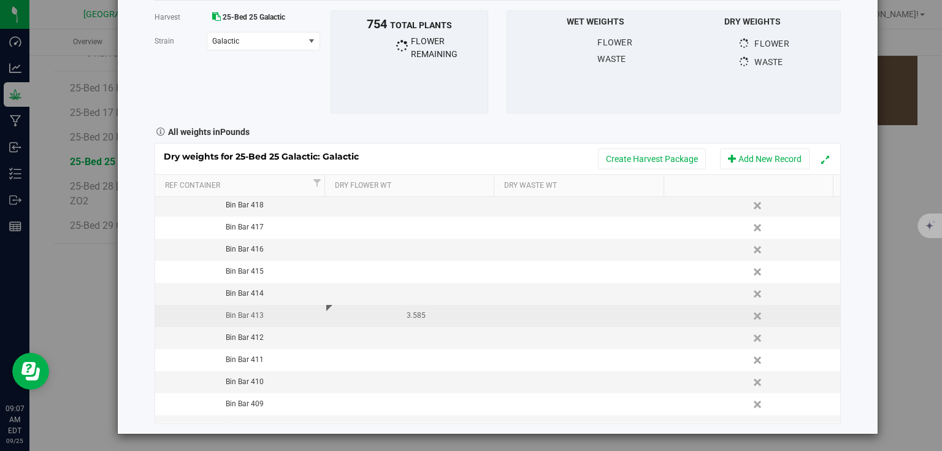
scroll to position [304, 0]
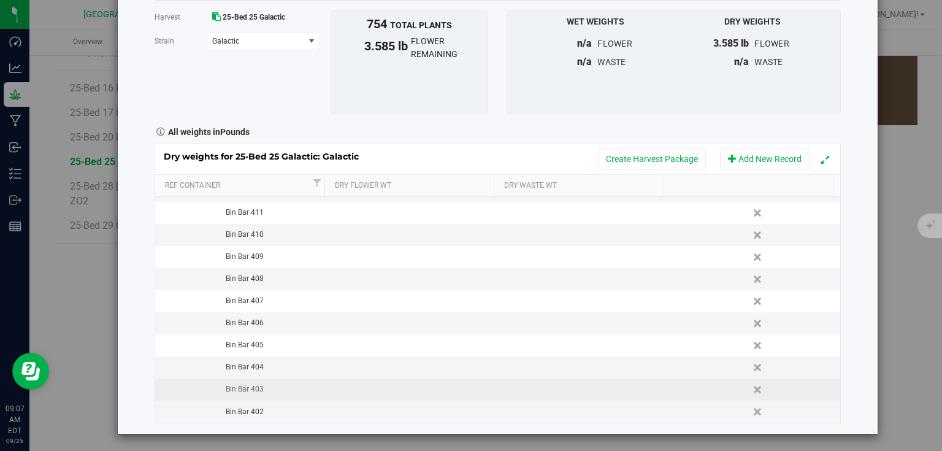
click at [388, 393] on td at bounding box center [411, 389] width 171 height 22
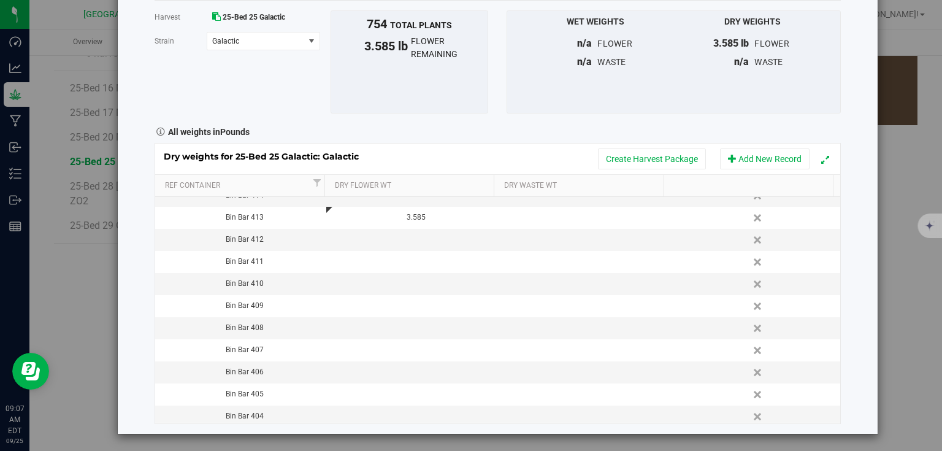
scroll to position [275, 0]
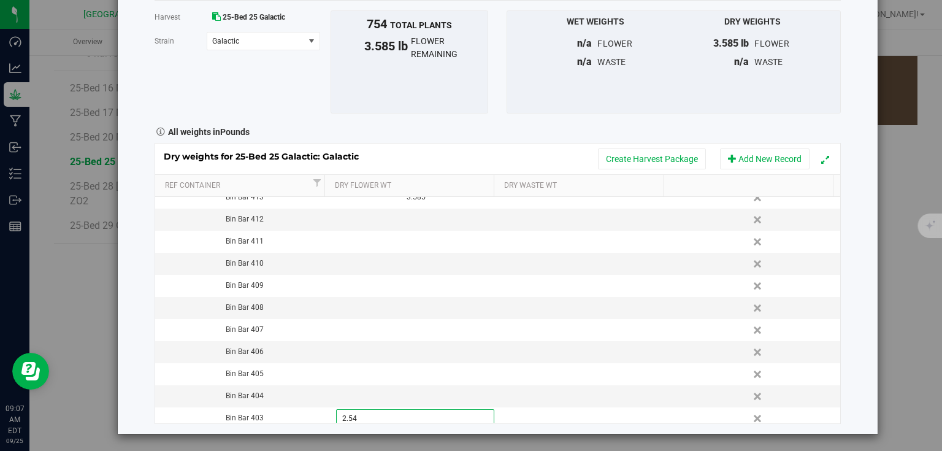
type input "2.547"
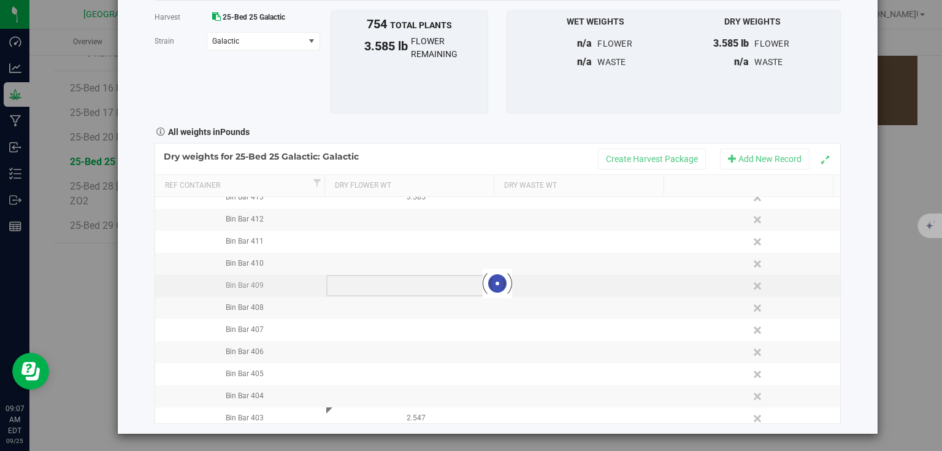
click at [367, 286] on div "Loading... Dry weights for 25-Bed 25 Galactic: Galactic Create Harvest Package …" at bounding box center [498, 283] width 686 height 280
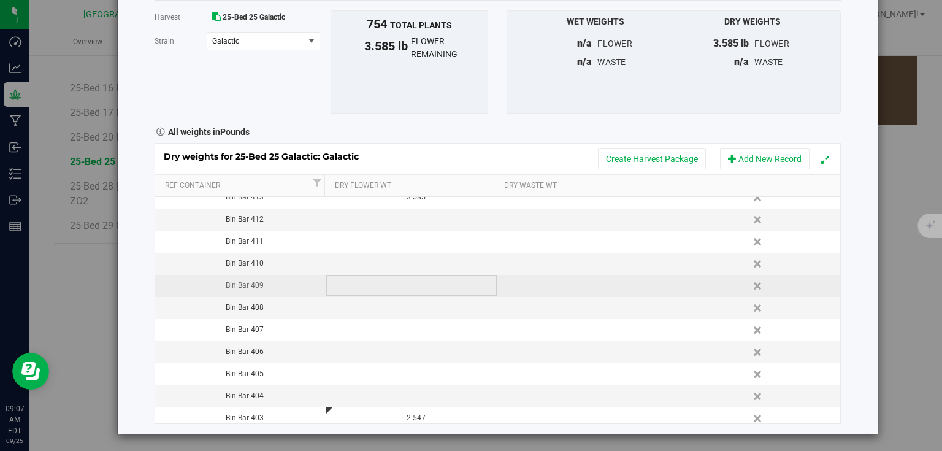
click at [368, 286] on td at bounding box center [411, 286] width 171 height 22
type input "3.521"
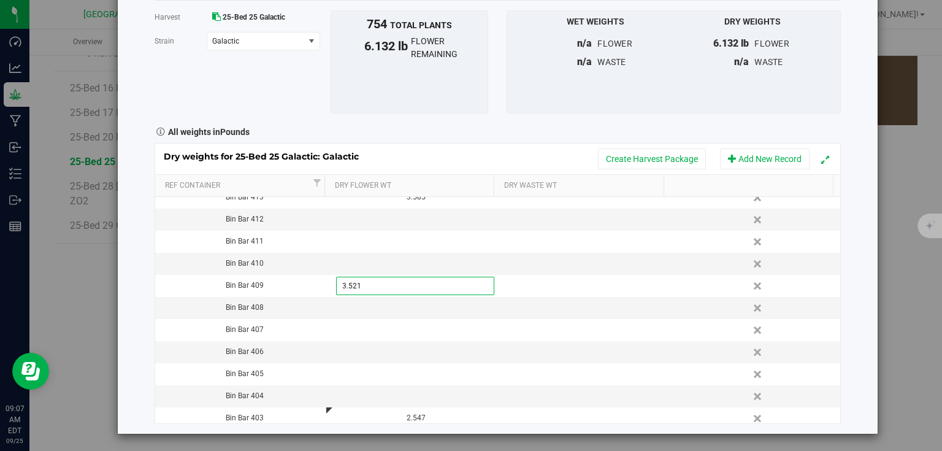
click at [862, 291] on div "Harvest log Done Harvest 25-Bed 25 Galactic [GEOGRAPHIC_DATA] Galactic Select s…" at bounding box center [498, 192] width 760 height 484
click at [416, 264] on td at bounding box center [411, 264] width 171 height 22
type input "3.510"
click at [849, 259] on div "Harvest log Done Harvest 25-Bed 25 Galactic [GEOGRAPHIC_DATA] Galactic Select s…" at bounding box center [498, 192] width 760 height 484
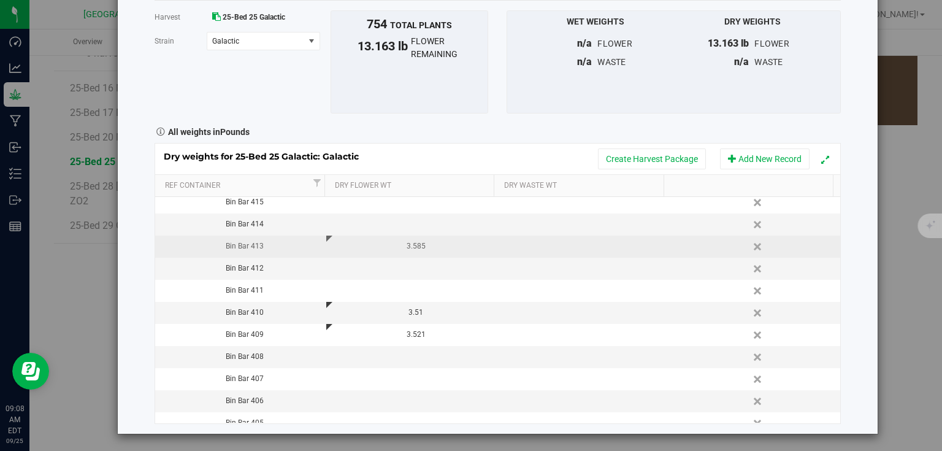
scroll to position [177, 0]
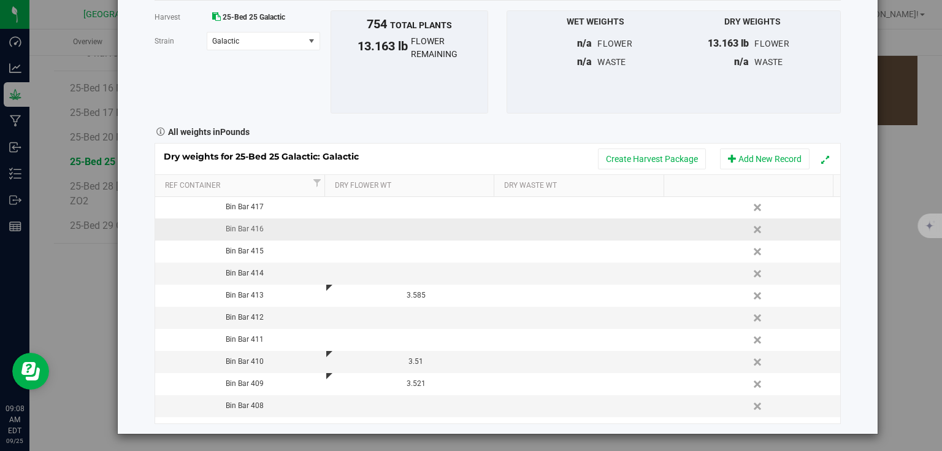
click at [423, 221] on td at bounding box center [411, 229] width 171 height 22
type input "3.431"
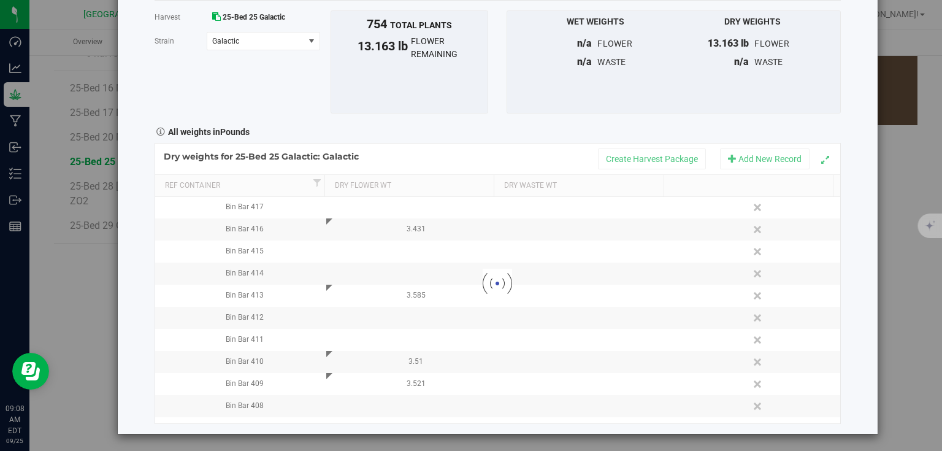
click at [855, 223] on div "Harvest log Done Harvest 25-Bed 25 Galactic [GEOGRAPHIC_DATA] Galactic Select s…" at bounding box center [498, 192] width 760 height 484
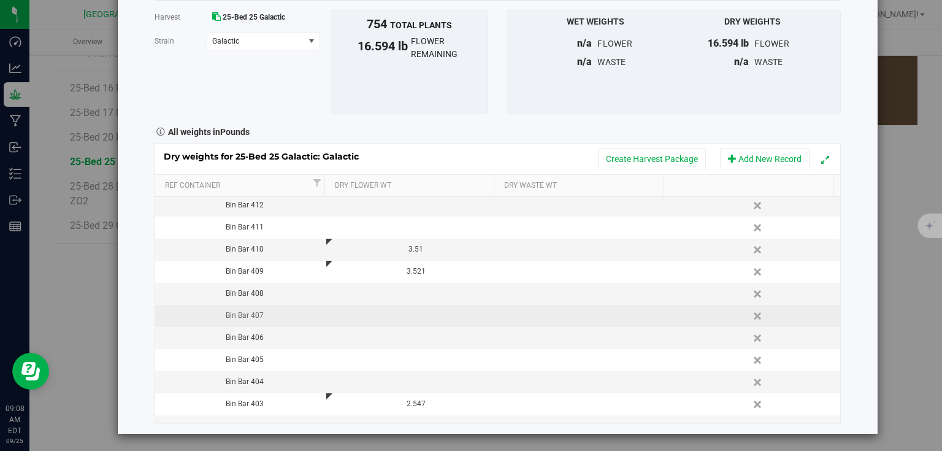
scroll to position [304, 0]
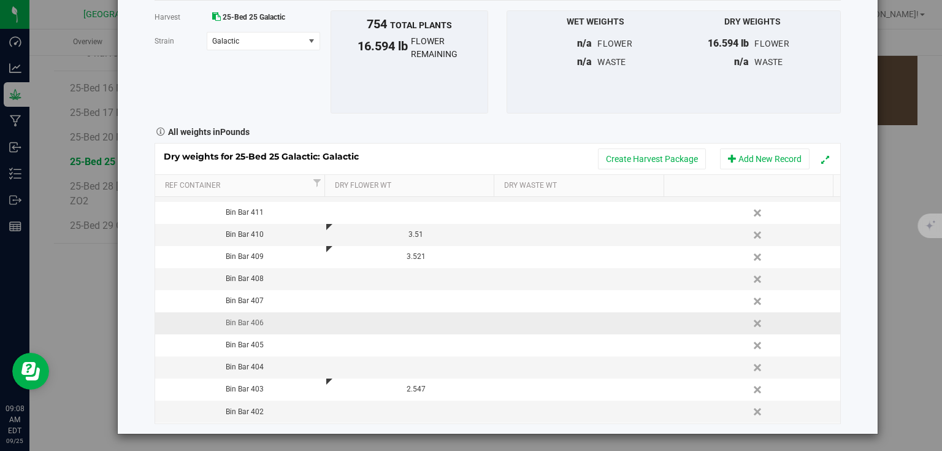
click at [427, 331] on td at bounding box center [411, 323] width 171 height 22
type input "4.205"
type input "4.2050 lb"
click at [406, 359] on div "Dry weights for 25-Bed 25 Galactic: Galactic Create Harvest Package Add New Rec…" at bounding box center [498, 283] width 686 height 280
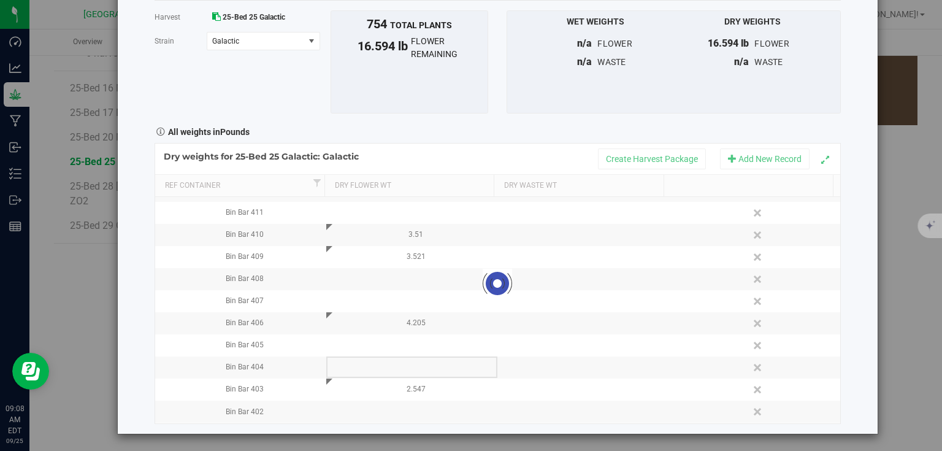
click at [406, 364] on div at bounding box center [497, 283] width 685 height 279
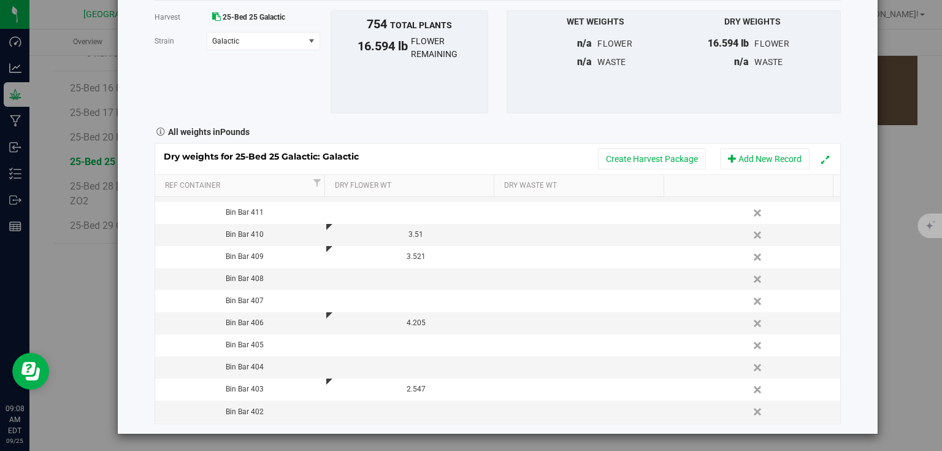
click at [406, 364] on td at bounding box center [411, 367] width 171 height 22
type input "3.846"
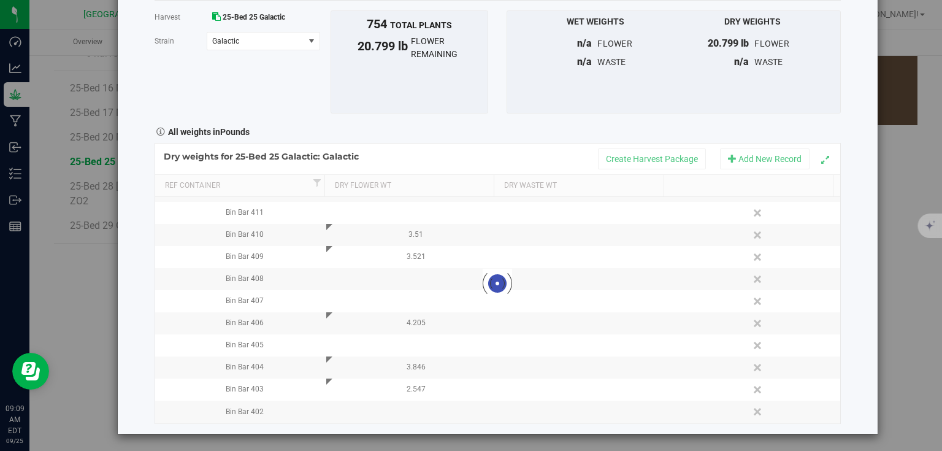
click at [863, 319] on div "Harvest log Done Harvest 25-Bed 25 Galactic [GEOGRAPHIC_DATA] Galactic Select s…" at bounding box center [498, 192] width 760 height 484
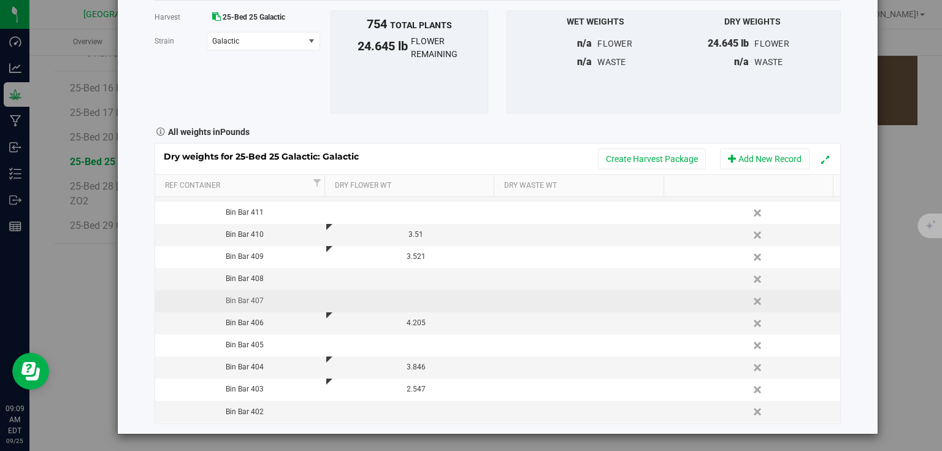
click at [407, 299] on td at bounding box center [411, 301] width 171 height 22
type input "3.204"
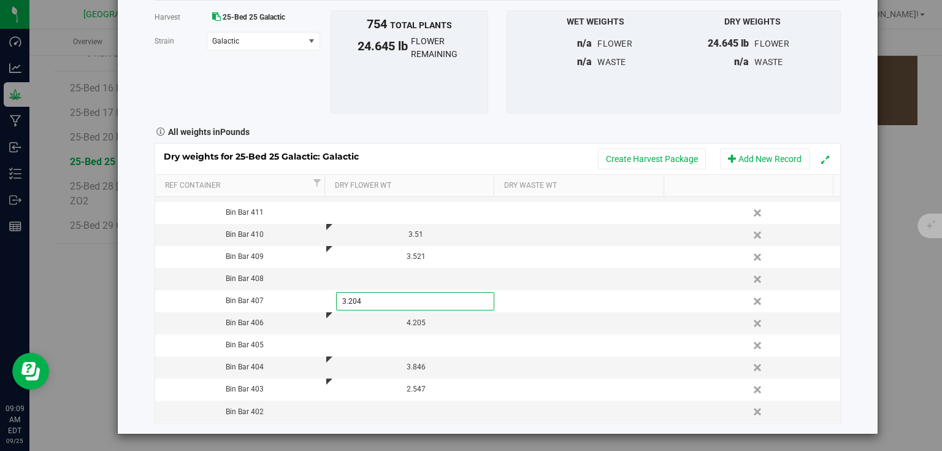
click at [863, 304] on div "Harvest log Done Harvest 25-Bed 25 Galactic [GEOGRAPHIC_DATA] Galactic Select s…" at bounding box center [498, 192] width 760 height 484
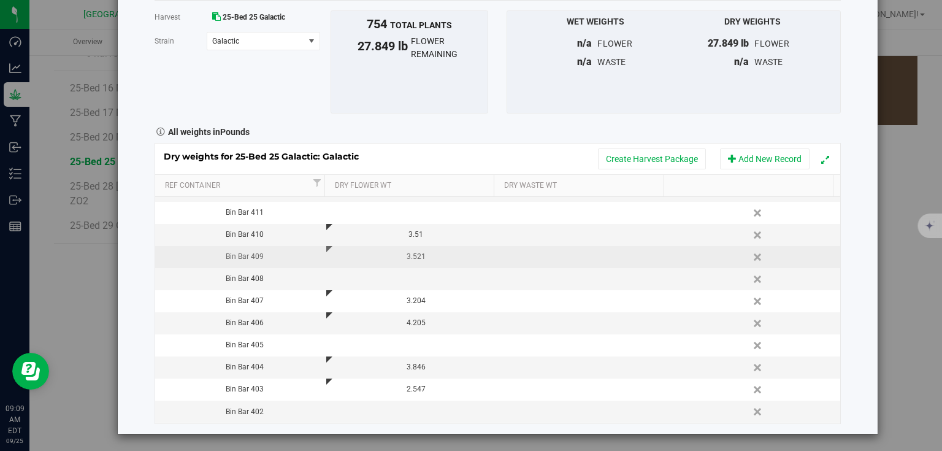
scroll to position [255, 0]
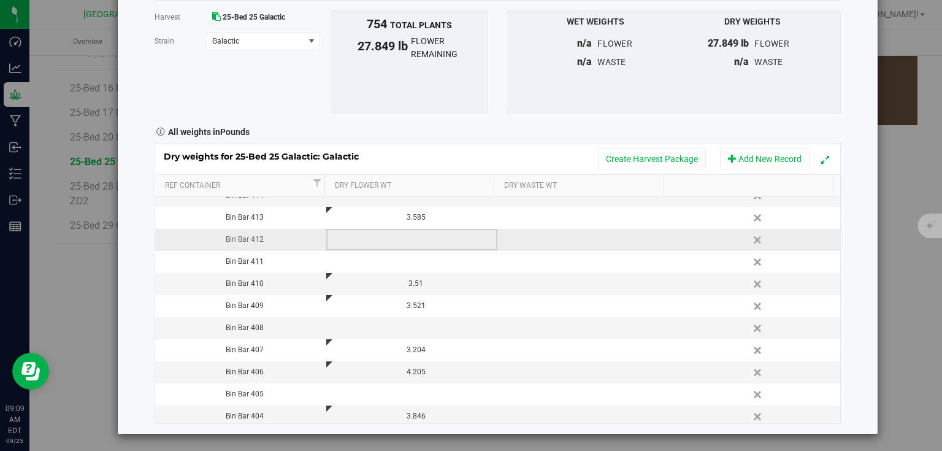
click at [405, 240] on td at bounding box center [411, 240] width 171 height 22
type input "4.262"
click at [859, 233] on div "Harvest log Done Harvest 25-Bed 25 Galactic [GEOGRAPHIC_DATA] Galactic Select s…" at bounding box center [498, 192] width 760 height 484
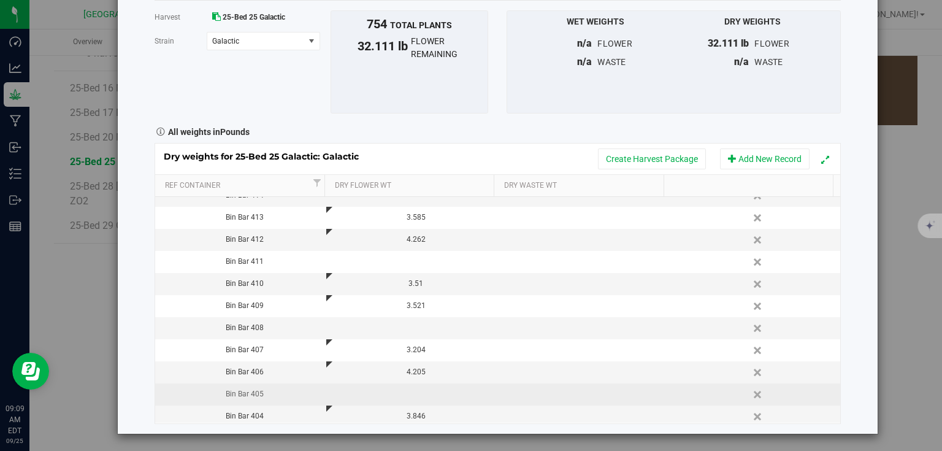
click at [414, 389] on td at bounding box center [411, 394] width 171 height 22
type input "4.062"
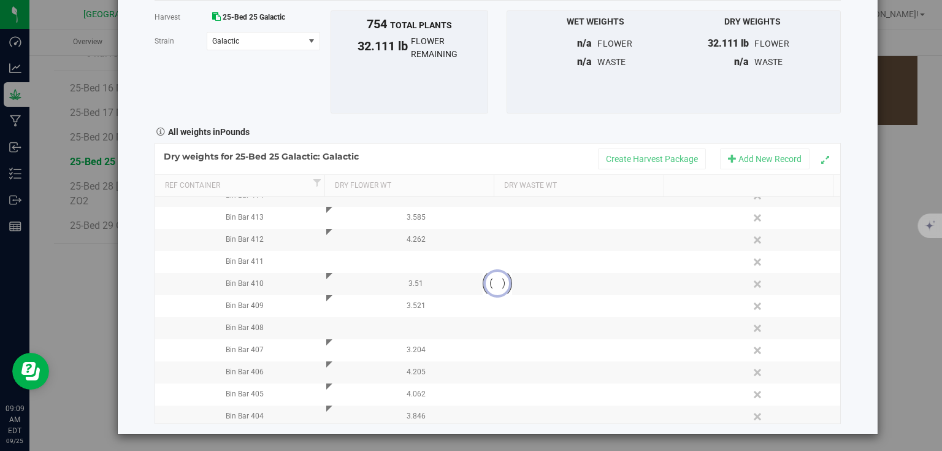
click at [843, 356] on div "Harvest log Done Harvest 25-Bed 25 Galactic [GEOGRAPHIC_DATA] Galactic Select s…" at bounding box center [498, 192] width 760 height 484
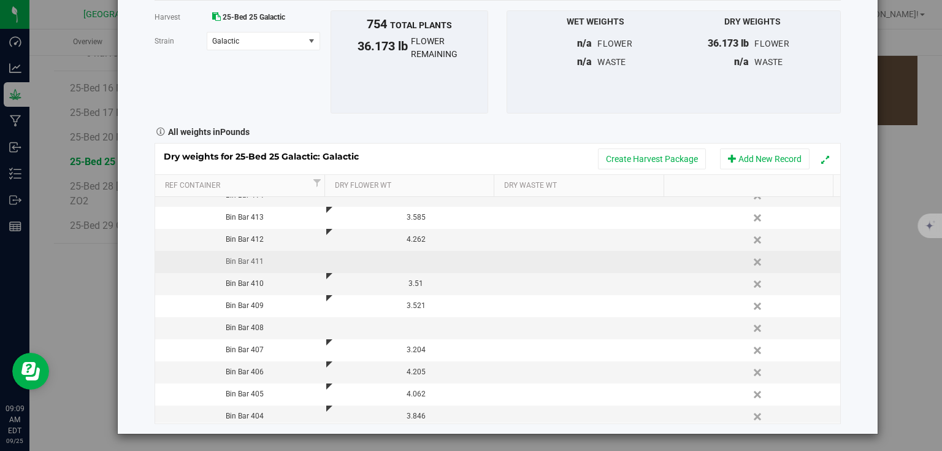
click at [407, 264] on td at bounding box center [411, 262] width 171 height 22
type input "2.981"
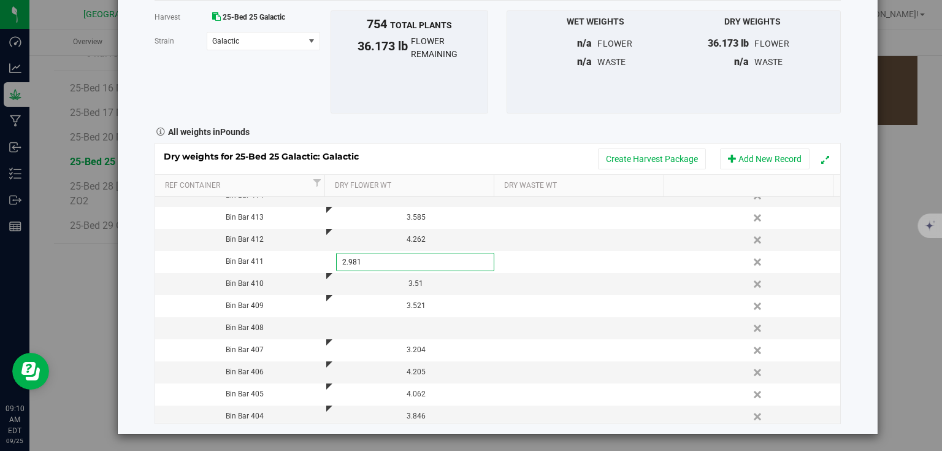
click at [835, 266] on div "Harvest log Done Harvest 25-Bed 25 Galactic [GEOGRAPHIC_DATA] Galactic Select s…" at bounding box center [498, 192] width 760 height 484
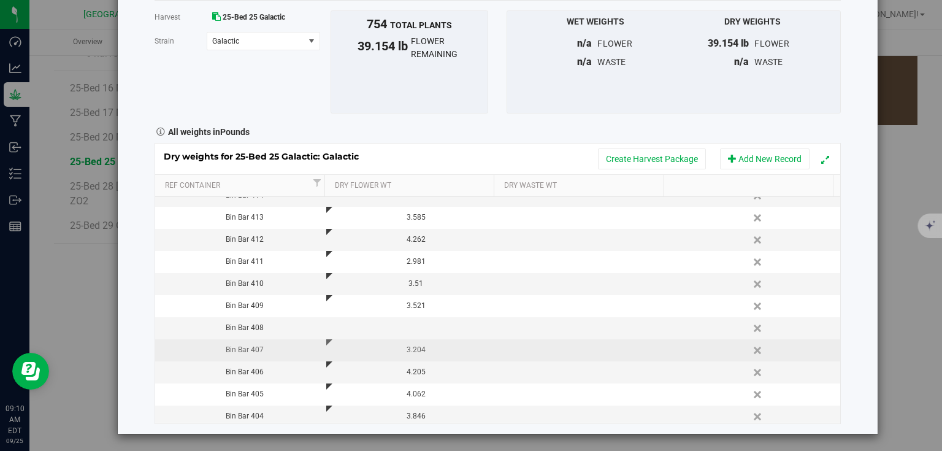
scroll to position [304, 0]
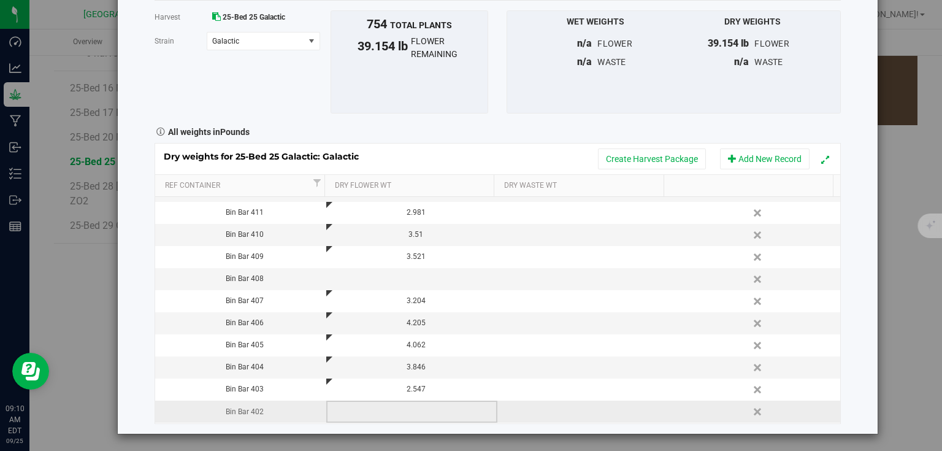
click at [420, 412] on td at bounding box center [411, 412] width 171 height 22
type input "2.095"
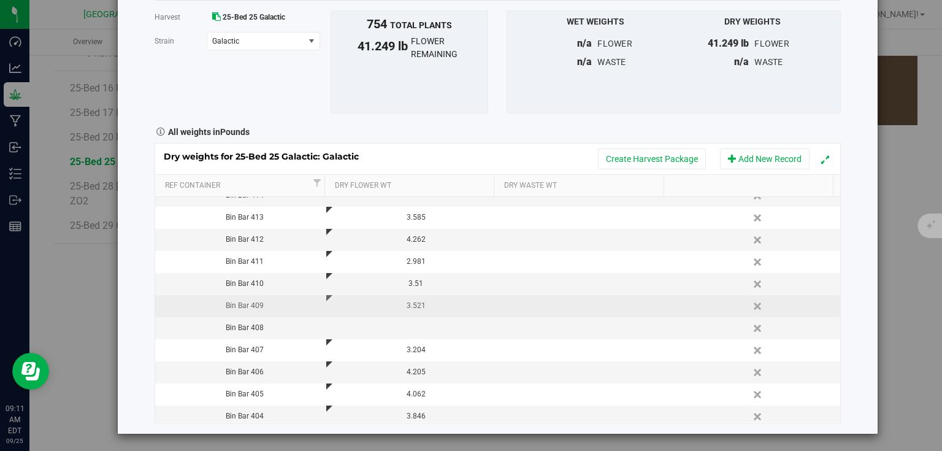
scroll to position [206, 0]
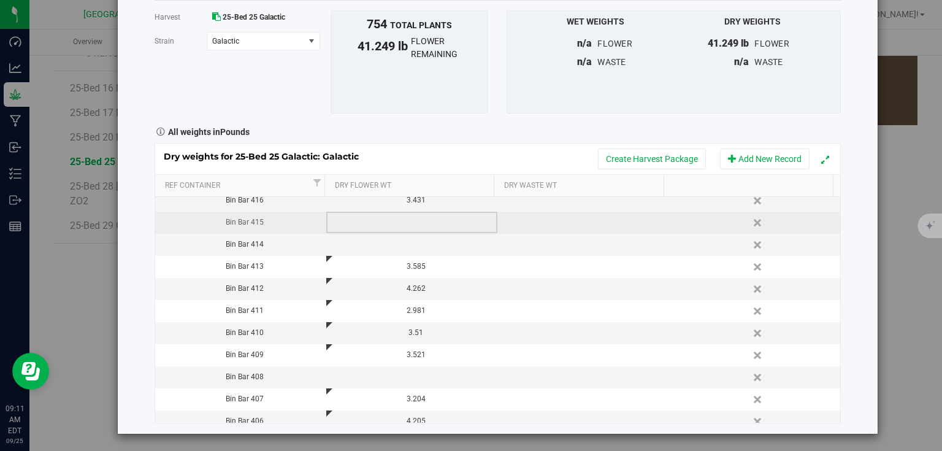
click at [418, 223] on td at bounding box center [411, 223] width 171 height 22
type input "3.526"
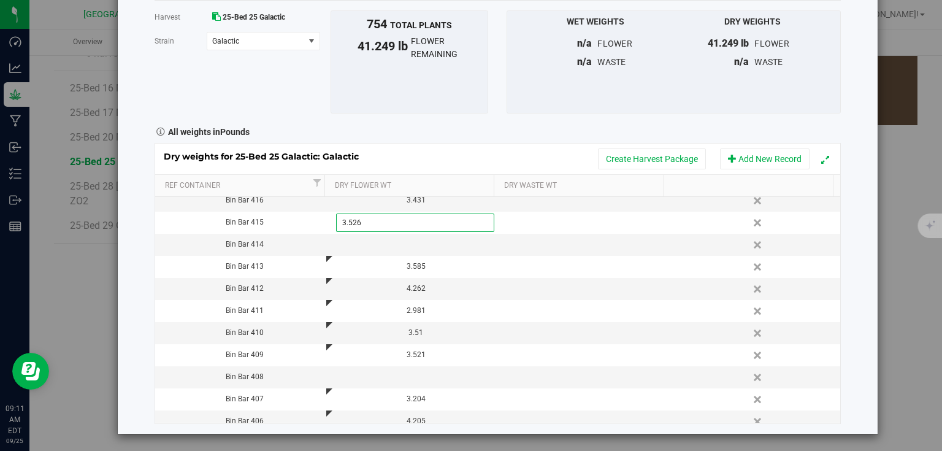
click at [861, 233] on div "Harvest log Done Harvest 25-Bed 25 Galactic [GEOGRAPHIC_DATA] Galactic Select s…" at bounding box center [498, 192] width 760 height 484
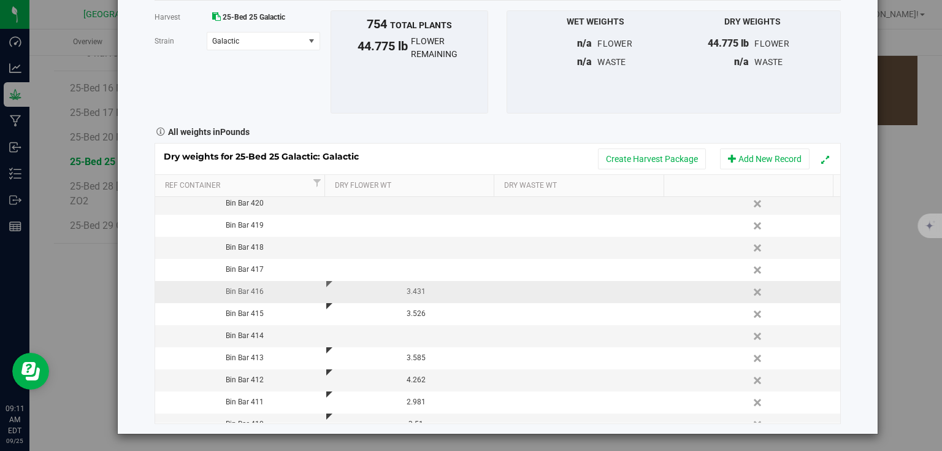
scroll to position [108, 0]
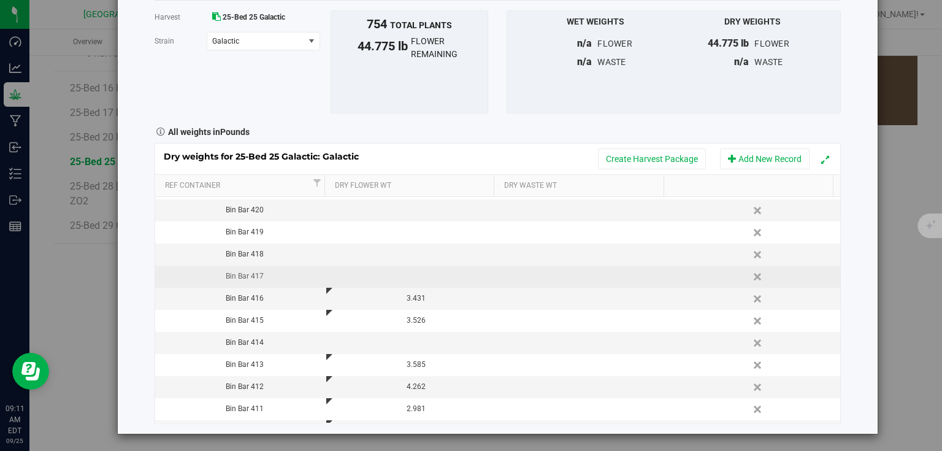
click at [410, 277] on td at bounding box center [411, 277] width 171 height 22
type input "3.259"
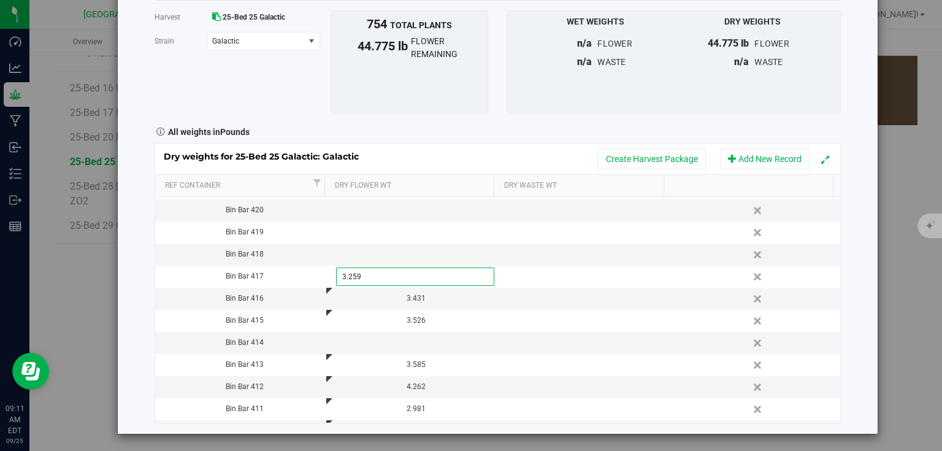
click at [856, 266] on div "Harvest log Done Harvest 25-Bed 25 Galactic [GEOGRAPHIC_DATA] Galactic Select s…" at bounding box center [498, 192] width 760 height 484
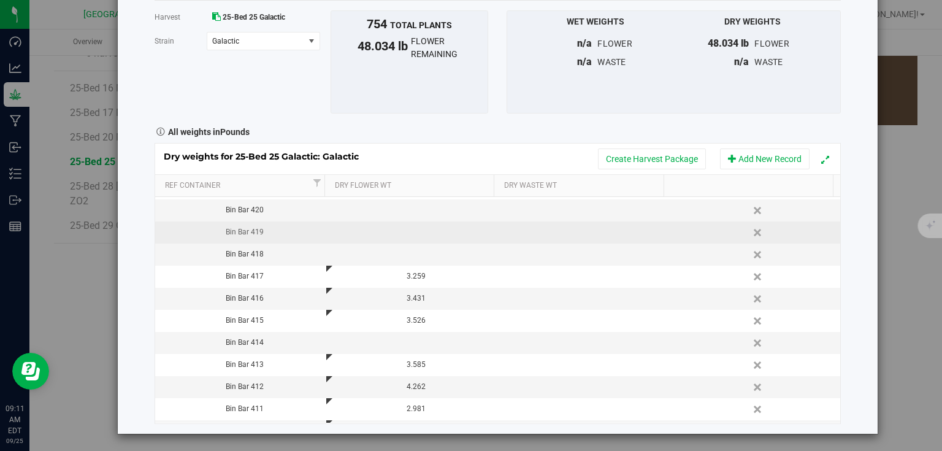
click at [410, 233] on td at bounding box center [411, 232] width 171 height 22
type input "3.532"
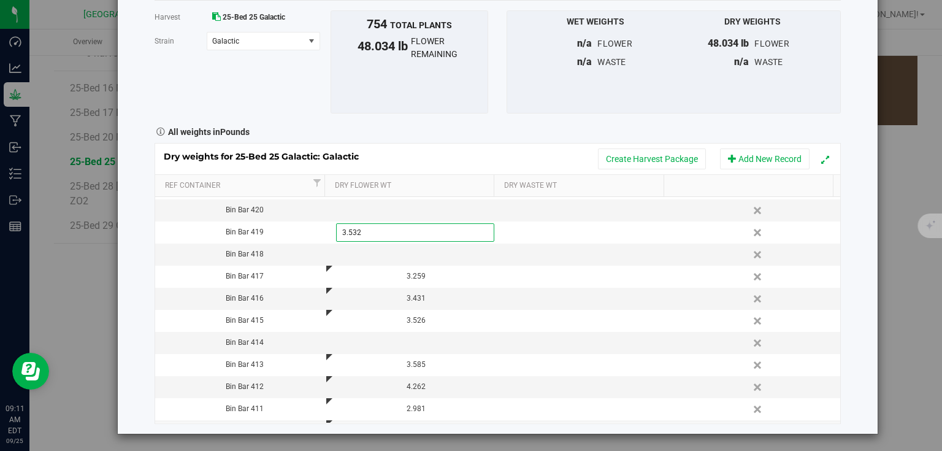
click at [861, 256] on div "Harvest log Done Harvest 25-Bed 25 Galactic [GEOGRAPHIC_DATA] Galactic Select s…" at bounding box center [498, 192] width 760 height 484
click at [431, 253] on td at bounding box center [411, 254] width 171 height 22
type input "2.999"
type input "2.9990 lb"
click at [839, 238] on div "Harvest log Done Harvest 25-Bed 25 Galactic [GEOGRAPHIC_DATA] Galactic Select s…" at bounding box center [498, 192] width 760 height 484
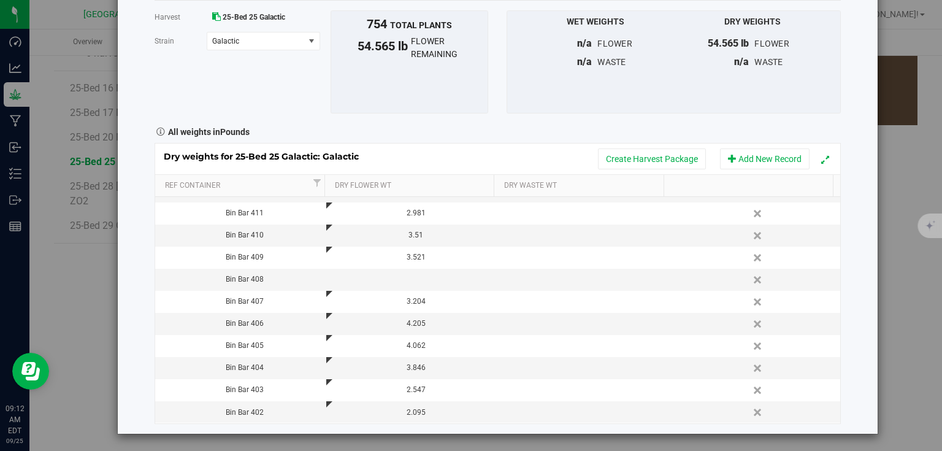
scroll to position [304, 0]
click at [395, 270] on td at bounding box center [411, 279] width 171 height 22
type input "4.655"
click at [838, 272] on div "Harvest log Done Harvest 25-Bed 25 Galactic [GEOGRAPHIC_DATA] Galactic Select s…" at bounding box center [498, 192] width 760 height 484
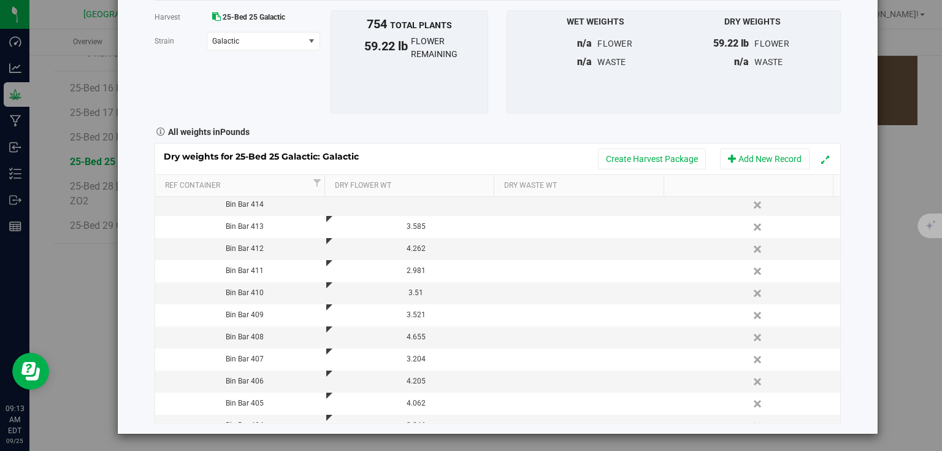
scroll to position [206, 0]
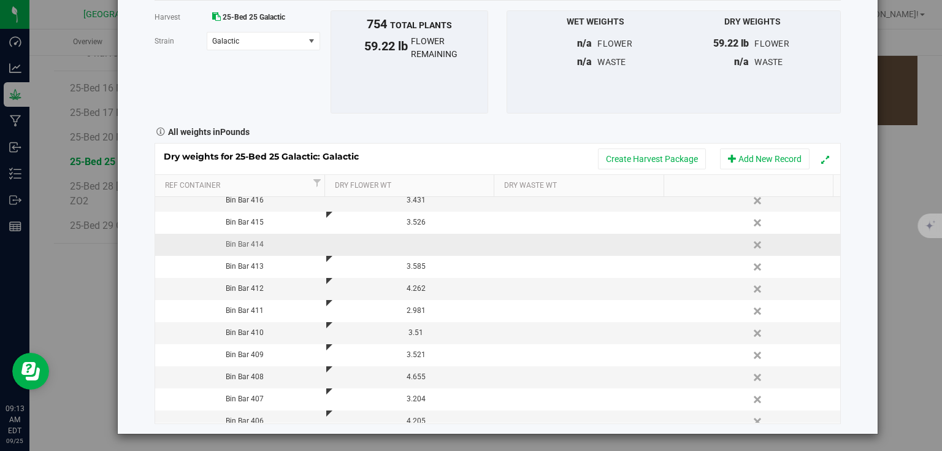
click at [435, 244] on td at bounding box center [411, 245] width 171 height 22
type input "2.758"
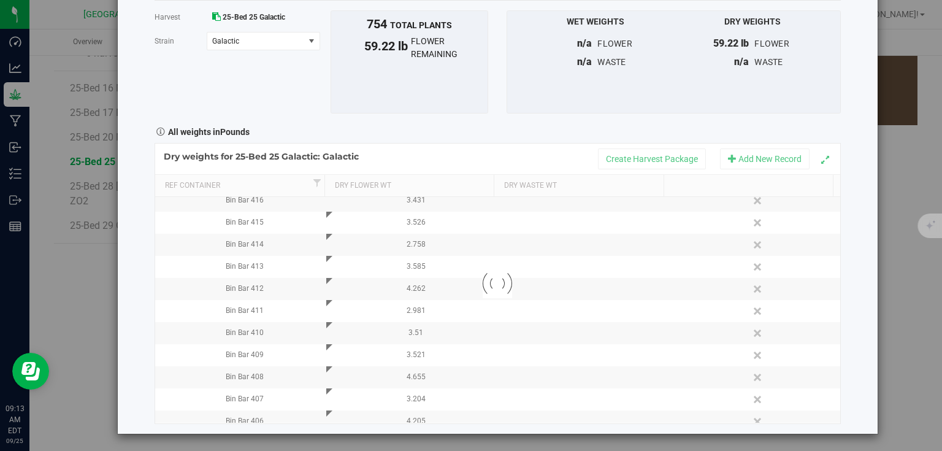
click at [841, 245] on div "Harvest log Done Harvest 25-Bed 25 Galactic [GEOGRAPHIC_DATA] Galactic Select s…" at bounding box center [498, 192] width 760 height 484
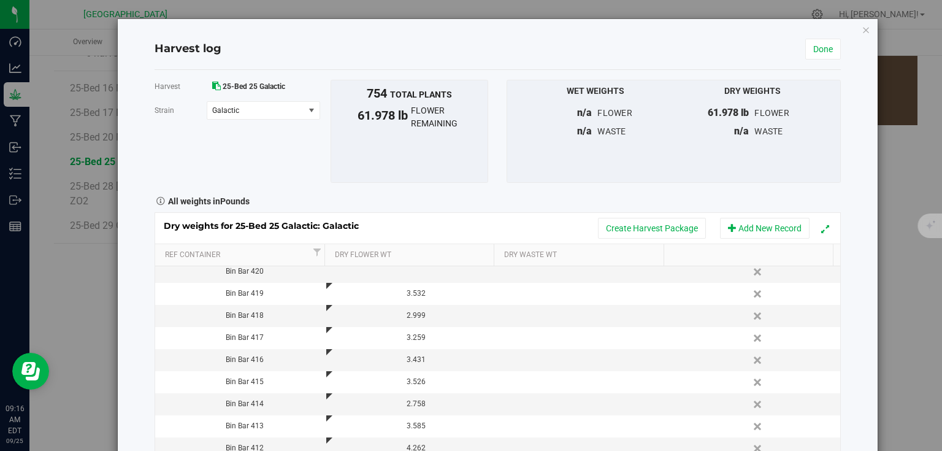
scroll to position [0, 0]
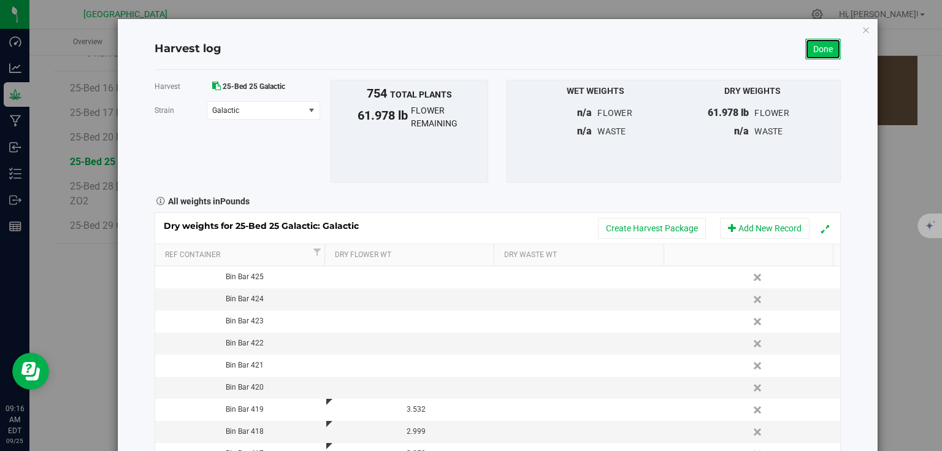
click at [813, 46] on link "Done" at bounding box center [823, 49] width 36 height 21
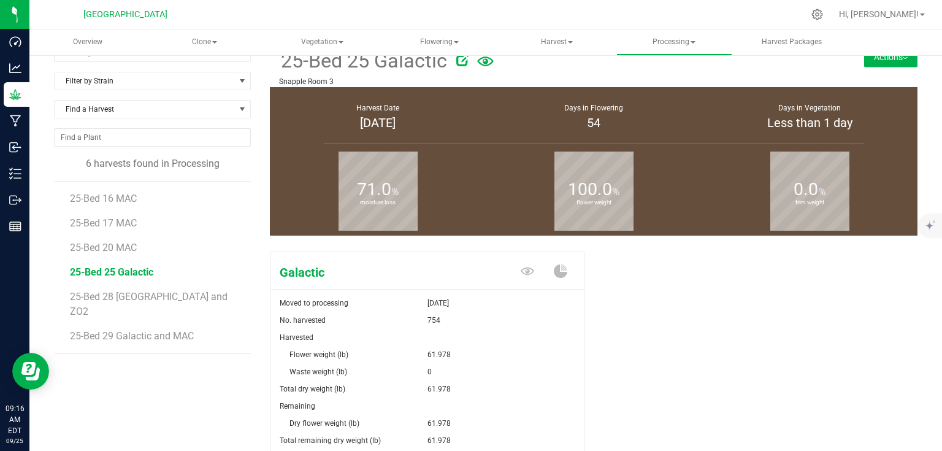
scroll to position [133, 0]
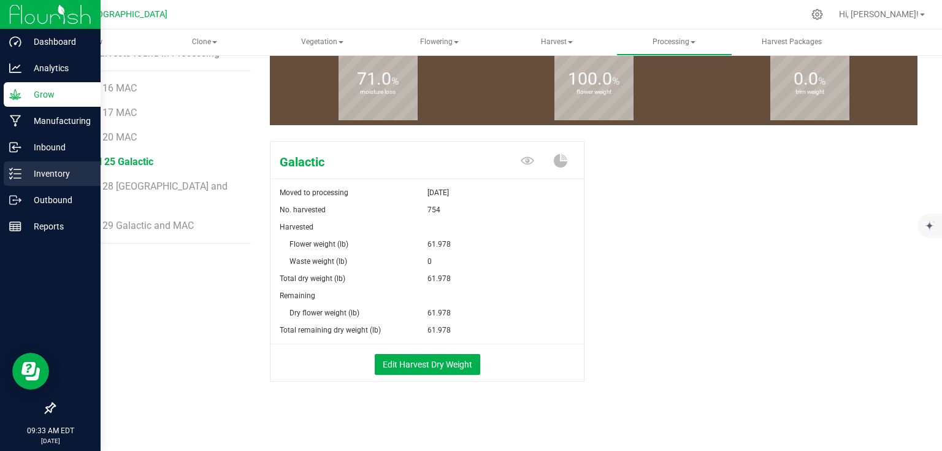
click at [25, 167] on p "Inventory" at bounding box center [58, 173] width 74 height 15
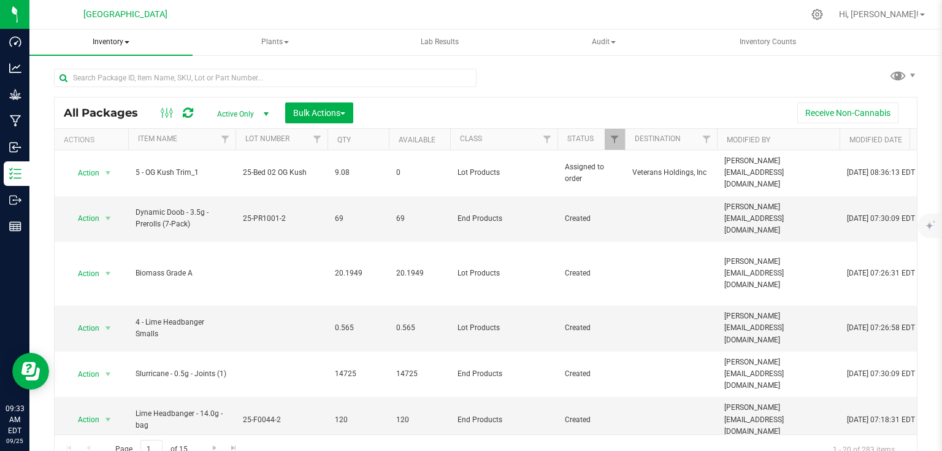
click at [126, 44] on span "Inventory" at bounding box center [110, 42] width 163 height 26
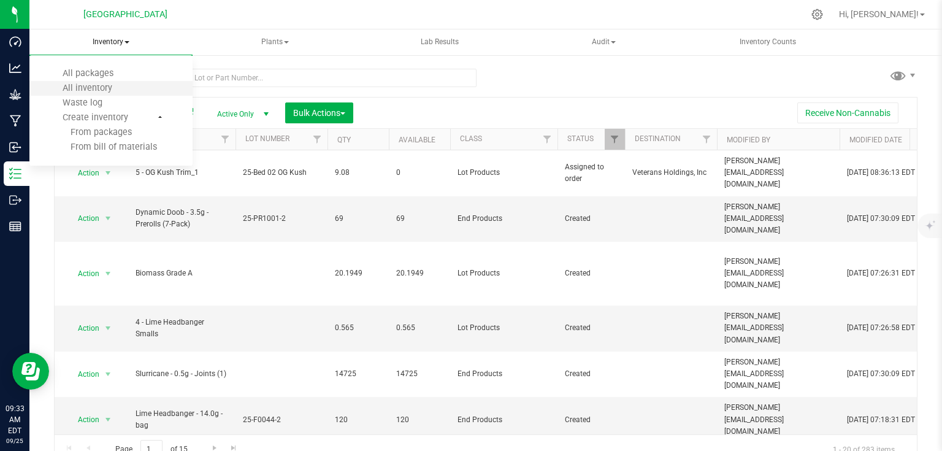
click at [128, 84] on li "All inventory" at bounding box center [110, 88] width 163 height 15
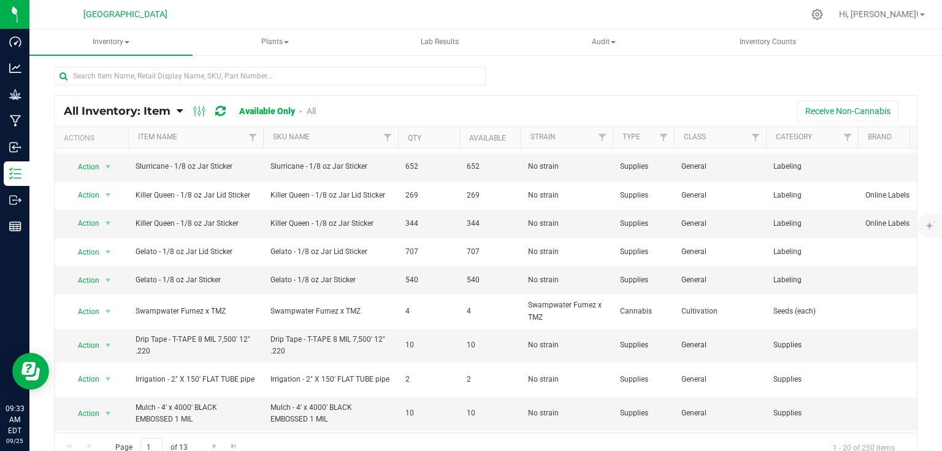
scroll to position [147, 0]
click at [656, 137] on link "Filter" at bounding box center [664, 137] width 20 height 21
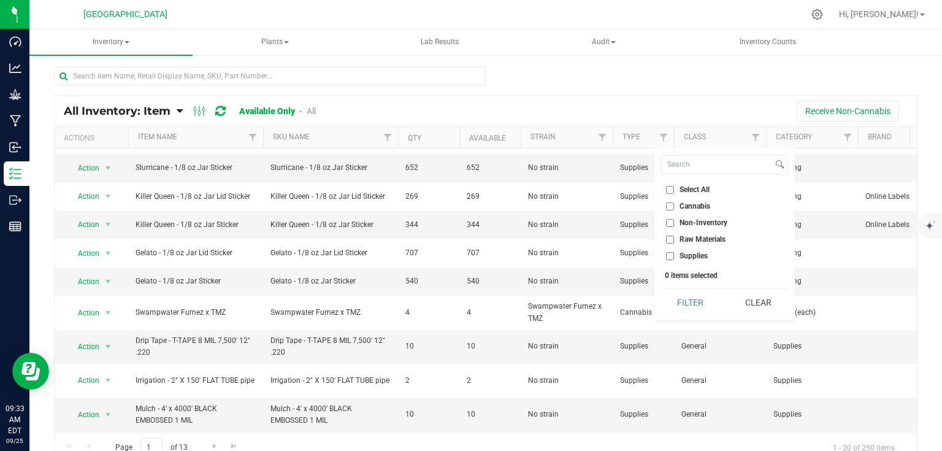
click at [672, 255] on input "Supplies" at bounding box center [670, 256] width 8 height 8
checkbox input "true"
click at [682, 299] on button "Filter" at bounding box center [690, 302] width 59 height 27
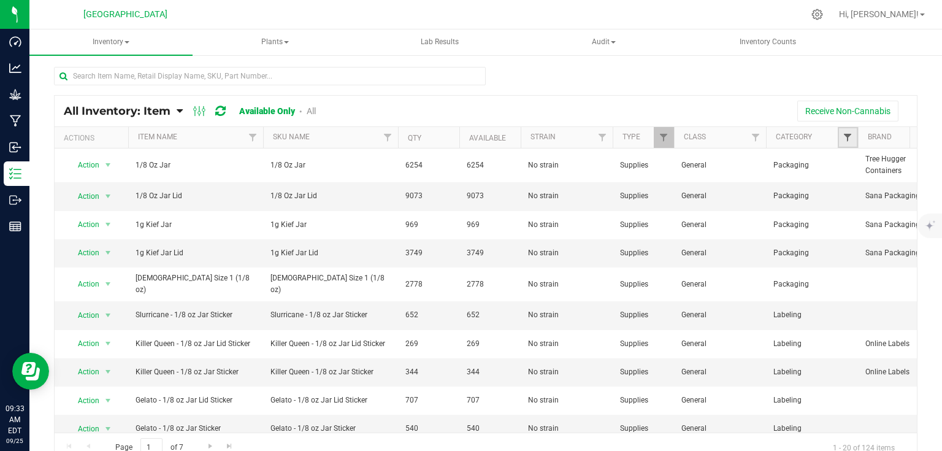
click at [852, 137] on span "Filter" at bounding box center [848, 137] width 10 height 10
click at [851, 139] on span "Filter" at bounding box center [848, 137] width 10 height 10
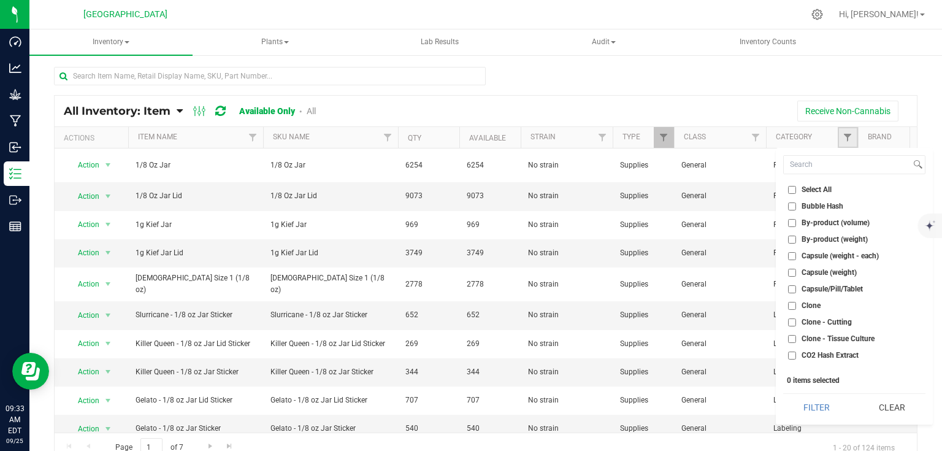
click at [853, 145] on link "Filter" at bounding box center [848, 137] width 20 height 21
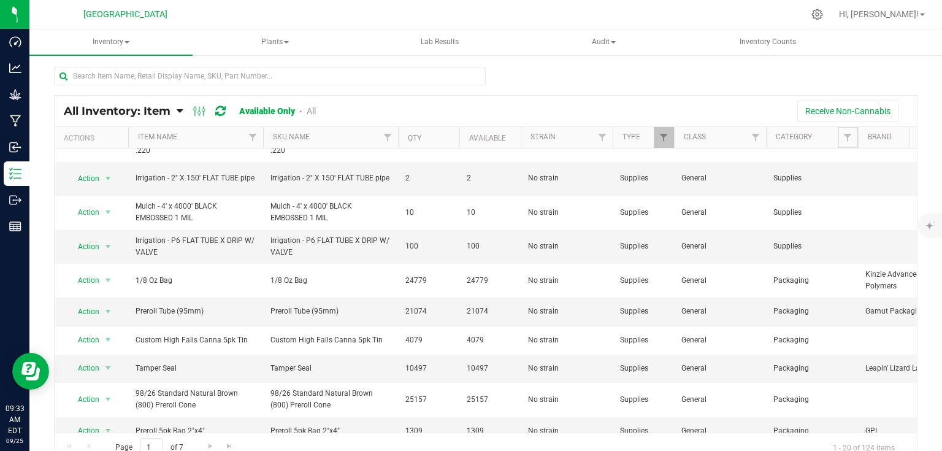
scroll to position [326, 0]
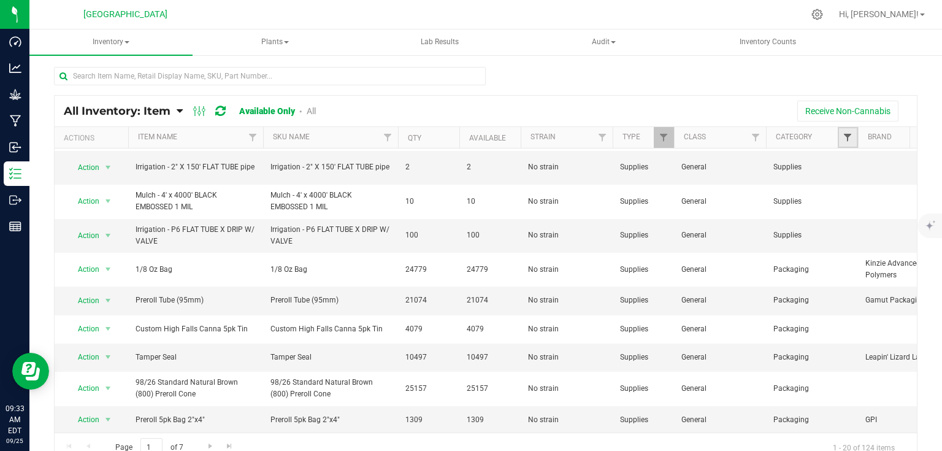
click at [844, 135] on span "Filter" at bounding box center [848, 137] width 10 height 10
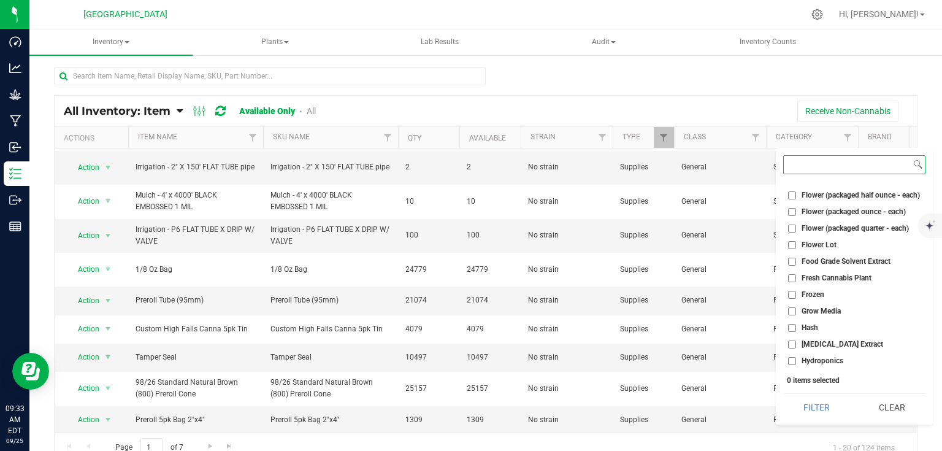
scroll to position [687, 0]
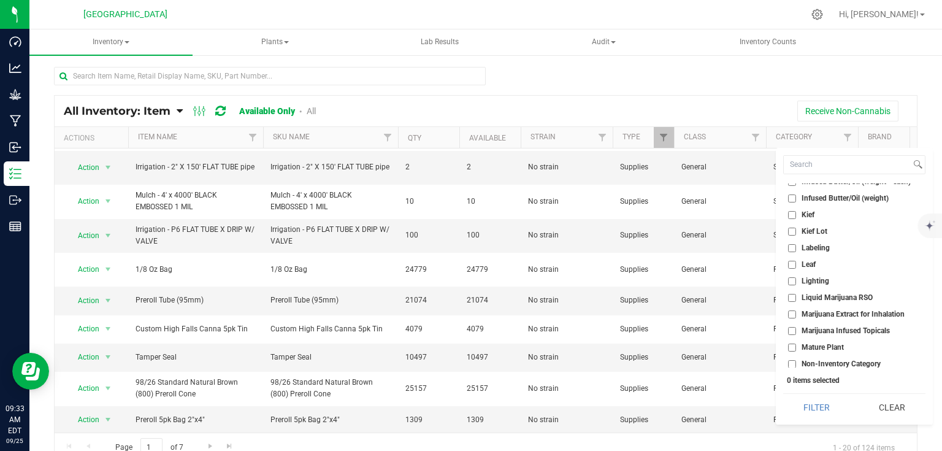
click at [806, 244] on span "Labeling" at bounding box center [816, 247] width 28 height 7
click at [796, 244] on input "Labeling" at bounding box center [792, 248] width 8 height 8
click at [815, 394] on button "Filter" at bounding box center [816, 407] width 67 height 27
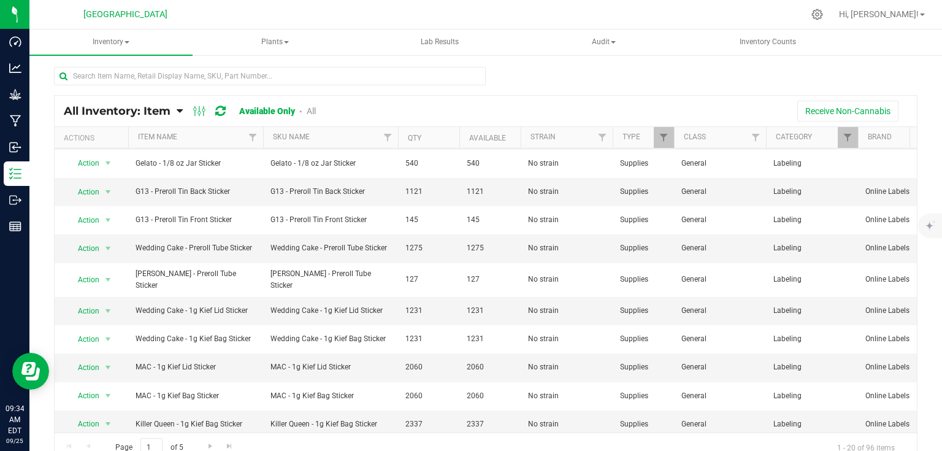
scroll to position [292, 0]
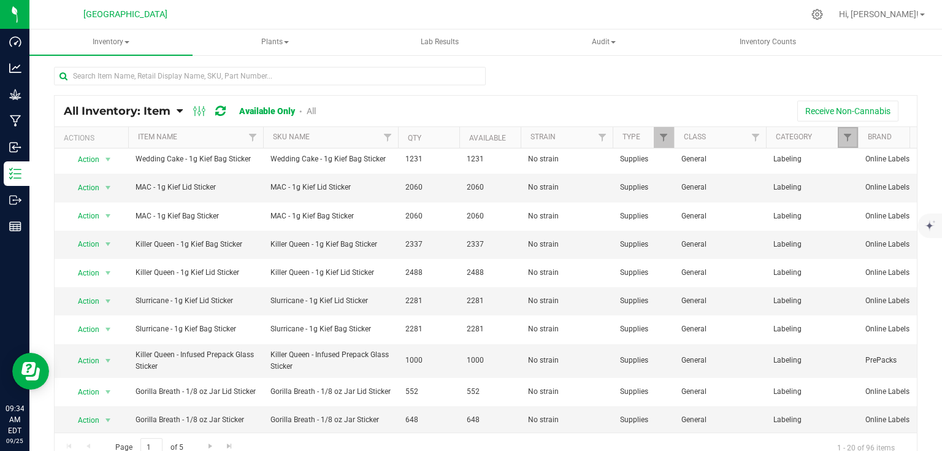
click at [839, 137] on link "Filter" at bounding box center [848, 137] width 20 height 21
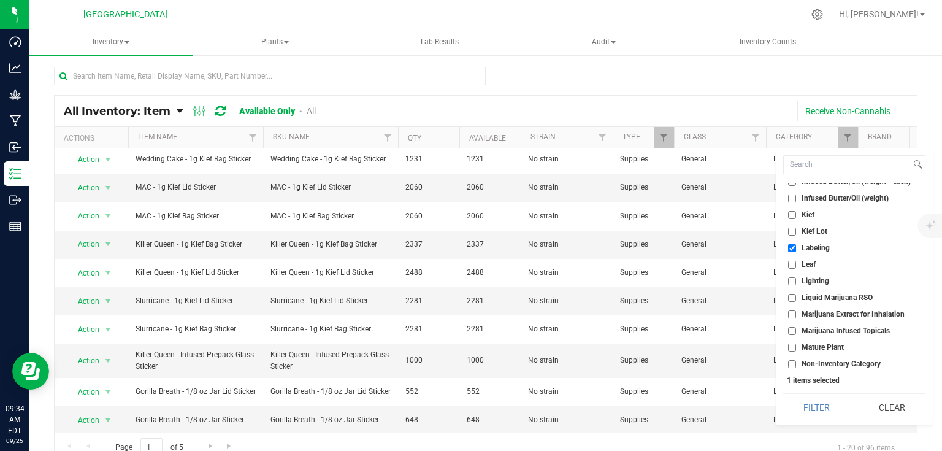
click at [802, 248] on span "Labeling" at bounding box center [816, 247] width 28 height 7
click at [796, 248] on input "Labeling" at bounding box center [792, 248] width 8 height 8
checkbox input "false"
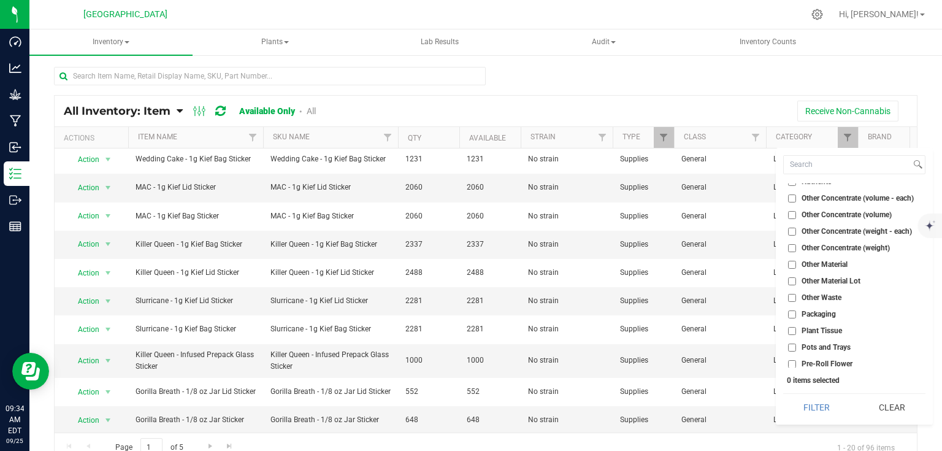
scroll to position [932, 0]
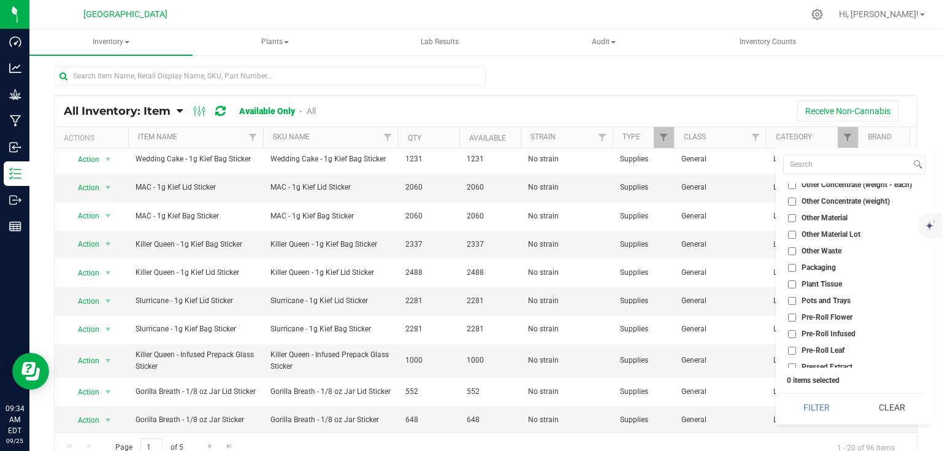
click at [833, 265] on span "Packaging" at bounding box center [819, 267] width 34 height 7
click at [796, 265] on input "Packaging" at bounding box center [792, 268] width 8 height 8
click at [815, 402] on button "Filter" at bounding box center [816, 407] width 67 height 27
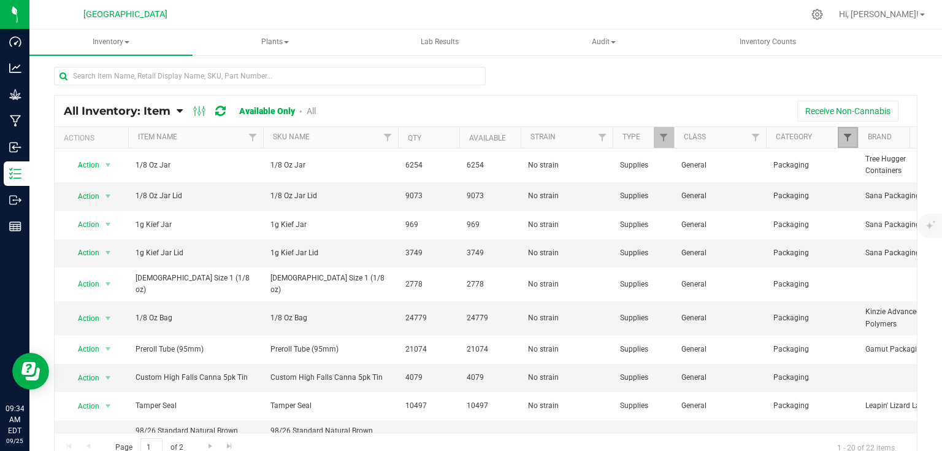
click at [851, 140] on span "Filter" at bounding box center [848, 137] width 10 height 10
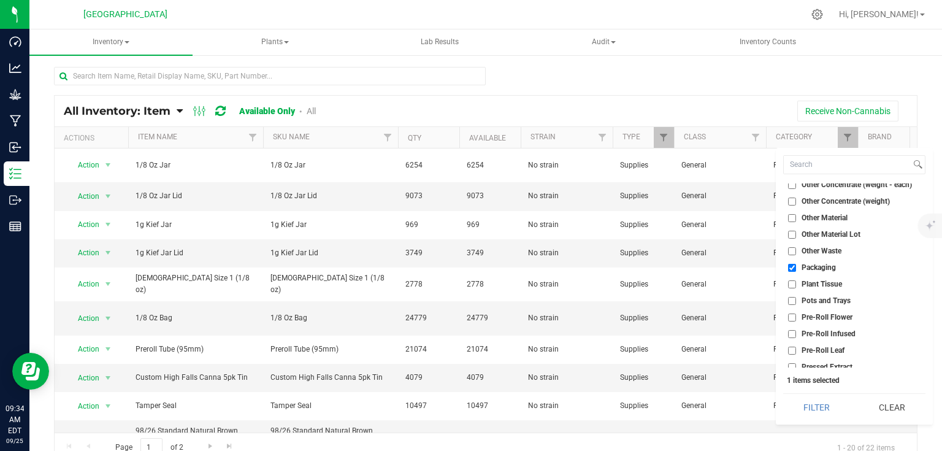
click at [794, 270] on input "Packaging" at bounding box center [792, 268] width 8 height 8
checkbox input "false"
click at [822, 407] on button "Filter" at bounding box center [816, 407] width 67 height 27
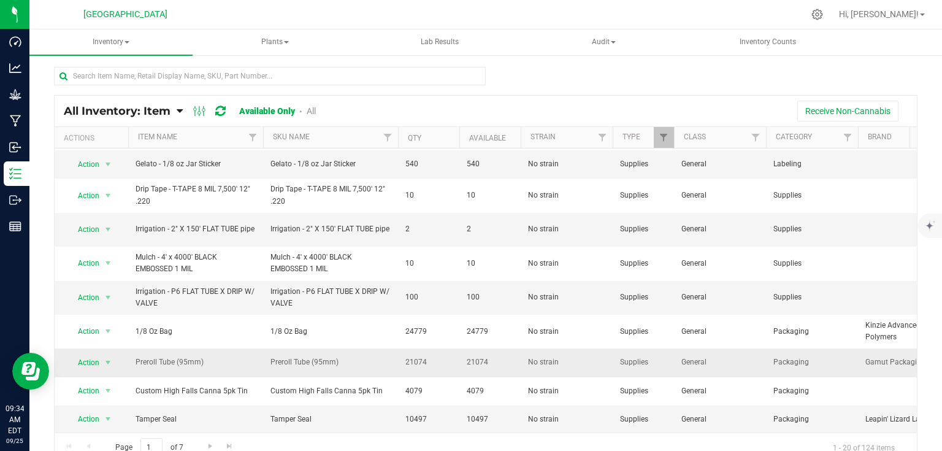
scroll to position [228, 0]
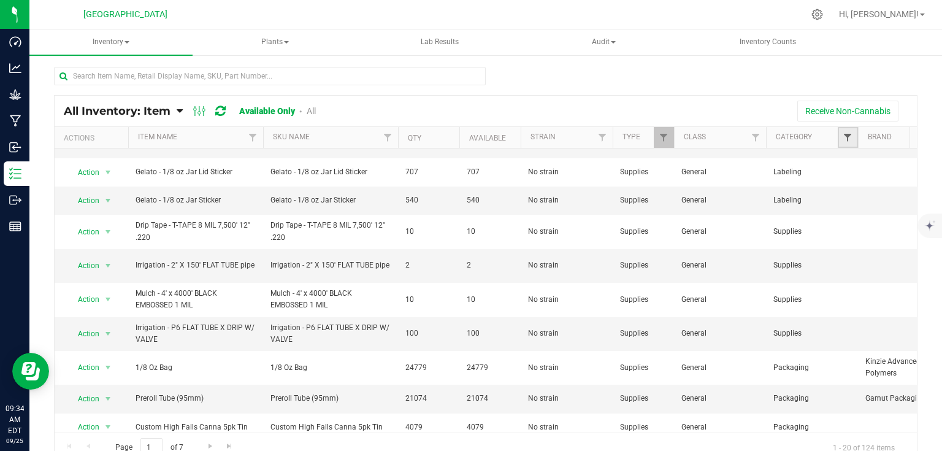
click at [844, 137] on span "Filter" at bounding box center [848, 137] width 10 height 10
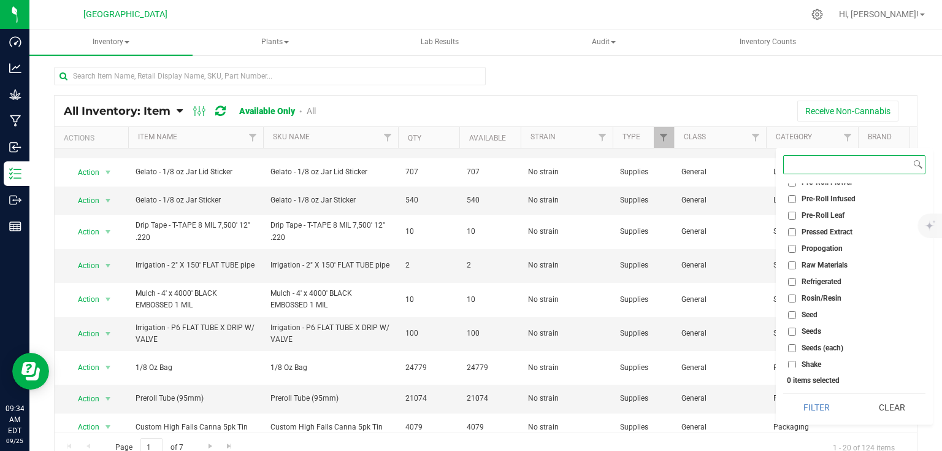
scroll to position [1276, 0]
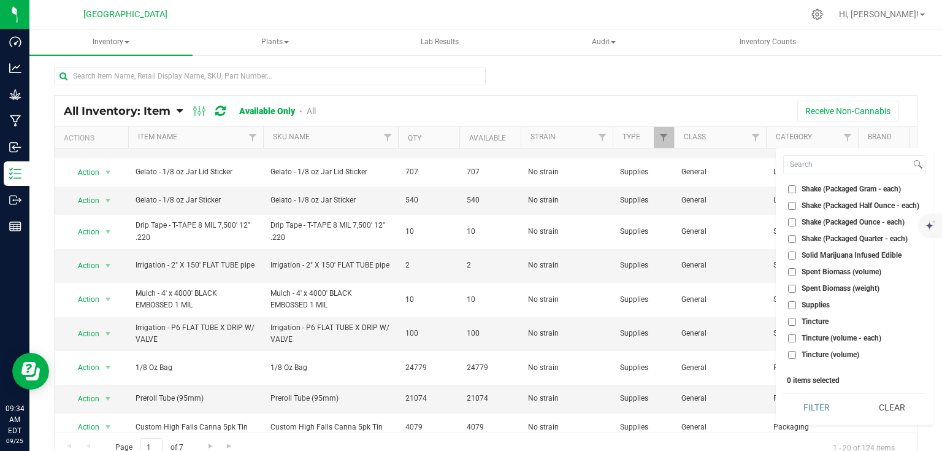
click at [800, 303] on label "Supplies" at bounding box center [809, 305] width 42 height 8
click at [796, 303] on input "Supplies" at bounding box center [792, 305] width 8 height 8
checkbox input "true"
click at [816, 403] on button "Filter" at bounding box center [816, 407] width 67 height 27
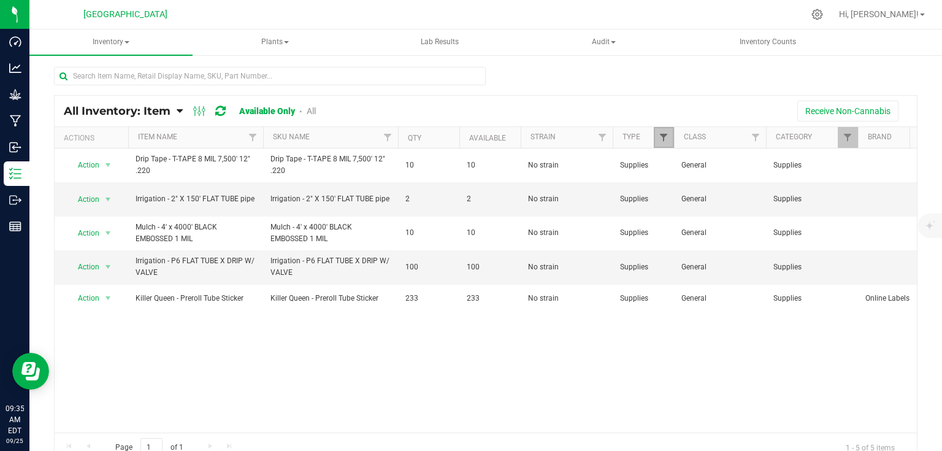
click at [668, 140] on span "Filter" at bounding box center [664, 137] width 10 height 10
click at [775, 383] on div "Action Action Adjust qty Edit lots/costs Global inventory Locate inventory Prin…" at bounding box center [486, 290] width 862 height 284
click at [851, 144] on link "Filter" at bounding box center [848, 137] width 20 height 21
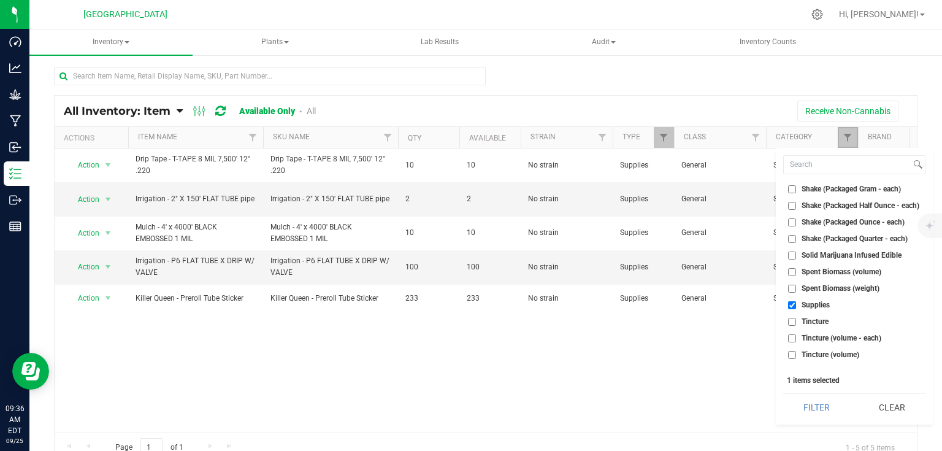
click at [848, 144] on link "Filter" at bounding box center [848, 137] width 20 height 21
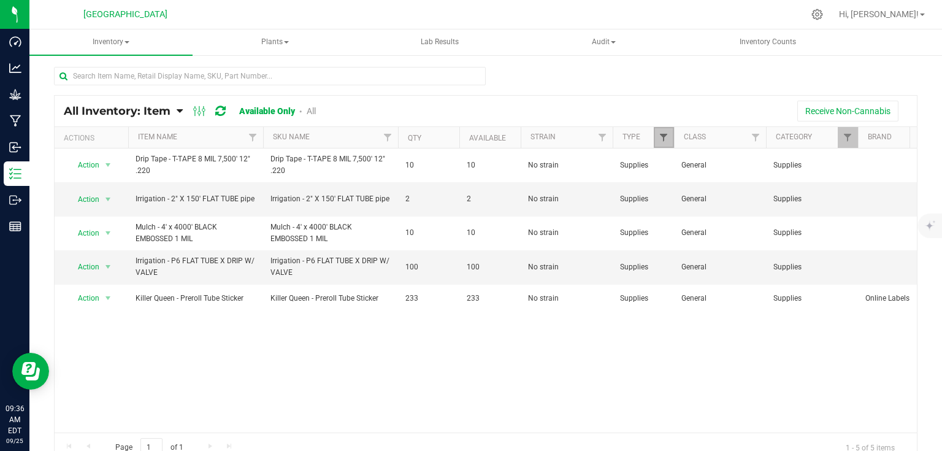
click at [659, 140] on span "Filter" at bounding box center [664, 137] width 10 height 10
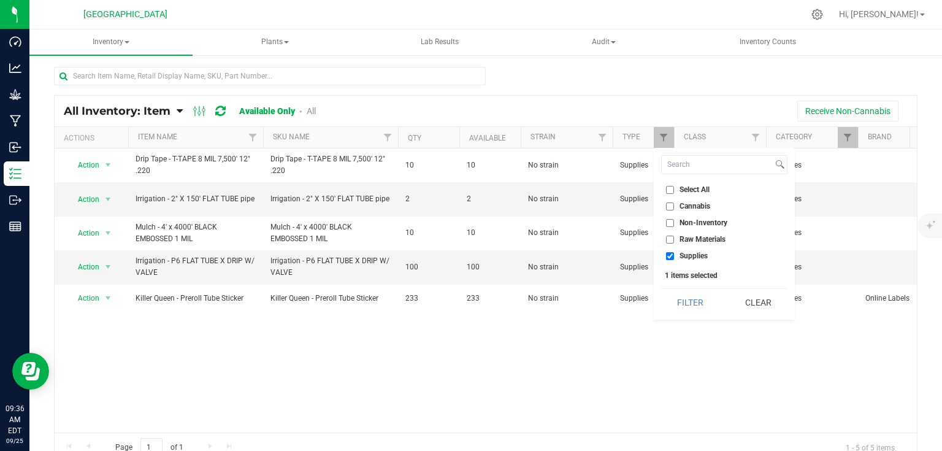
click at [672, 187] on input "Select All" at bounding box center [670, 190] width 8 height 8
checkbox input "true"
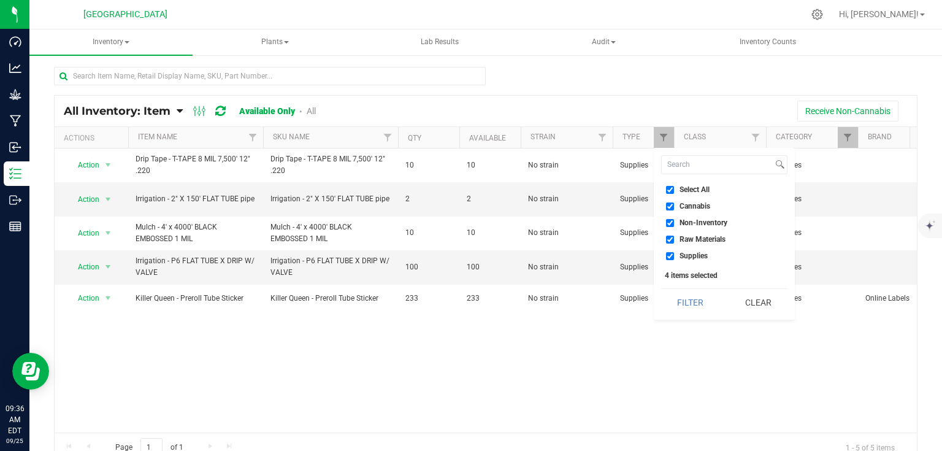
drag, startPoint x: 710, startPoint y: 309, endPoint x: 732, endPoint y: 264, distance: 50.5
click at [710, 309] on button "Filter" at bounding box center [690, 302] width 59 height 27
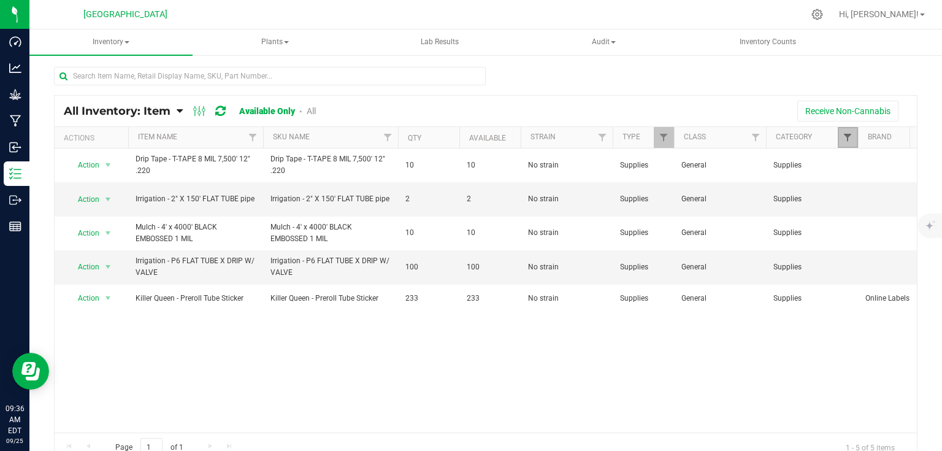
click at [848, 137] on span "Filter" at bounding box center [848, 137] width 10 height 10
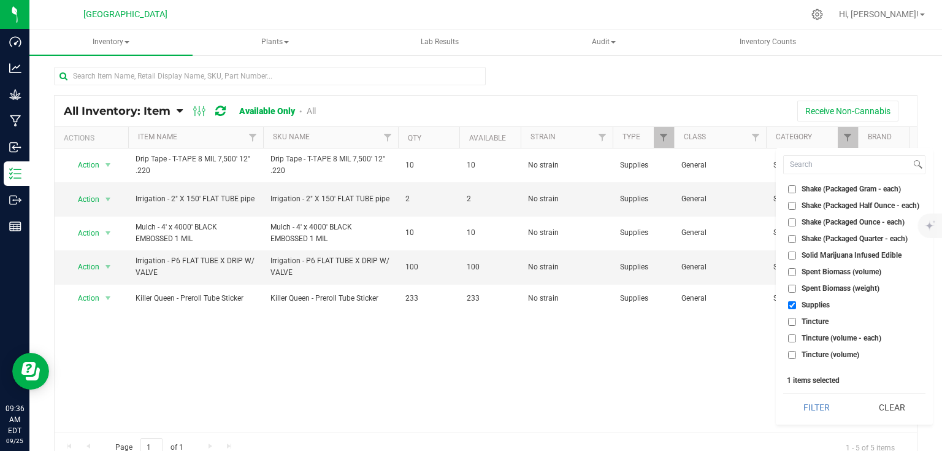
drag, startPoint x: 792, startPoint y: 303, endPoint x: 803, endPoint y: 366, distance: 64.1
click at [792, 307] on input "Supplies" at bounding box center [792, 305] width 8 height 8
checkbox input "false"
click at [818, 415] on button "Filter" at bounding box center [816, 407] width 67 height 27
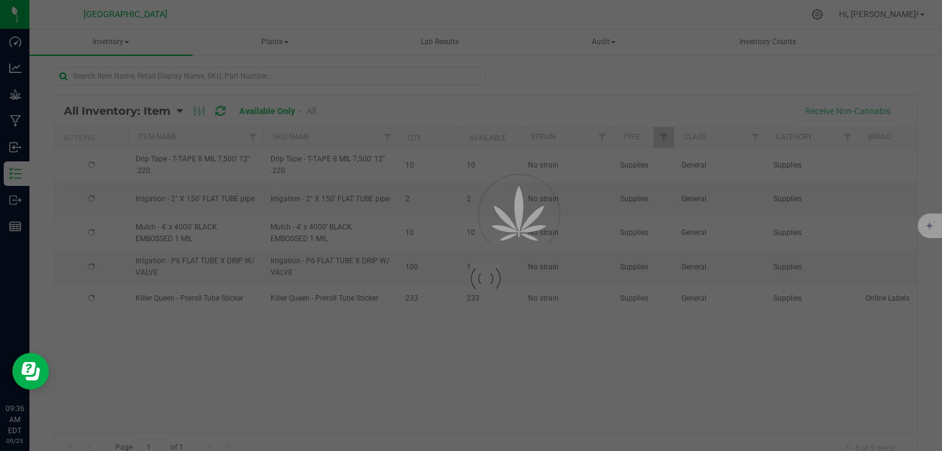
checkbox input "true"
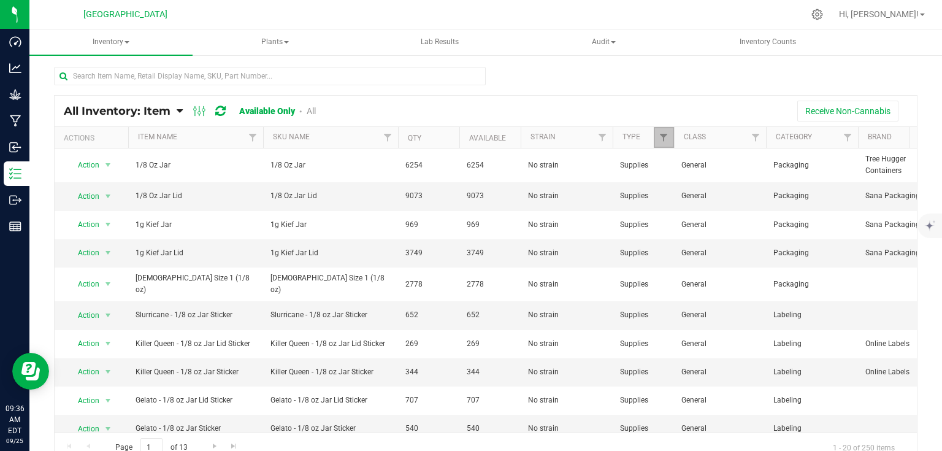
click at [663, 143] on link "Filter" at bounding box center [664, 137] width 20 height 21
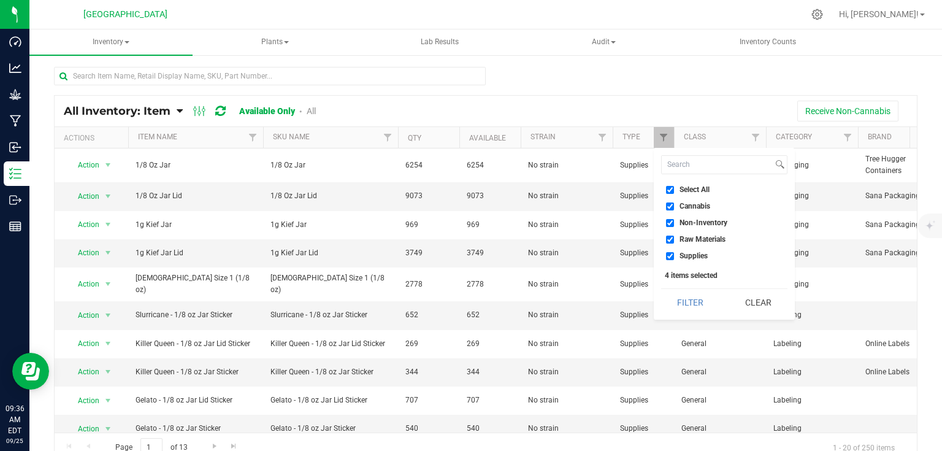
click at [723, 85] on div at bounding box center [486, 81] width 864 height 28
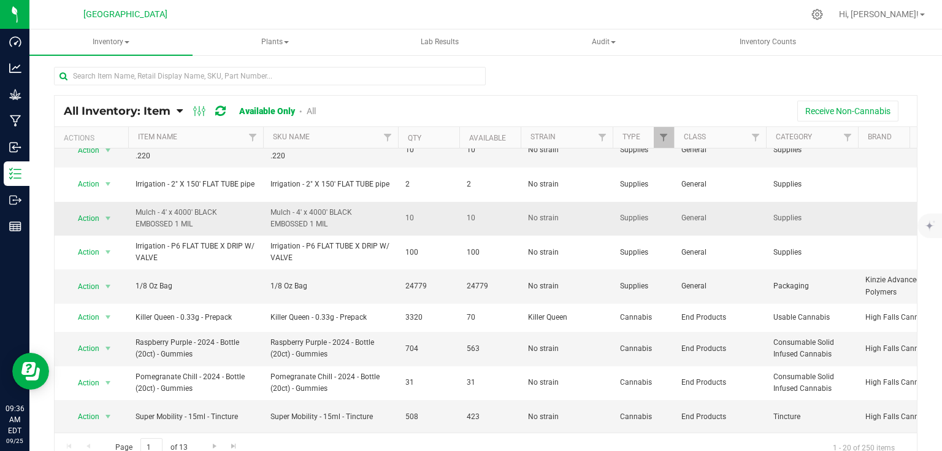
scroll to position [10, 0]
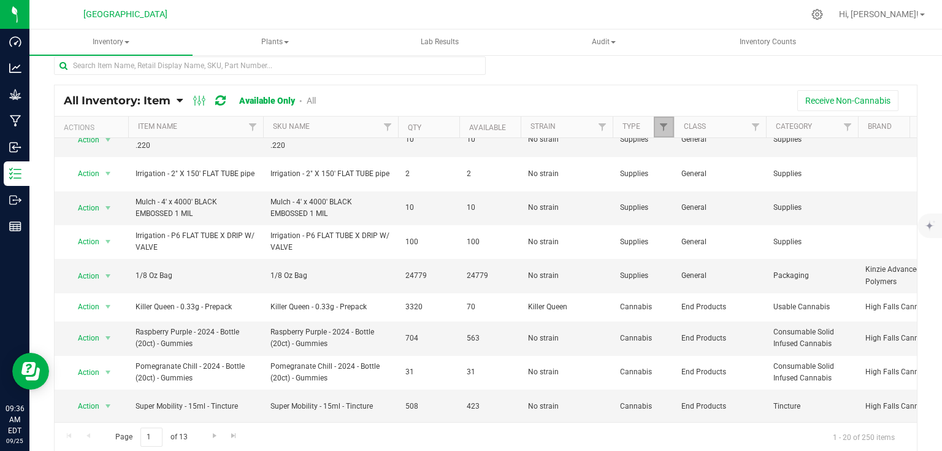
click at [662, 120] on link "Filter" at bounding box center [664, 127] width 20 height 21
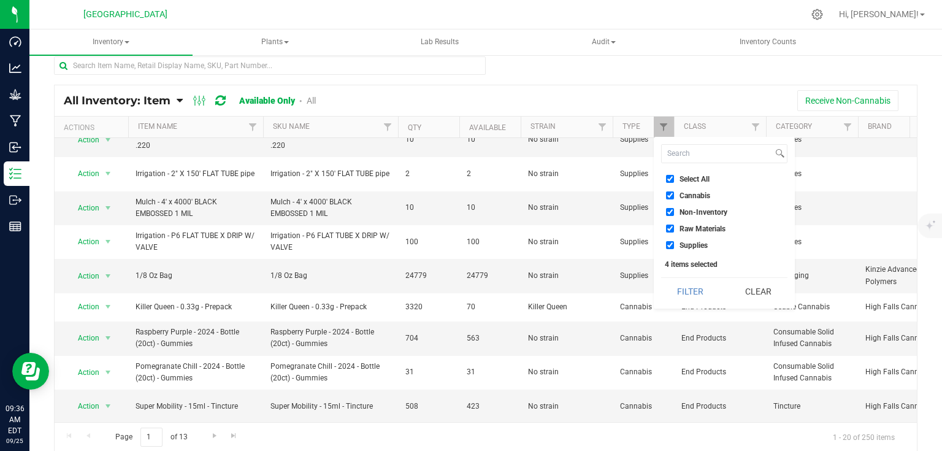
click at [671, 175] on input "Select All" at bounding box center [670, 179] width 8 height 8
checkbox input "false"
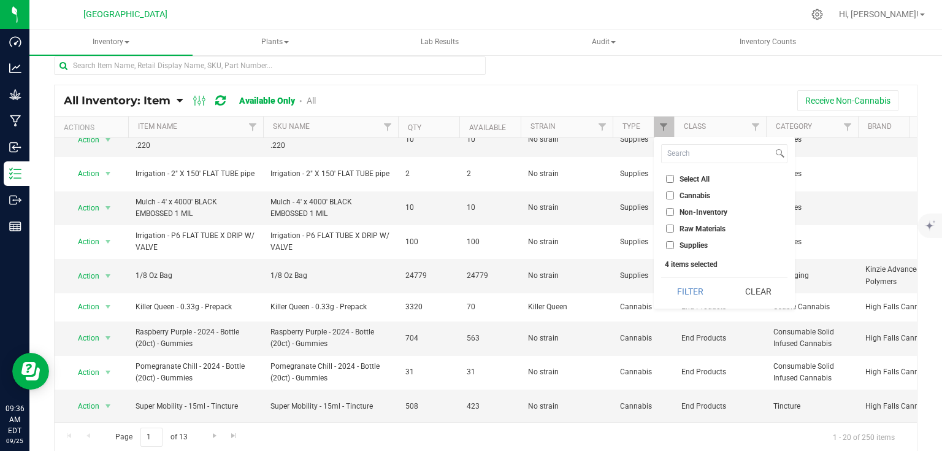
checkbox input "false"
click at [672, 209] on input "Non-Inventory" at bounding box center [670, 212] width 8 height 8
click at [704, 298] on button "Filter" at bounding box center [690, 291] width 59 height 27
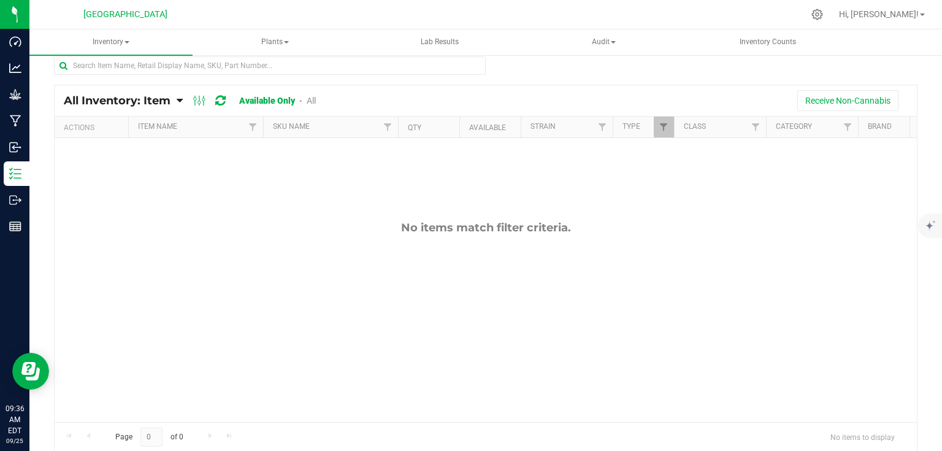
click at [672, 130] on div at bounding box center [675, 127] width 6 height 21
click at [664, 129] on span "Filter" at bounding box center [664, 127] width 10 height 10
click at [677, 209] on label "Non-Inventory" at bounding box center [696, 212] width 61 height 8
click at [674, 209] on input "Non-Inventory" at bounding box center [670, 212] width 8 height 8
checkbox input "false"
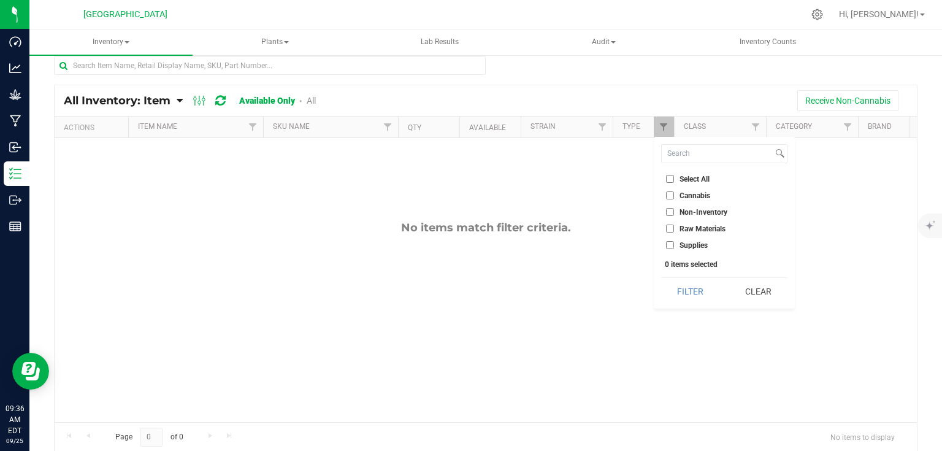
click at [678, 226] on label "Raw Materials" at bounding box center [695, 228] width 59 height 8
click at [674, 226] on input "Raw Materials" at bounding box center [670, 228] width 8 height 8
click at [680, 287] on button "Filter" at bounding box center [690, 291] width 59 height 27
click at [668, 126] on span "Filter" at bounding box center [664, 127] width 10 height 10
click at [682, 222] on li "Raw Materials" at bounding box center [724, 228] width 126 height 13
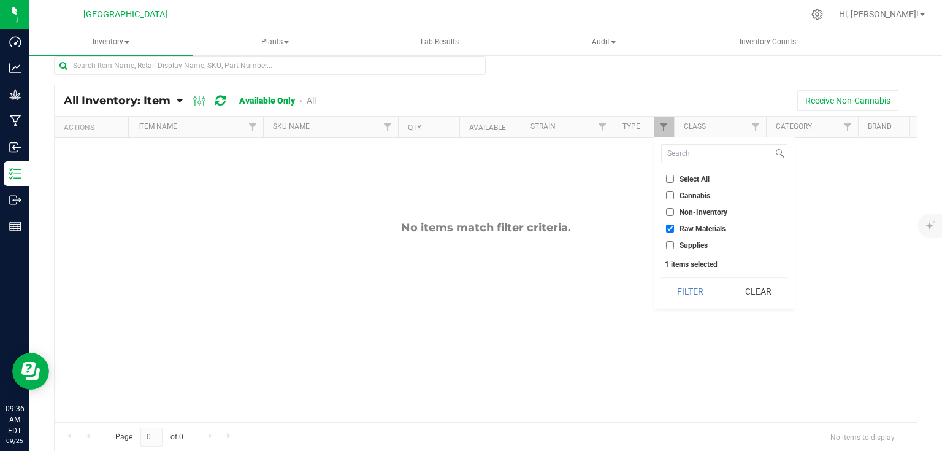
click at [680, 222] on li "Raw Materials" at bounding box center [724, 228] width 126 height 13
click at [678, 228] on label "Raw Materials" at bounding box center [695, 228] width 59 height 8
click at [674, 228] on input "Raw Materials" at bounding box center [670, 228] width 8 height 8
checkbox input "false"
click at [684, 237] on ul "Select All Cannabis Non-Inventory Raw Materials Supplies" at bounding box center [724, 211] width 126 height 79
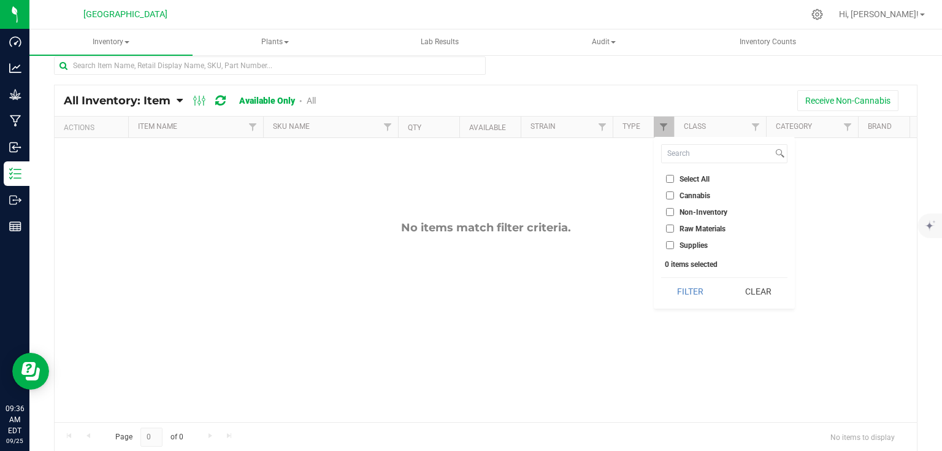
click at [684, 242] on span "Supplies" at bounding box center [694, 245] width 28 height 7
click at [674, 241] on input "Supplies" at bounding box center [670, 245] width 8 height 8
click at [681, 287] on button "Filter" at bounding box center [690, 291] width 59 height 27
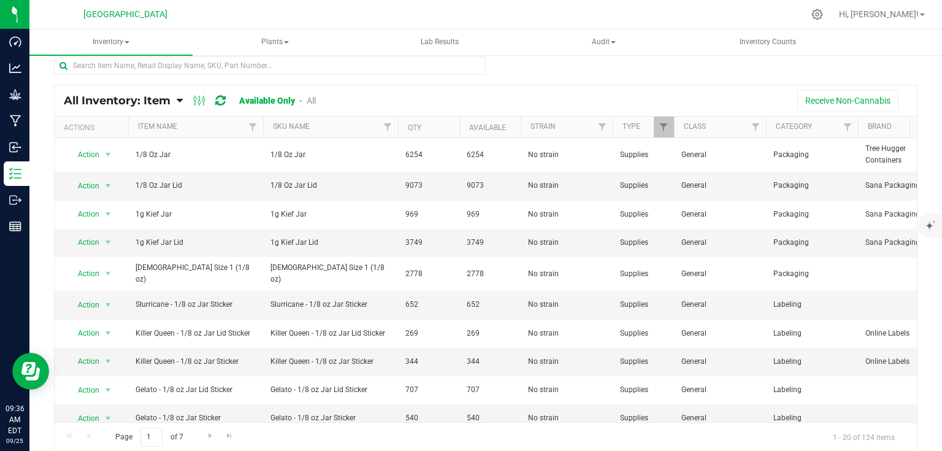
click at [764, 125] on div at bounding box center [767, 127] width 6 height 21
click at [662, 126] on span "Filter" at bounding box center [664, 127] width 10 height 10
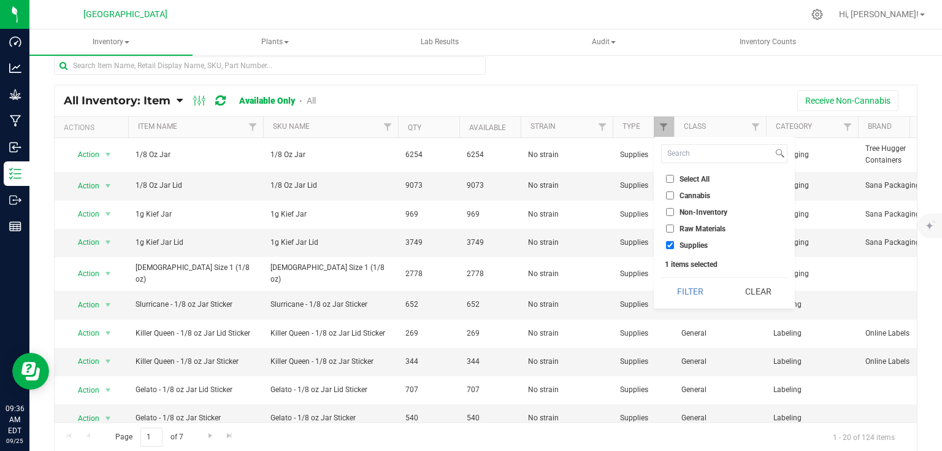
click at [670, 245] on input "Supplies" at bounding box center [670, 245] width 8 height 8
checkbox input "false"
click at [676, 205] on li "Non-Inventory" at bounding box center [724, 211] width 126 height 13
click at [677, 197] on label "Cannabis" at bounding box center [688, 195] width 44 height 8
click at [674, 197] on input "Cannabis" at bounding box center [670, 195] width 8 height 8
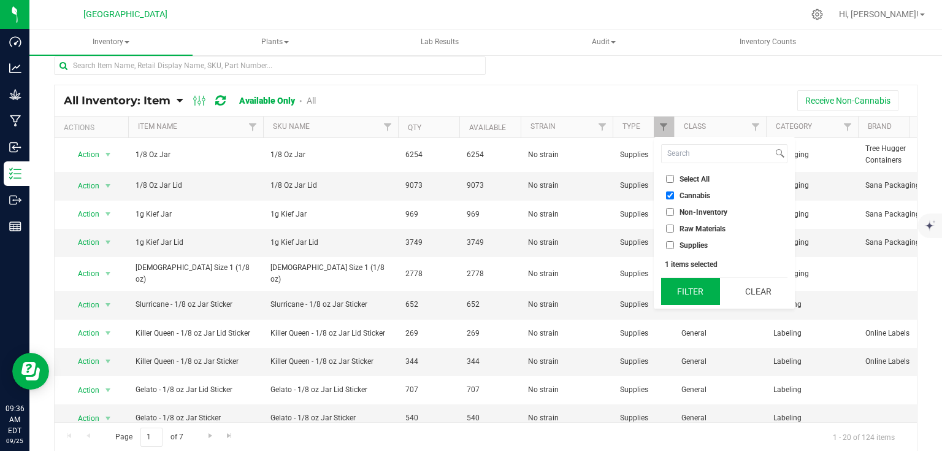
click at [677, 295] on button "Filter" at bounding box center [690, 291] width 59 height 27
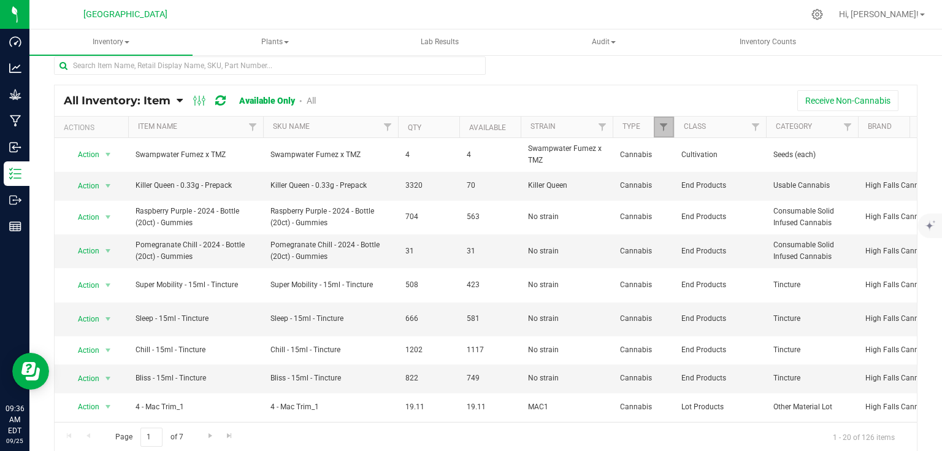
click at [670, 132] on link "Filter" at bounding box center [664, 127] width 20 height 21
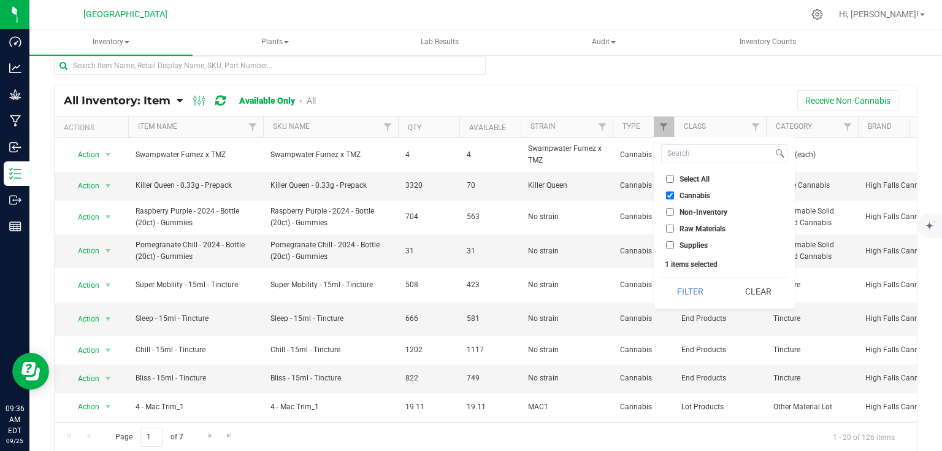
click at [684, 192] on span "Cannabis" at bounding box center [695, 195] width 31 height 7
click at [674, 192] on input "Cannabis" at bounding box center [670, 195] width 8 height 8
checkbox input "false"
click at [691, 243] on span "Supplies" at bounding box center [694, 245] width 28 height 7
click at [674, 243] on input "Supplies" at bounding box center [670, 245] width 8 height 8
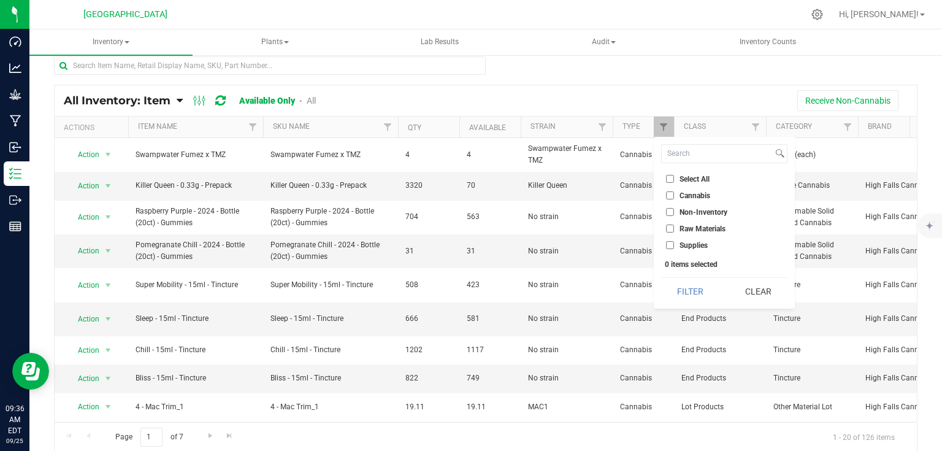
checkbox input "true"
click at [688, 294] on button "Filter" at bounding box center [690, 291] width 59 height 27
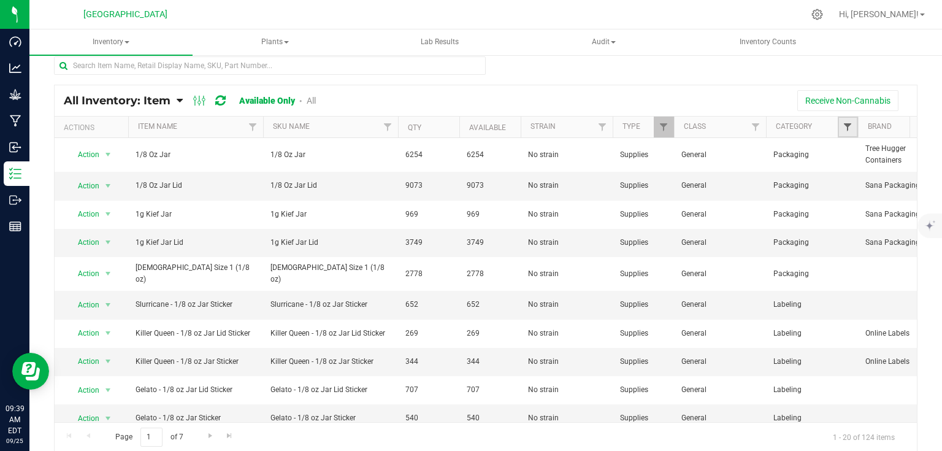
click at [843, 124] on span "Filter" at bounding box center [848, 127] width 10 height 10
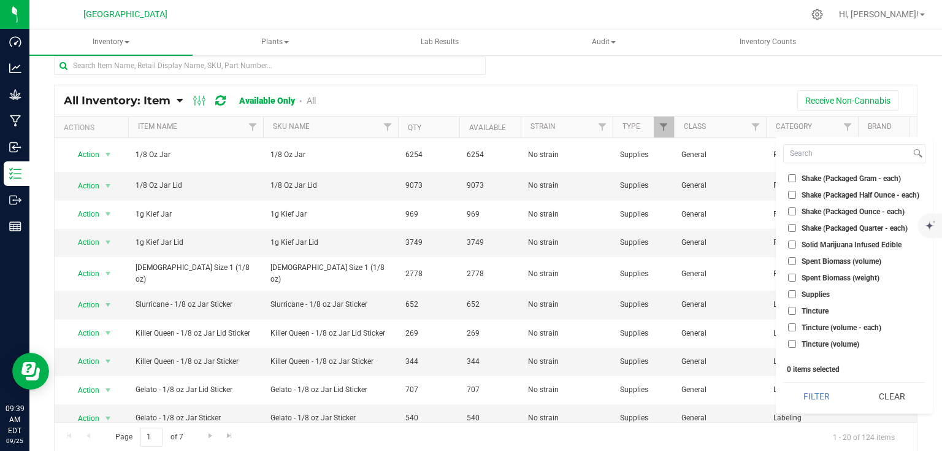
drag, startPoint x: 842, startPoint y: 124, endPoint x: 911, endPoint y: 137, distance: 70.0
click at [911, 137] on div "Select All Bubble Hash By-product (volume) By-product (weight) Capsule (weight …" at bounding box center [854, 275] width 157 height 277
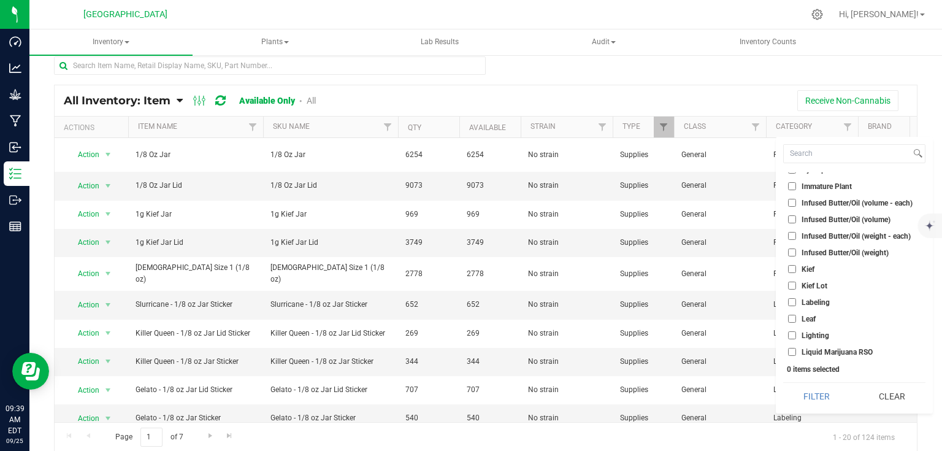
scroll to position [618, 0]
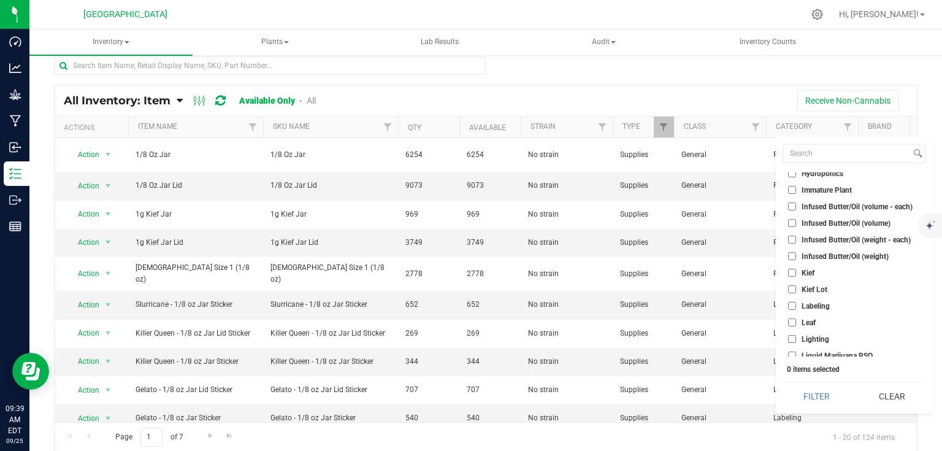
click at [810, 299] on li "Labeling" at bounding box center [854, 305] width 142 height 13
click at [790, 307] on input "Labeling" at bounding box center [792, 306] width 8 height 8
checkbox input "true"
click at [819, 402] on button "Filter" at bounding box center [816, 396] width 67 height 27
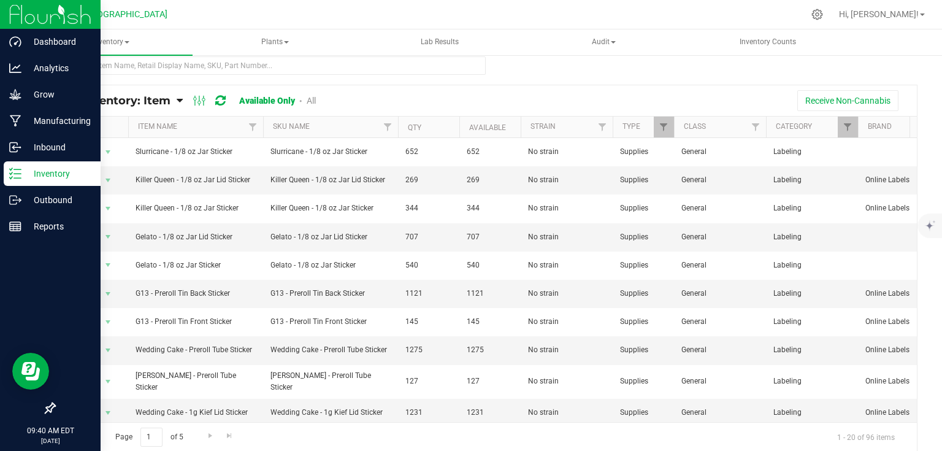
click at [56, 8] on img at bounding box center [50, 14] width 82 height 29
